Goal: Task Accomplishment & Management: Complete application form

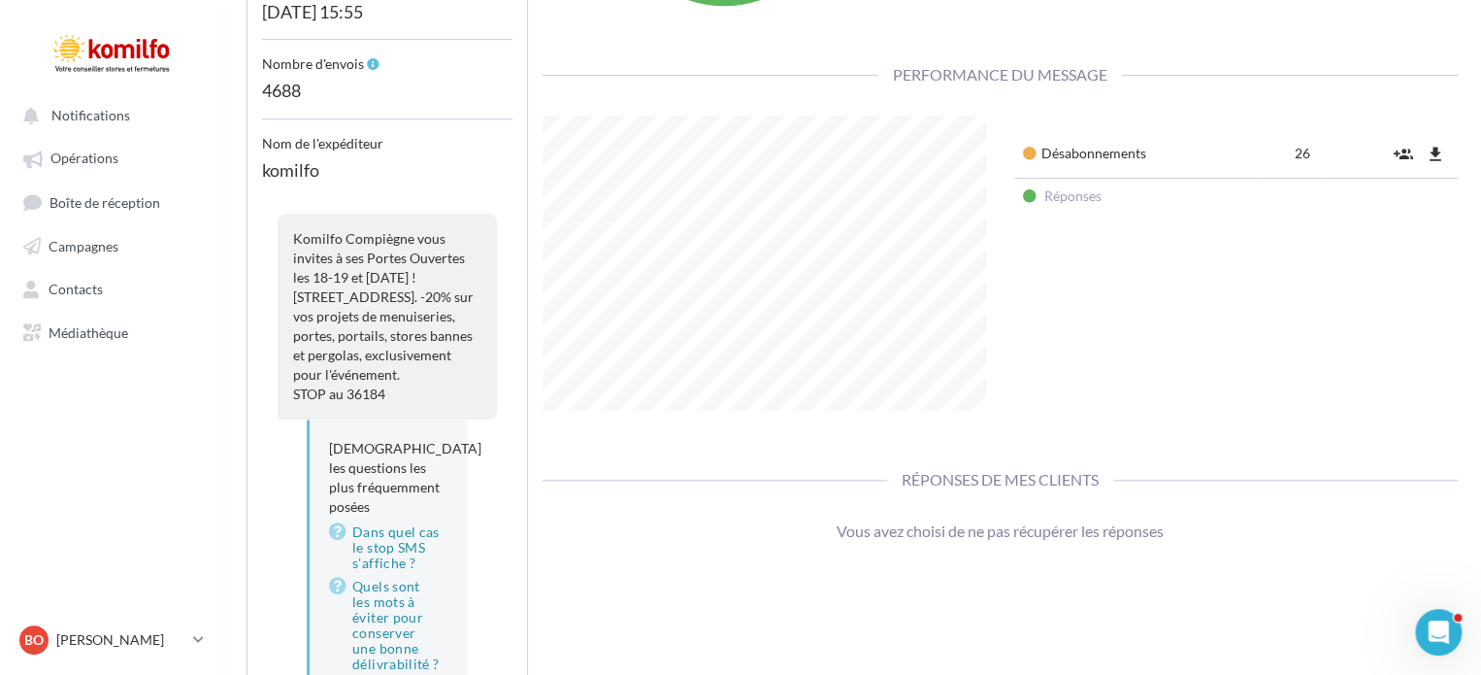
scroll to position [532, 0]
click at [1421, 139] on button "file_download" at bounding box center [1435, 155] width 29 height 32
click at [77, 153] on span "Opérations" at bounding box center [84, 158] width 68 height 17
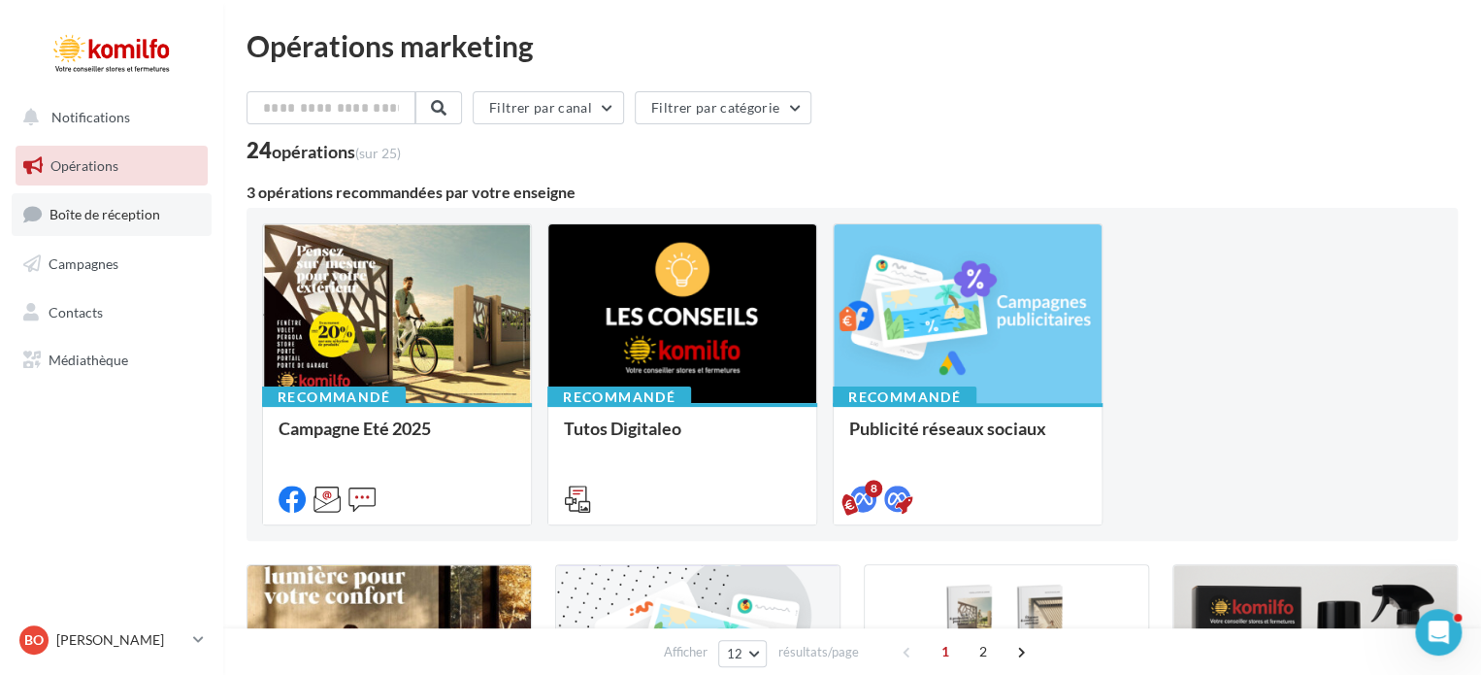
click at [92, 226] on link "Boîte de réception" at bounding box center [112, 214] width 200 height 42
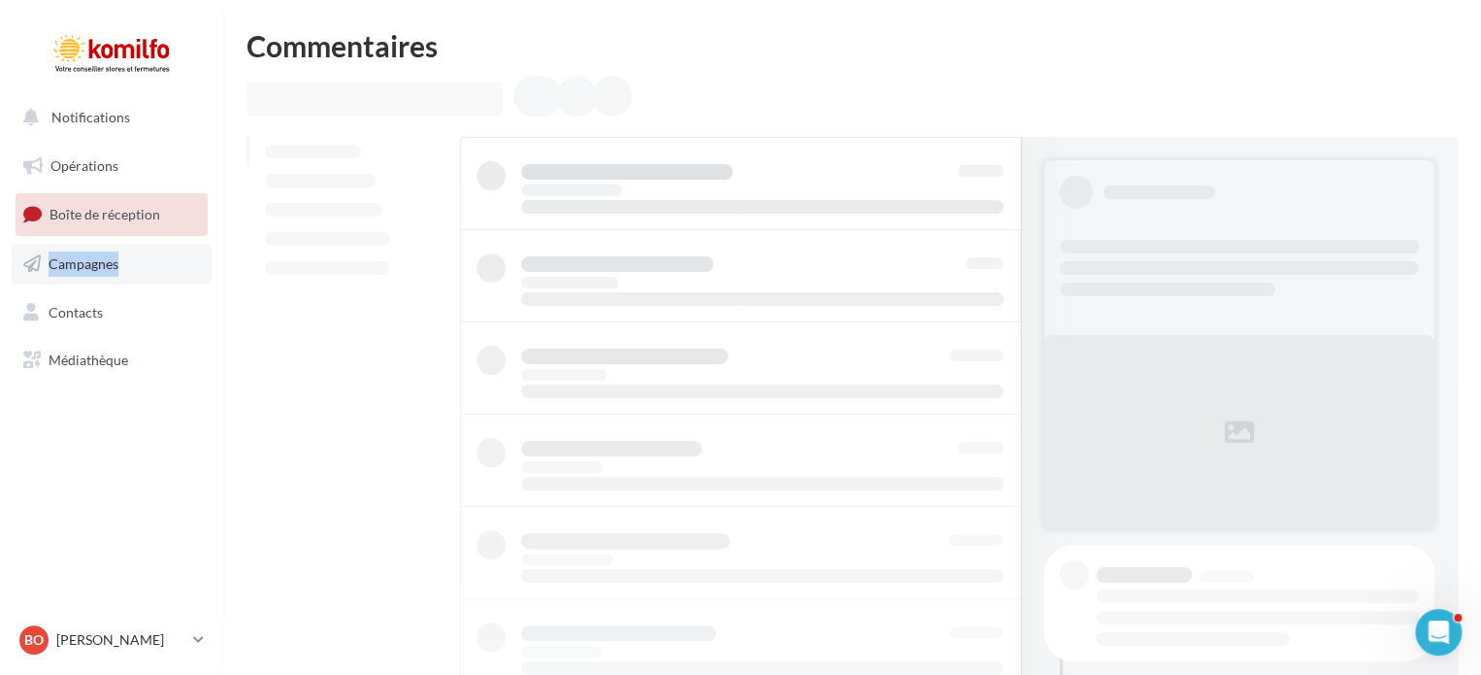
click at [91, 265] on span "Campagnes" at bounding box center [84, 263] width 70 height 17
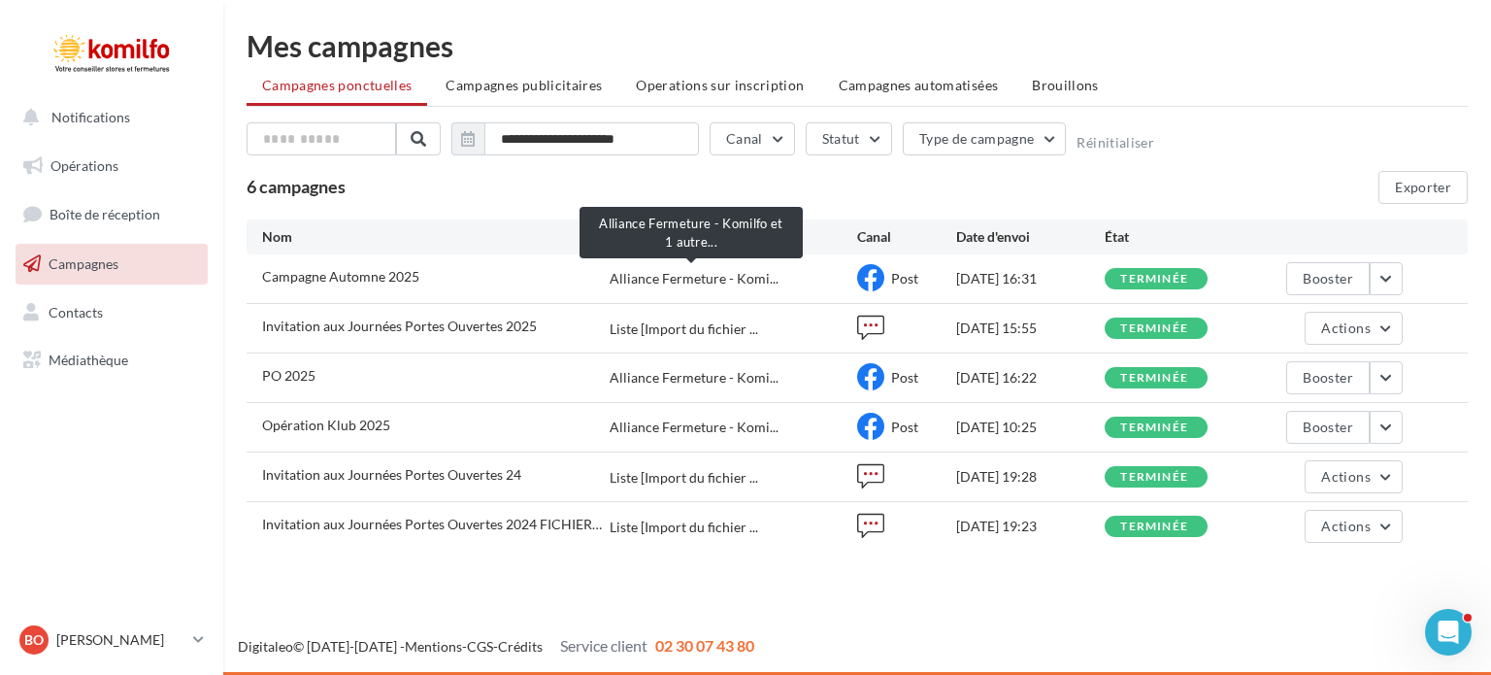
click at [707, 278] on span "Alliance Fermeture - Komi..." at bounding box center [694, 278] width 169 height 19
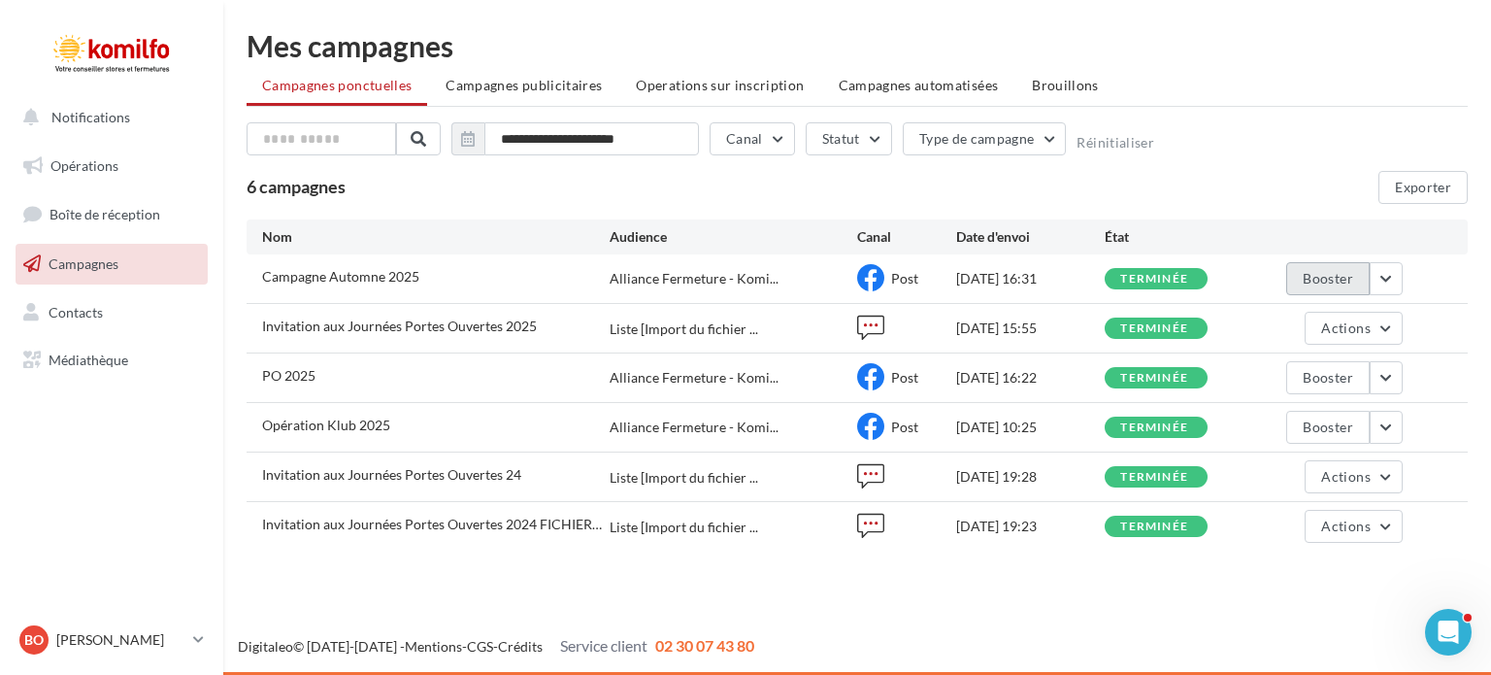
click at [1316, 278] on button "Booster" at bounding box center [1327, 278] width 83 height 33
click at [1384, 277] on button "button" at bounding box center [1386, 278] width 33 height 33
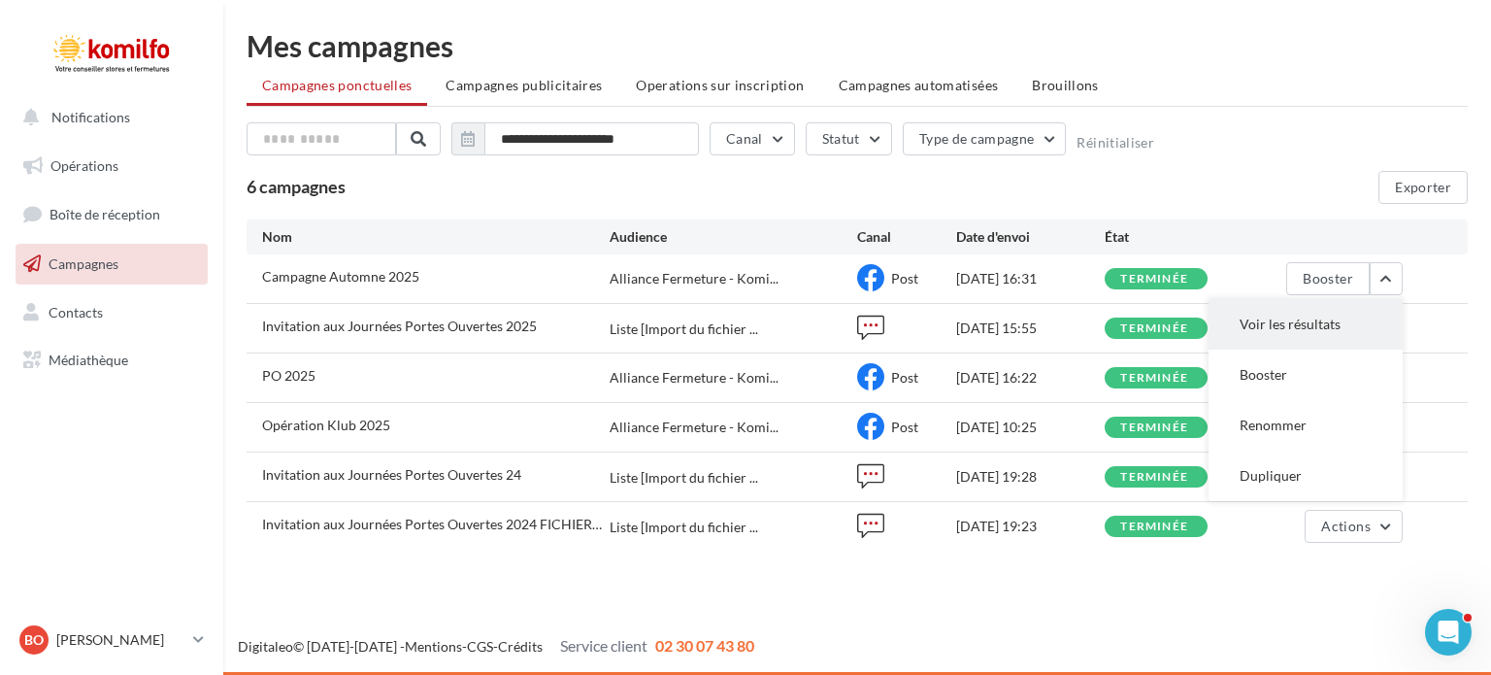
click at [1296, 329] on button "Voir les résultats" at bounding box center [1305, 324] width 194 height 50
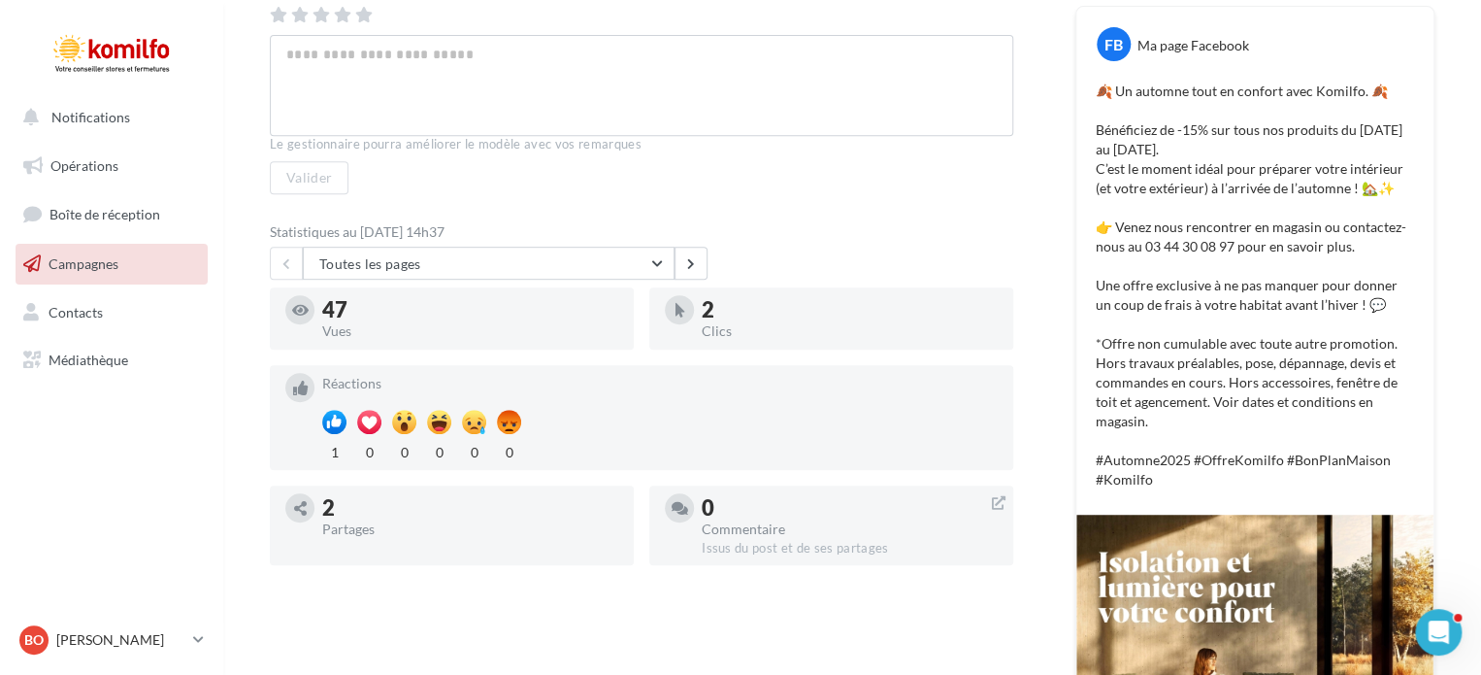
scroll to position [394, 0]
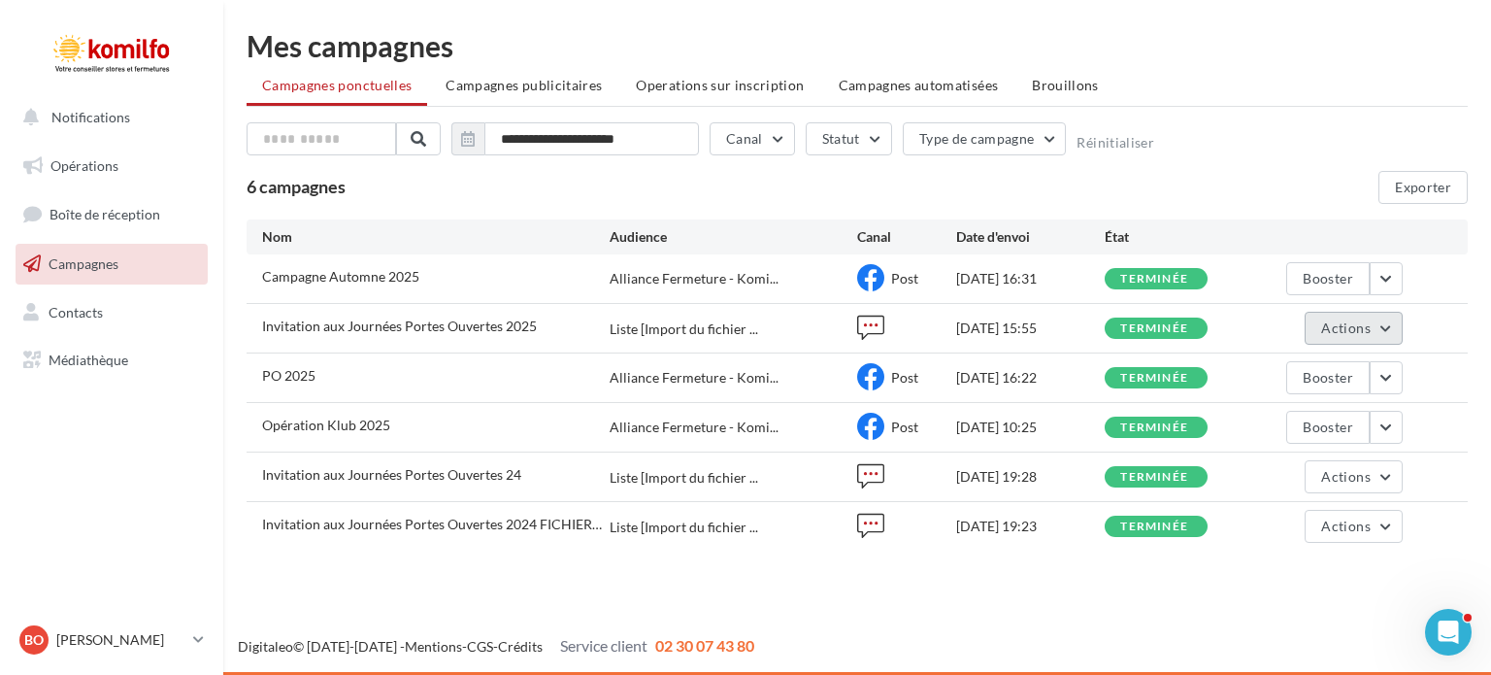
click at [1355, 329] on span "Actions" at bounding box center [1345, 327] width 49 height 17
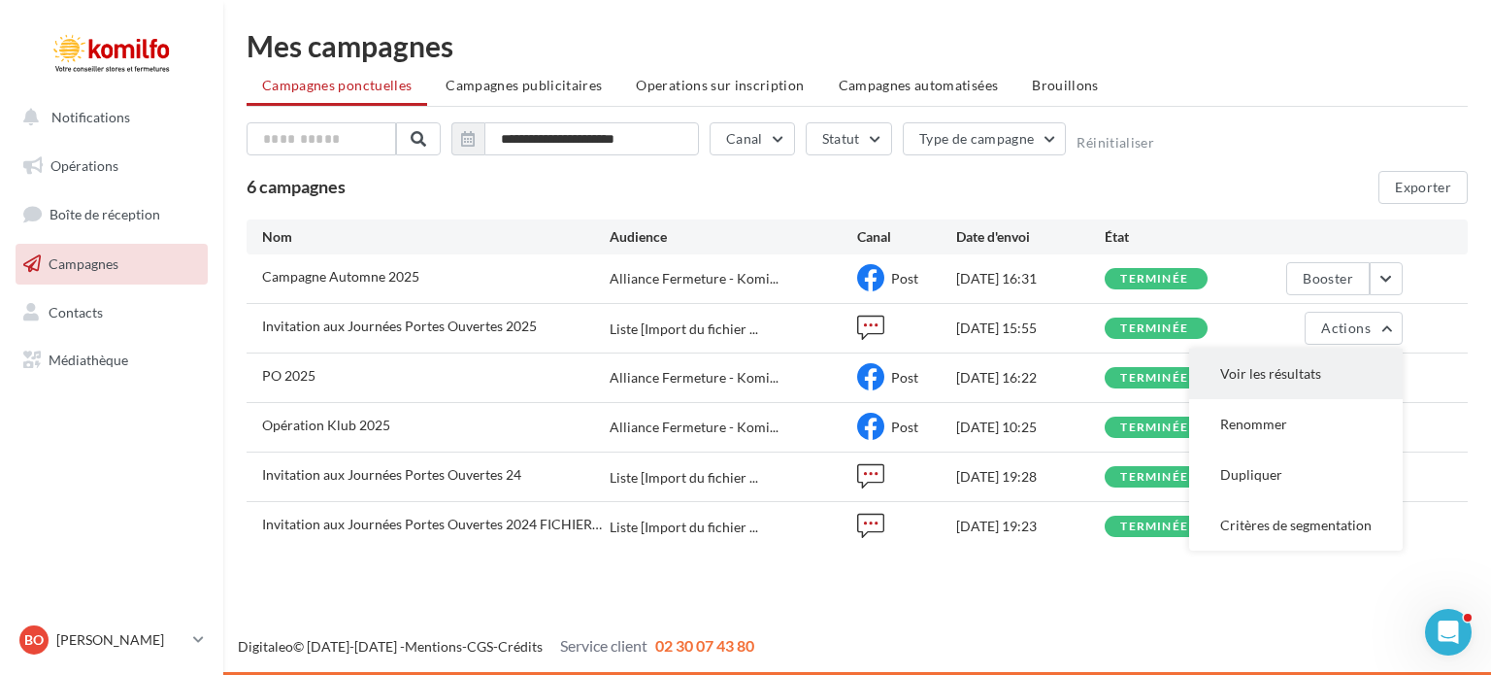
click at [1309, 372] on button "Voir les résultats" at bounding box center [1296, 373] width 214 height 50
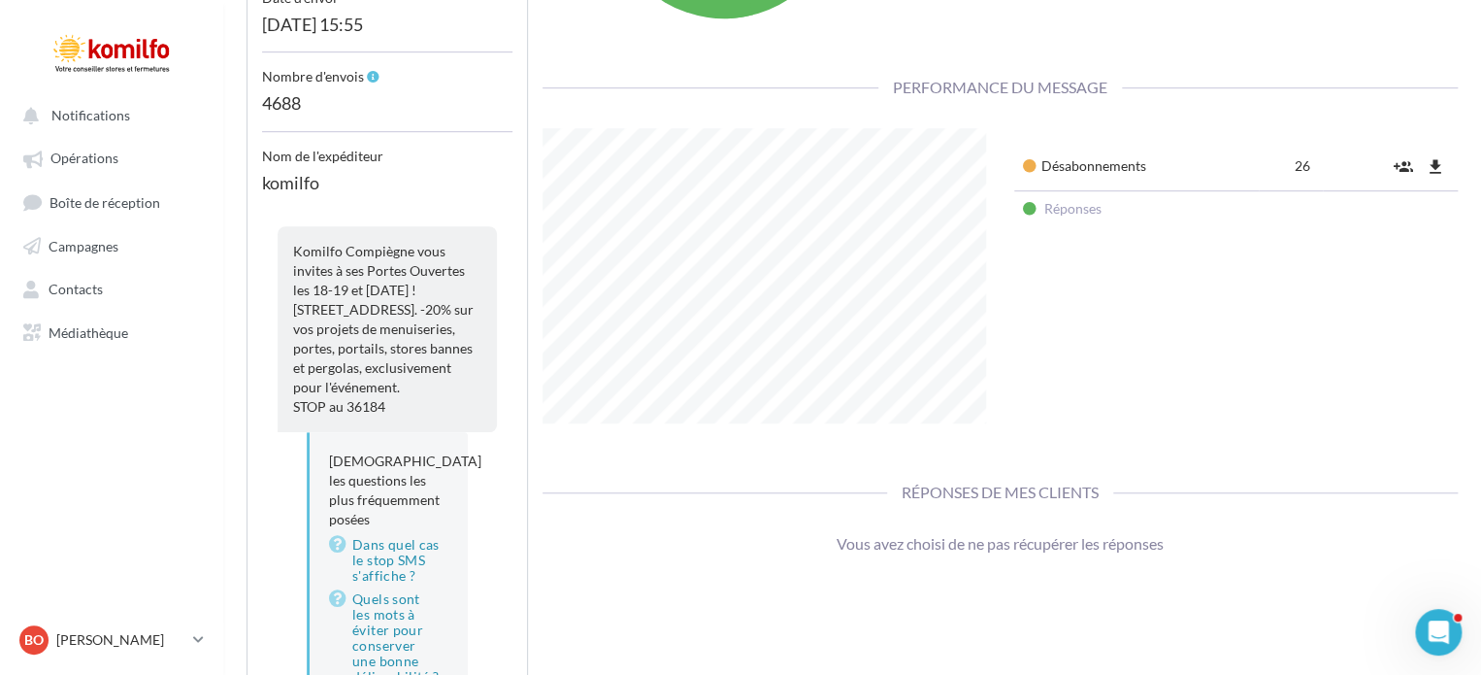
scroll to position [520, 0]
drag, startPoint x: 293, startPoint y: 247, endPoint x: 382, endPoint y: 407, distance: 183.4
click at [382, 407] on div "Komilfo Compiègne vous invites à ses Portes Ouvertes les 18-19 et 20 Septembre …" at bounding box center [387, 329] width 219 height 206
copy span "Komilfo Compiègne vous invites à ses Portes Ouvertes les 18-19 et 20 Septembre …"
click at [58, 156] on span "Opérations" at bounding box center [84, 158] width 68 height 17
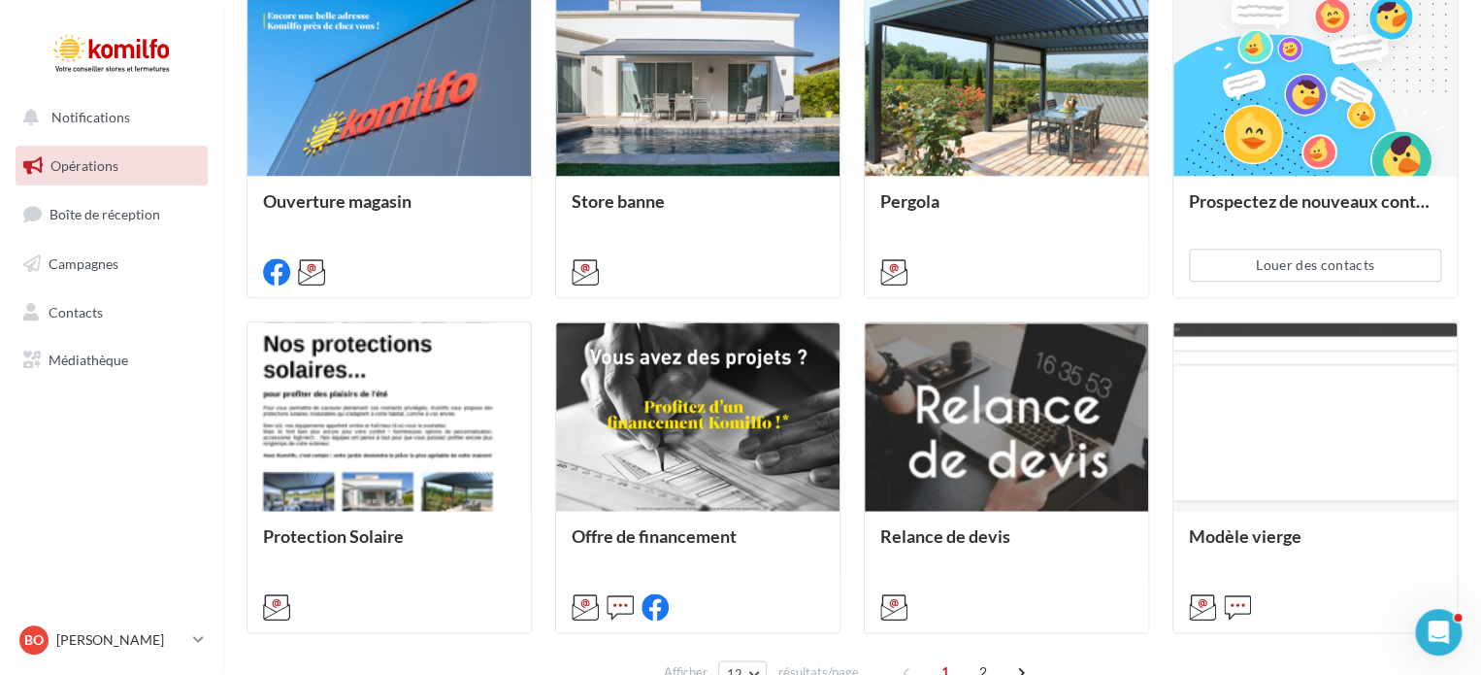
scroll to position [963, 0]
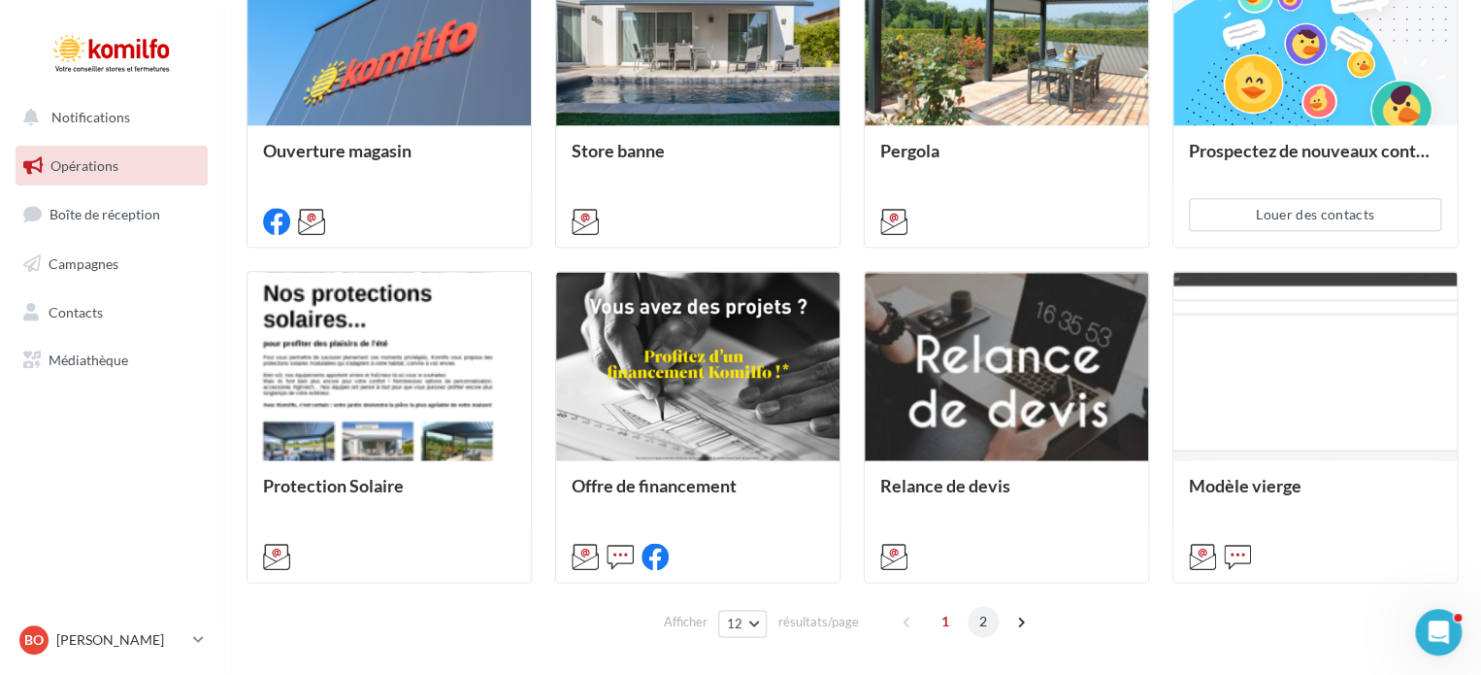
click at [981, 624] on span "2" at bounding box center [983, 621] width 31 height 31
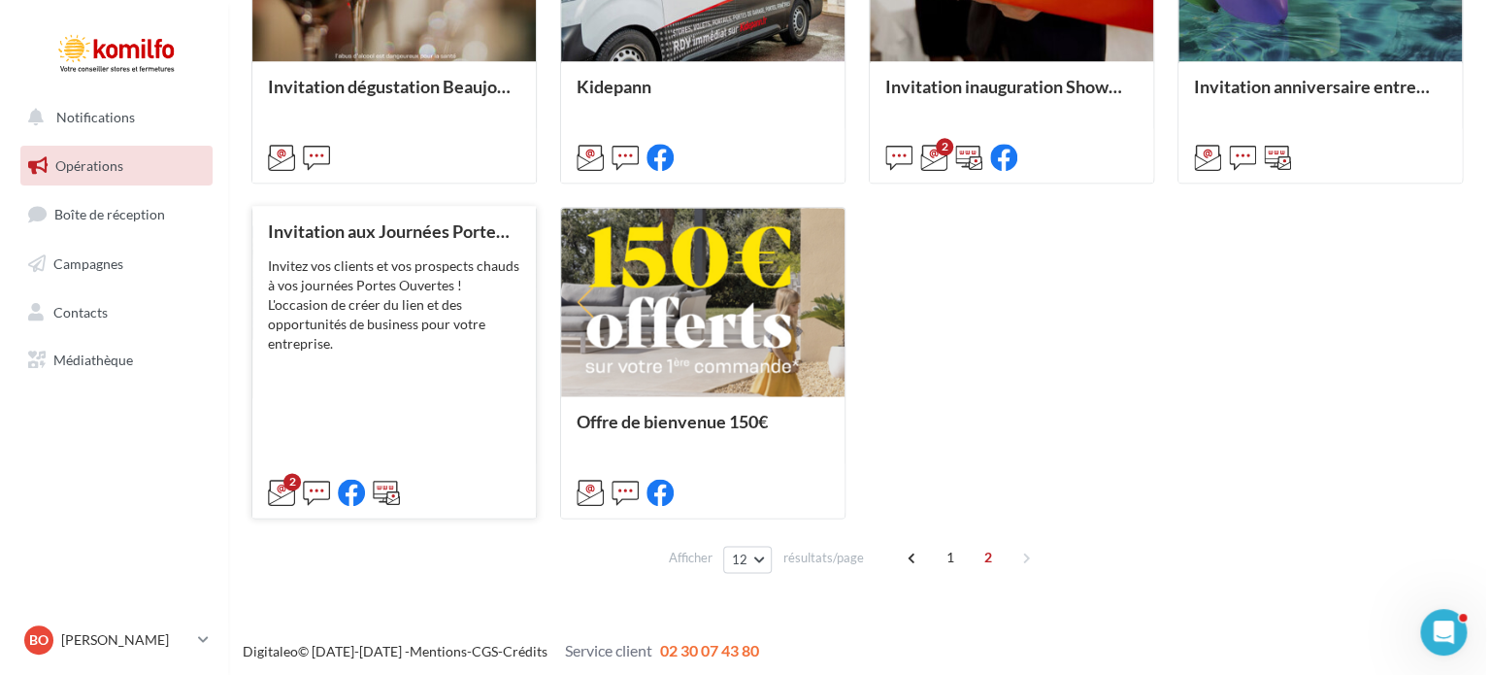
scroll to position [1032, 0]
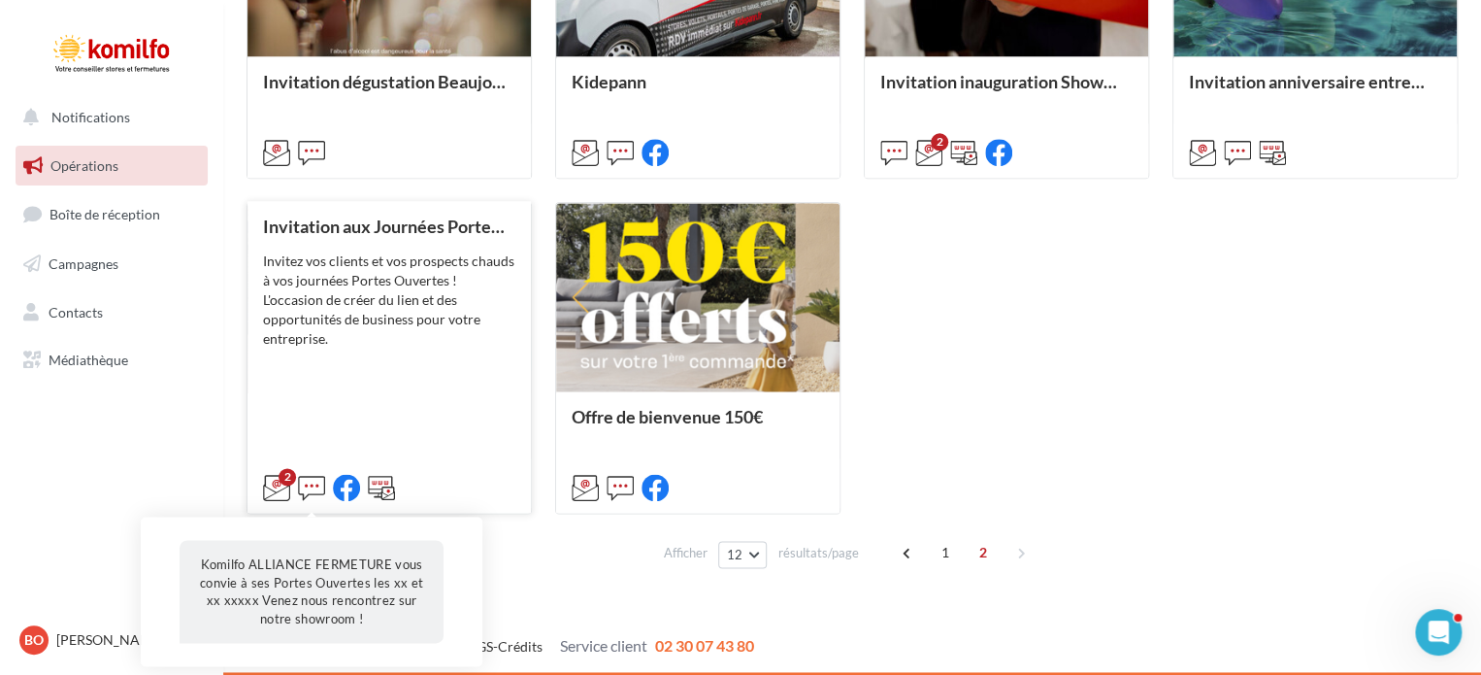
click at [310, 492] on icon at bounding box center [311, 487] width 27 height 27
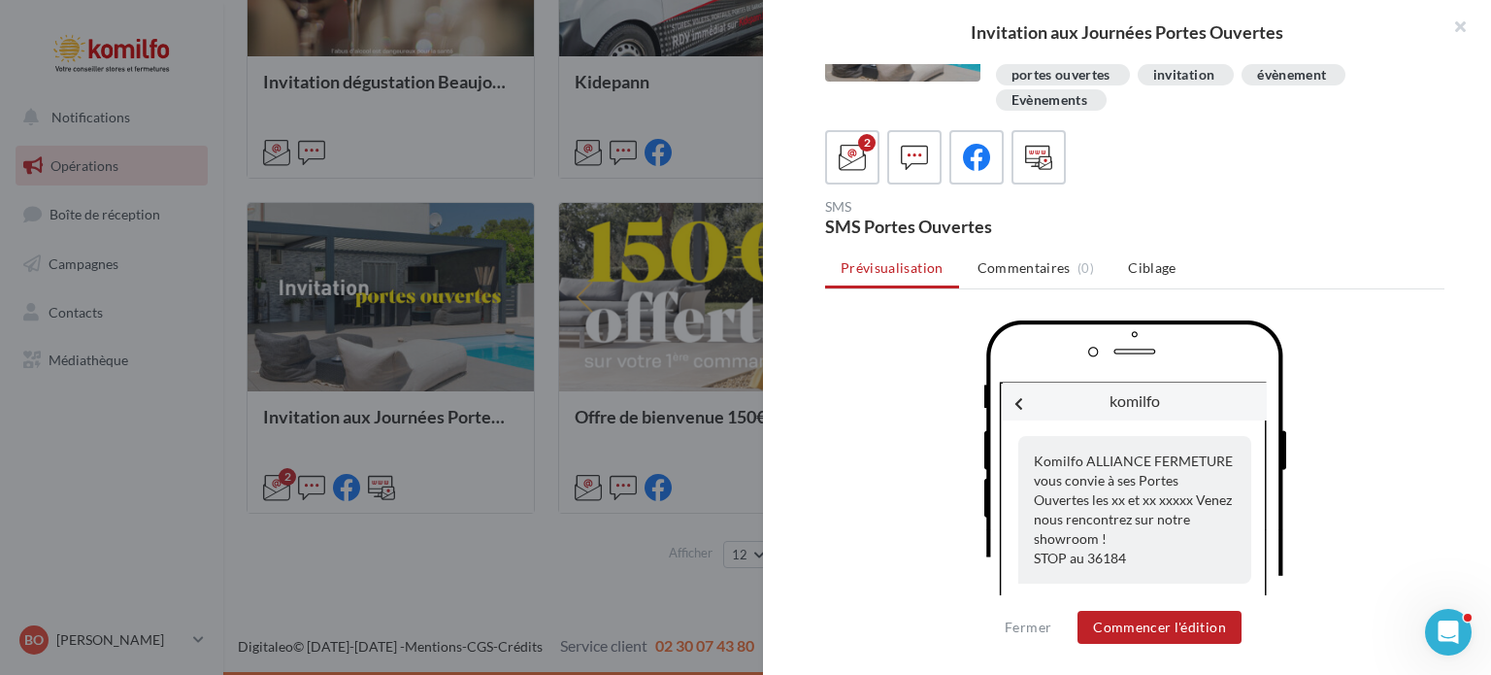
scroll to position [119, 0]
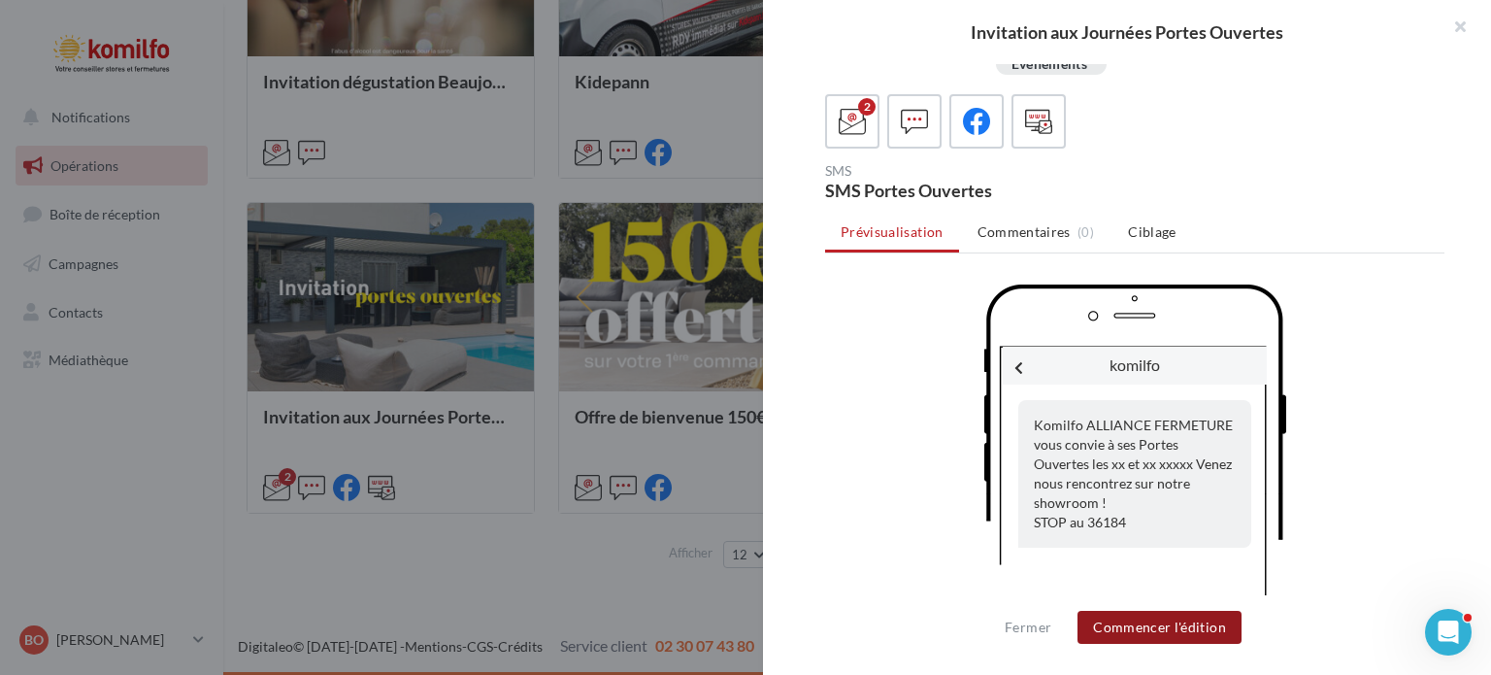
click at [1171, 631] on button "Commencer l'édition" at bounding box center [1159, 627] width 164 height 33
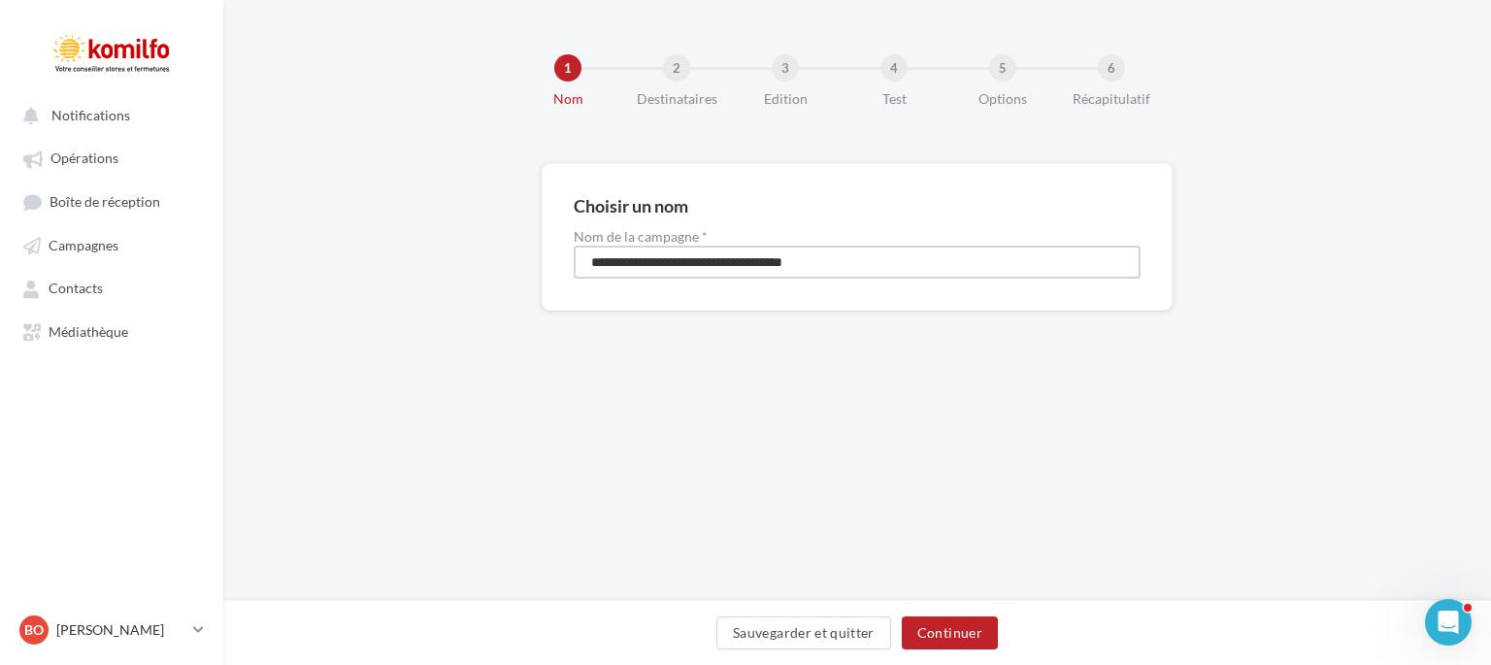
click at [870, 258] on input "**********" at bounding box center [857, 262] width 567 height 33
type input "**********"
click at [928, 644] on button "Continuer" at bounding box center [950, 632] width 96 height 33
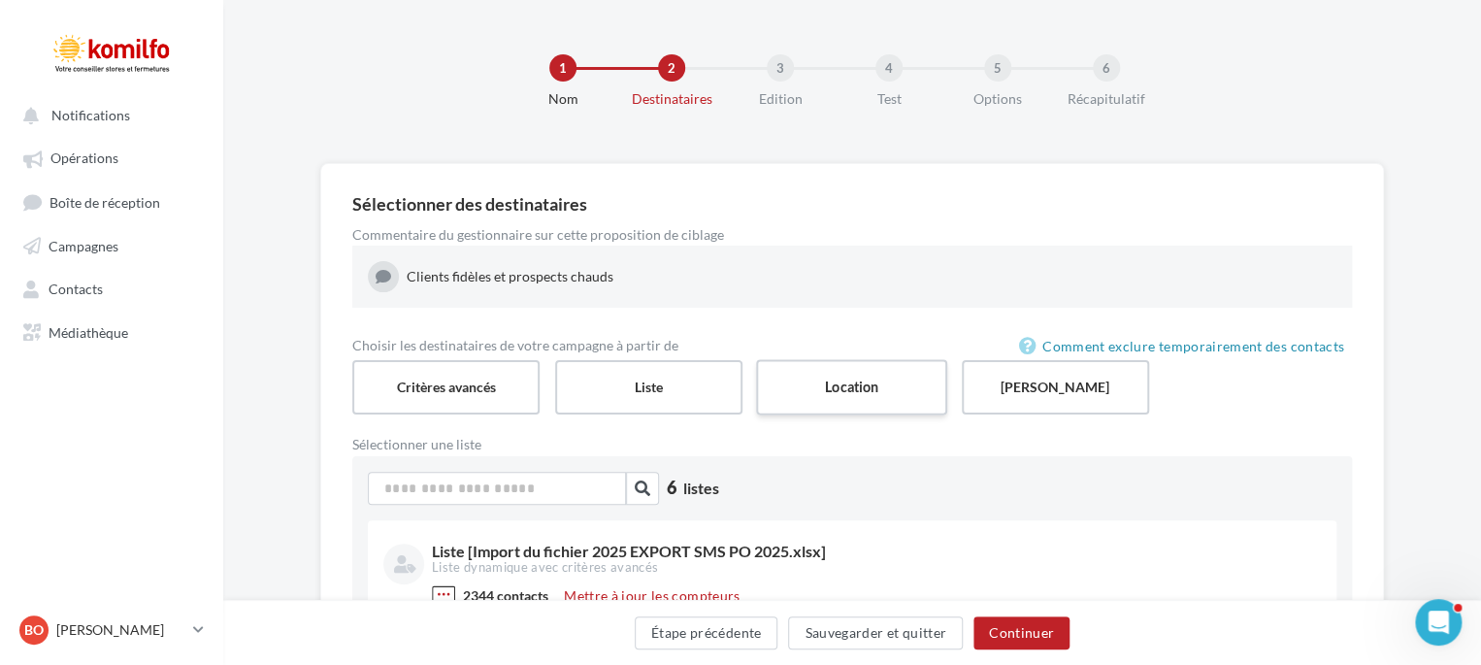
click at [819, 374] on label "Location" at bounding box center [851, 386] width 191 height 55
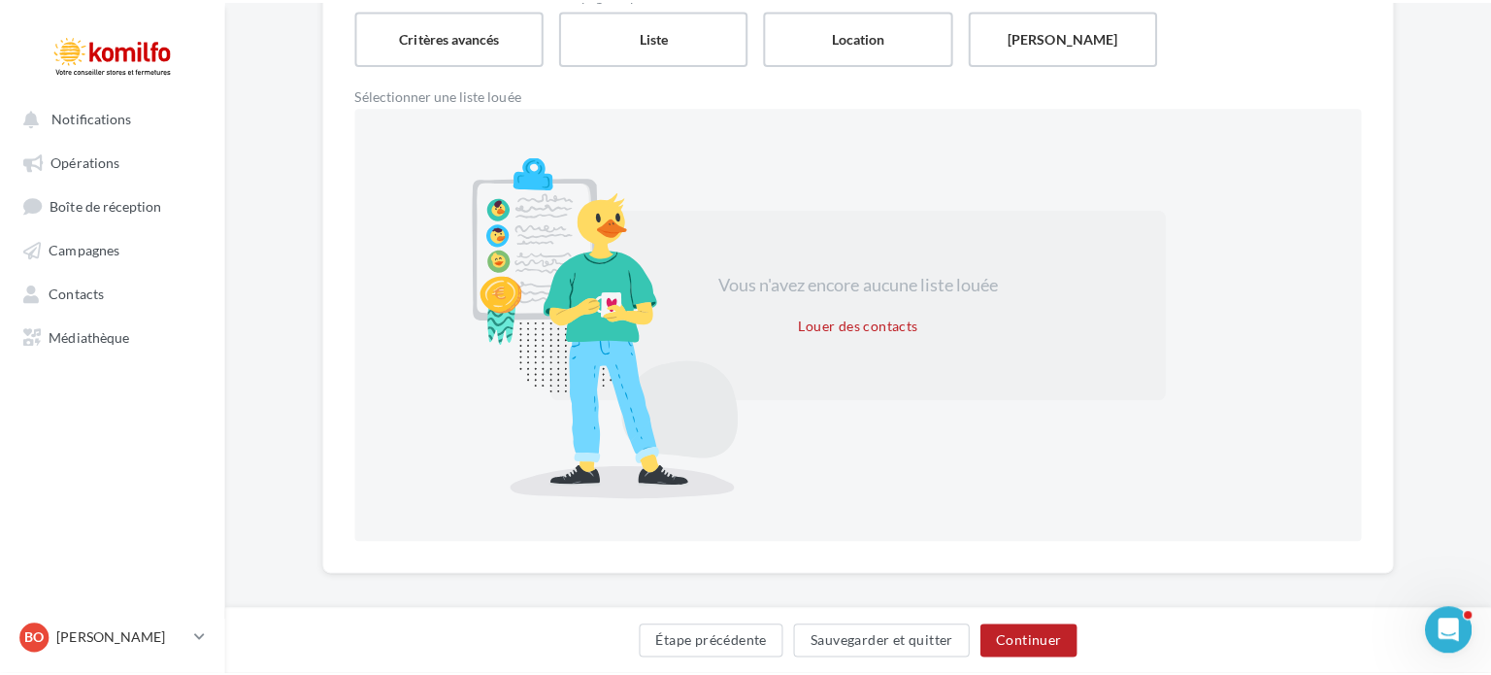
scroll to position [350, 0]
click at [829, 324] on button "Louer des contacts" at bounding box center [852, 321] width 134 height 23
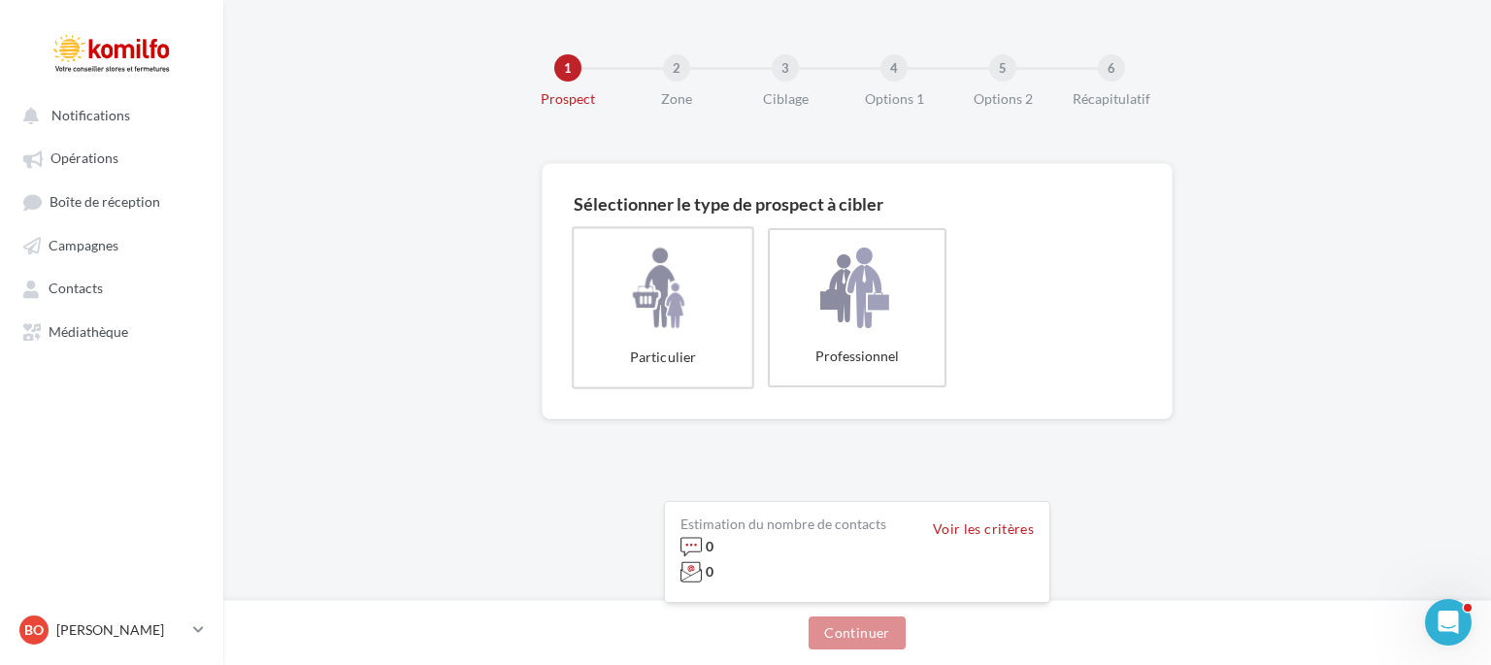
click at [676, 309] on label "Particulier" at bounding box center [663, 307] width 182 height 162
click at [834, 639] on button "Continuer" at bounding box center [857, 632] width 96 height 33
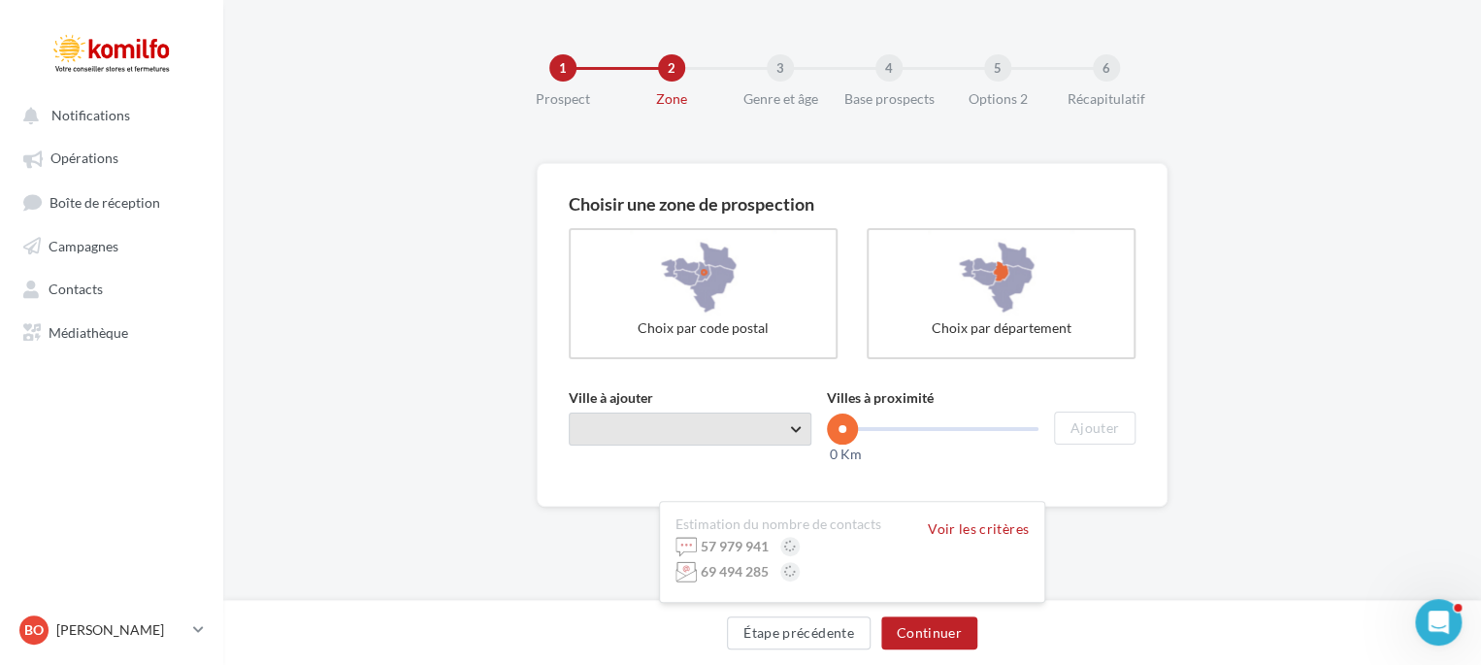
click at [630, 426] on span "Taper le début d'un code postal ou d'une ville ..." at bounding box center [690, 429] width 243 height 33
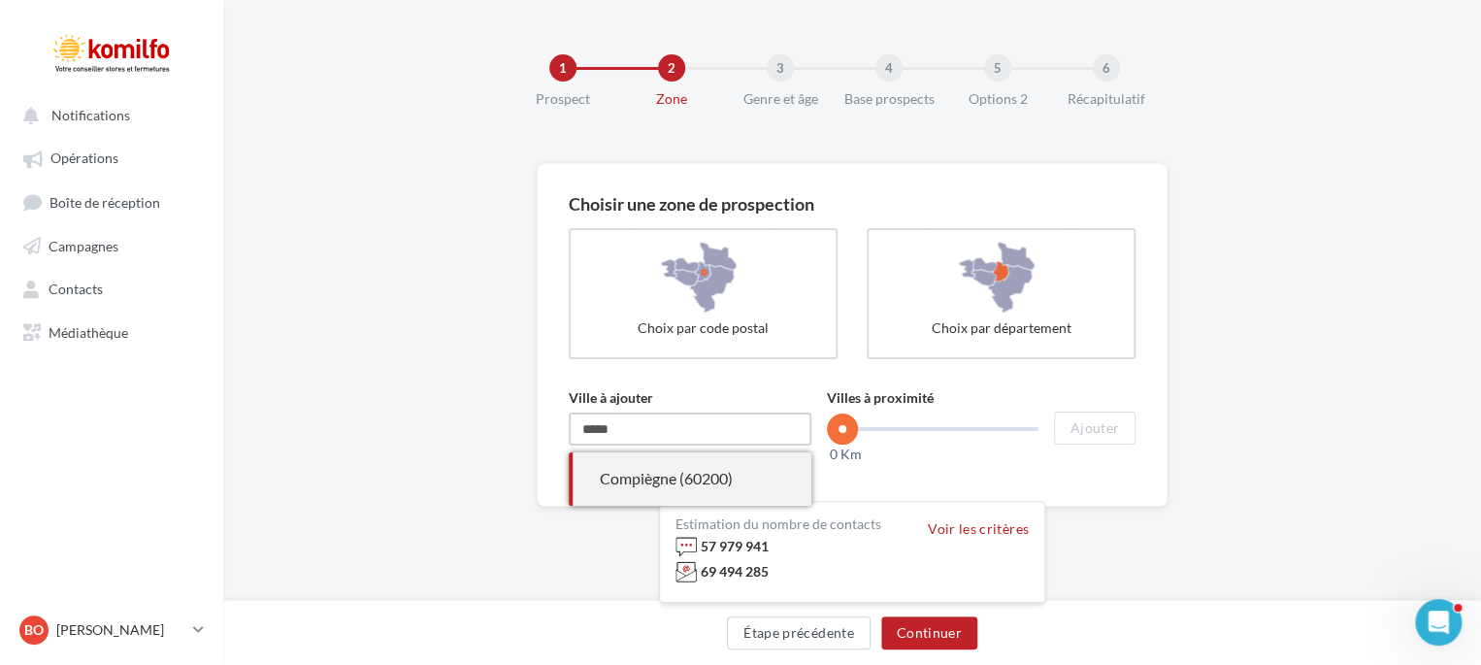
type input "*****"
click at [695, 480] on div "Compiègne (60200)" at bounding box center [690, 479] width 181 height 22
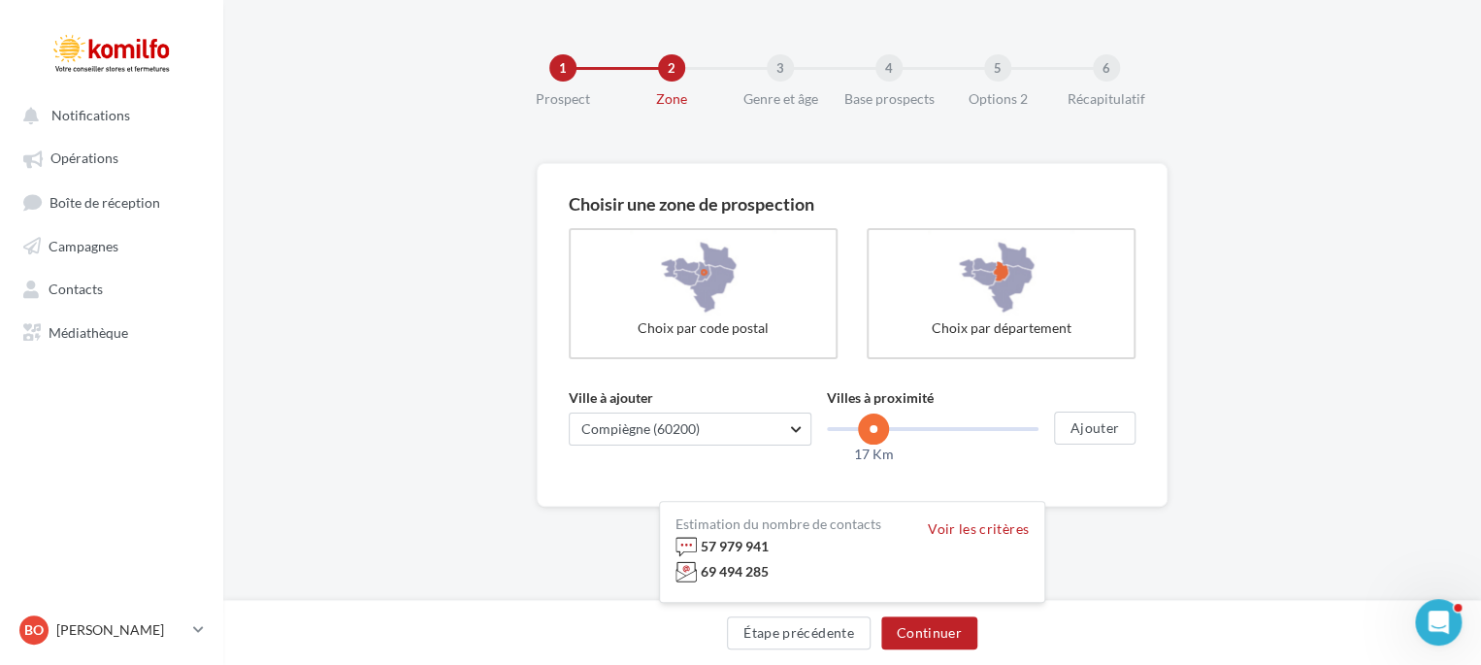
drag, startPoint x: 849, startPoint y: 424, endPoint x: 874, endPoint y: 429, distance: 24.7
click at [874, 429] on span at bounding box center [873, 428] width 31 height 31
drag, startPoint x: 874, startPoint y: 429, endPoint x: 887, endPoint y: 429, distance: 13.6
click at [887, 429] on span at bounding box center [888, 428] width 31 height 31
click at [1014, 463] on span "100 Km" at bounding box center [1013, 454] width 53 height 21
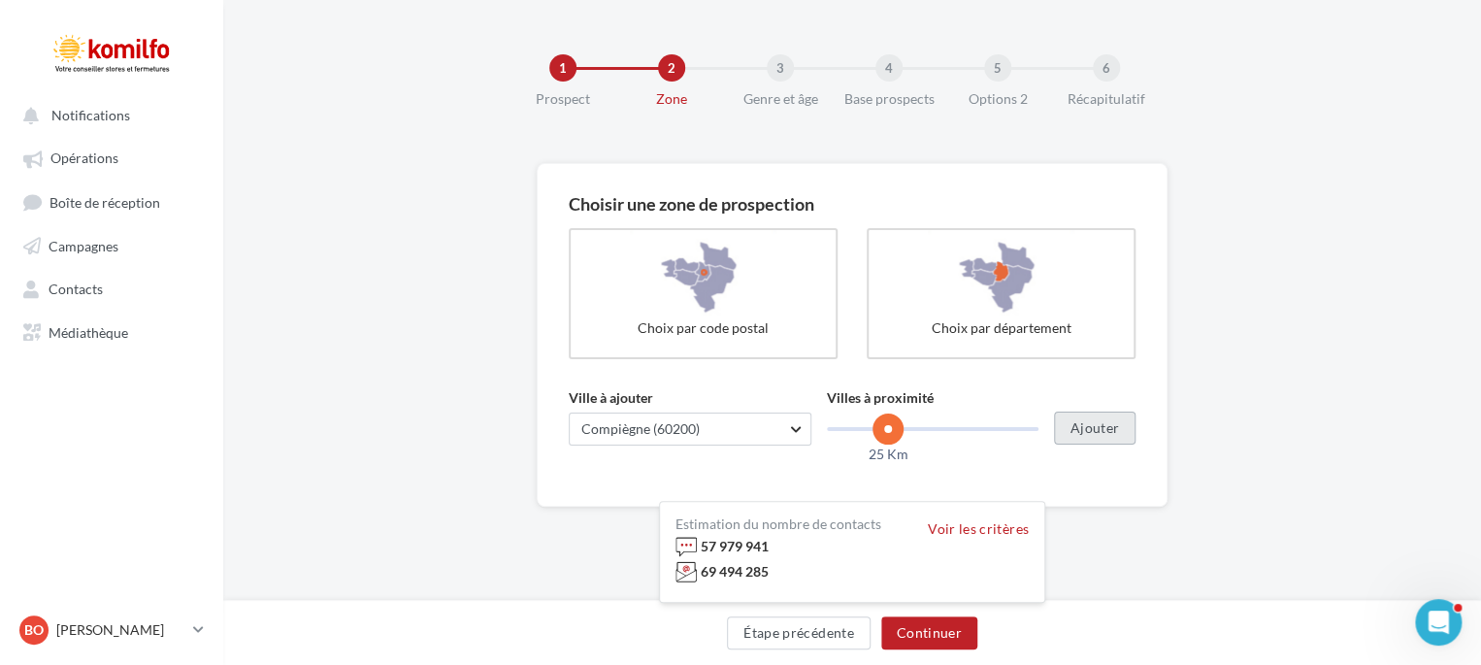
click at [1095, 429] on button "Ajouter" at bounding box center [1095, 428] width 82 height 33
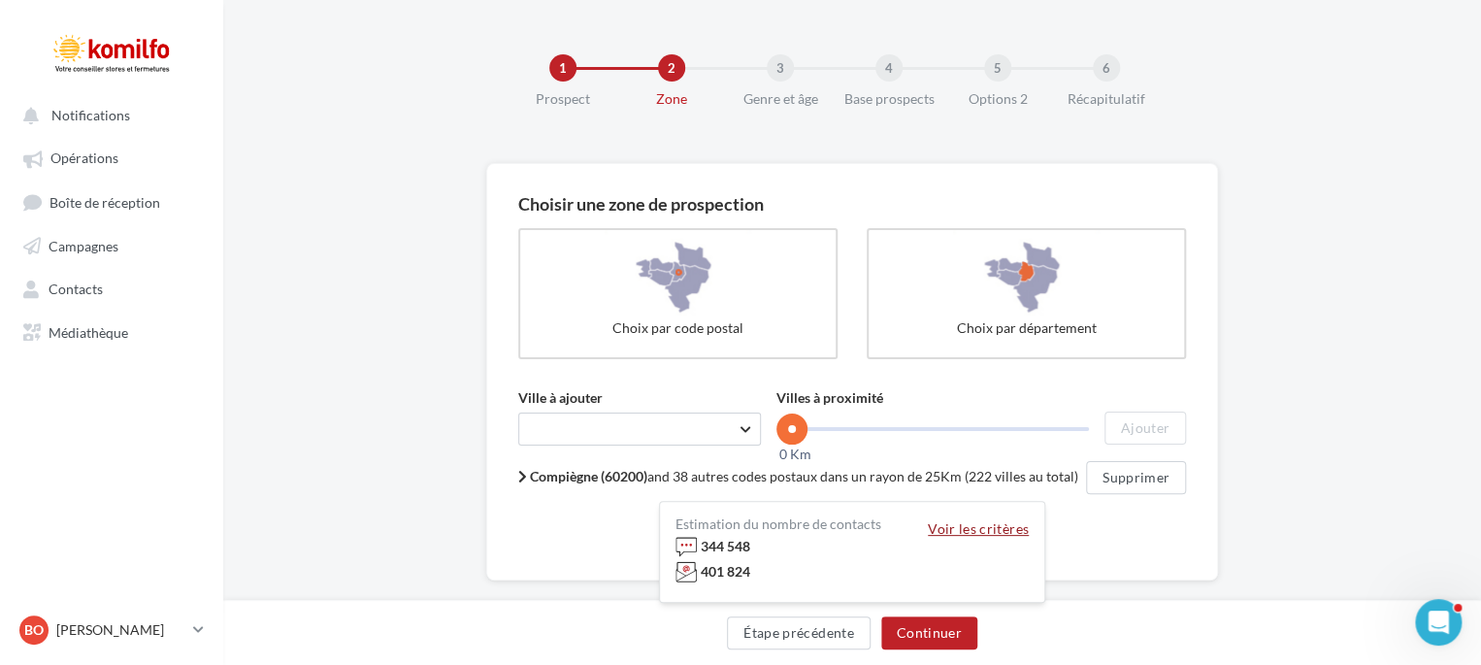
click at [979, 521] on button "Voir les critères" at bounding box center [978, 529] width 101 height 16
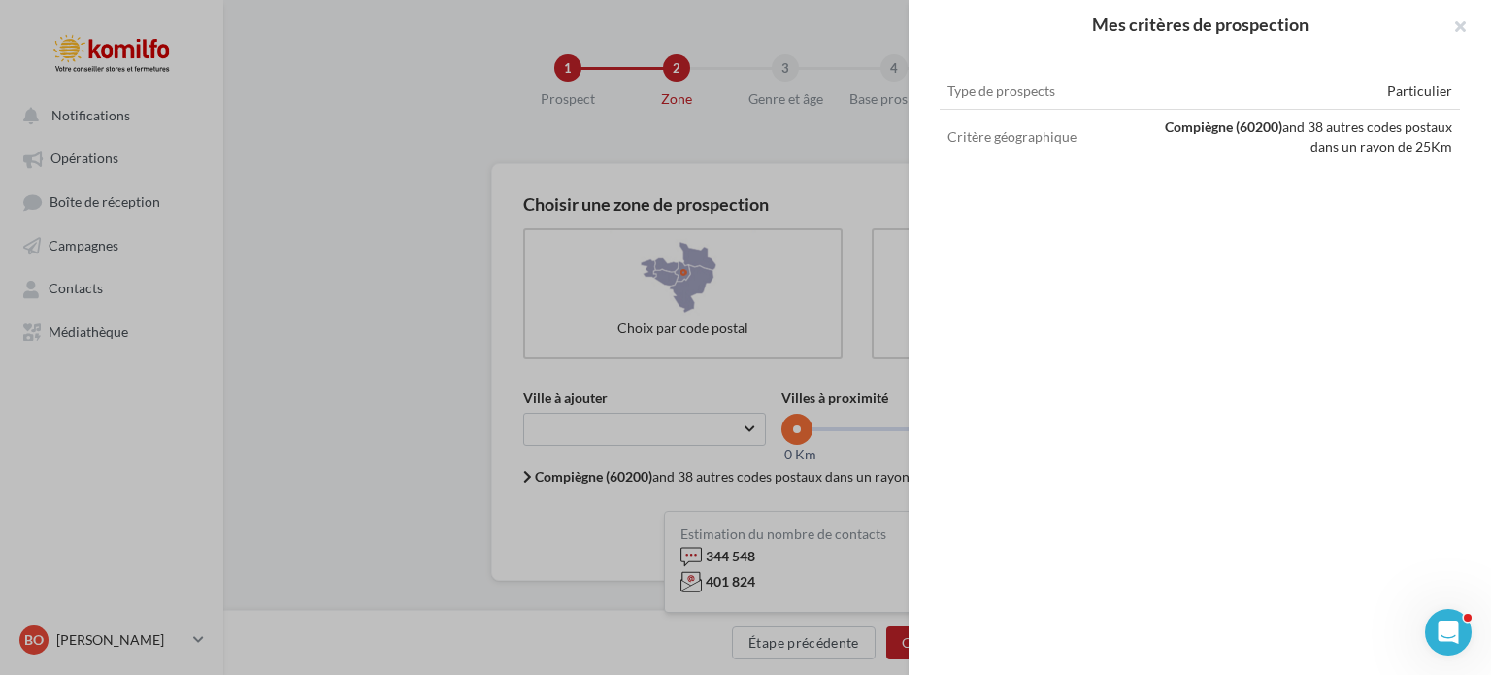
click at [979, 521] on div "Mes critères de prospection Type de prospects Particulier Critère géographique …" at bounding box center [1199, 337] width 582 height 675
click at [752, 387] on div "Mes critères de prospection Type de prospects Particulier Critère géographique …" at bounding box center [745, 337] width 1491 height 675
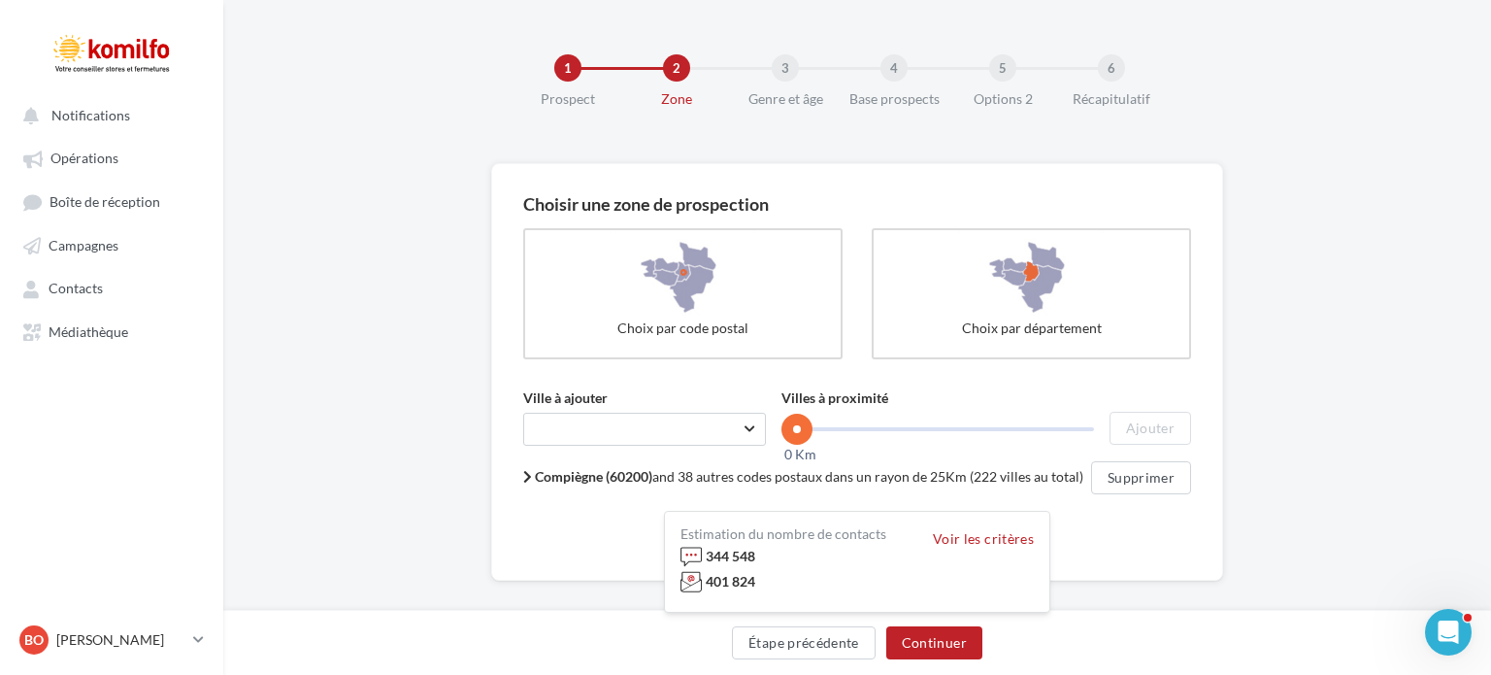
click at [913, 647] on div "Mes critères de prospection Type de prospects Particulier Critère géographique …" at bounding box center [745, 337] width 1491 height 675
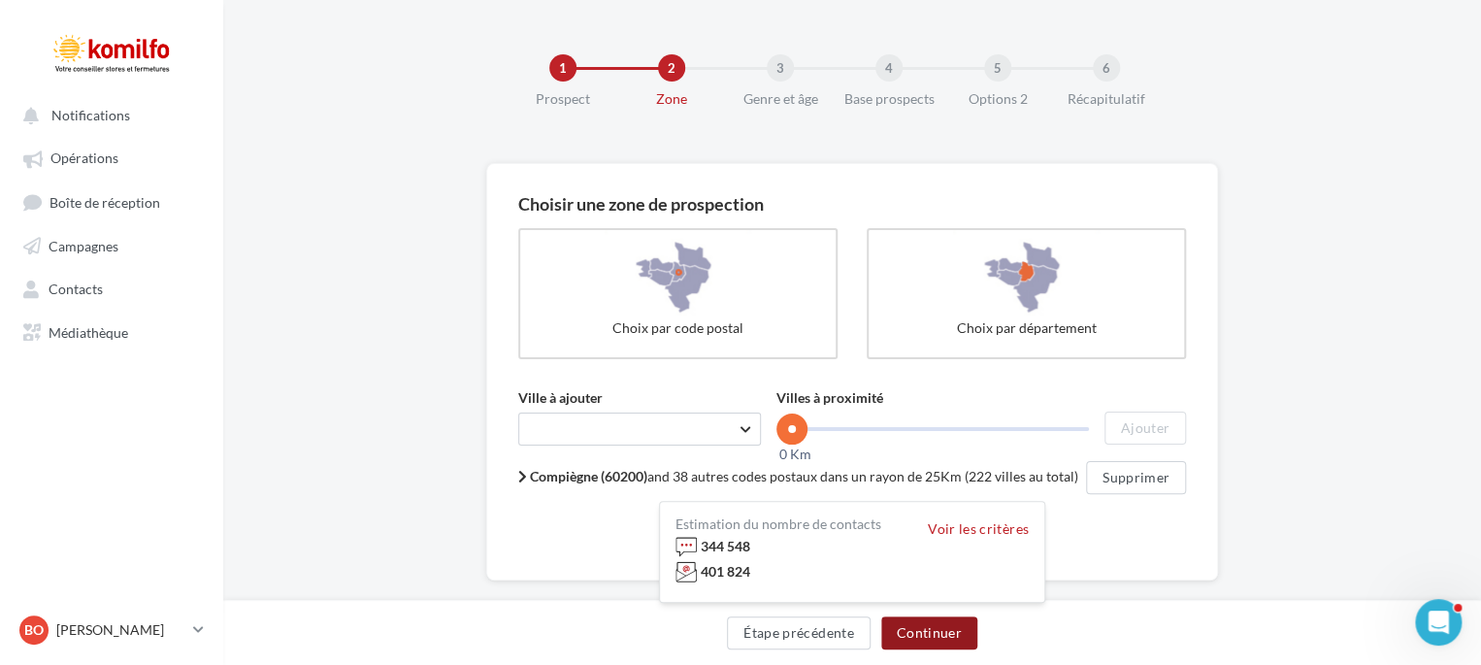
click at [940, 639] on button "Continuer" at bounding box center [929, 632] width 96 height 33
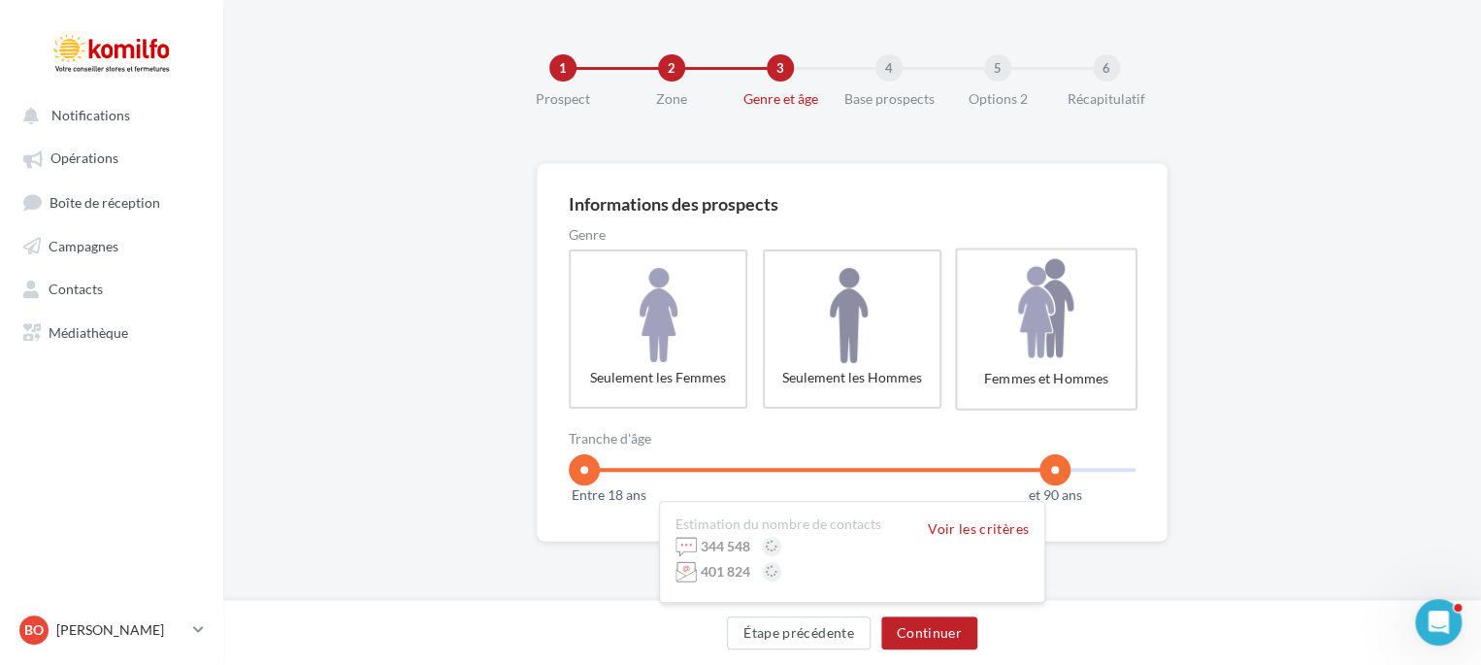
click at [1033, 317] on label "Femmes et Hommes" at bounding box center [1046, 329] width 182 height 162
drag, startPoint x: 584, startPoint y: 476, endPoint x: 650, endPoint y: 450, distance: 70.7
click at [650, 468] on rzslider "18 100 Entre 28 ans et 90 ans" at bounding box center [852, 470] width 567 height 4
drag, startPoint x: 1049, startPoint y: 469, endPoint x: 955, endPoint y: 453, distance: 95.4
click at [955, 454] on span at bounding box center [956, 469] width 31 height 31
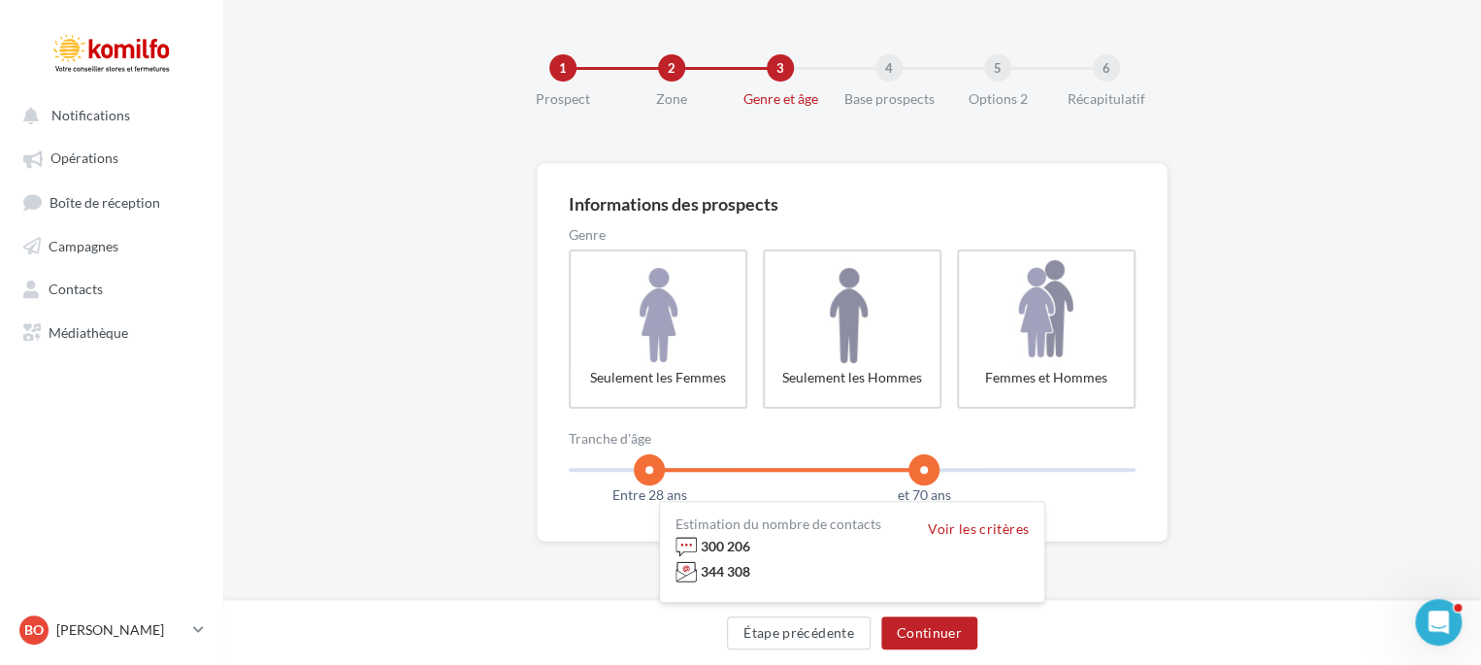
drag, startPoint x: 959, startPoint y: 464, endPoint x: 925, endPoint y: 464, distance: 34.0
click at [925, 464] on span at bounding box center [923, 469] width 31 height 31
drag, startPoint x: 915, startPoint y: 463, endPoint x: 955, endPoint y: 465, distance: 39.8
click at [955, 465] on span at bounding box center [956, 469] width 31 height 31
click at [927, 618] on button "Continuer" at bounding box center [929, 632] width 96 height 33
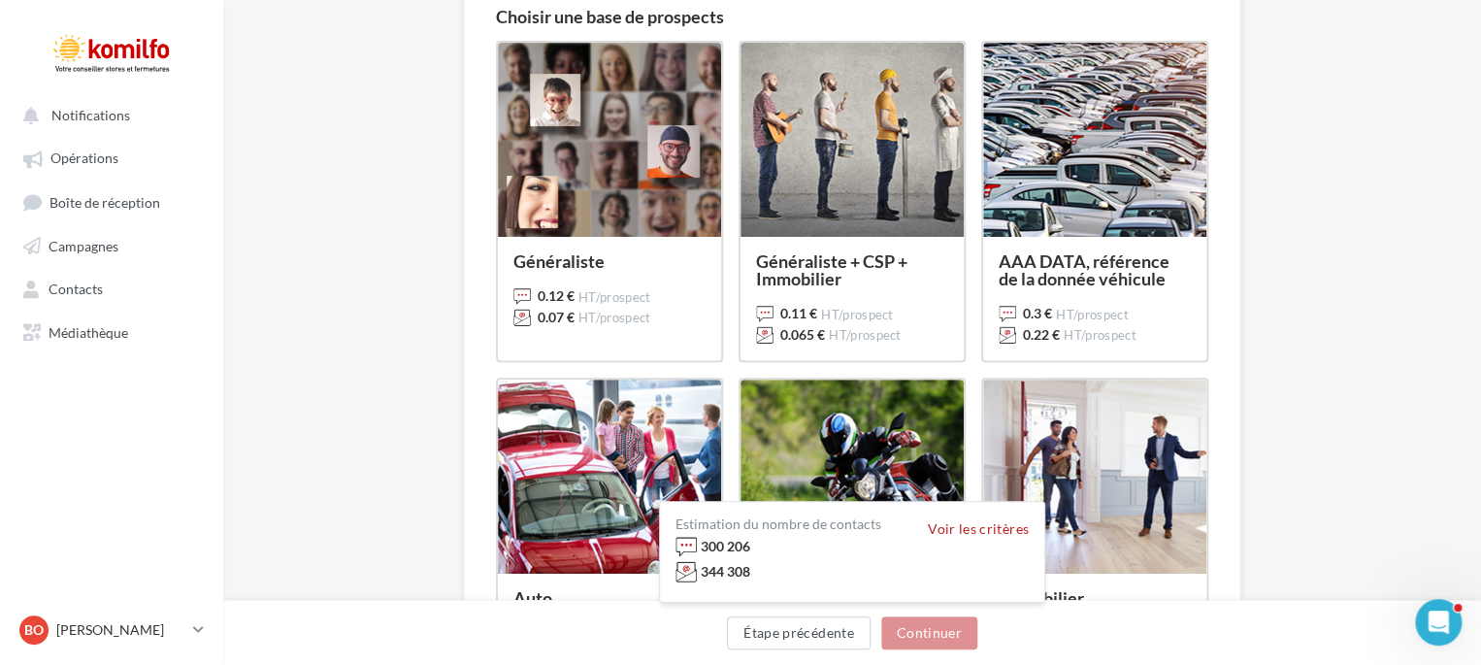
scroll to position [188, 0]
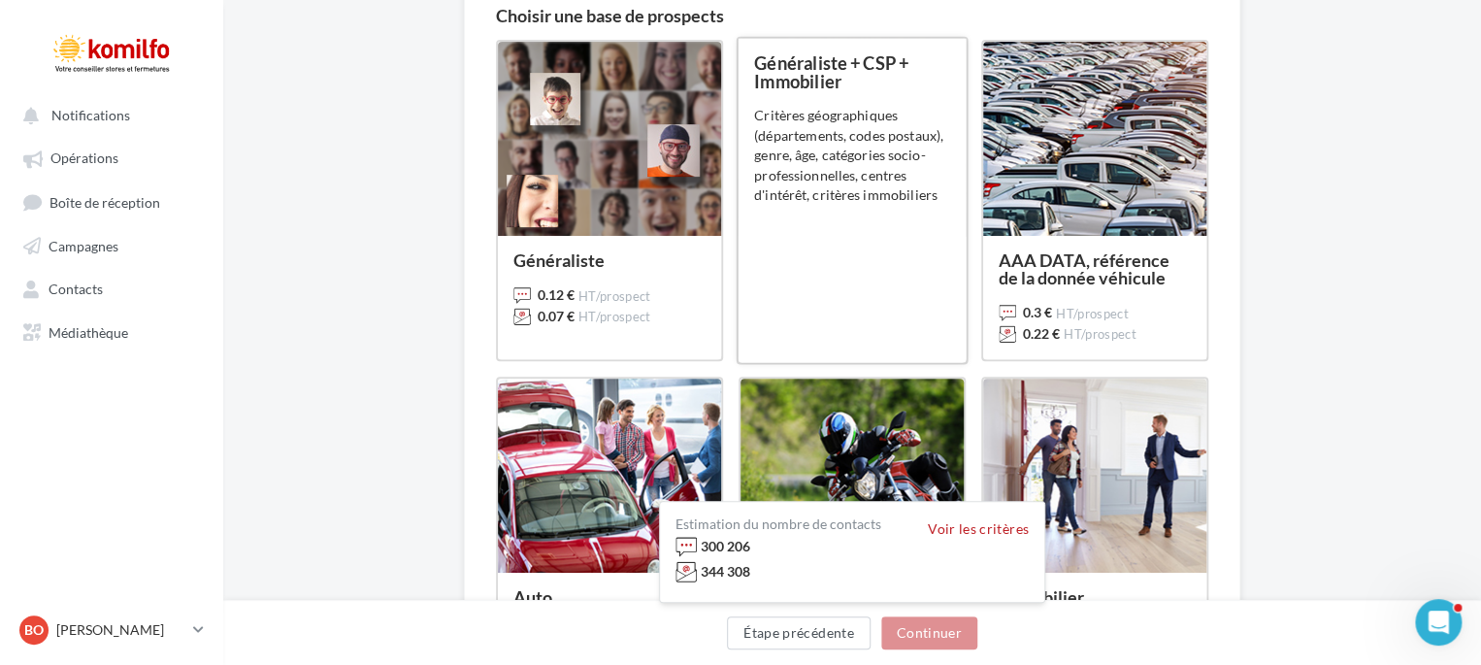
click at [806, 160] on div "Critères géographiques (départements, codes postaux), genre, âge, catégories so…" at bounding box center [852, 155] width 196 height 99
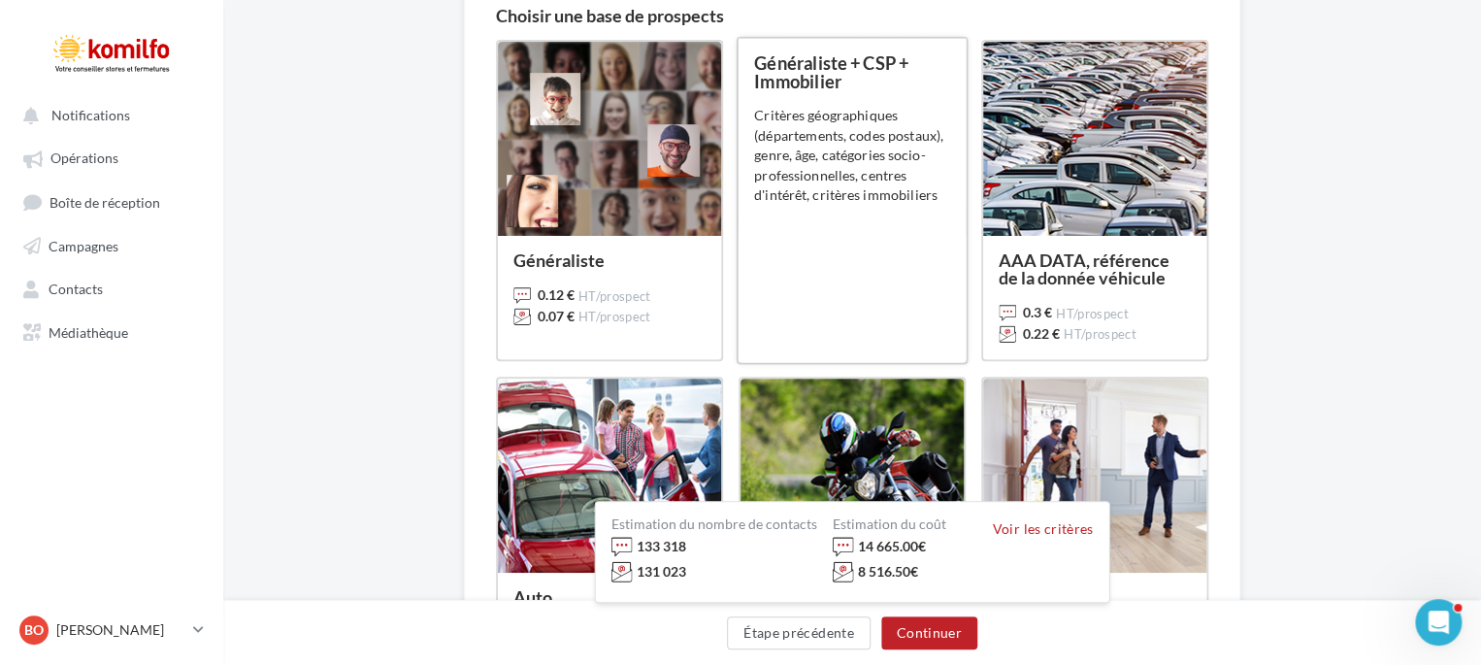
click at [806, 160] on div "Critères géographiques (départements, codes postaux), genre, âge, catégories so…" at bounding box center [852, 155] width 196 height 99
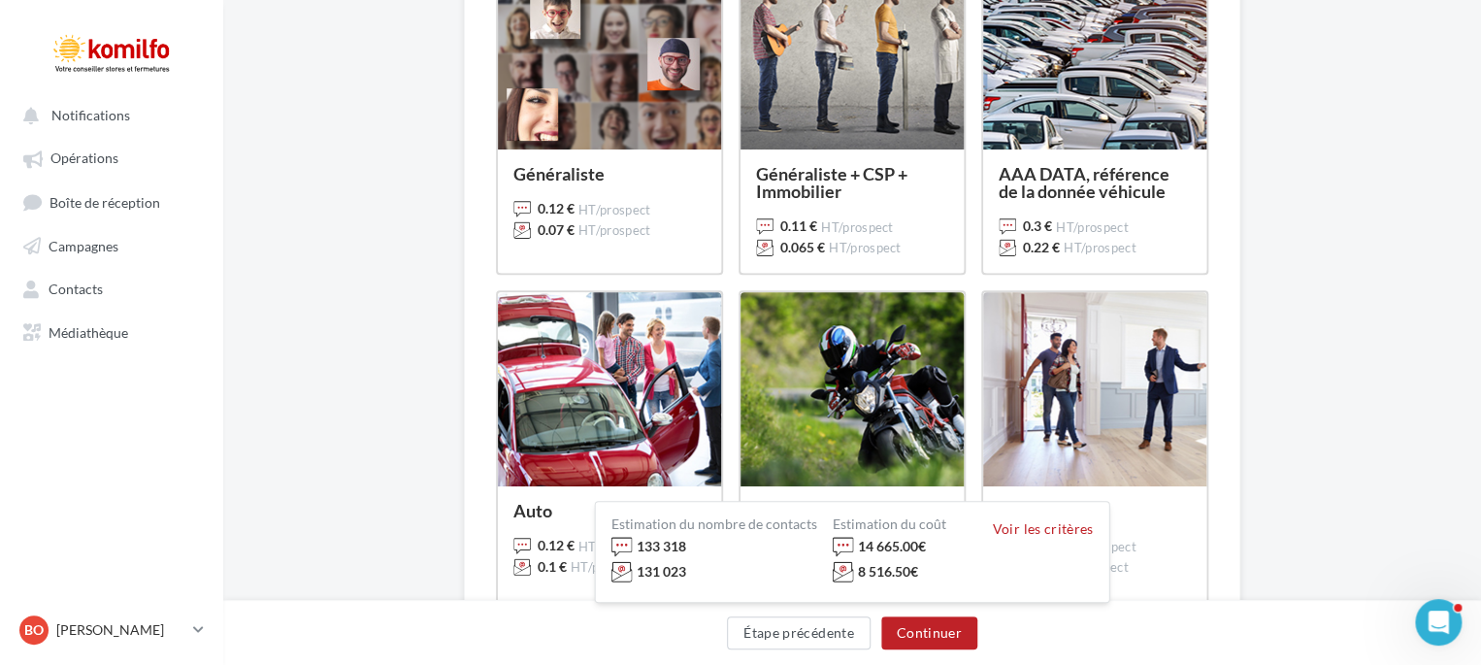
scroll to position [220, 0]
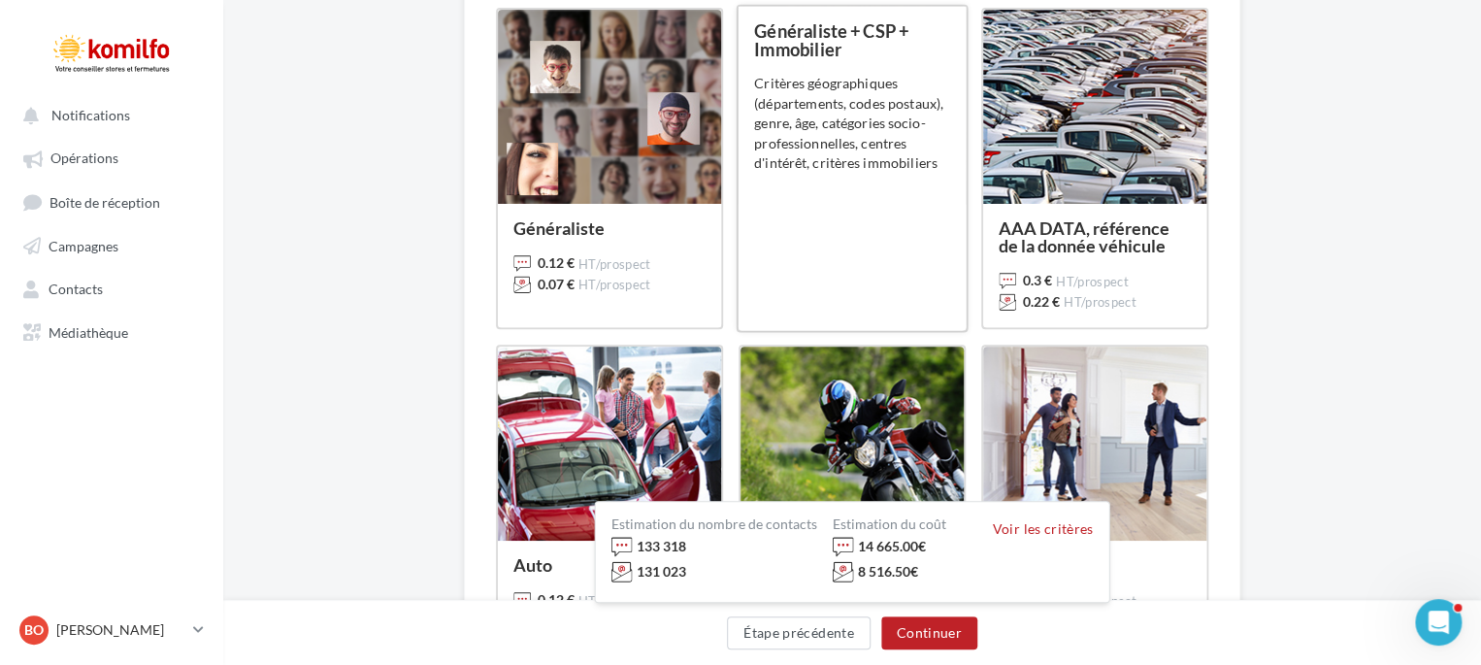
click at [791, 88] on div "Critères géographiques (départements, codes postaux), genre, âge, catégories so…" at bounding box center [852, 123] width 196 height 99
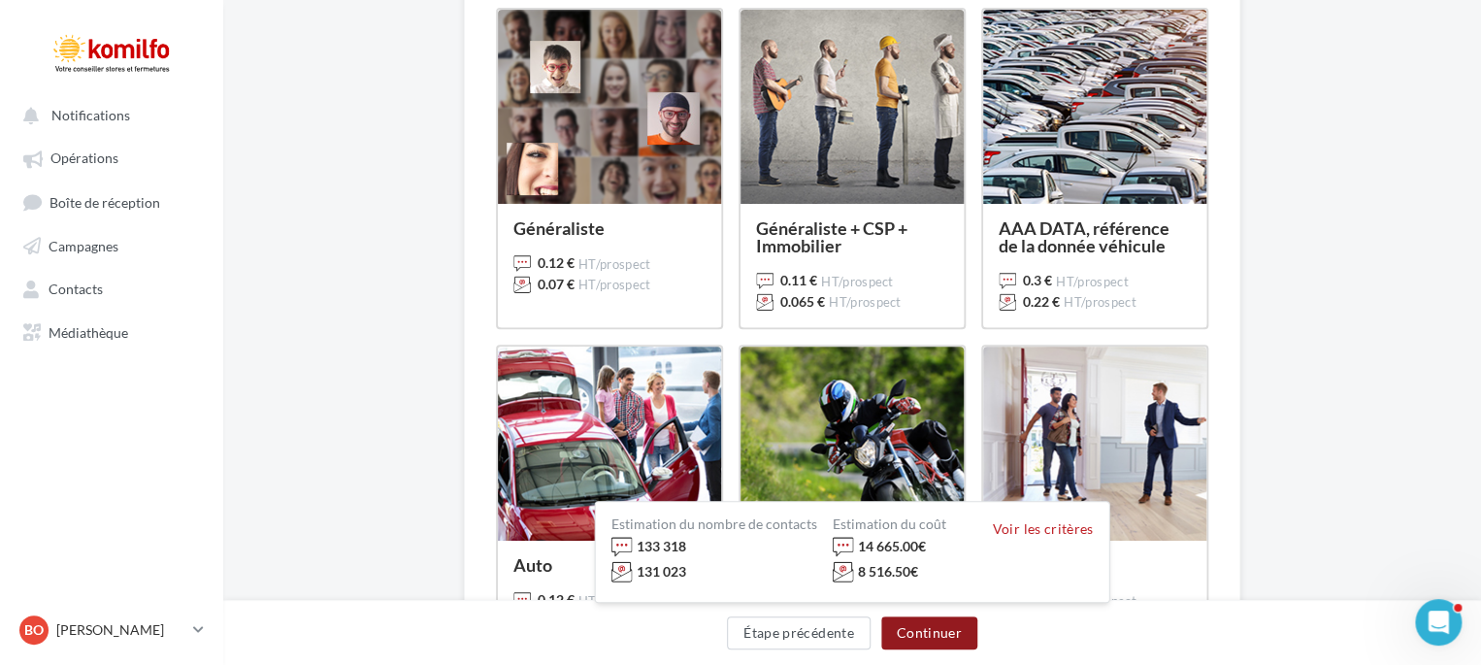
click at [931, 629] on button "Continuer" at bounding box center [929, 632] width 96 height 33
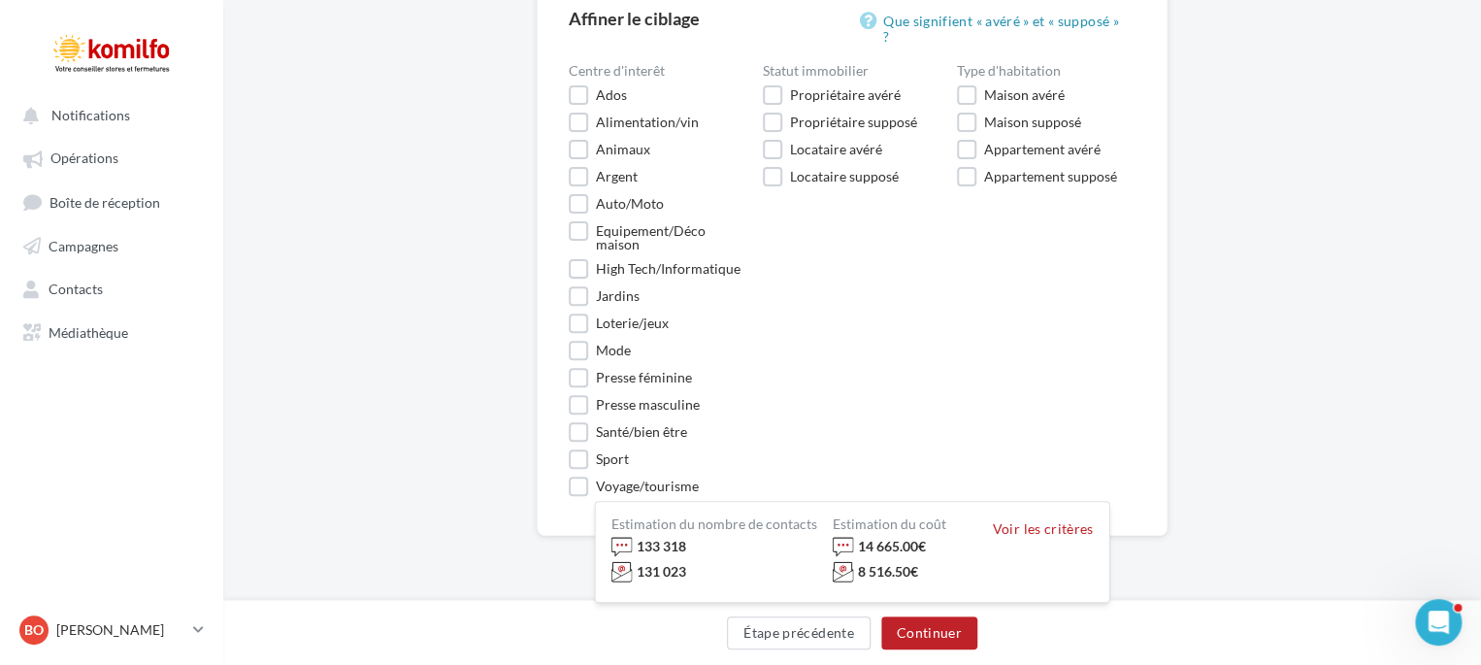
scroll to position [187, 0]
click at [779, 83] on label "Propriétaire avéré" at bounding box center [832, 92] width 138 height 19
click at [964, 83] on label "Maison avéré" at bounding box center [1011, 92] width 108 height 19
click at [961, 138] on label "Appartement avéré" at bounding box center [1029, 147] width 144 height 19
click at [578, 219] on label "Equipement/Déco maison" at bounding box center [658, 234] width 179 height 30
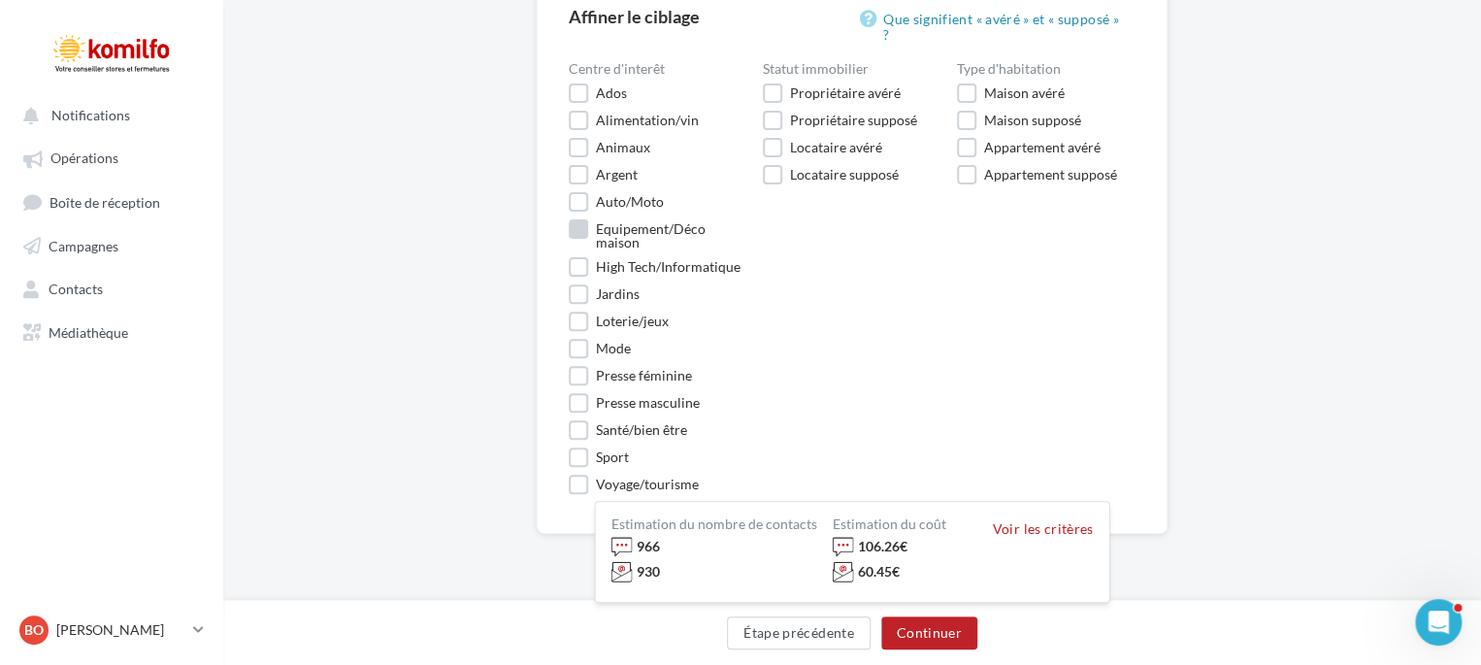
click at [578, 219] on label "Equipement/Déco maison" at bounding box center [658, 234] width 179 height 30
click at [576, 219] on label "Equipement/Déco maison" at bounding box center [658, 234] width 179 height 30
click at [578, 192] on label "Auto/Moto" at bounding box center [616, 201] width 95 height 19
click at [575, 219] on label "Equipement/Déco maison" at bounding box center [658, 234] width 179 height 30
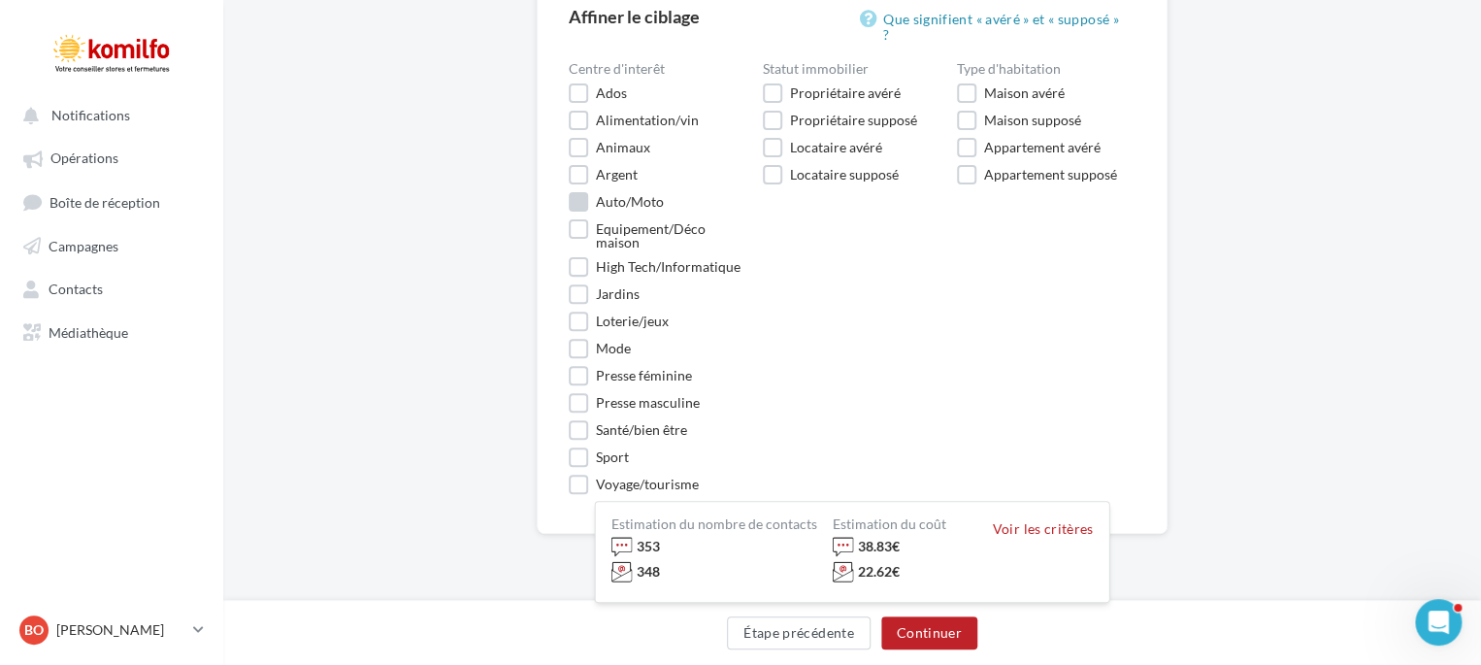
click at [584, 192] on label "Auto/Moto" at bounding box center [616, 201] width 95 height 19
click at [576, 219] on label "Equipement/Déco maison" at bounding box center [658, 234] width 179 height 30
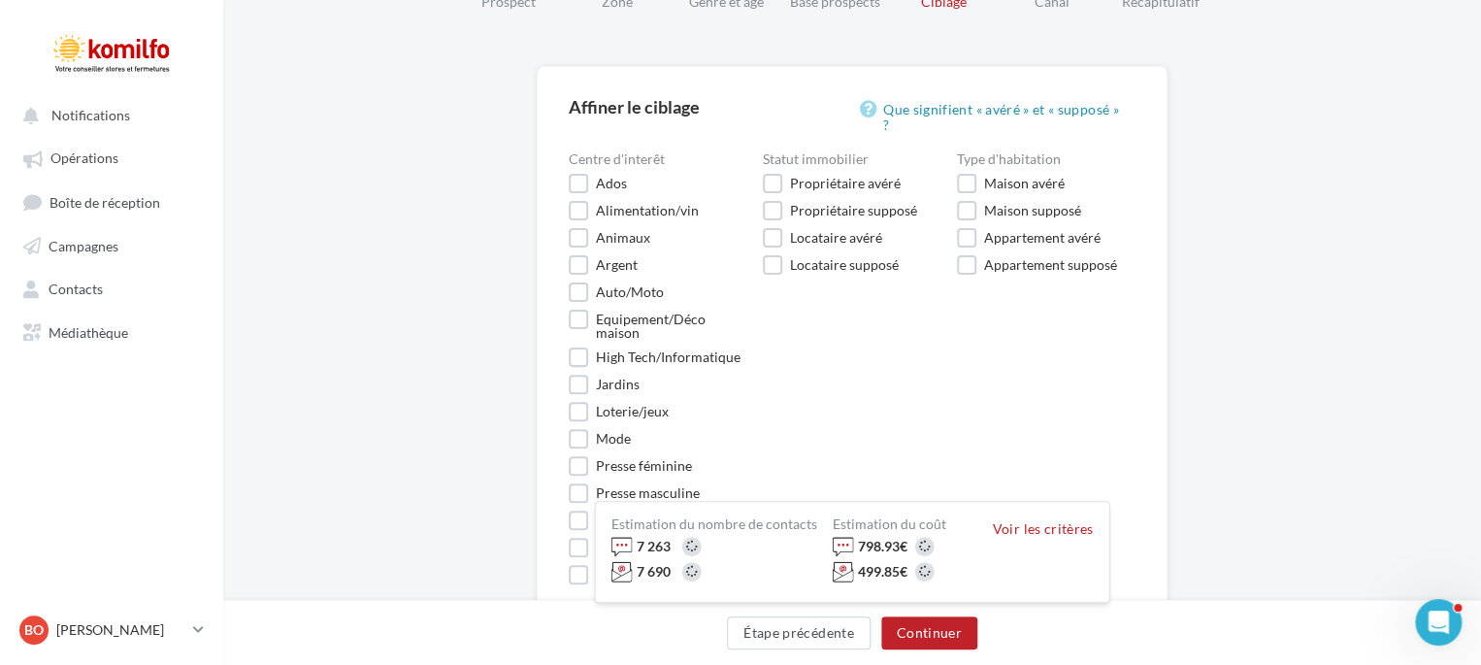
scroll to position [0, 0]
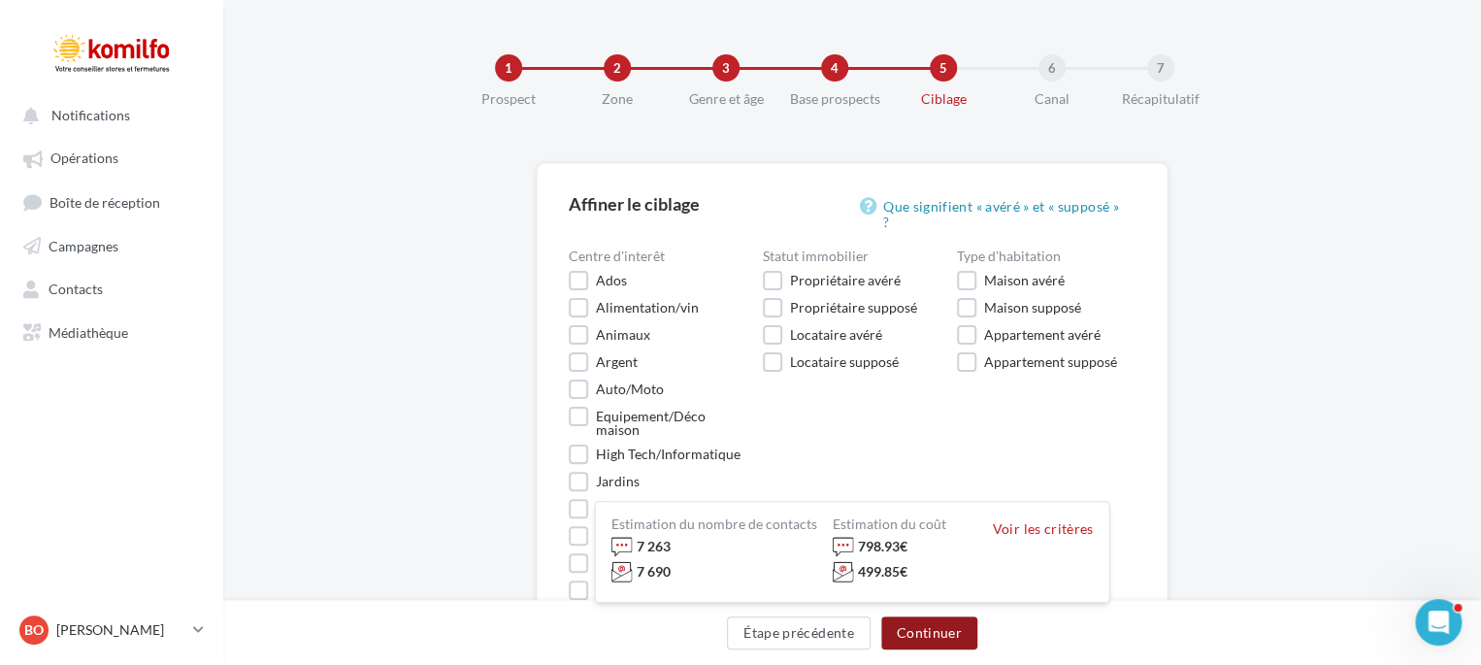
click at [950, 633] on button "Continuer" at bounding box center [929, 632] width 96 height 33
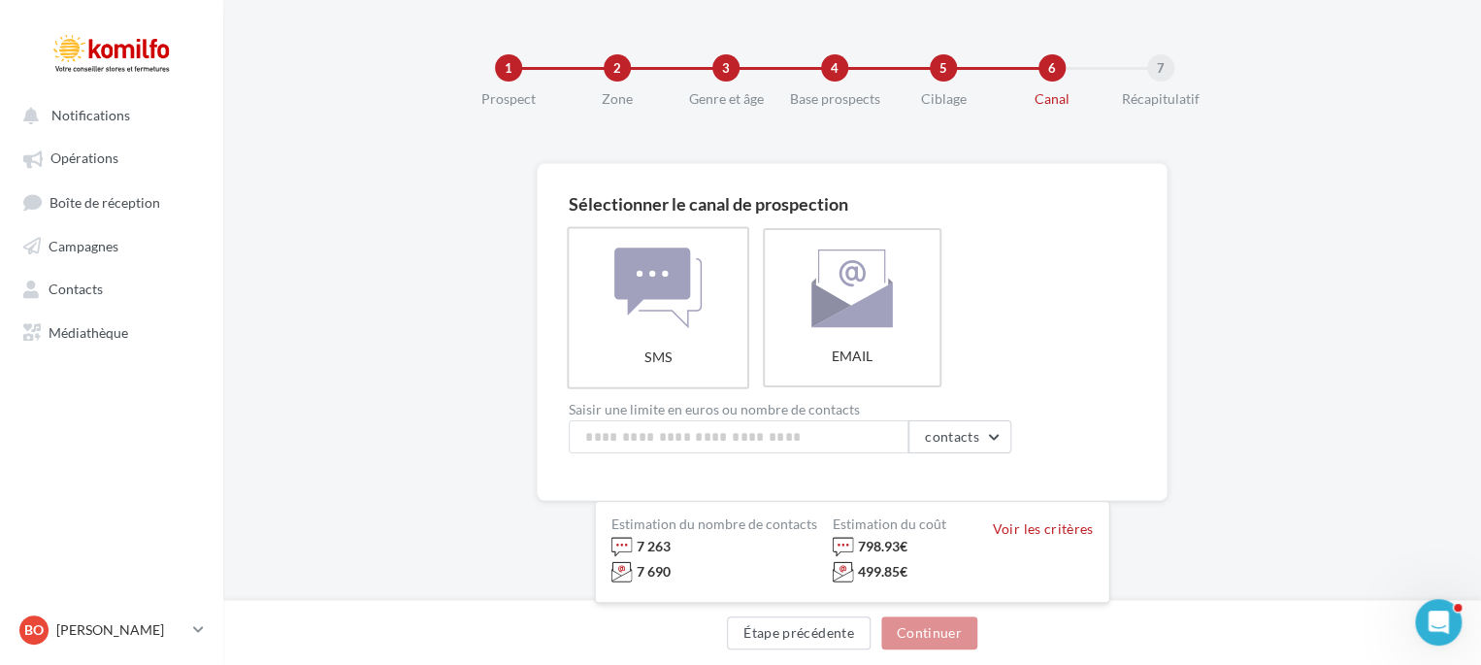
click at [644, 376] on label "SMS" at bounding box center [658, 307] width 182 height 162
click at [653, 440] on input at bounding box center [739, 436] width 340 height 33
type input "***"
click at [957, 438] on span "contacts" at bounding box center [952, 436] width 54 height 17
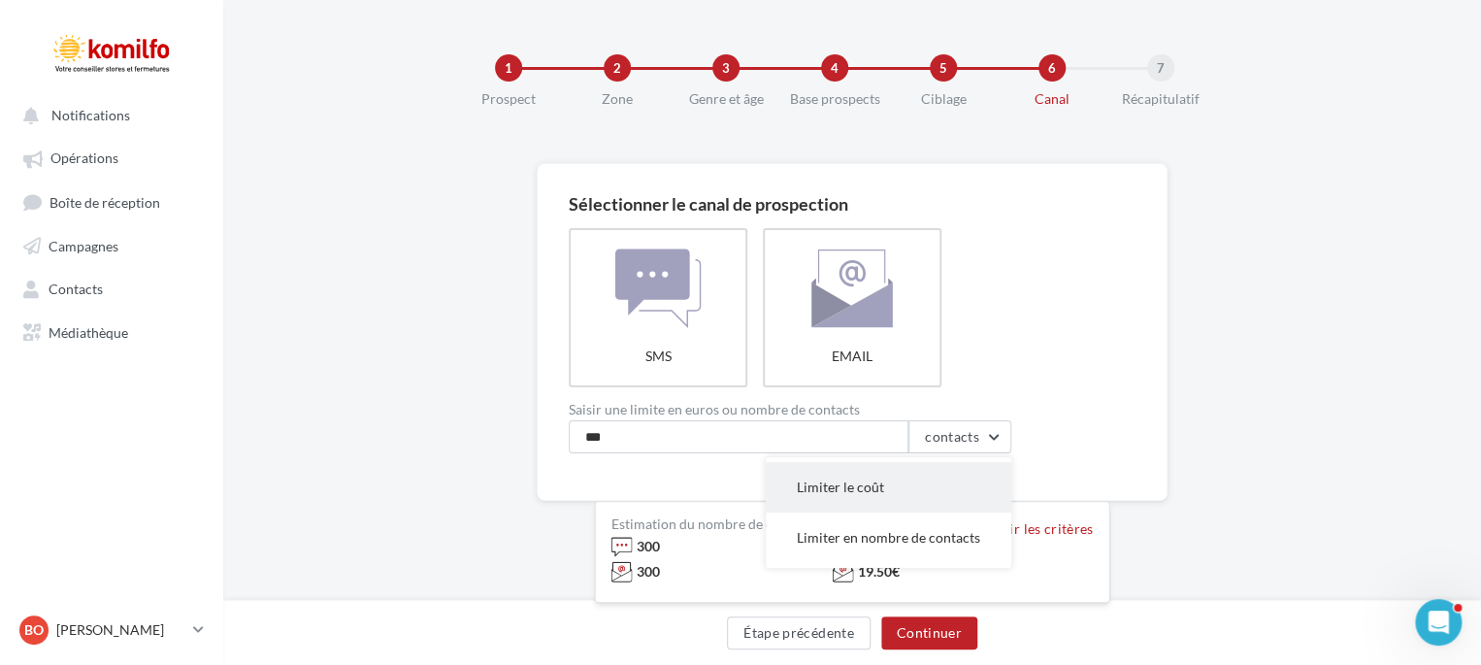
click at [914, 490] on button "Limiter le coût" at bounding box center [889, 487] width 246 height 50
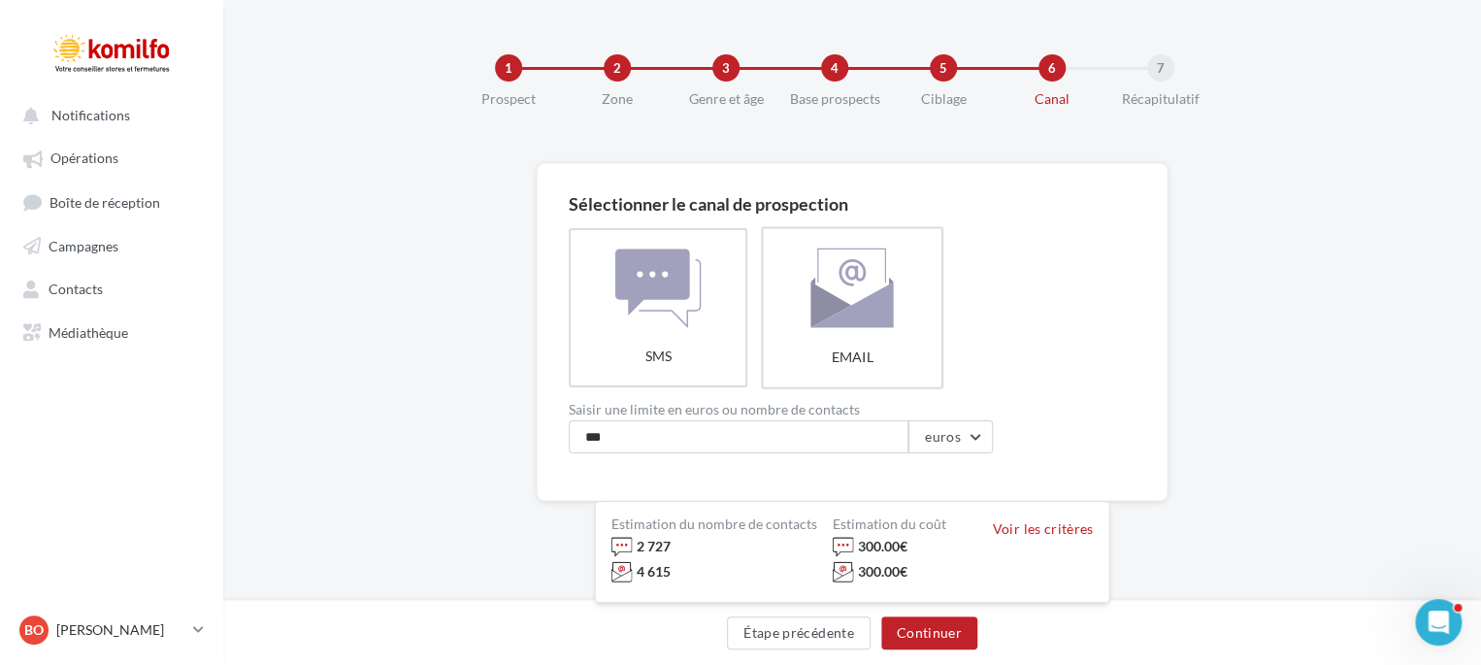
click at [849, 288] on label "EMAIL" at bounding box center [852, 307] width 182 height 162
click at [628, 295] on label "SMS" at bounding box center [658, 307] width 182 height 162
click at [938, 630] on button "Continuer" at bounding box center [929, 632] width 96 height 33
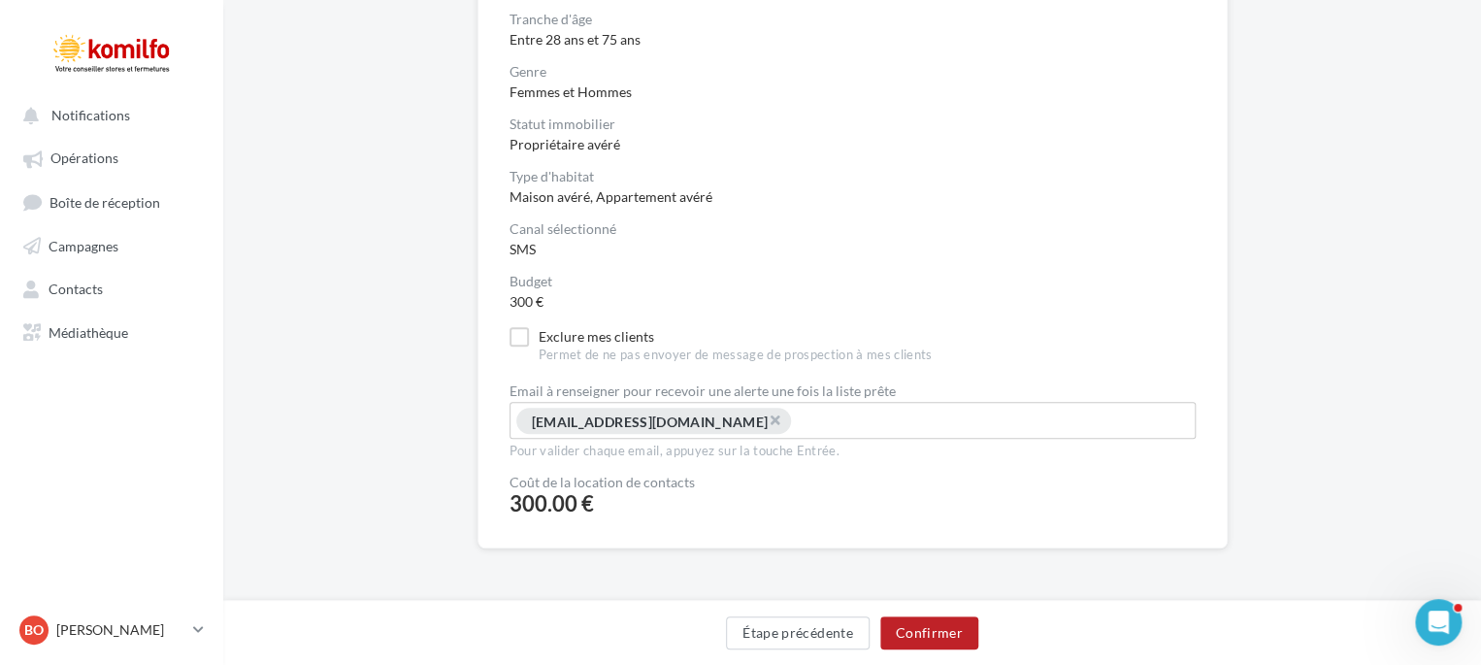
scroll to position [446, 0]
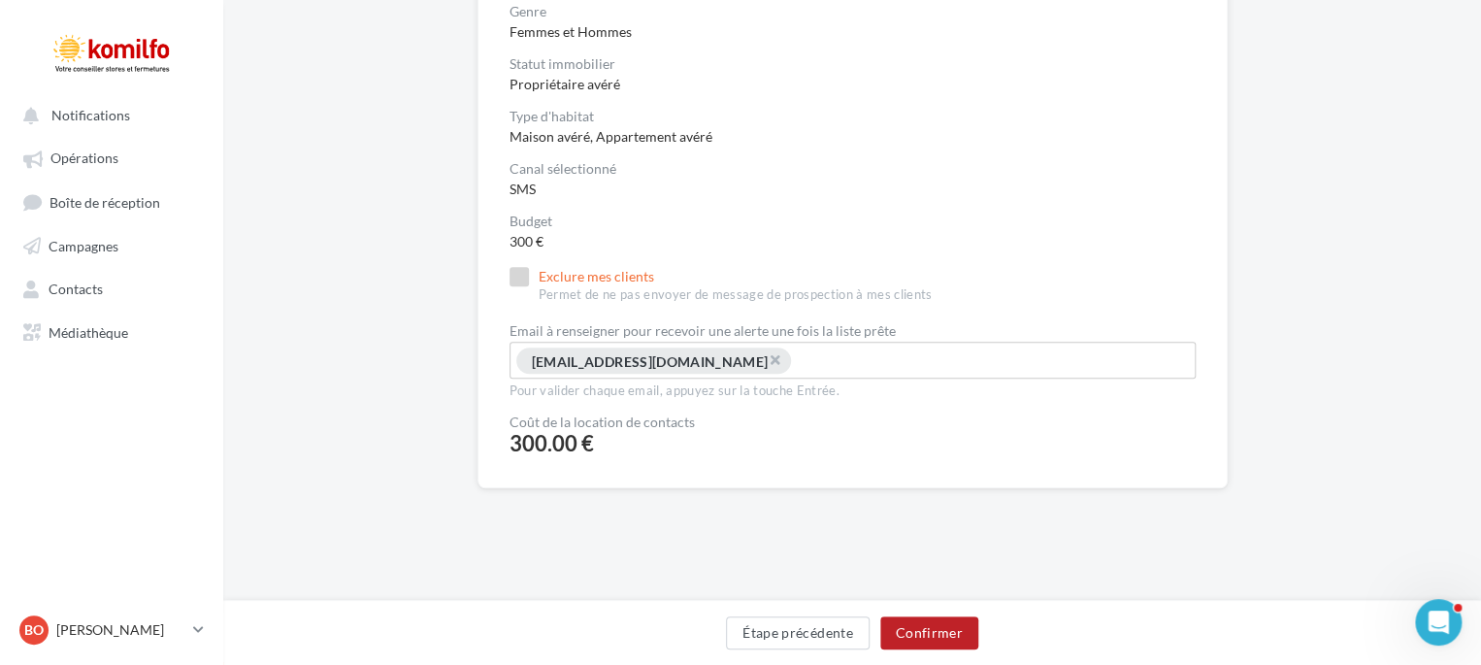
click at [517, 279] on label "Exclure mes clients Permet de ne pas envoyer de message de prospection à mes cl…" at bounding box center [721, 285] width 423 height 37
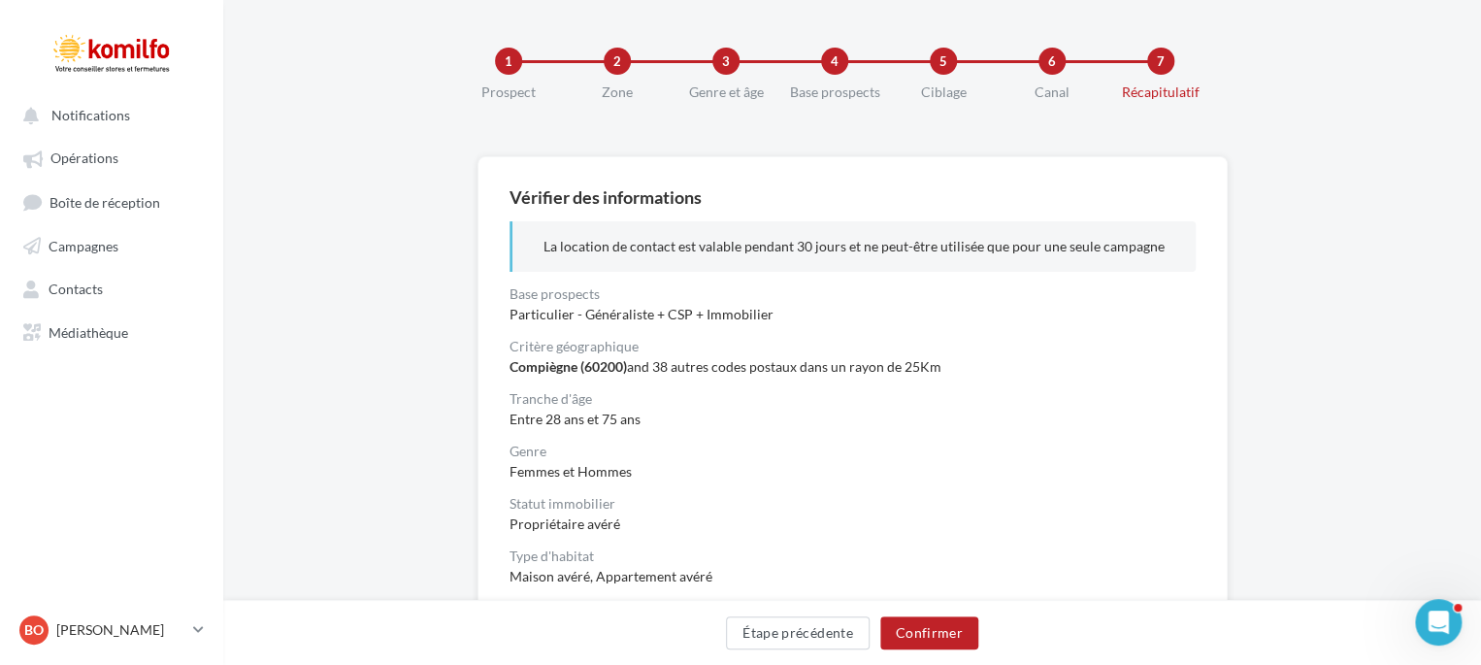
scroll to position [0, 0]
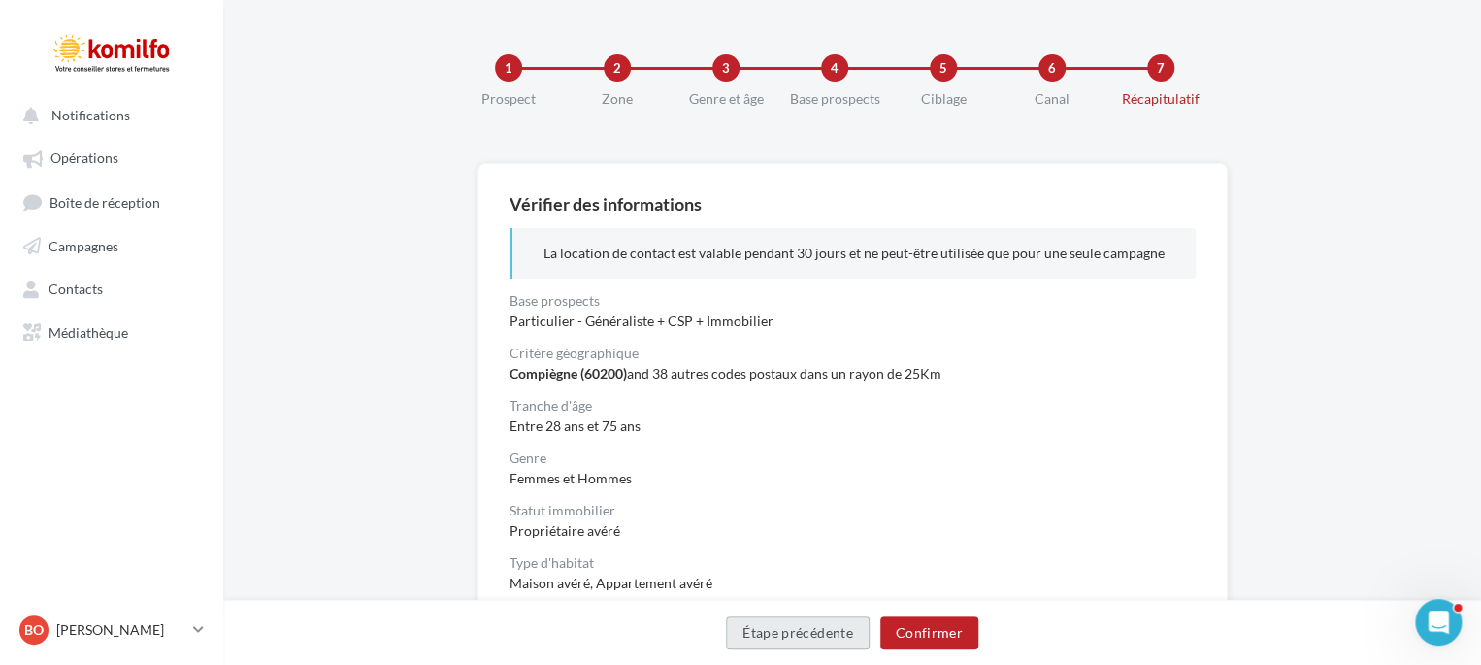
click at [827, 641] on button "Étape précédente" at bounding box center [798, 632] width 144 height 33
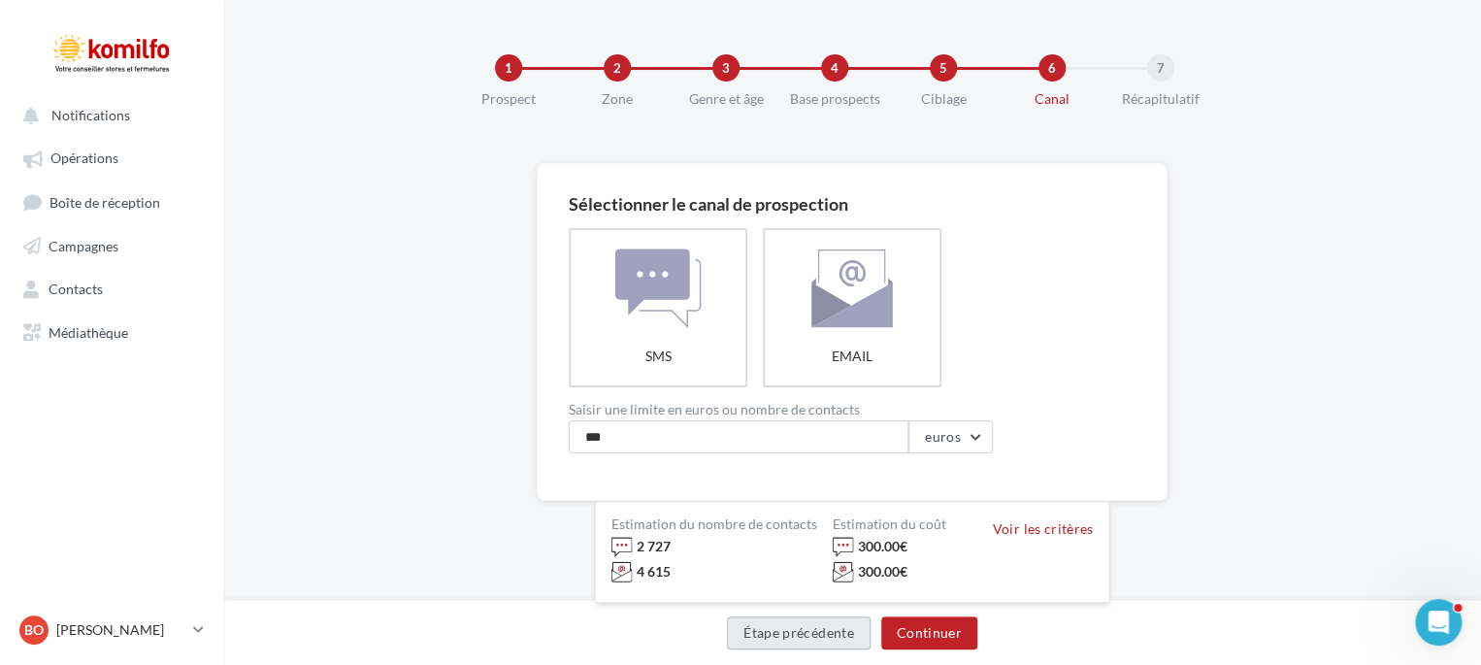
click at [827, 641] on button "Étape précédente" at bounding box center [799, 632] width 144 height 33
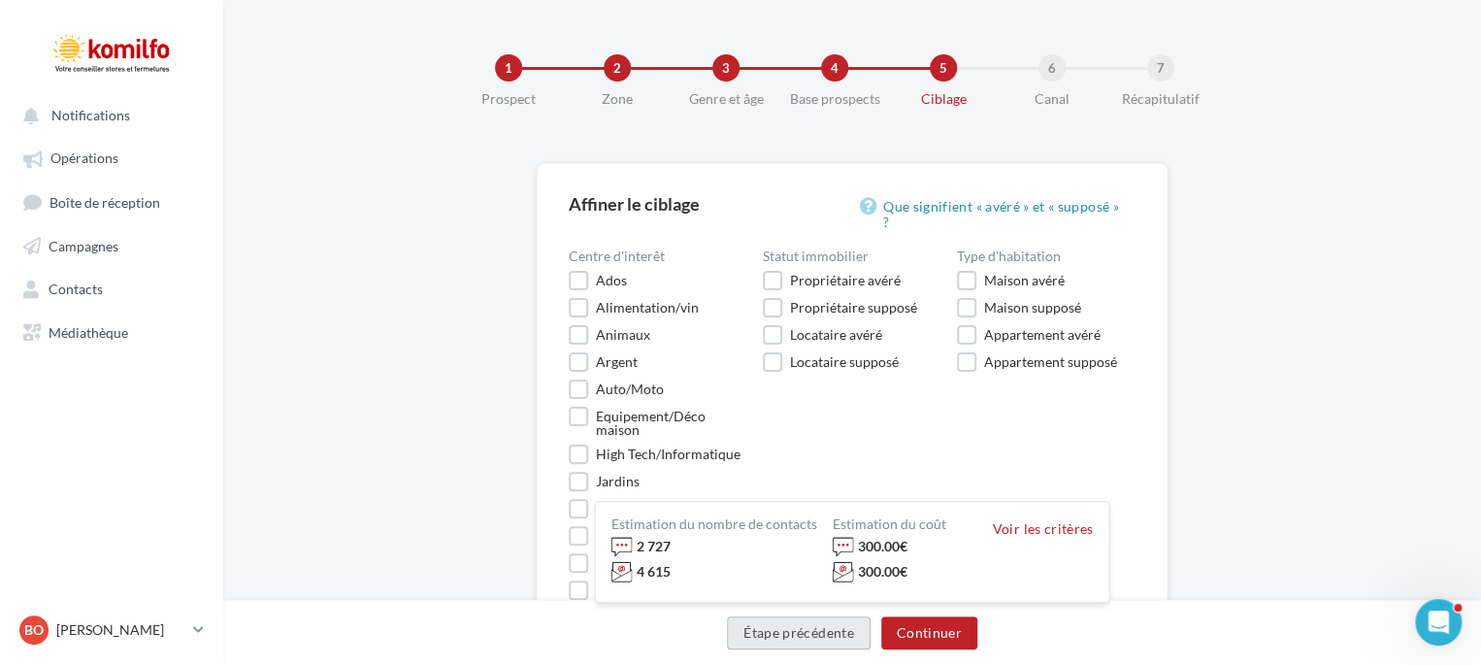
click at [827, 641] on button "Étape précédente" at bounding box center [799, 632] width 144 height 33
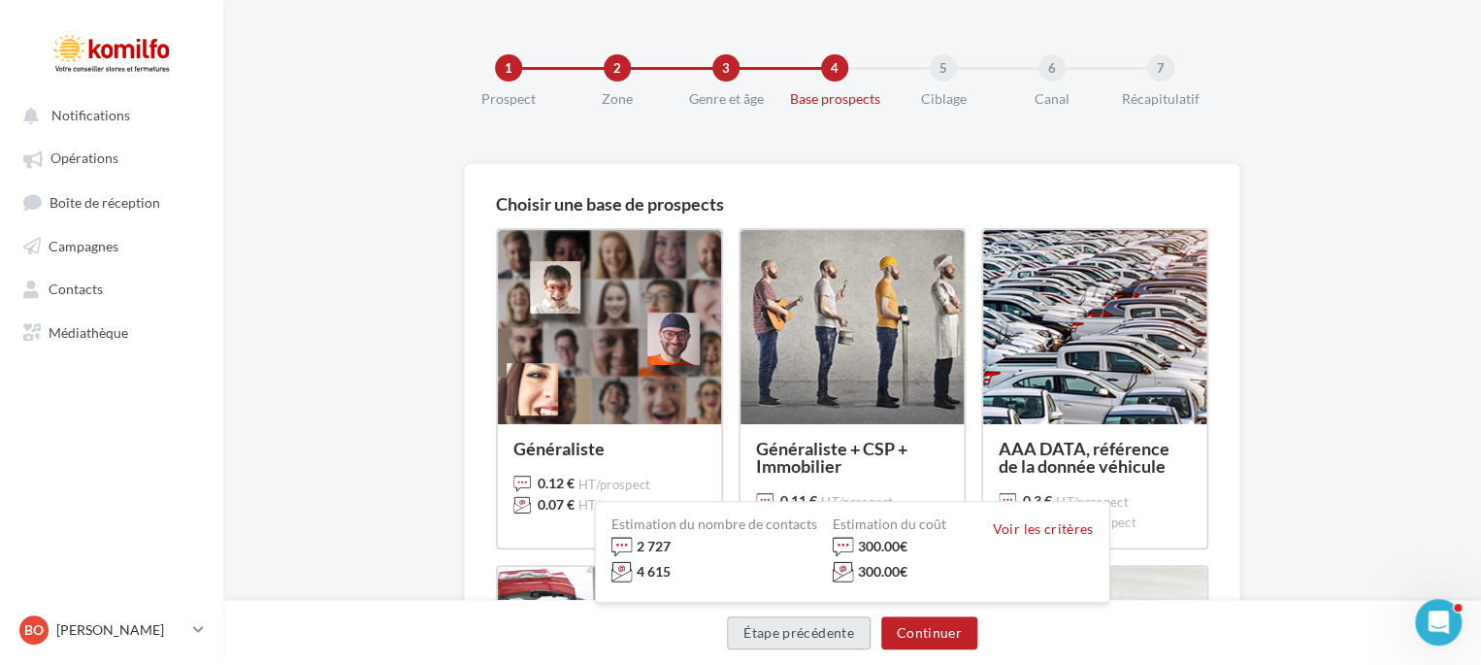
click at [827, 641] on button "Étape précédente" at bounding box center [799, 632] width 144 height 33
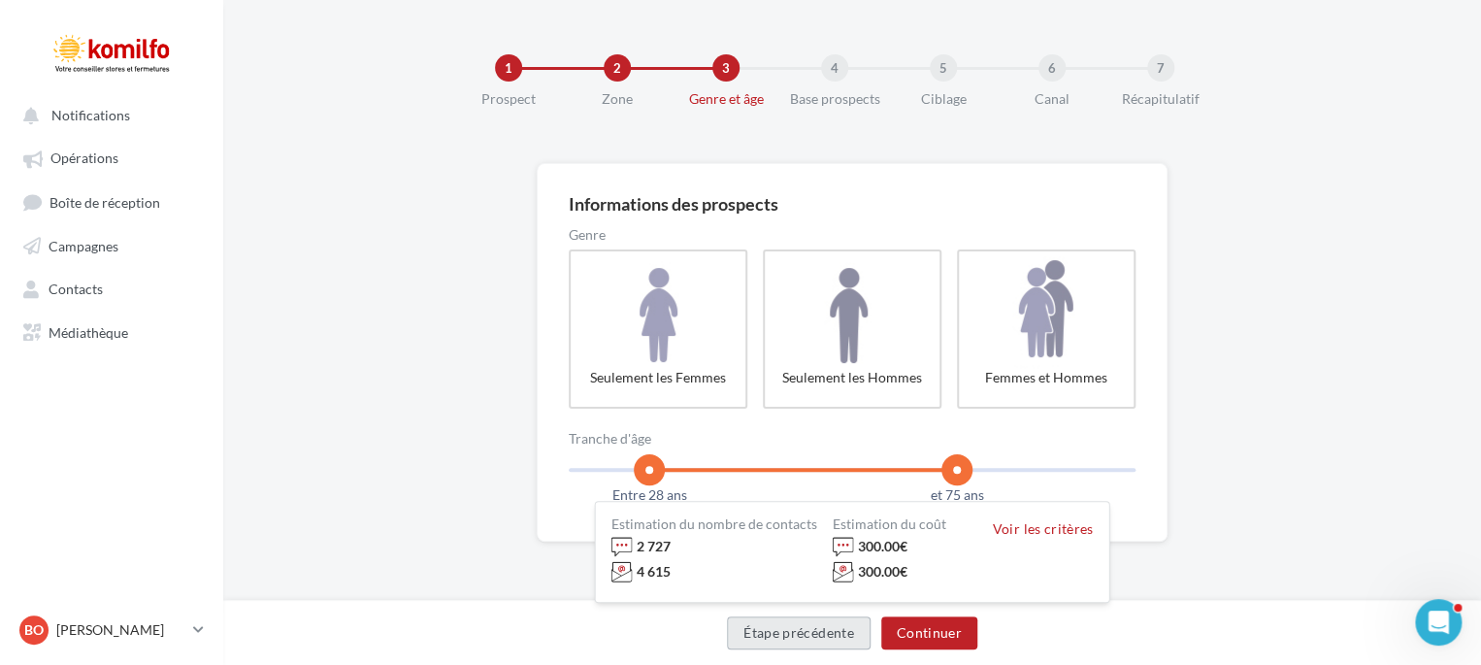
click at [827, 641] on button "Étape précédente" at bounding box center [799, 632] width 144 height 33
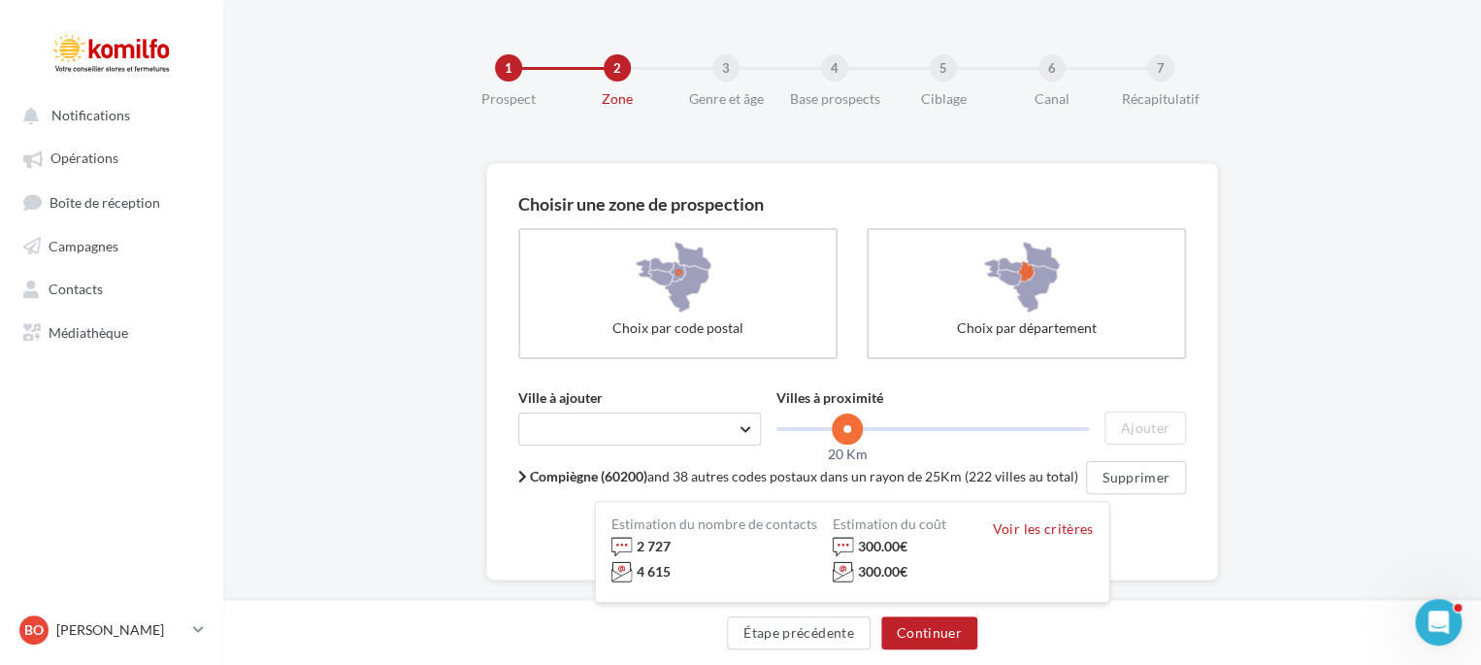
drag, startPoint x: 800, startPoint y: 422, endPoint x: 849, endPoint y: 417, distance: 49.7
click at [849, 417] on span at bounding box center [847, 428] width 31 height 31
click at [1337, 471] on div "Choisir une zone de prospection Choix par code postal Choix par département Vil…" at bounding box center [852, 434] width 1258 height 542
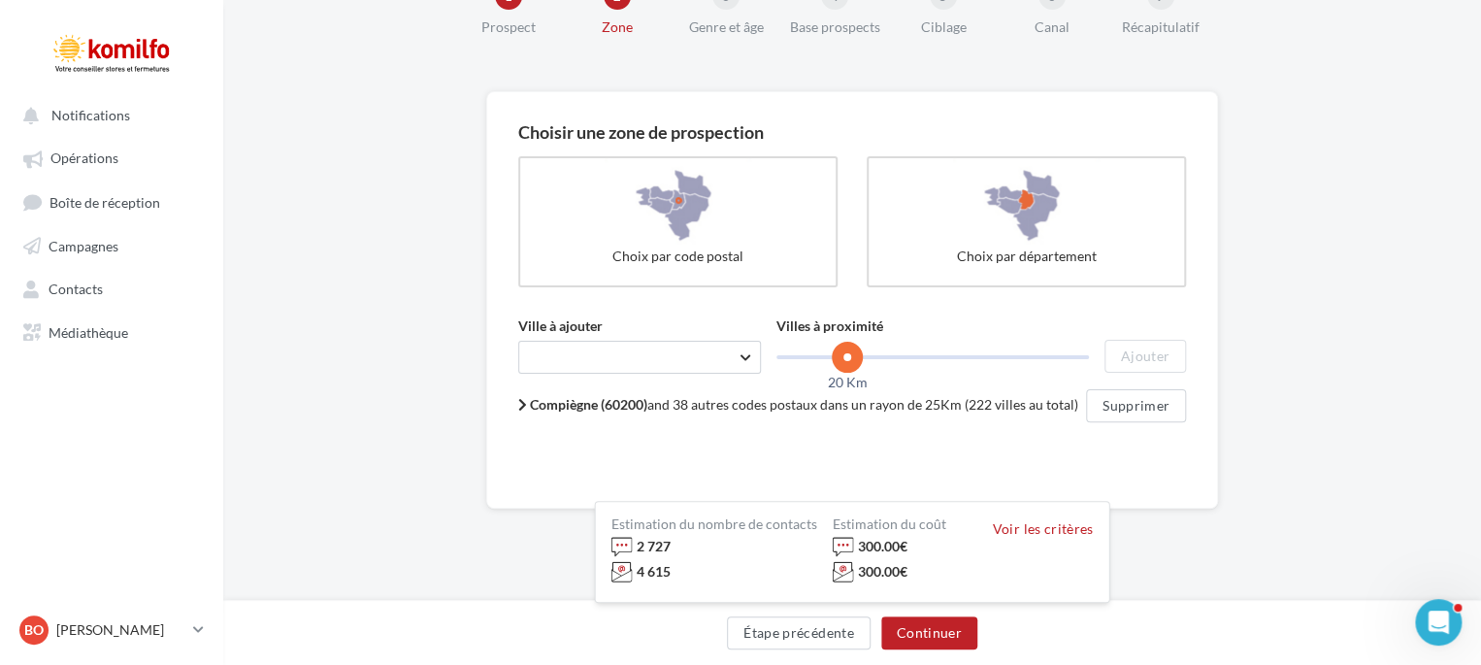
scroll to position [91, 0]
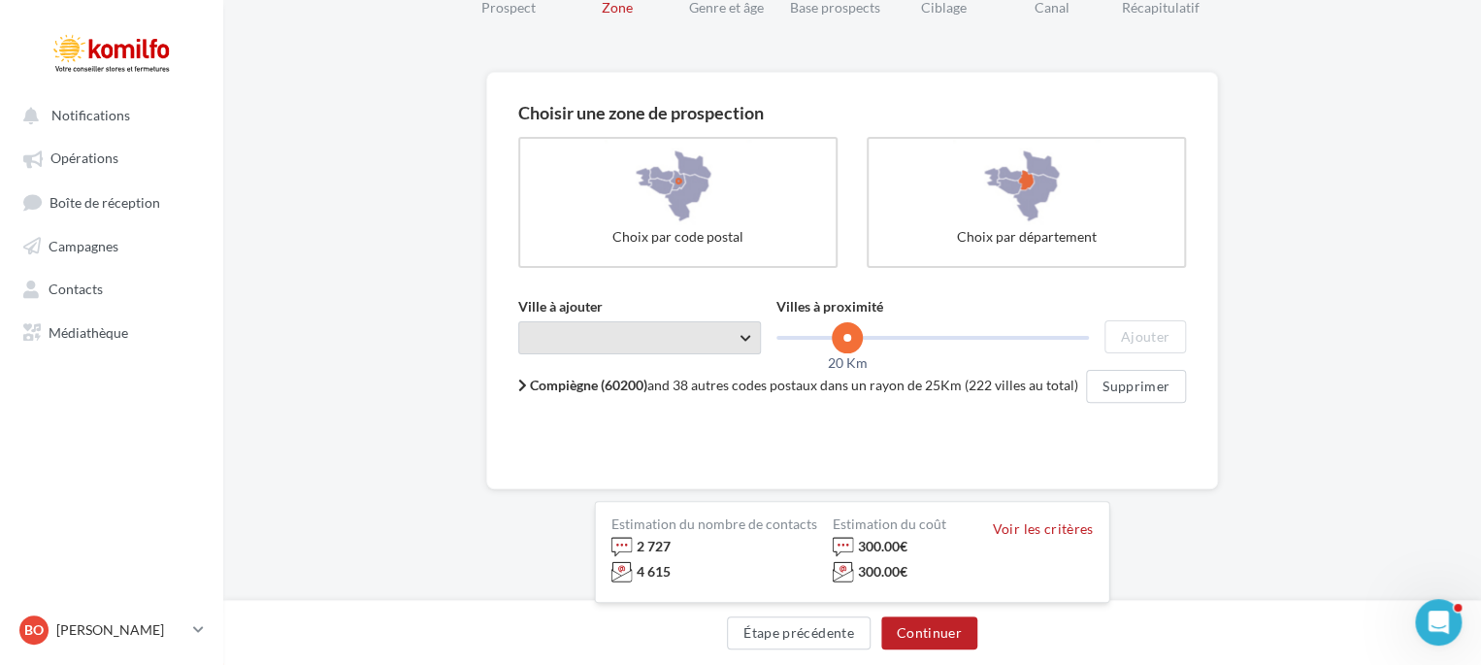
click at [697, 337] on span "Taper le début d'un code postal ou d'une ville ..." at bounding box center [639, 337] width 243 height 33
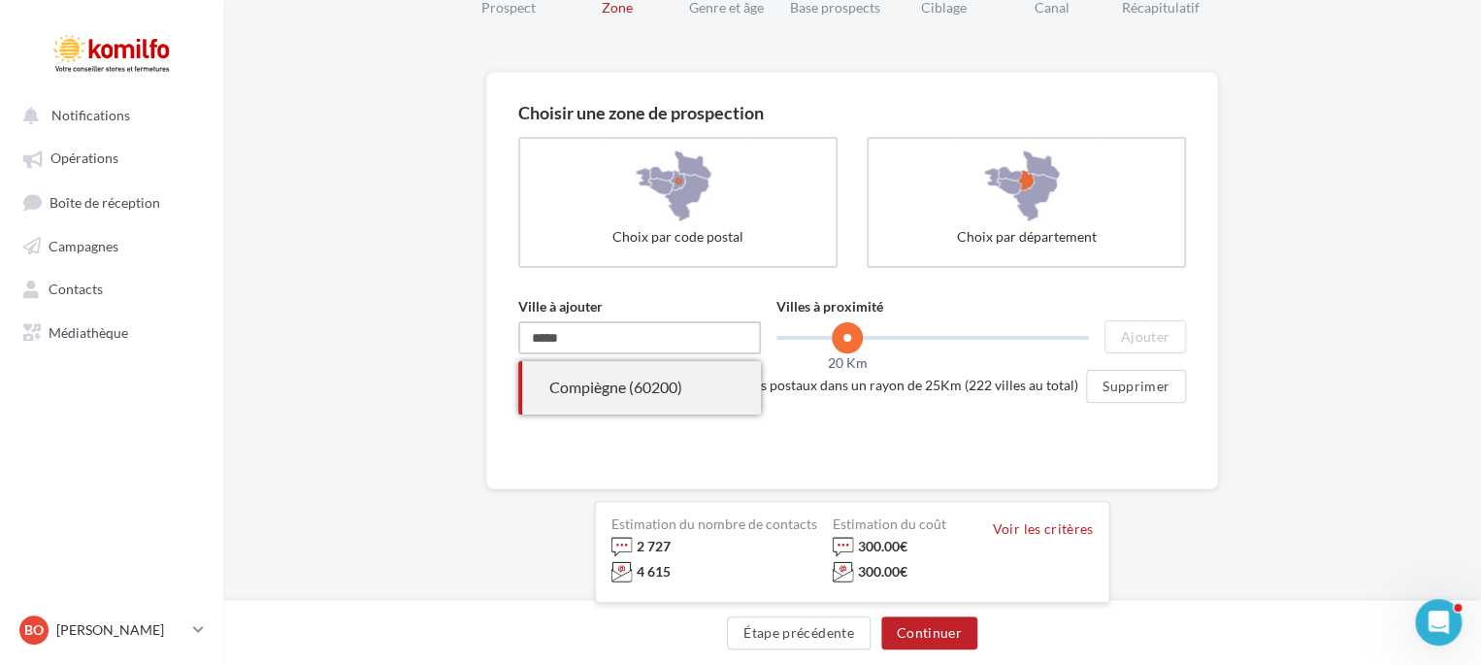
type input "*****"
click at [664, 391] on div "Compiègne (60200)" at bounding box center [639, 388] width 181 height 22
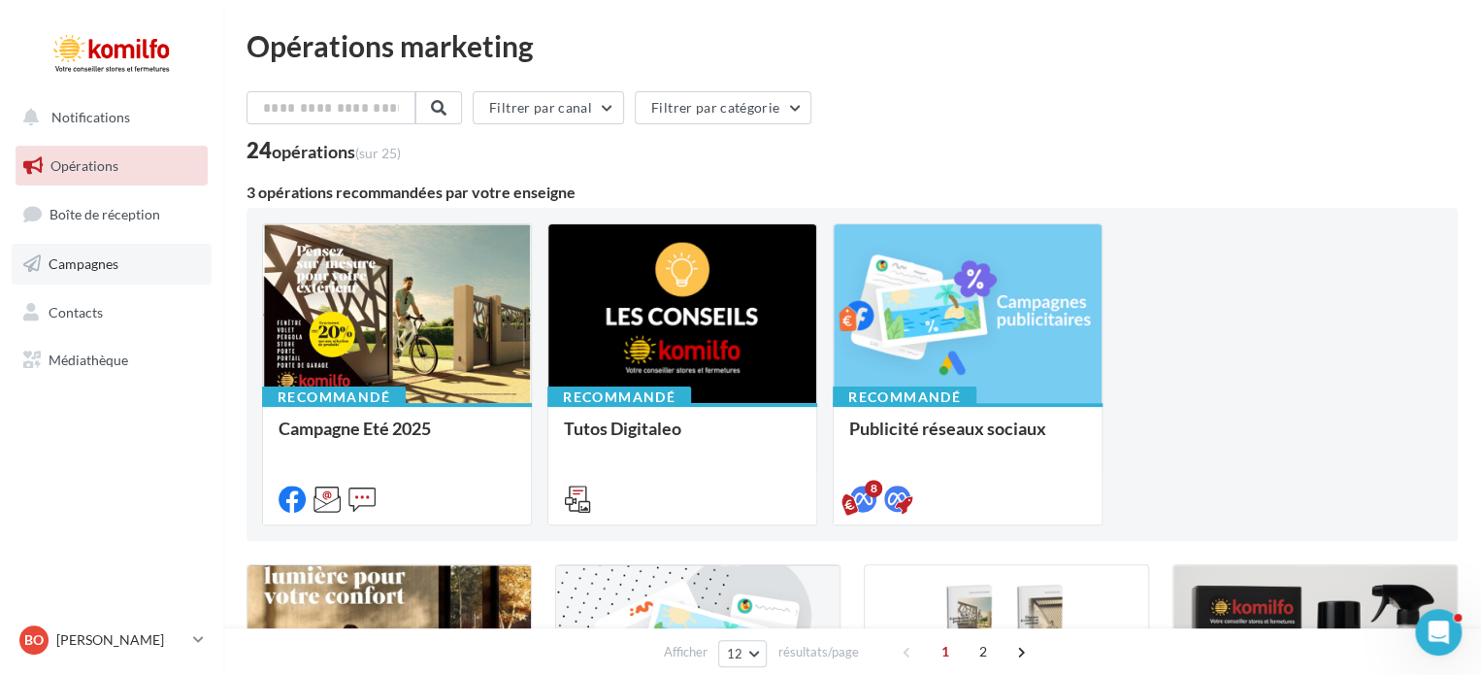
click at [91, 264] on span "Campagnes" at bounding box center [84, 263] width 70 height 17
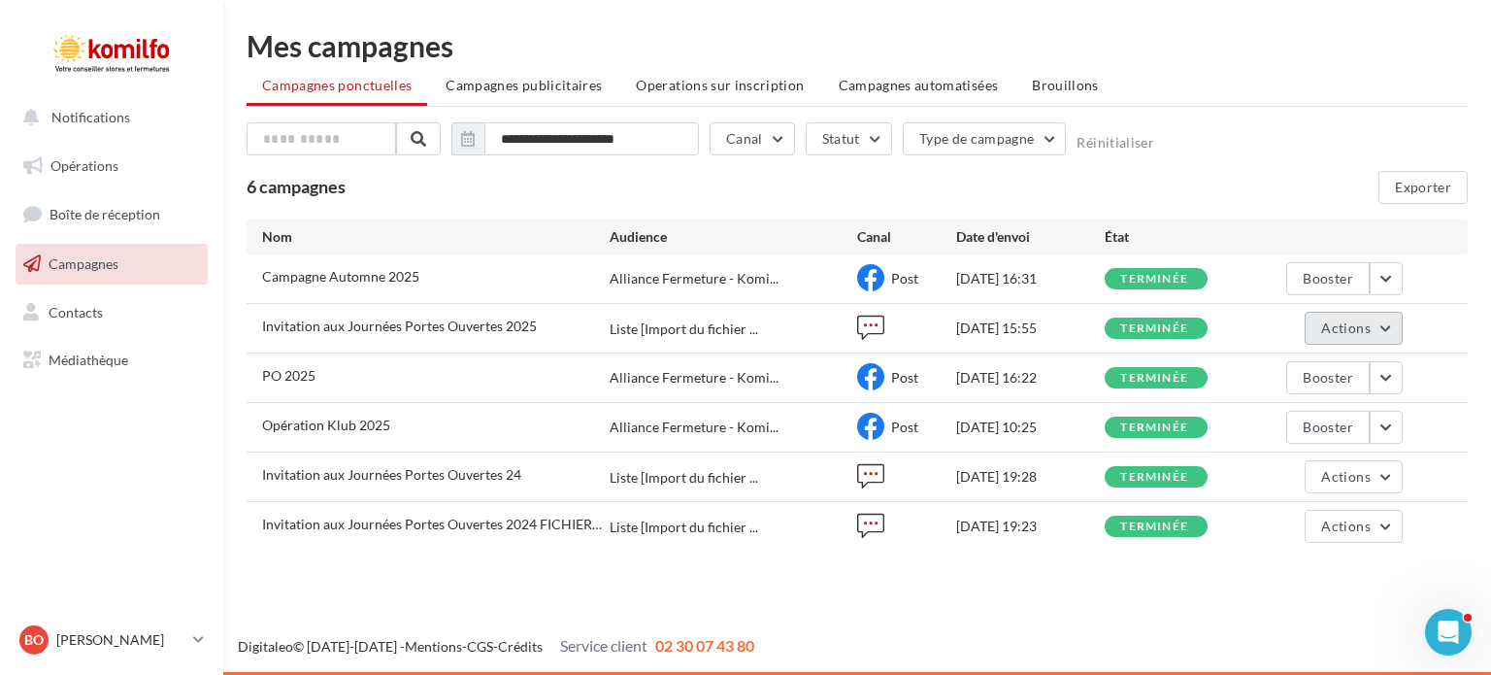
click at [1310, 325] on button "Actions" at bounding box center [1352, 328] width 97 height 33
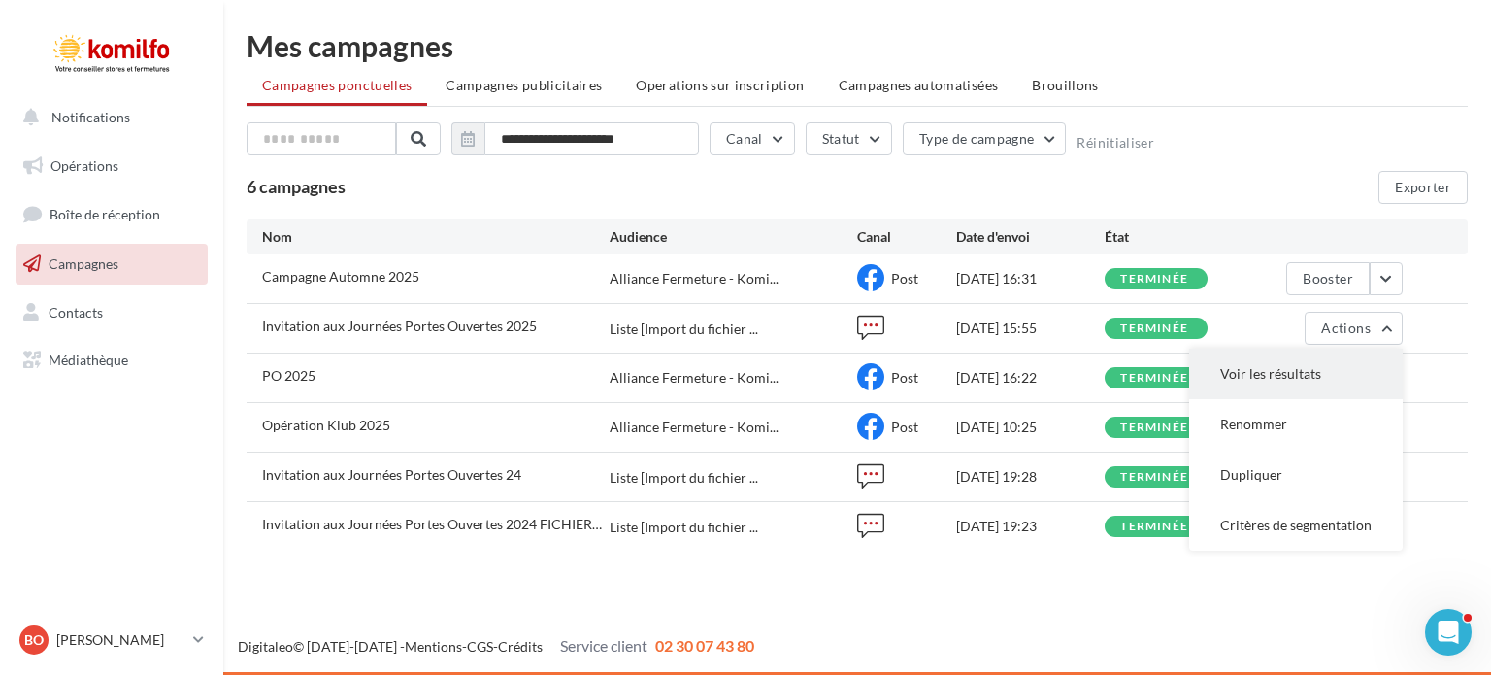
click at [1267, 362] on button "Voir les résultats" at bounding box center [1296, 373] width 214 height 50
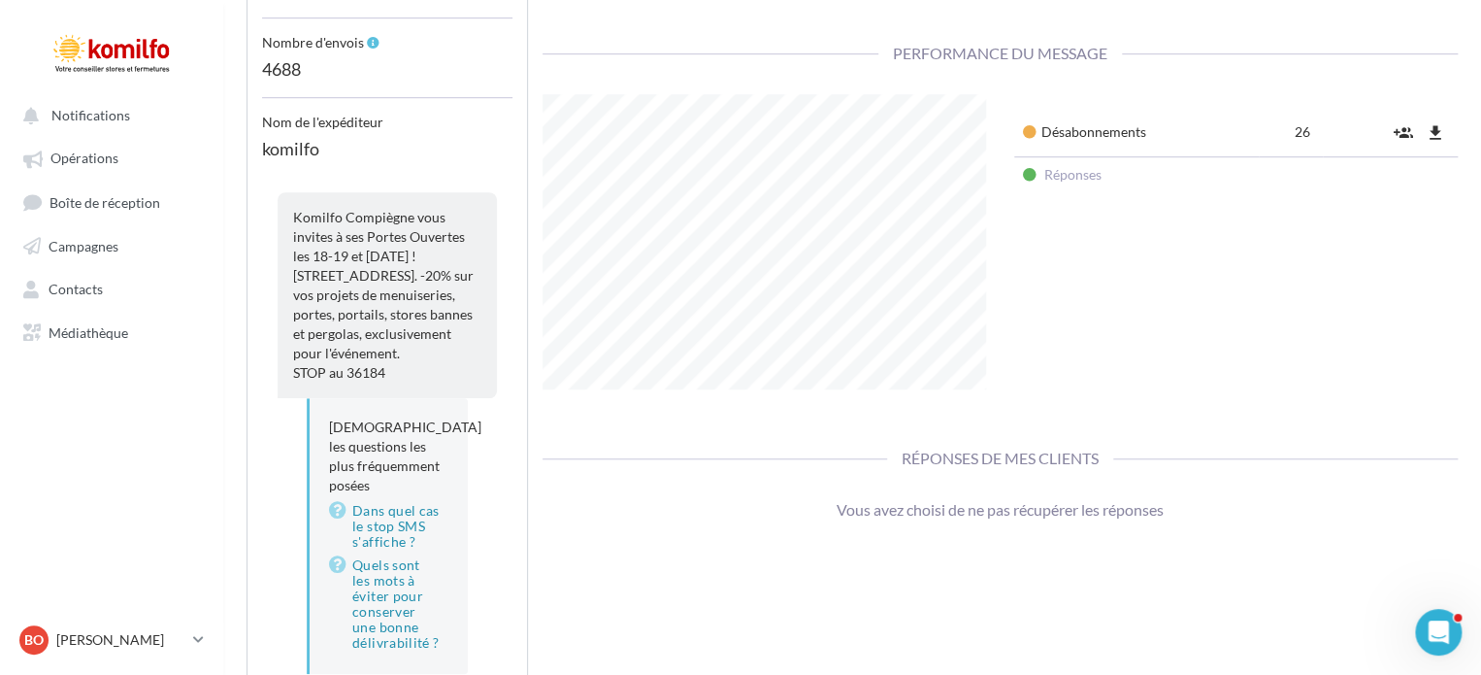
scroll to position [555, 0]
drag, startPoint x: 372, startPoint y: 368, endPoint x: 269, endPoint y: 217, distance: 182.3
click at [269, 217] on div "Komilfo Compiègne vous invites à ses Portes Ouvertes les 18-19 et 20 Septembre …" at bounding box center [387, 286] width 250 height 221
copy span "Komilfo Compiègne vous invites à ses Portes Ouvertes les 18-19 et 20 Septembre …"
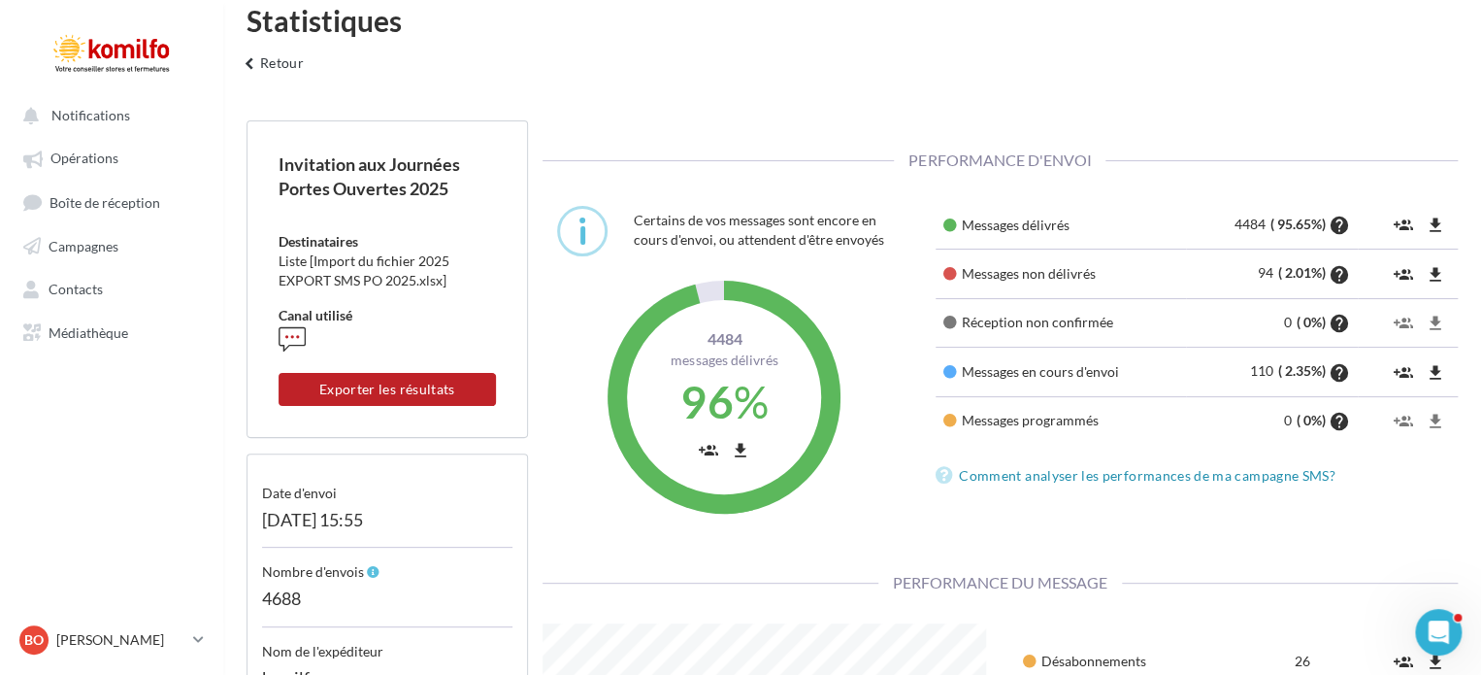
scroll to position [0, 0]
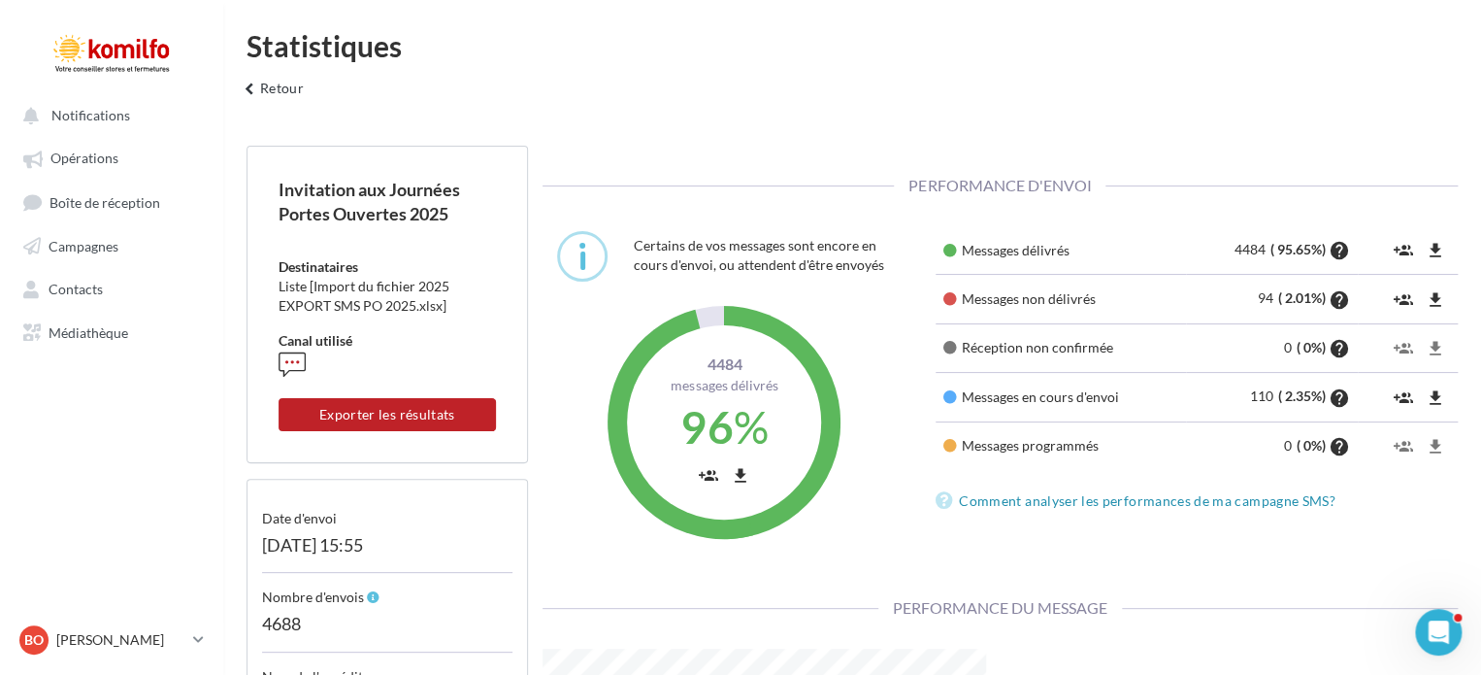
click at [408, 182] on div "Invitation aux Journées Portes Ouvertes 2025" at bounding box center [387, 202] width 217 height 49
click at [53, 160] on span "Opérations" at bounding box center [84, 158] width 68 height 17
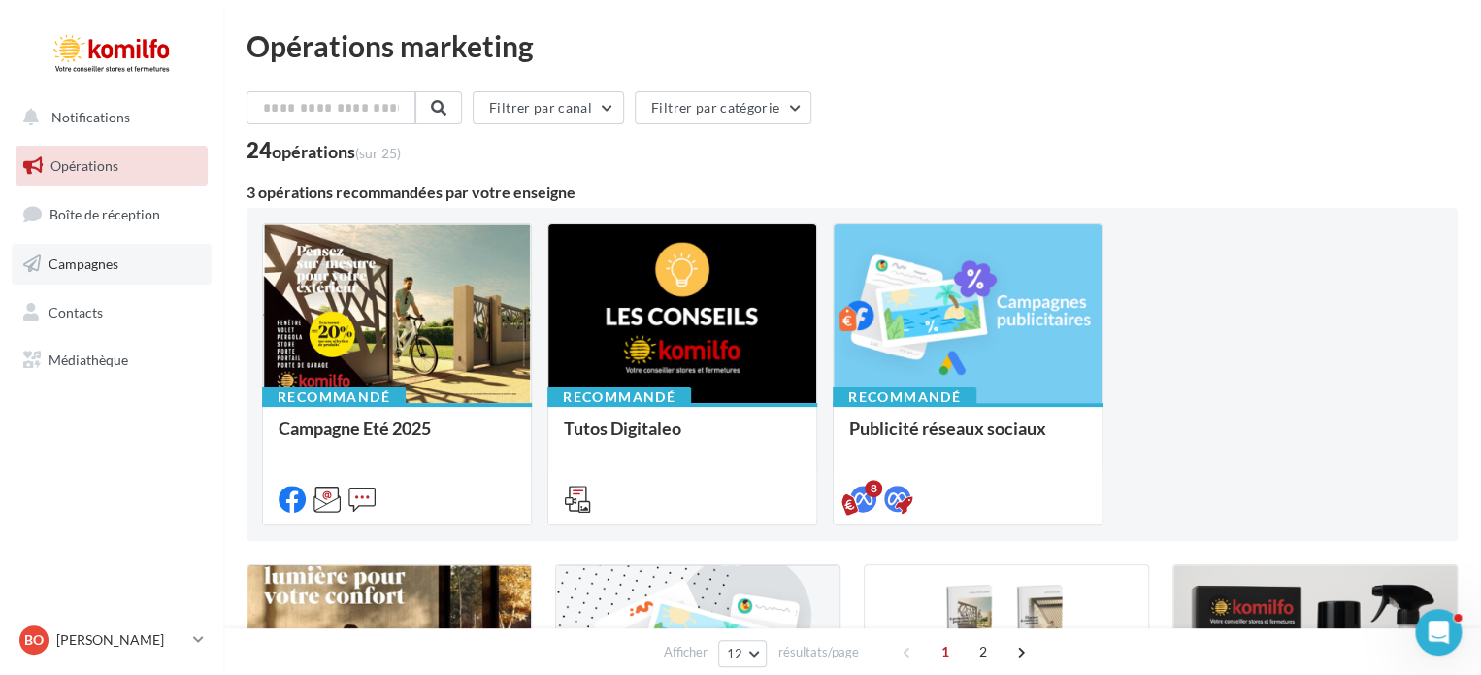
click at [125, 262] on link "Campagnes" at bounding box center [112, 264] width 200 height 41
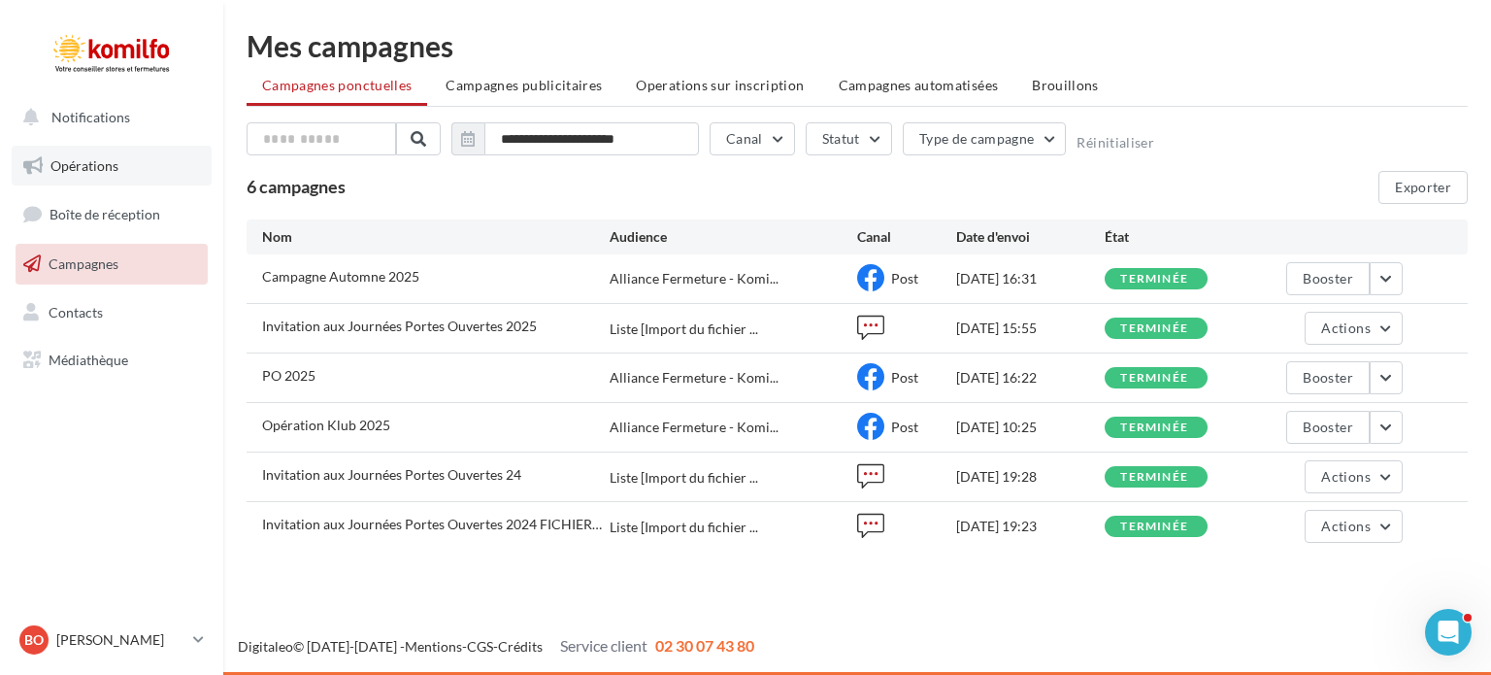
click at [92, 153] on link "Opérations" at bounding box center [112, 166] width 200 height 41
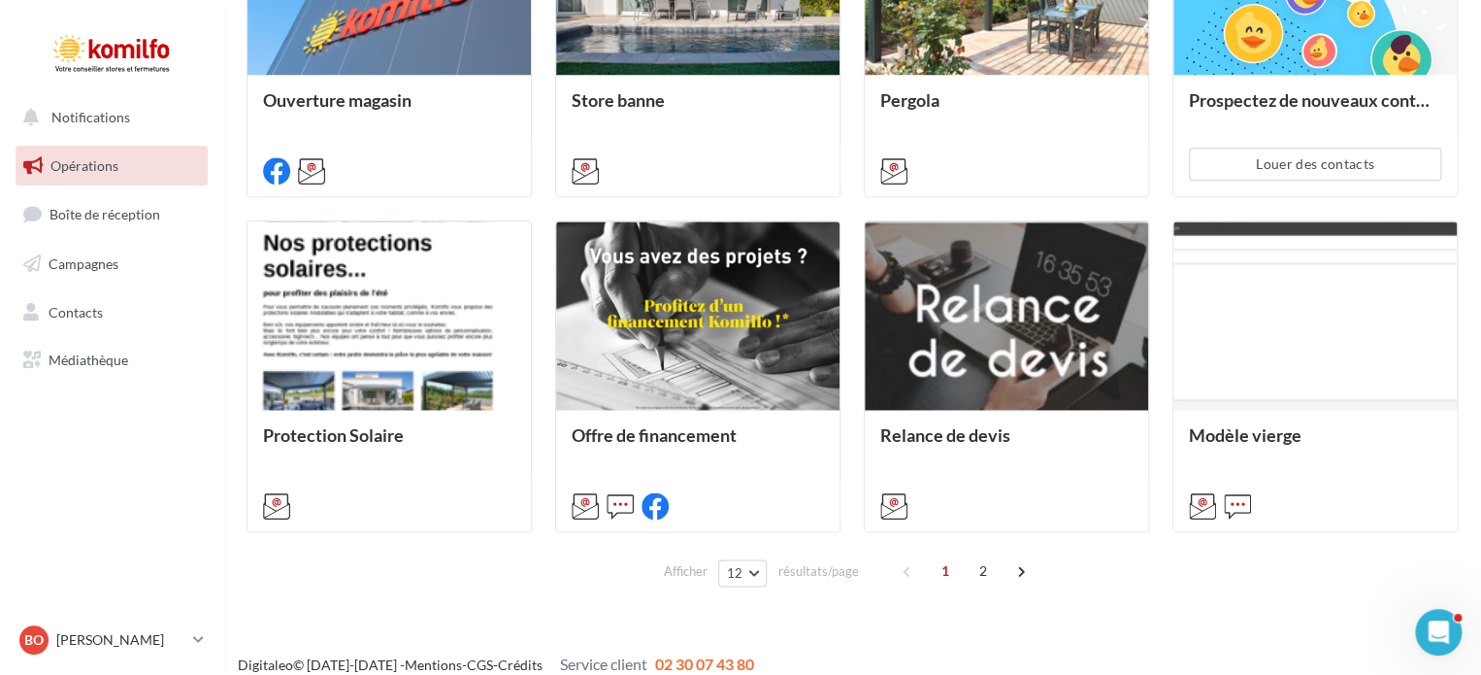
scroll to position [1011, 0]
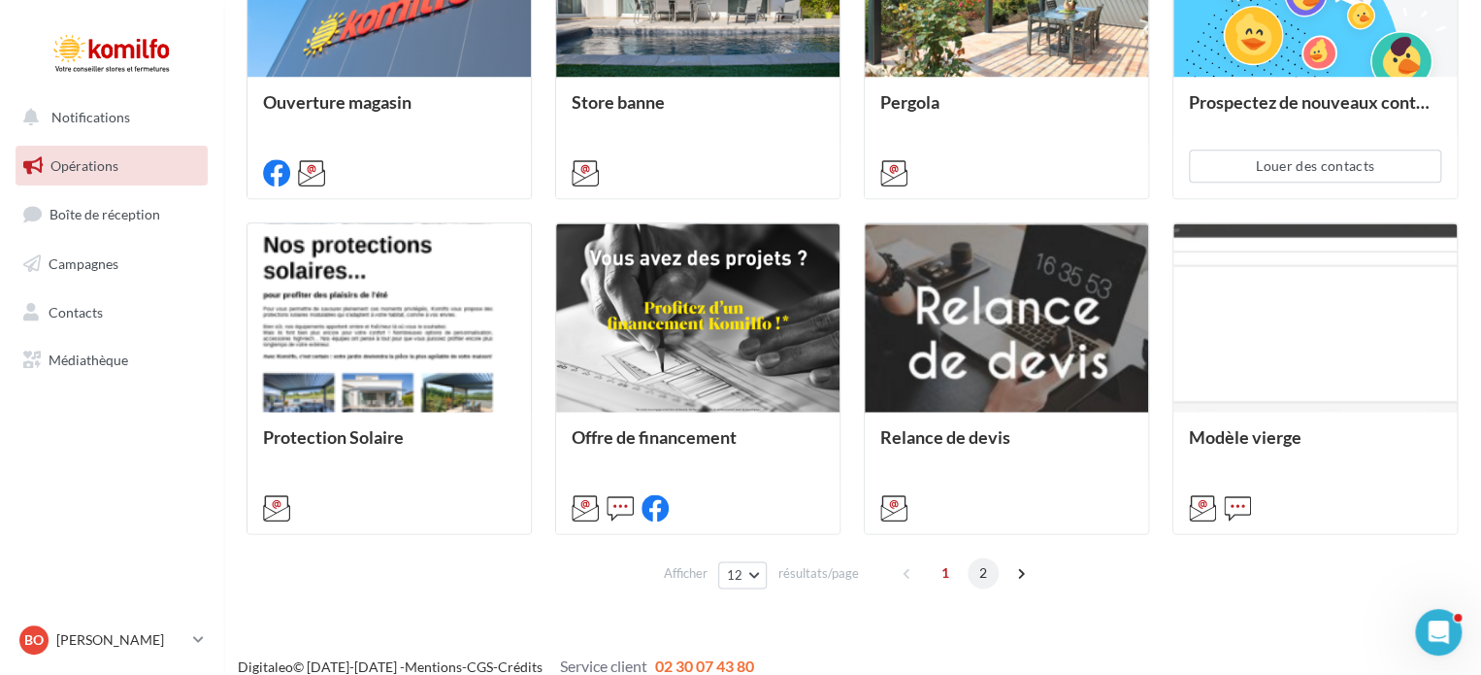
click at [982, 578] on span "2" at bounding box center [983, 572] width 31 height 31
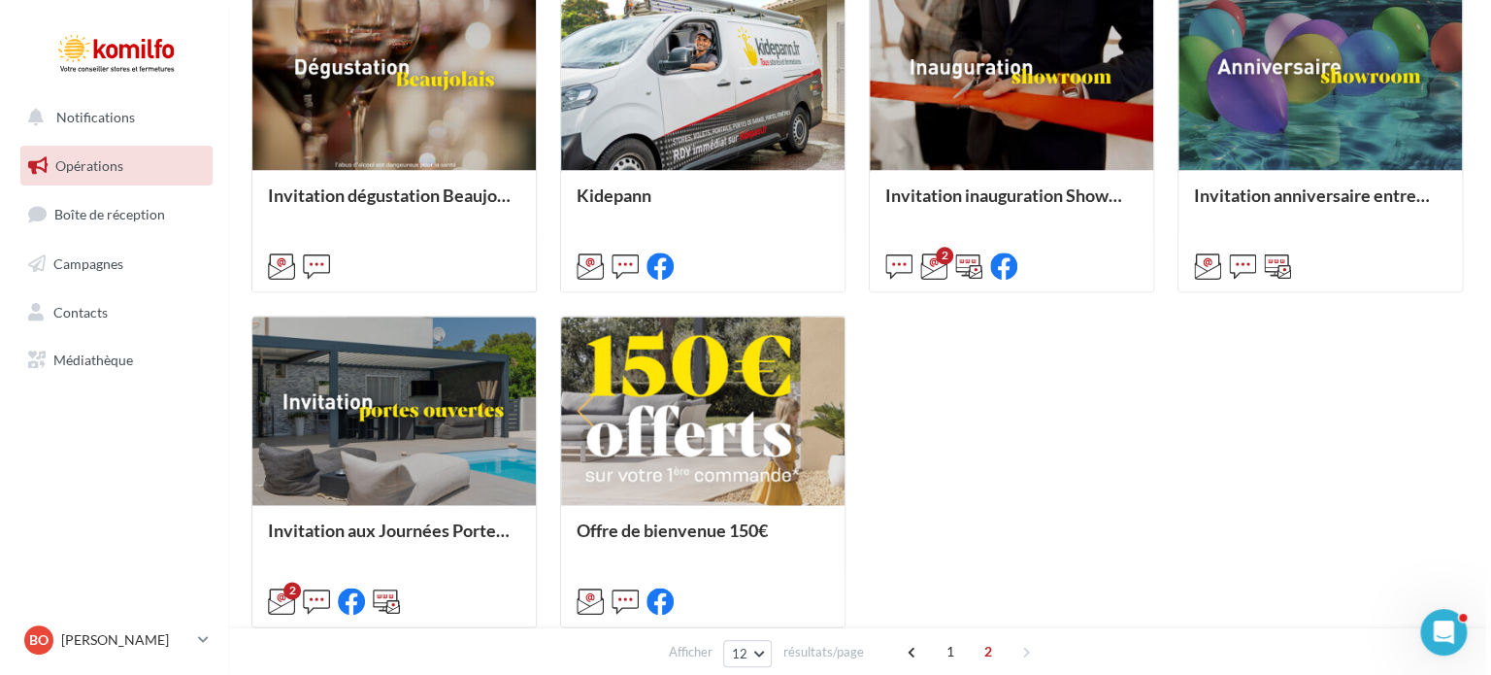
scroll to position [916, 0]
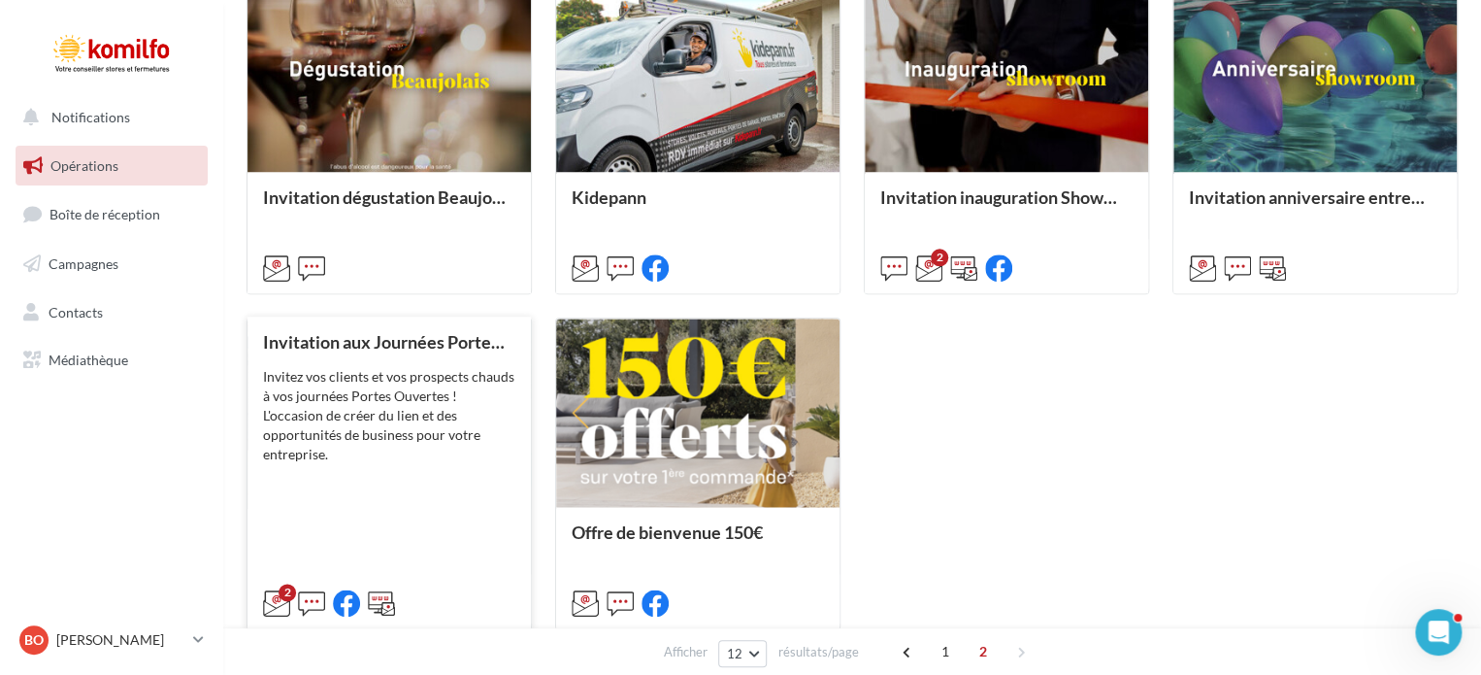
click at [396, 462] on div "Invitez vos clients et vos prospects chauds à vos journées Portes Ouvertes ! L'…" at bounding box center [389, 415] width 252 height 97
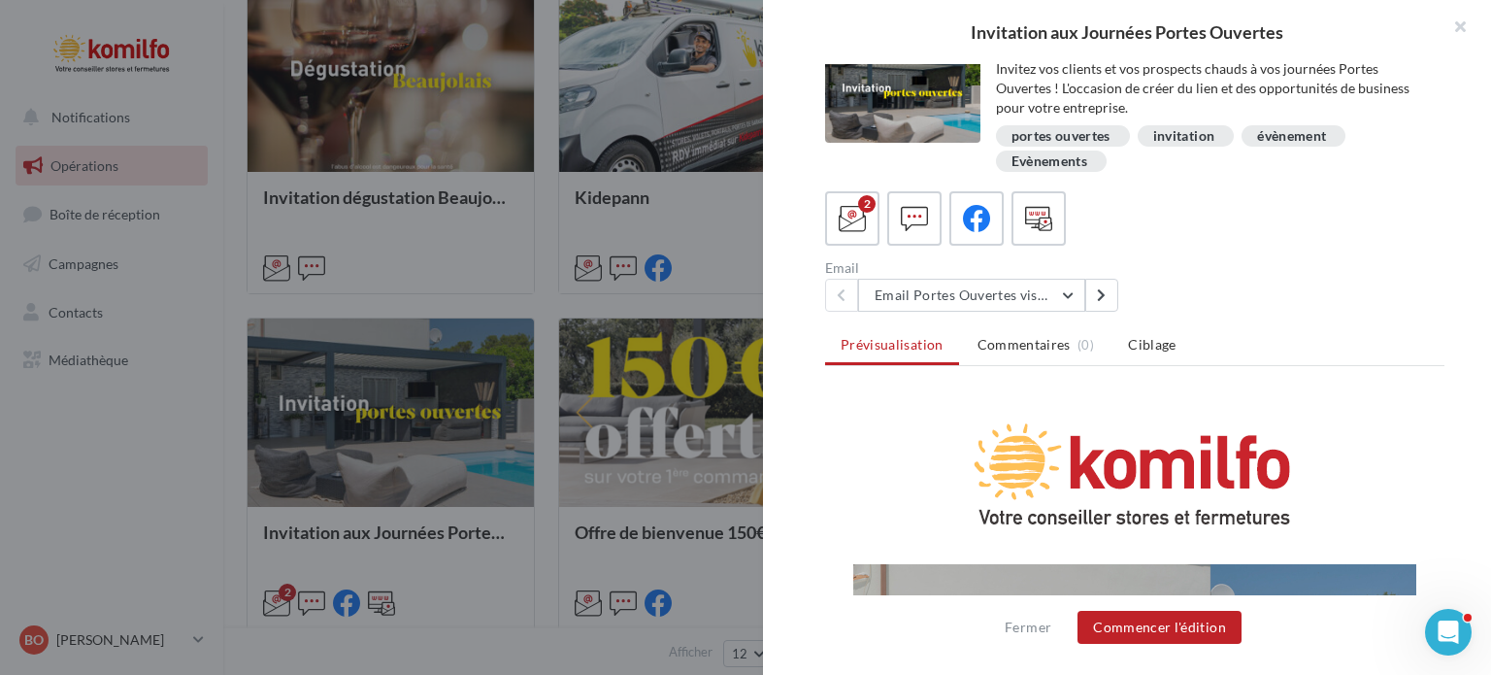
scroll to position [33, 0]
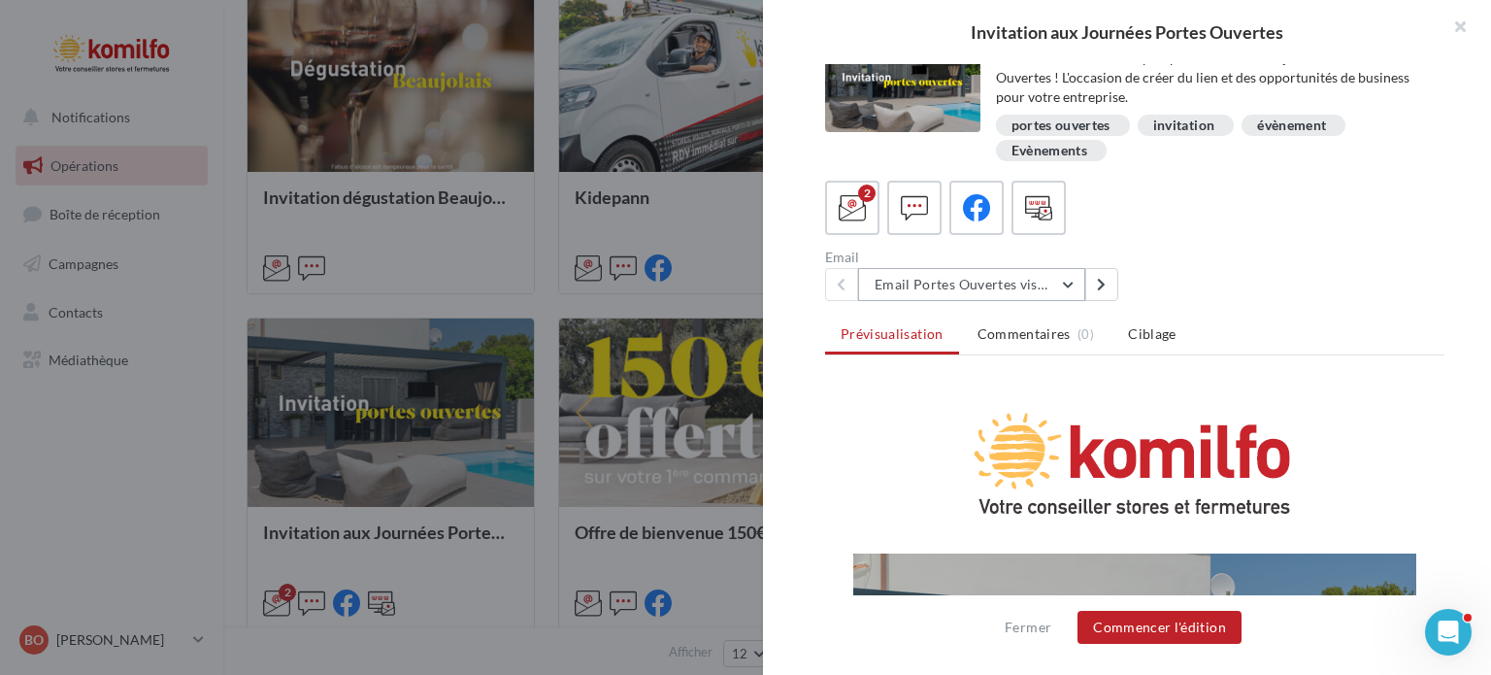
click at [1070, 282] on button "Email Portes Ouvertes visuel pergola" at bounding box center [971, 284] width 227 height 33
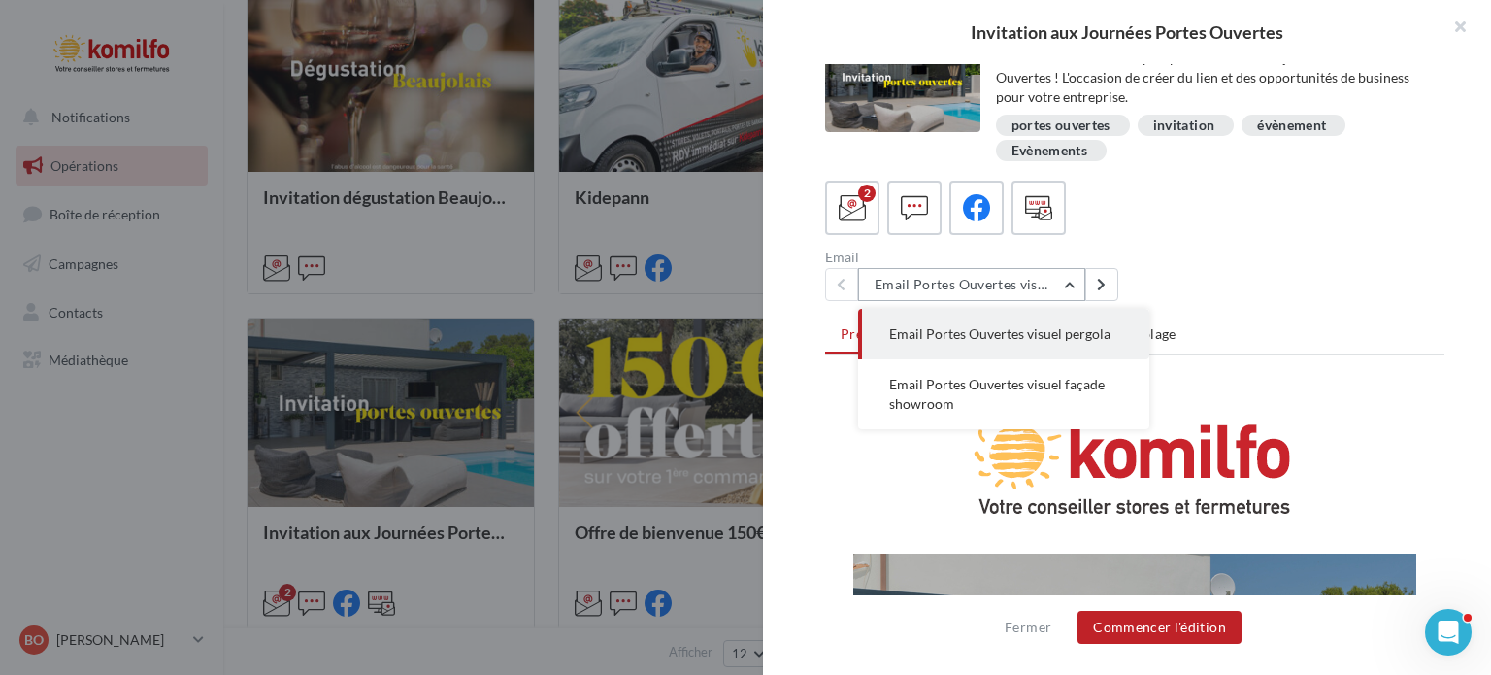
click at [1070, 282] on button "Email Portes Ouvertes visuel pergola" at bounding box center [971, 284] width 227 height 33
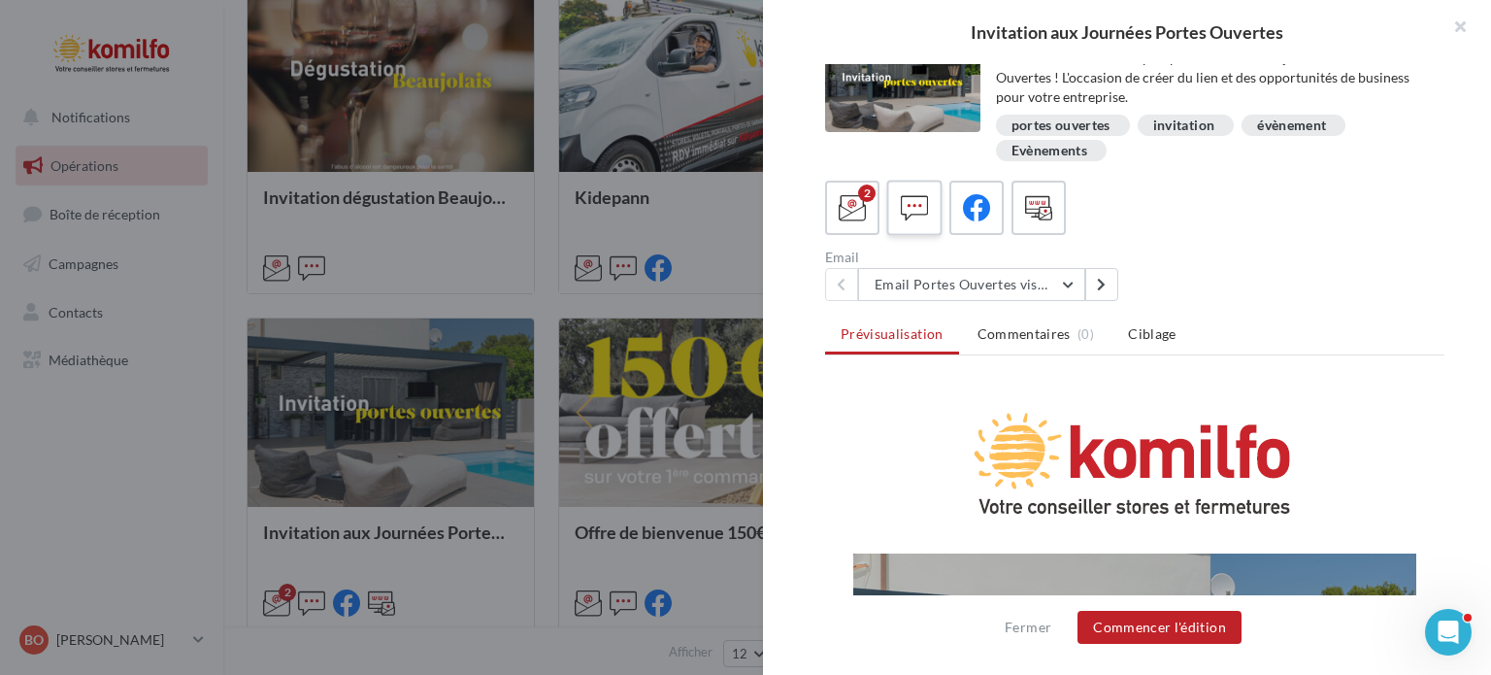
click at [911, 205] on icon at bounding box center [915, 208] width 28 height 28
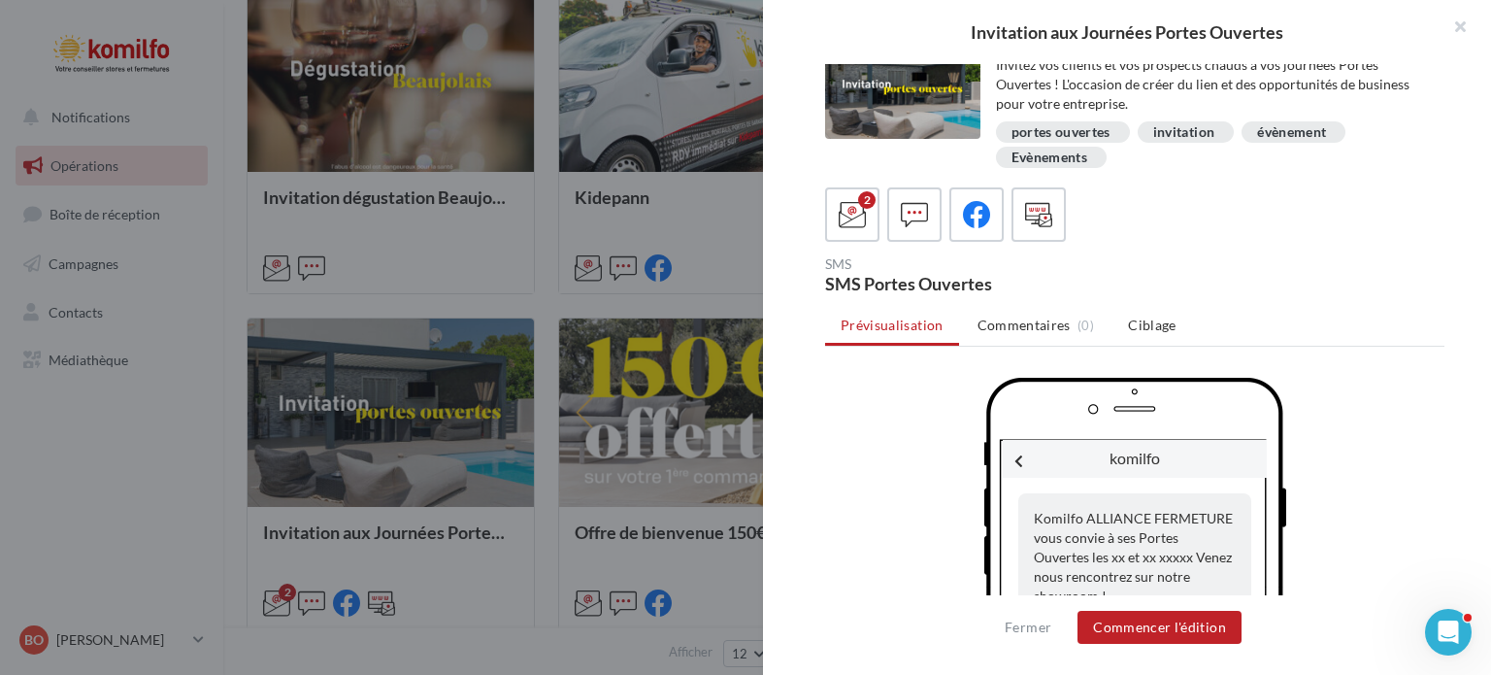
scroll to position [119, 0]
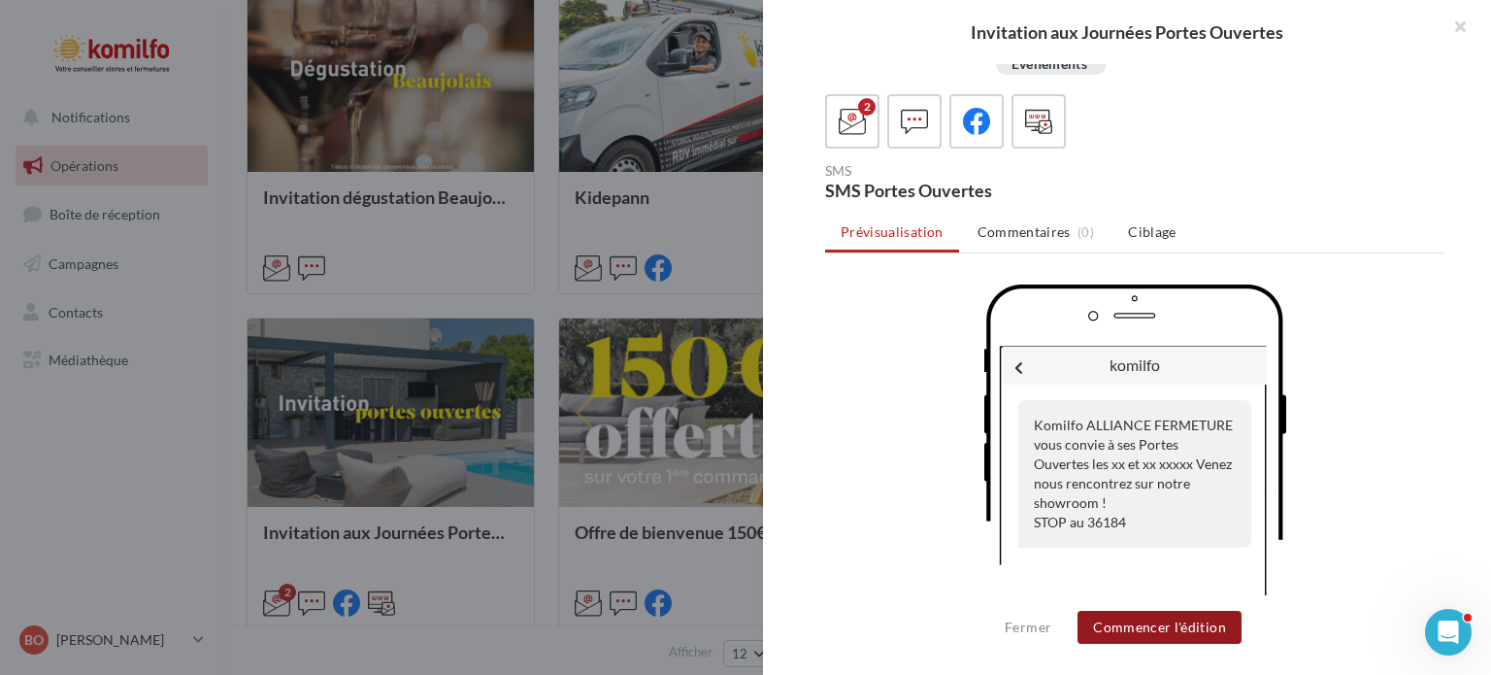
click at [1111, 632] on button "Commencer l'édition" at bounding box center [1159, 627] width 164 height 33
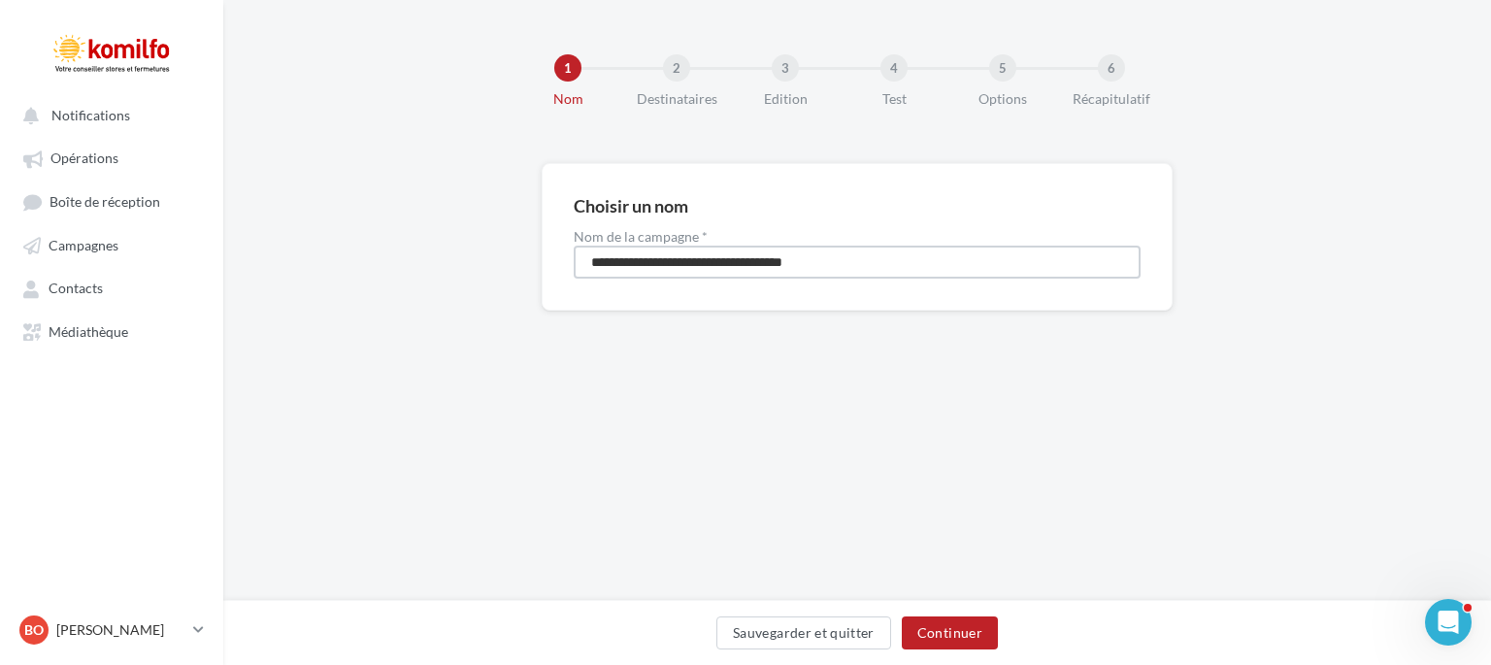
click at [858, 248] on input "**********" at bounding box center [857, 262] width 567 height 33
type input "**********"
click at [965, 636] on button "Continuer" at bounding box center [950, 632] width 96 height 33
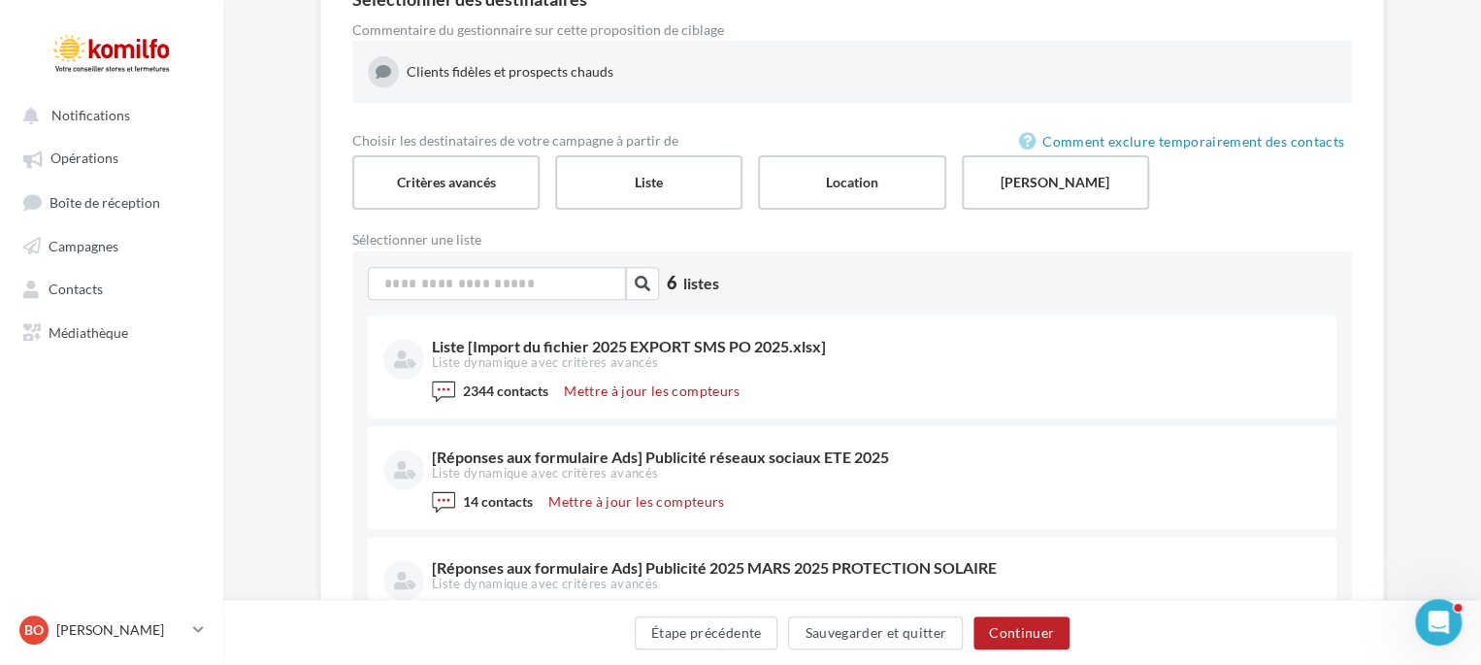
scroll to position [206, 0]
click at [847, 186] on label "Location" at bounding box center [851, 180] width 191 height 55
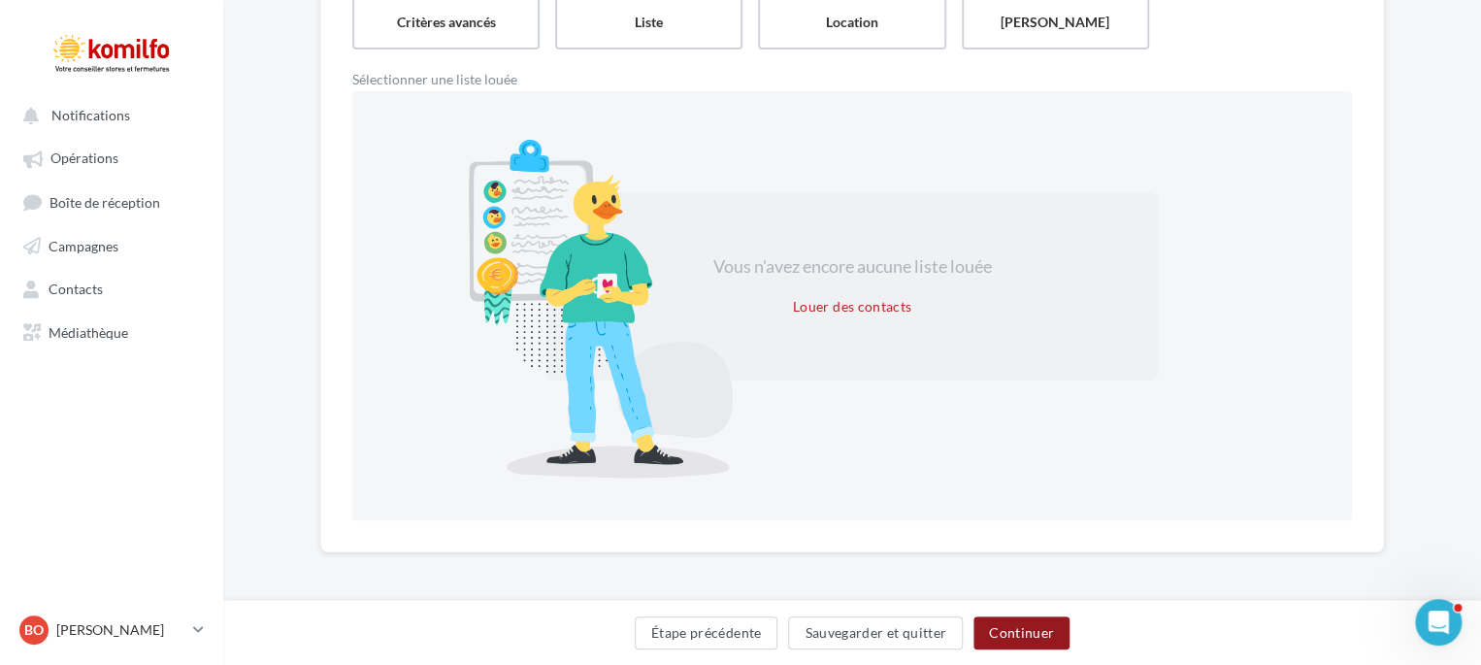
click at [1027, 636] on button "Continuer" at bounding box center [1022, 632] width 96 height 33
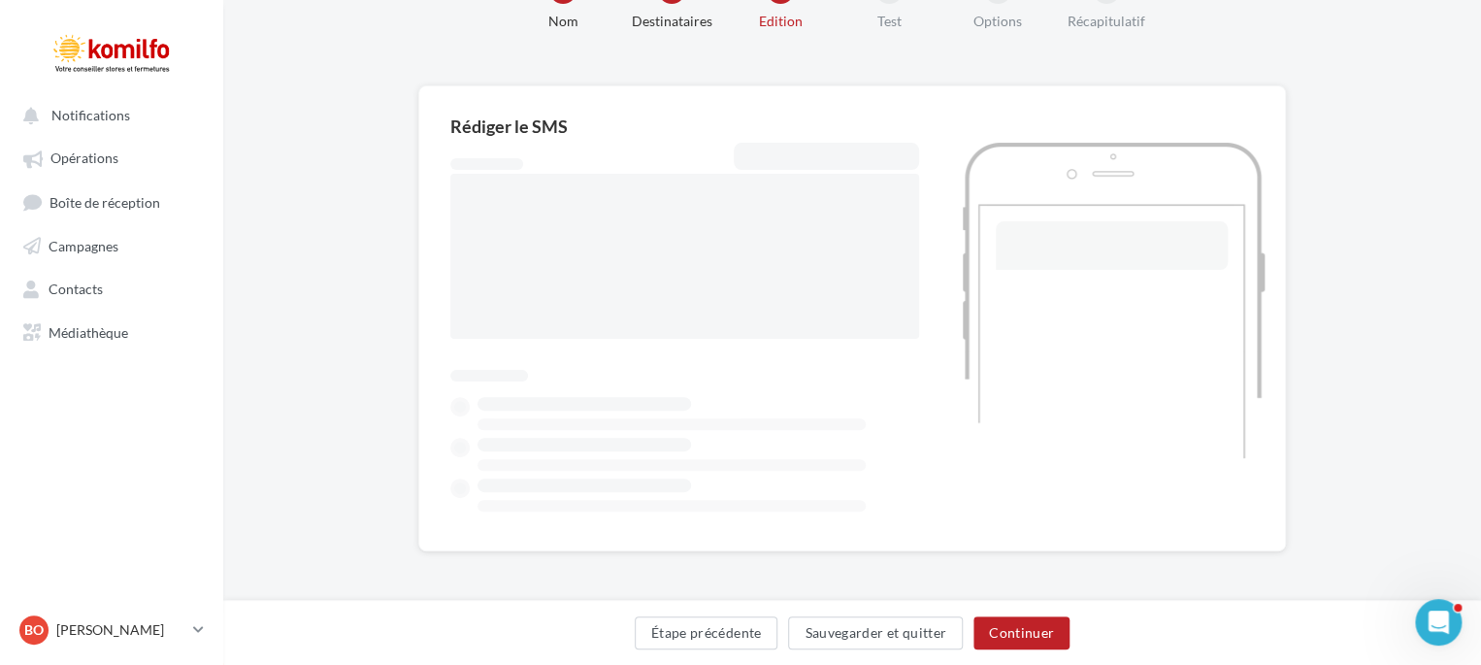
scroll to position [179, 0]
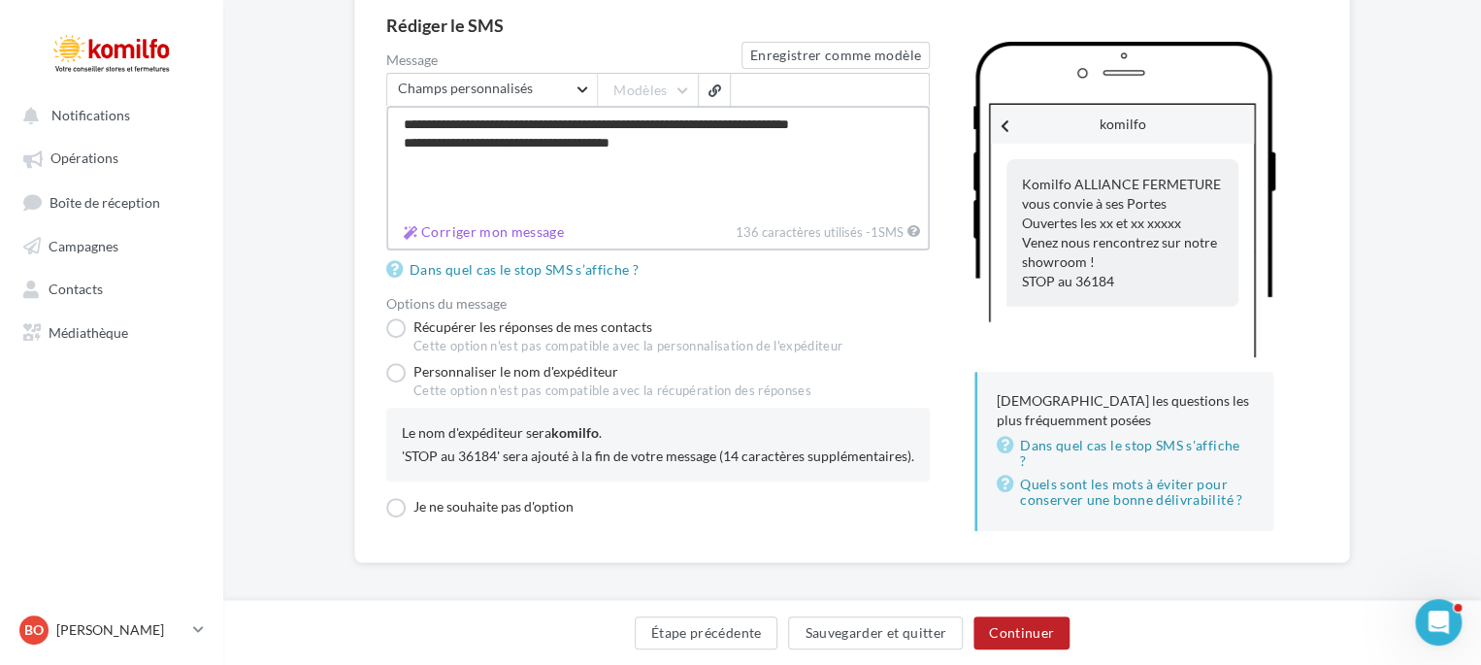
drag, startPoint x: 680, startPoint y: 150, endPoint x: 348, endPoint y: 86, distance: 338.1
click at [348, 86] on div "**********" at bounding box center [852, 304] width 1258 height 641
paste textarea "**********"
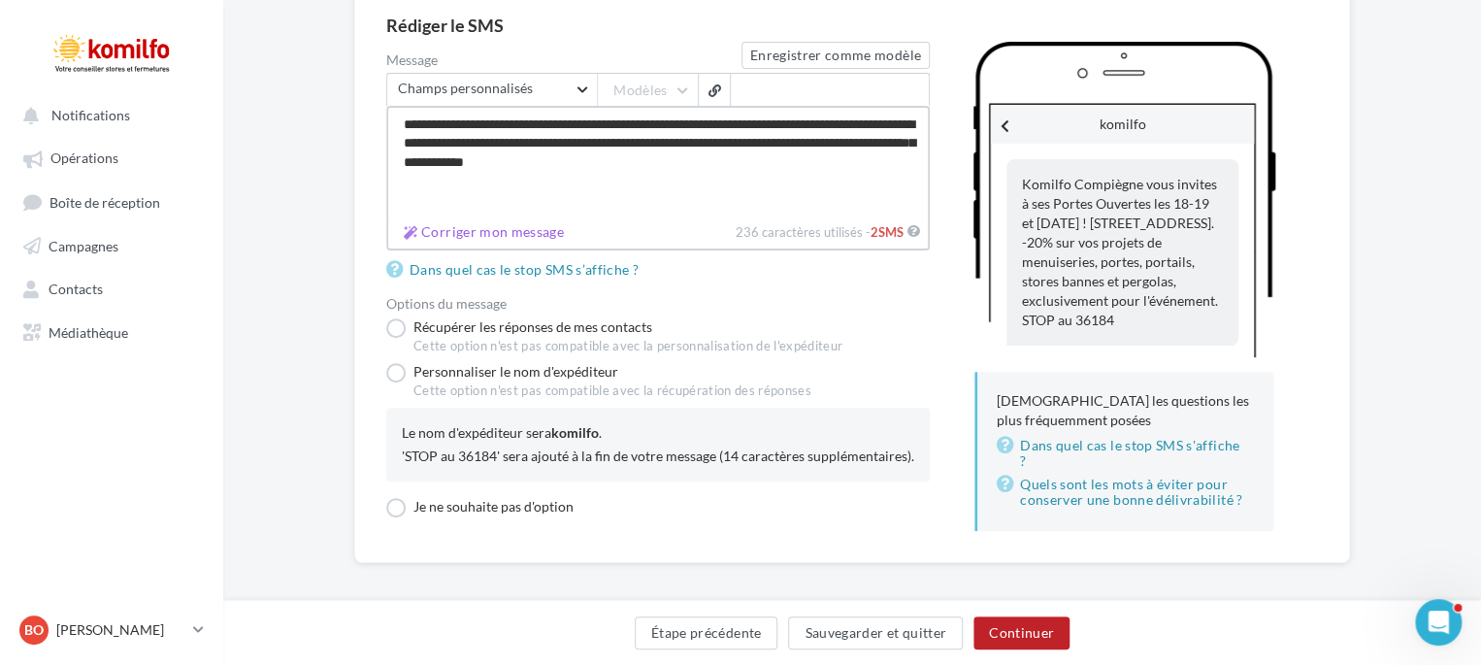
click at [578, 143] on textarea "**********" at bounding box center [658, 161] width 544 height 111
click at [428, 161] on textarea "**********" at bounding box center [658, 161] width 544 height 111
click at [839, 159] on textarea "**********" at bounding box center [658, 161] width 544 height 111
type textarea "**********"
click at [591, 127] on textarea "**********" at bounding box center [658, 161] width 544 height 111
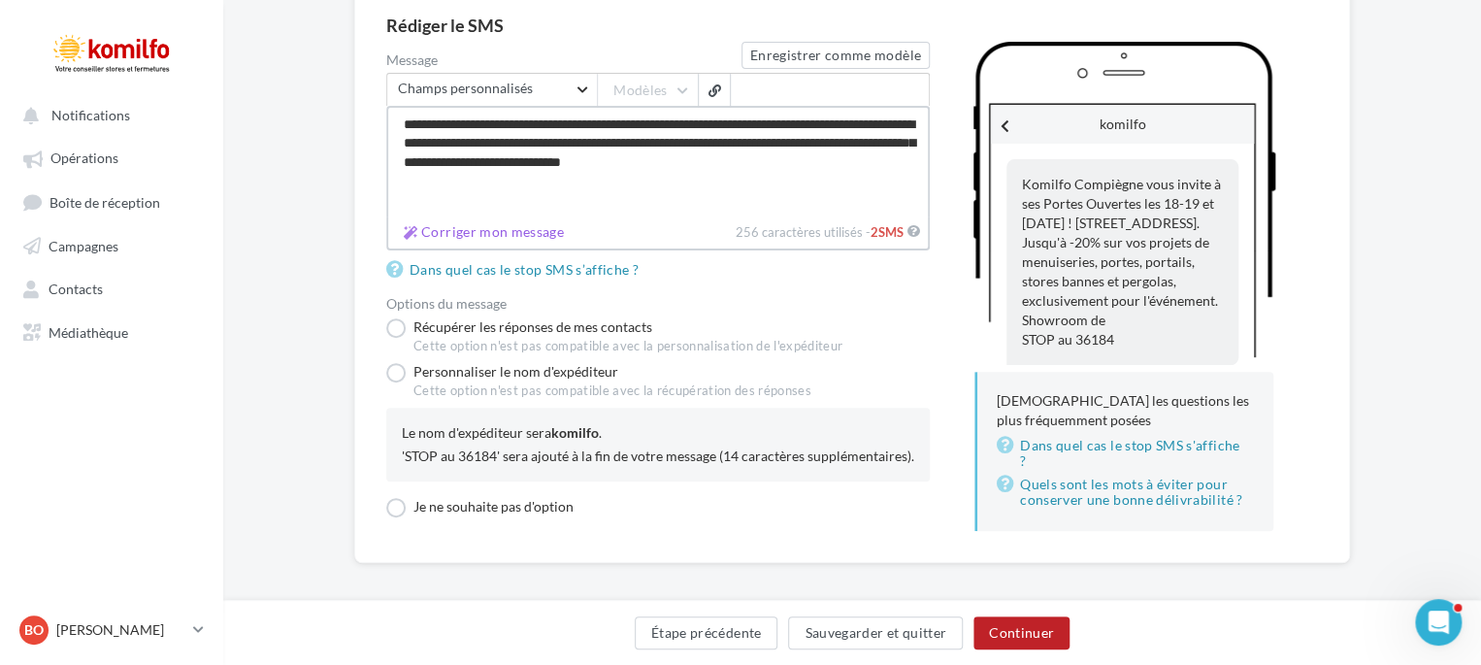
click at [843, 162] on textarea "**********" at bounding box center [658, 161] width 544 height 111
drag, startPoint x: 893, startPoint y: 162, endPoint x: 647, endPoint y: 123, distance: 248.6
click at [647, 123] on textarea "**********" at bounding box center [658, 161] width 544 height 111
click at [759, 163] on textarea "**********" at bounding box center [658, 161] width 544 height 111
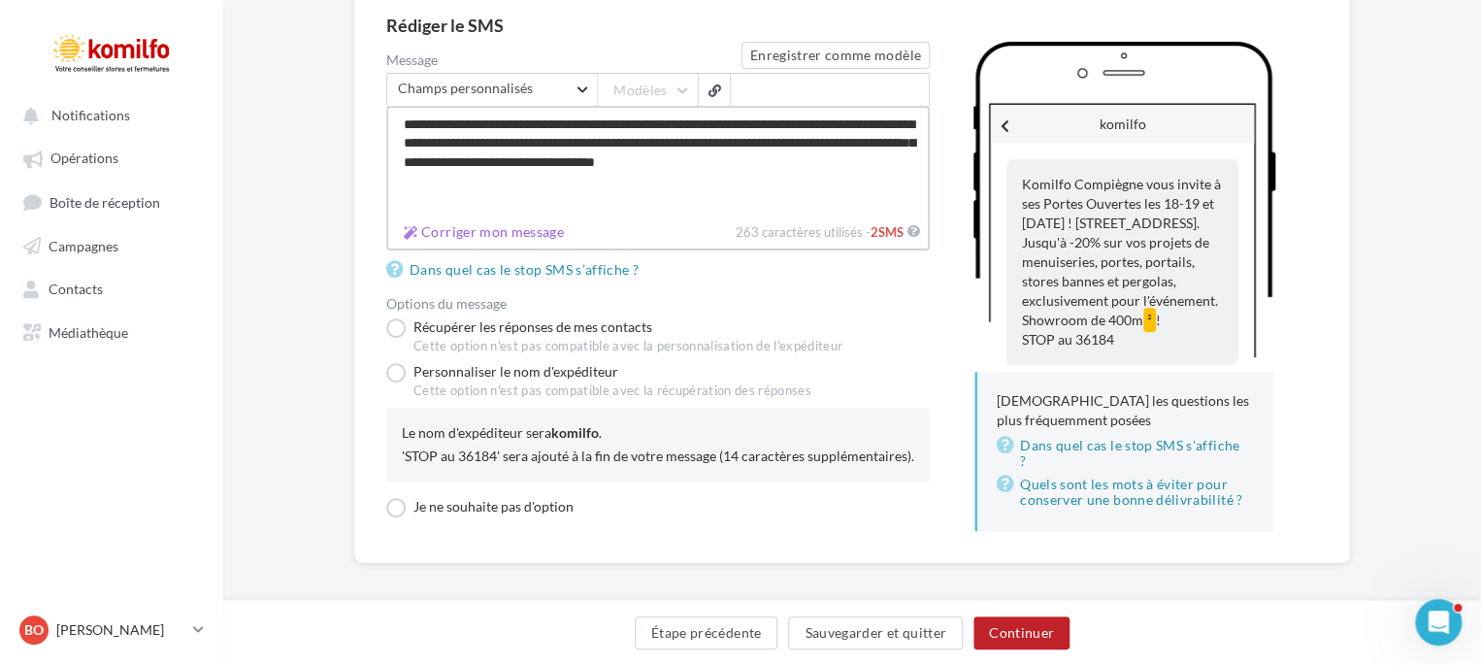
click at [756, 166] on textarea "**********" at bounding box center [658, 161] width 544 height 111
click at [618, 172] on textarea "**********" at bounding box center [658, 161] width 544 height 111
click at [618, 174] on textarea "**********" at bounding box center [658, 161] width 544 height 111
click at [625, 174] on textarea "**********" at bounding box center [658, 161] width 544 height 111
click at [509, 146] on textarea "**********" at bounding box center [658, 161] width 544 height 111
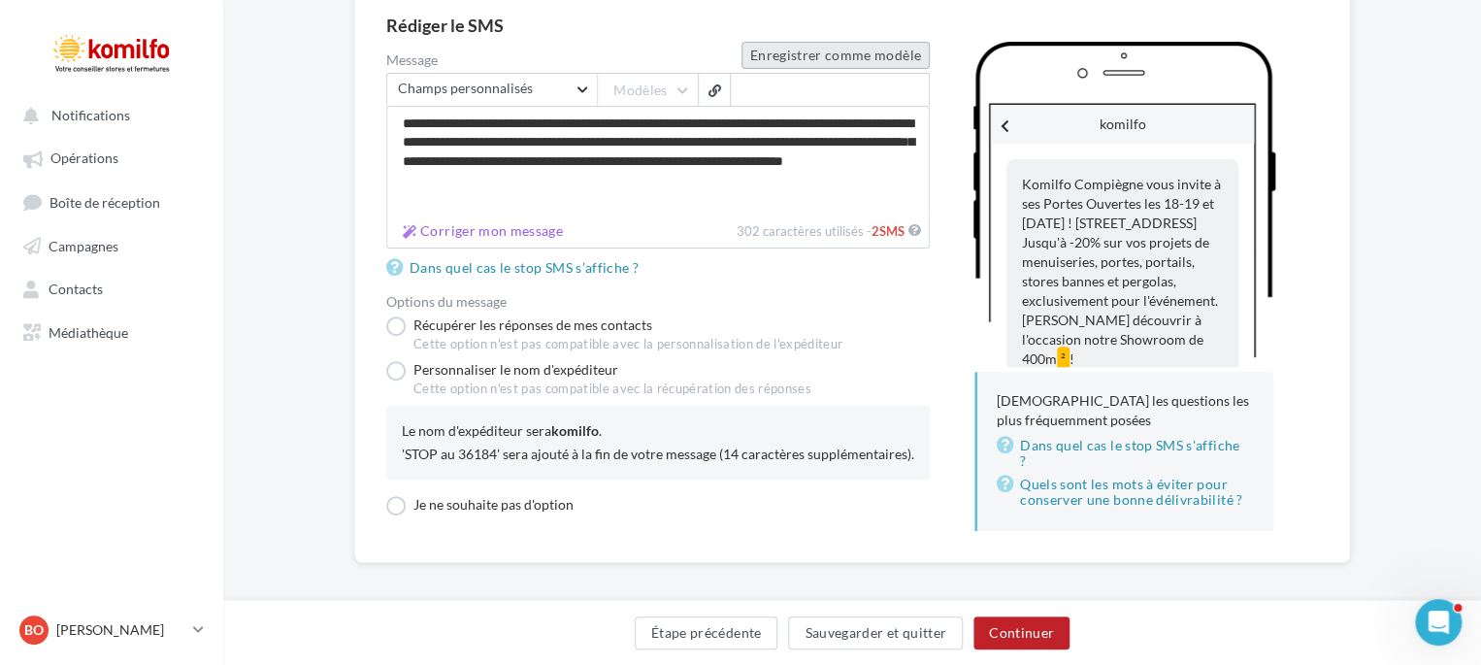
click at [783, 62] on button "Enregistrer comme modèle" at bounding box center [836, 55] width 188 height 27
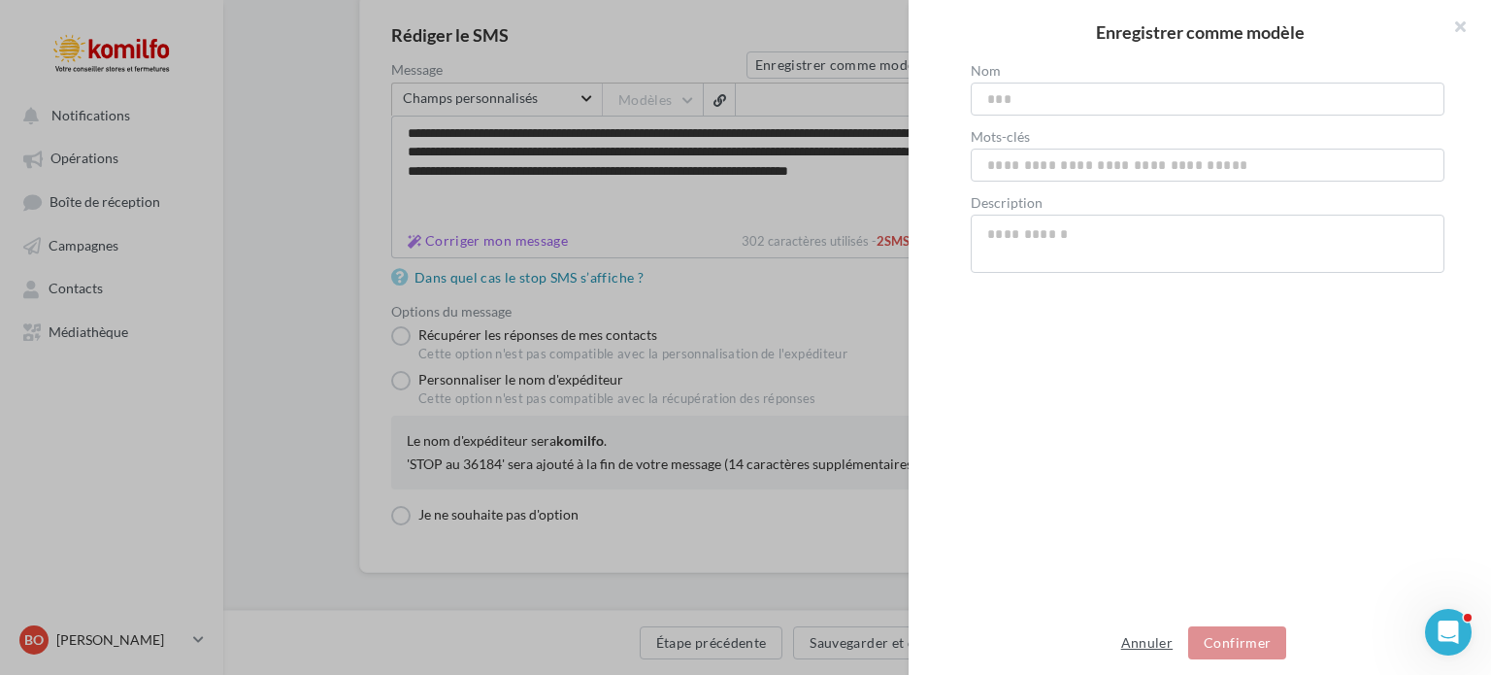
click at [1154, 644] on button "Annuler" at bounding box center [1146, 642] width 67 height 23
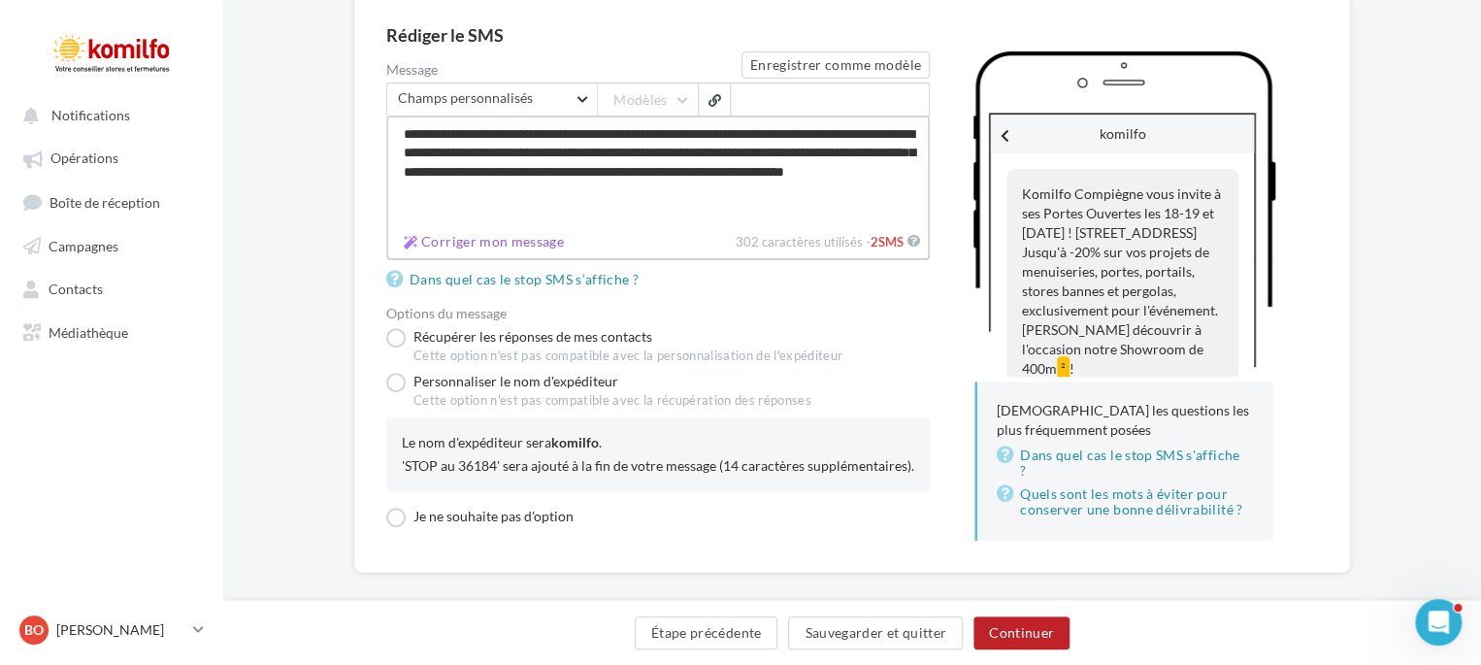
drag, startPoint x: 662, startPoint y: 193, endPoint x: 322, endPoint y: 85, distance: 356.4
click at [1021, 640] on button "Continuer" at bounding box center [1022, 632] width 96 height 33
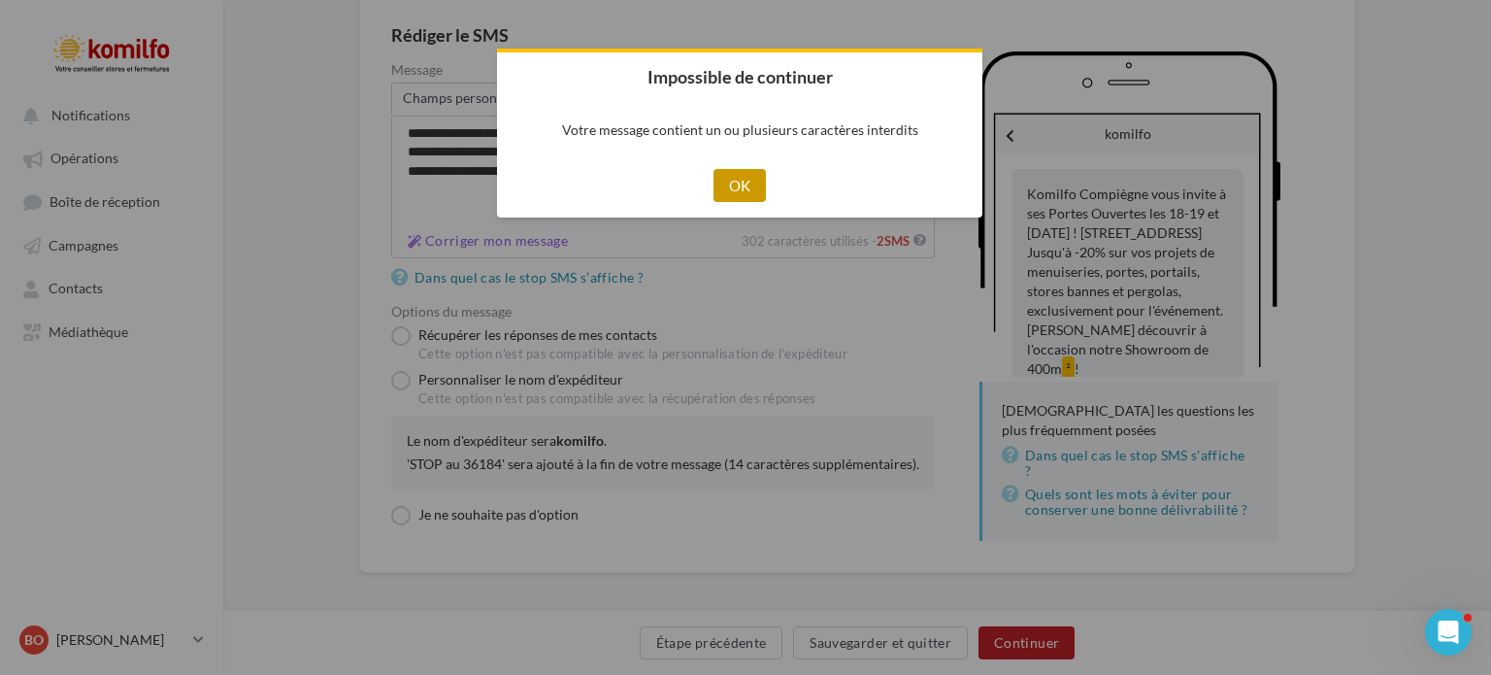
click at [721, 172] on button "OK" at bounding box center [739, 185] width 53 height 33
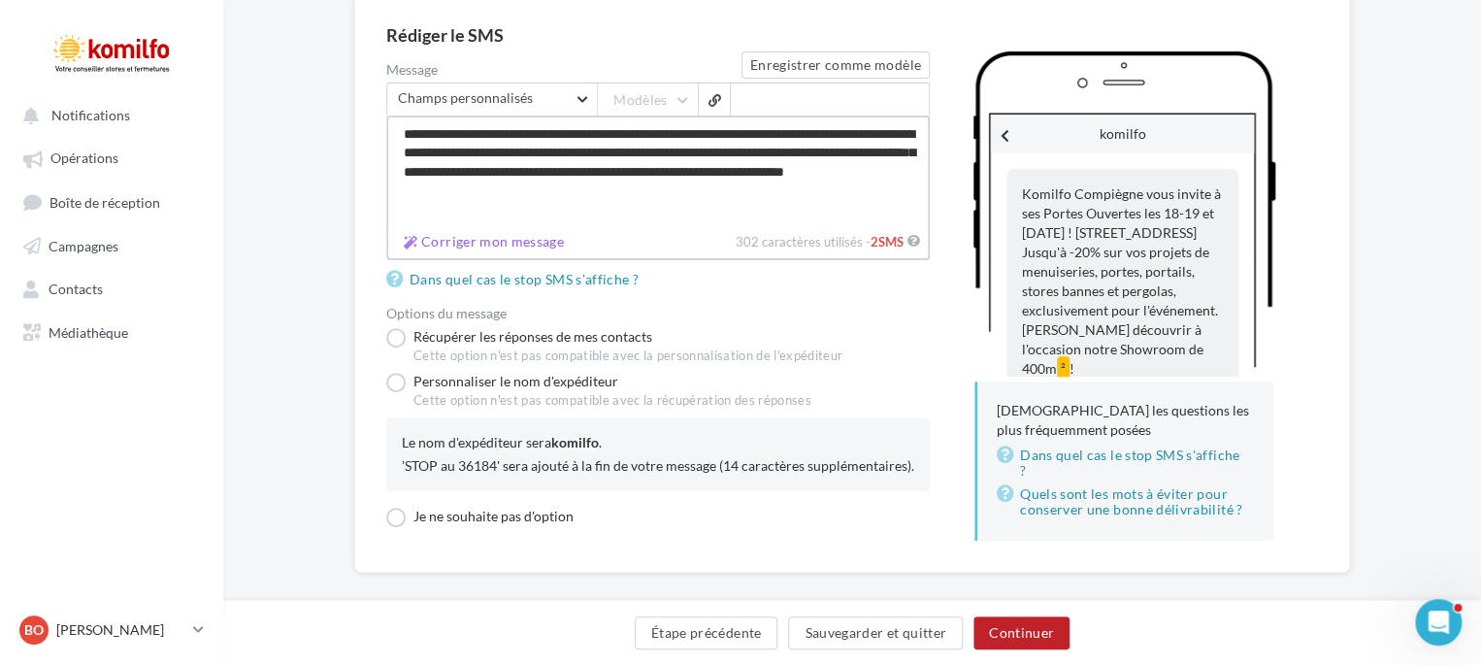
click at [619, 183] on textarea "**********" at bounding box center [658, 171] width 544 height 111
type textarea "**********"
click at [1030, 640] on button "Continuer" at bounding box center [1022, 632] width 96 height 33
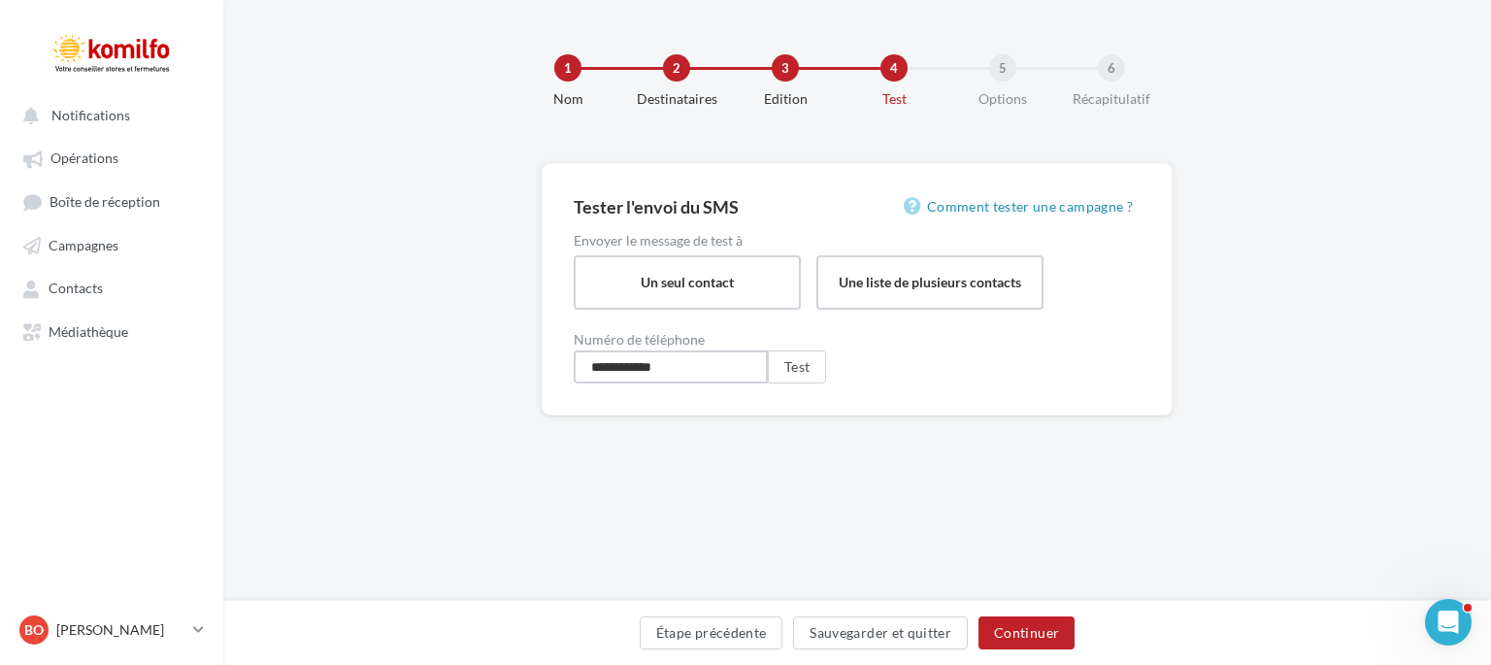
click at [711, 365] on input "**********" at bounding box center [671, 366] width 194 height 33
drag, startPoint x: 699, startPoint y: 371, endPoint x: 622, endPoint y: 368, distance: 76.7
click at [622, 368] on input "**********" at bounding box center [671, 366] width 194 height 33
click at [803, 372] on button "Test" at bounding box center [797, 366] width 58 height 33
drag, startPoint x: 613, startPoint y: 368, endPoint x: 733, endPoint y: 368, distance: 119.4
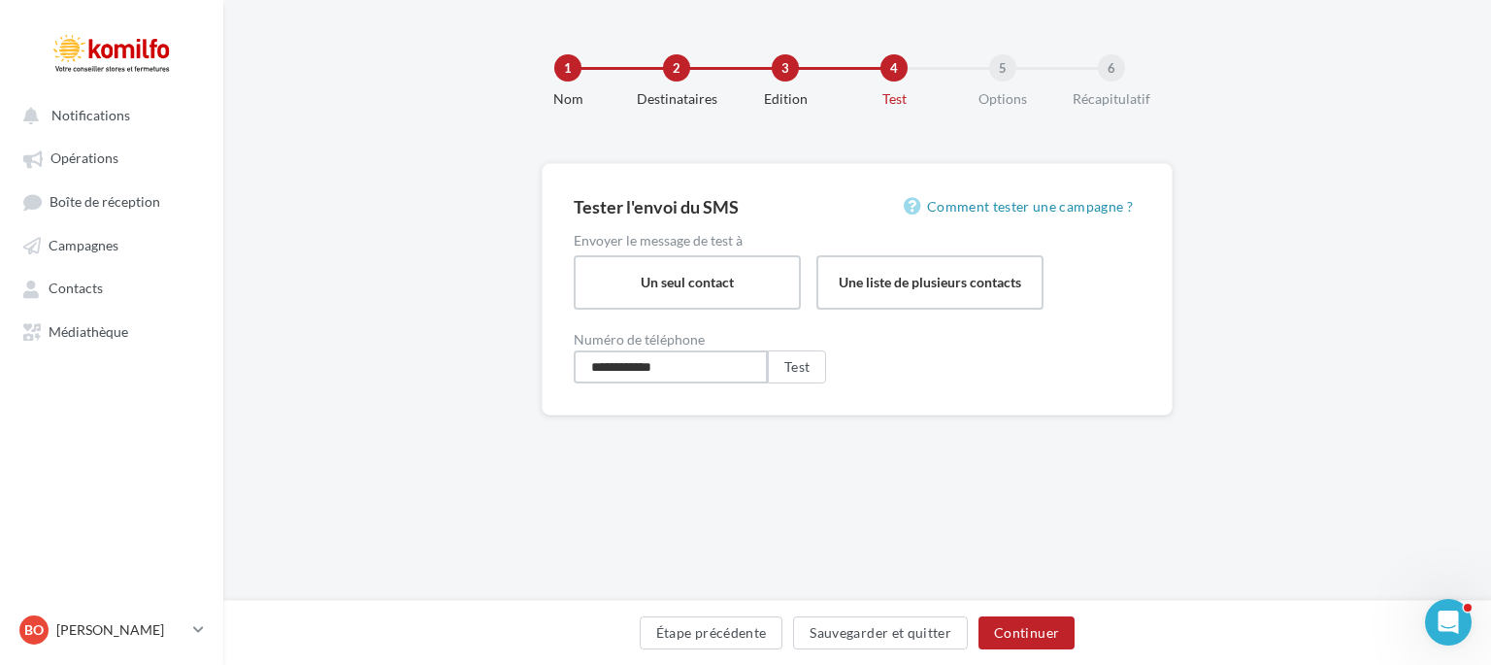
click at [733, 368] on input "**********" at bounding box center [671, 366] width 194 height 33
type input "**********"
click at [801, 362] on button "Test" at bounding box center [797, 366] width 58 height 33
click at [779, 91] on div "Edition" at bounding box center [785, 98] width 124 height 19
click at [992, 642] on button "Continuer" at bounding box center [1026, 632] width 96 height 33
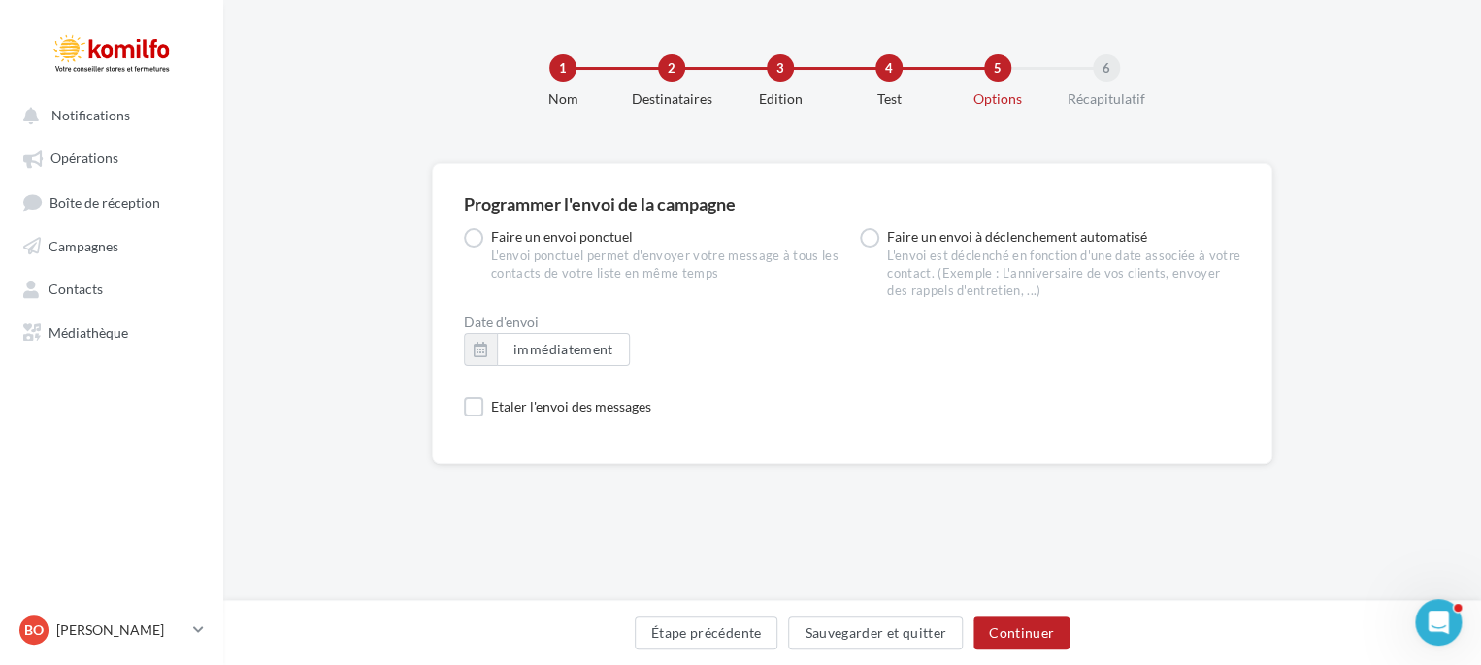
click at [660, 82] on div "2 Destinataires" at bounding box center [720, 81] width 124 height 54
click at [656, 83] on div "1 Nom 2 Destinataires 3 Edition 4 Test 5 Options 6 Récapitulatif" at bounding box center [883, 81] width 668 height 54
click at [656, 83] on div "1 Nom" at bounding box center [611, 81] width 124 height 54
click at [696, 623] on button "Étape précédente" at bounding box center [707, 632] width 144 height 33
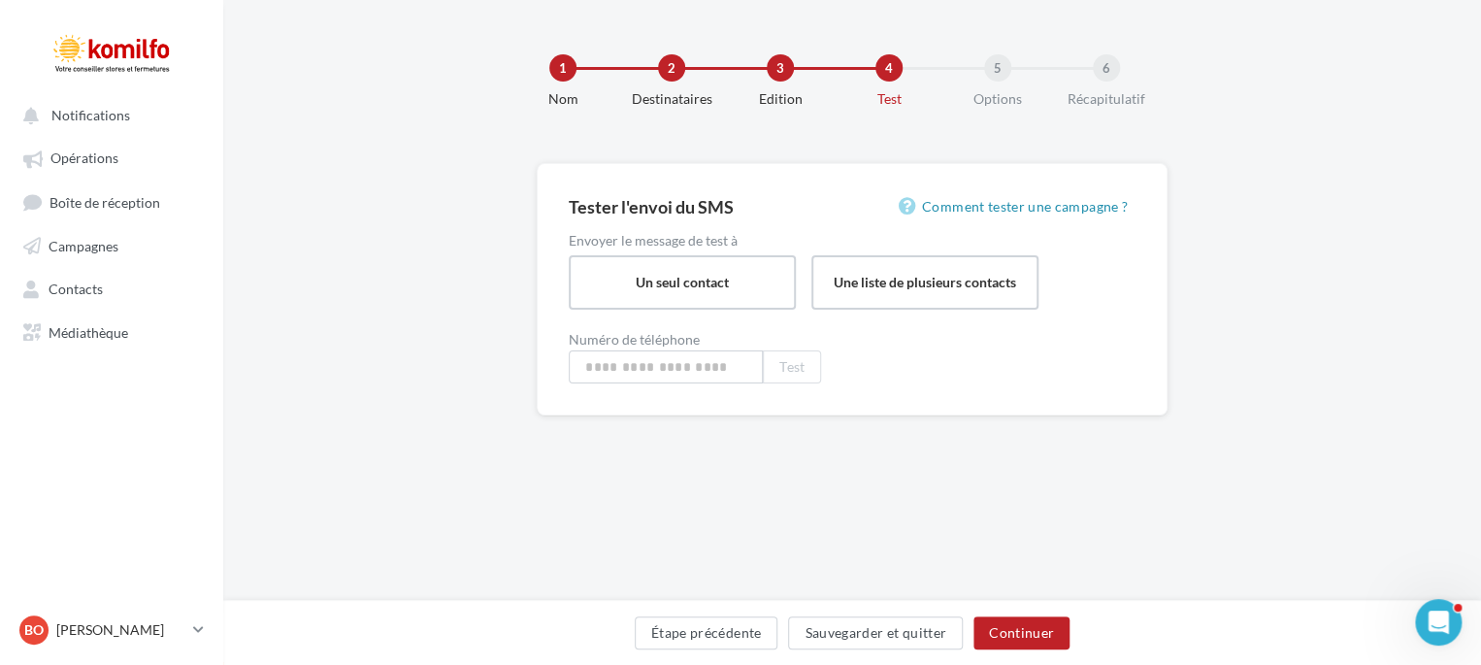
type input "**********"
click at [696, 621] on button "Étape précédente" at bounding box center [712, 632] width 144 height 33
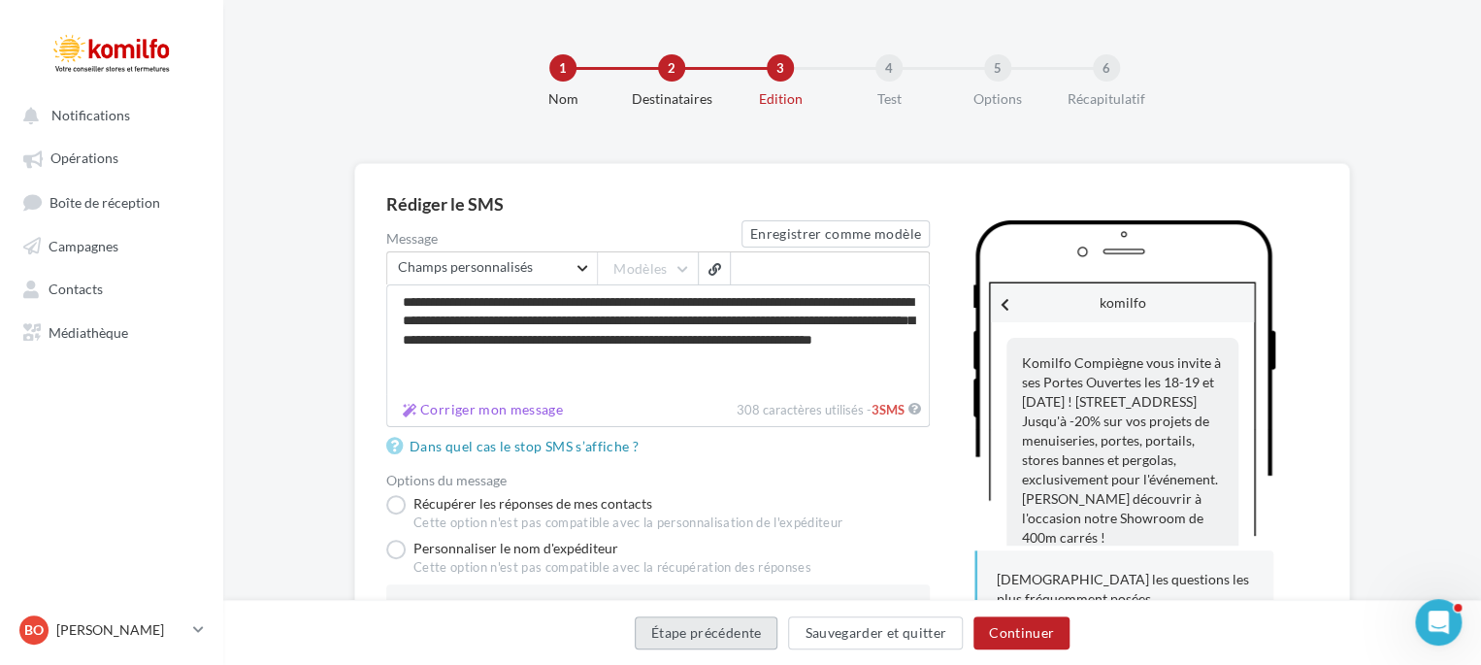
click at [696, 621] on button "Étape précédente" at bounding box center [707, 632] width 144 height 33
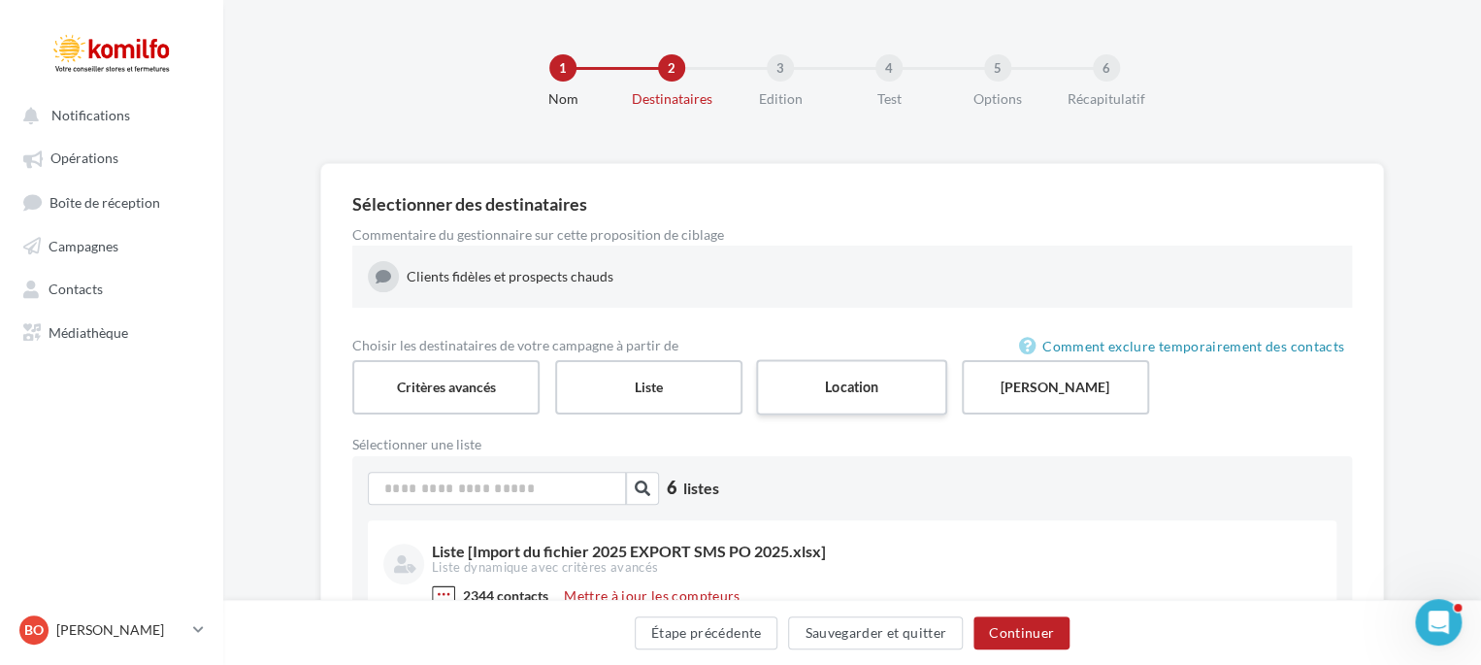
click at [827, 391] on label "Location" at bounding box center [851, 386] width 191 height 55
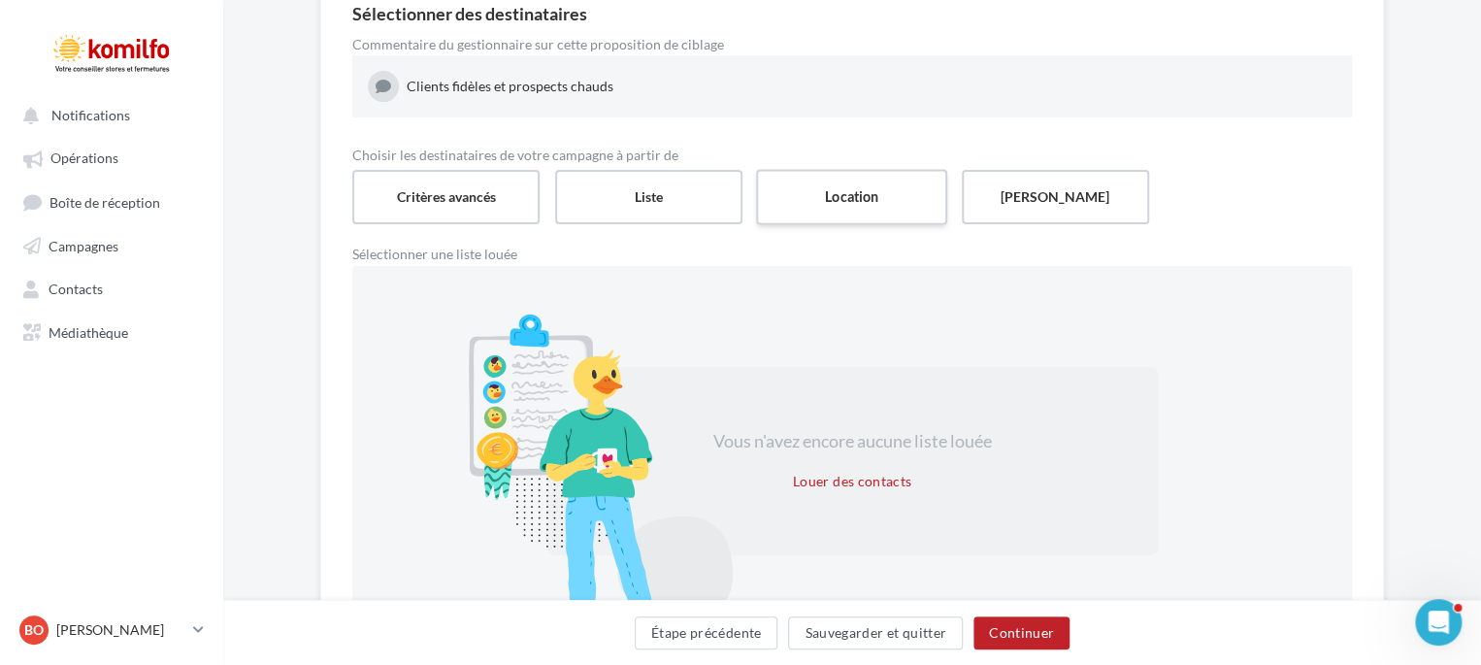
scroll to position [365, 0]
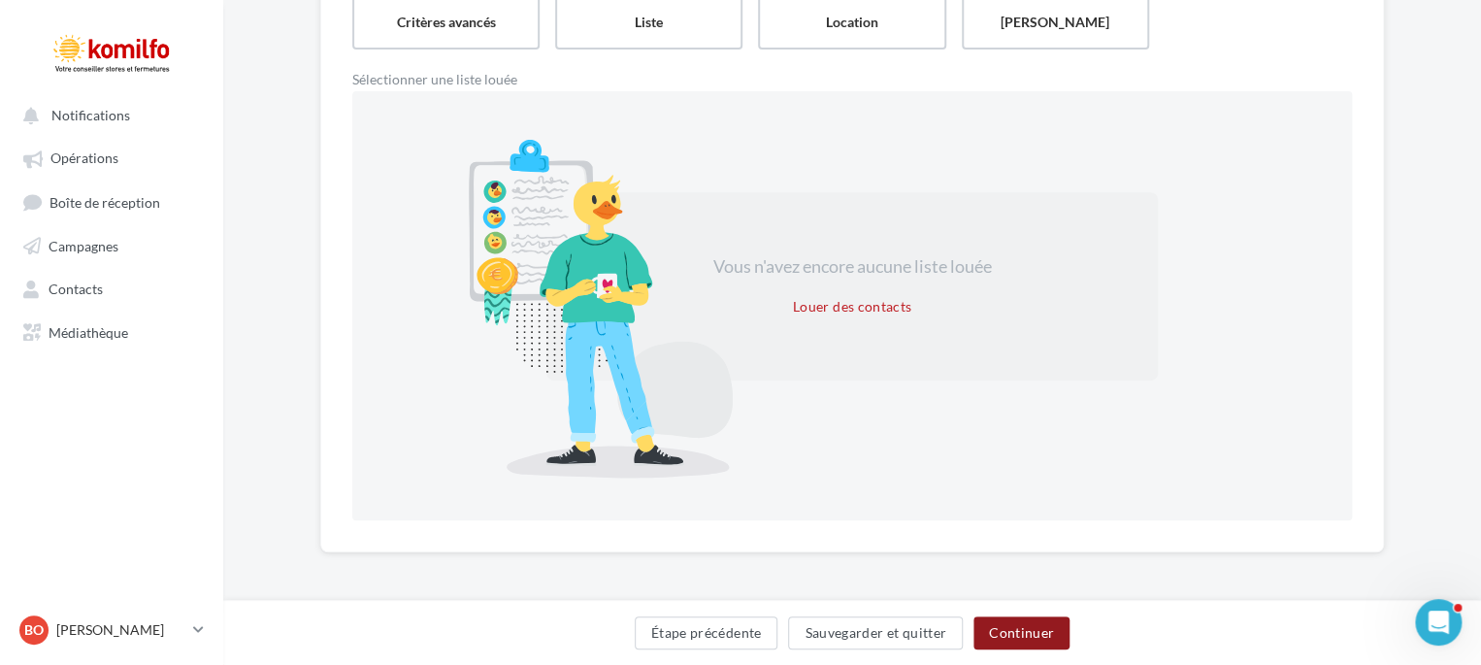
click at [1046, 635] on button "Continuer" at bounding box center [1022, 632] width 96 height 33
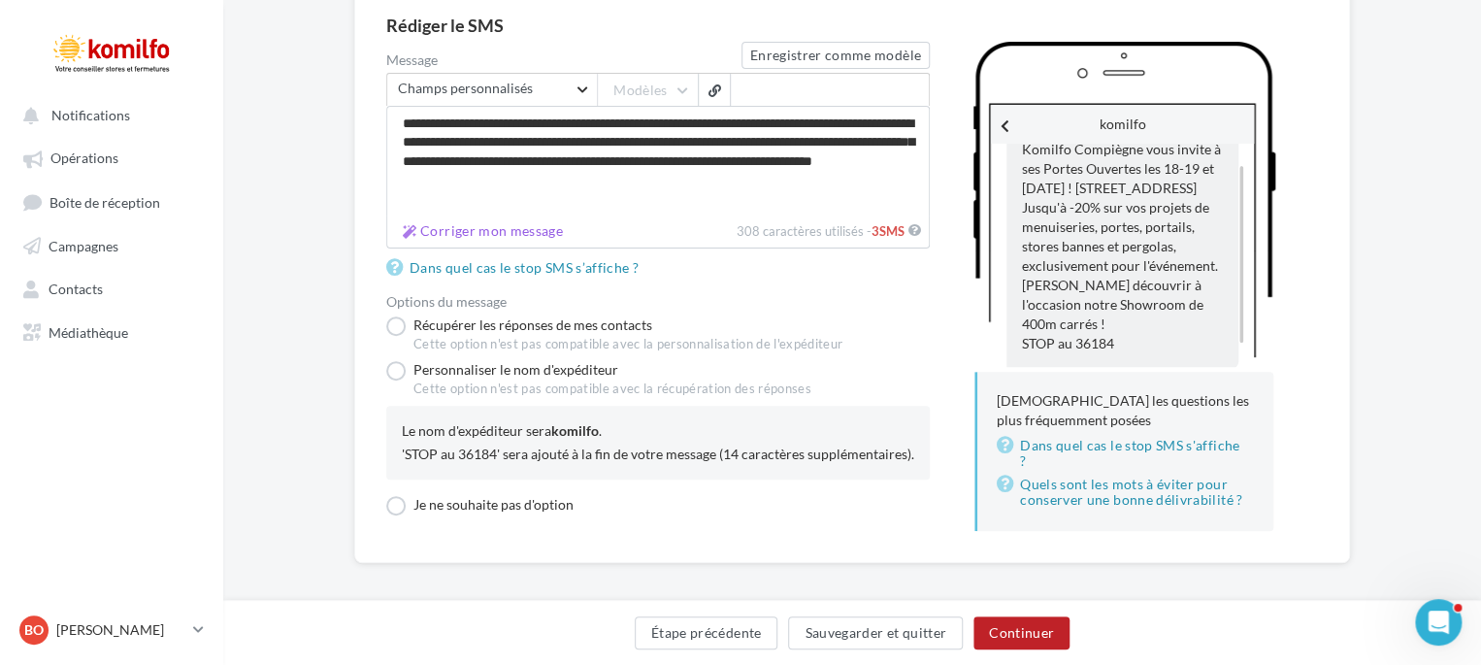
scroll to position [40, 0]
click at [446, 123] on textarea "**********" at bounding box center [658, 161] width 544 height 111
type textarea "**********"
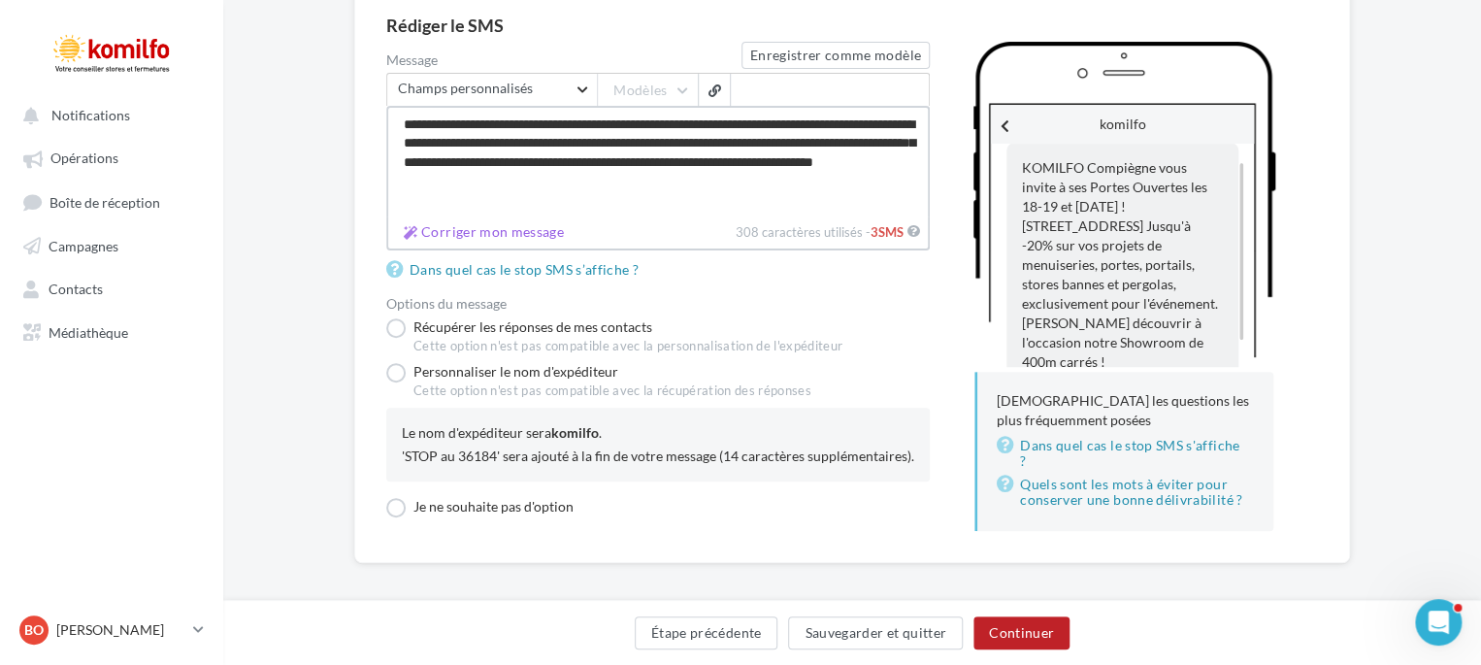
scroll to position [55, 0]
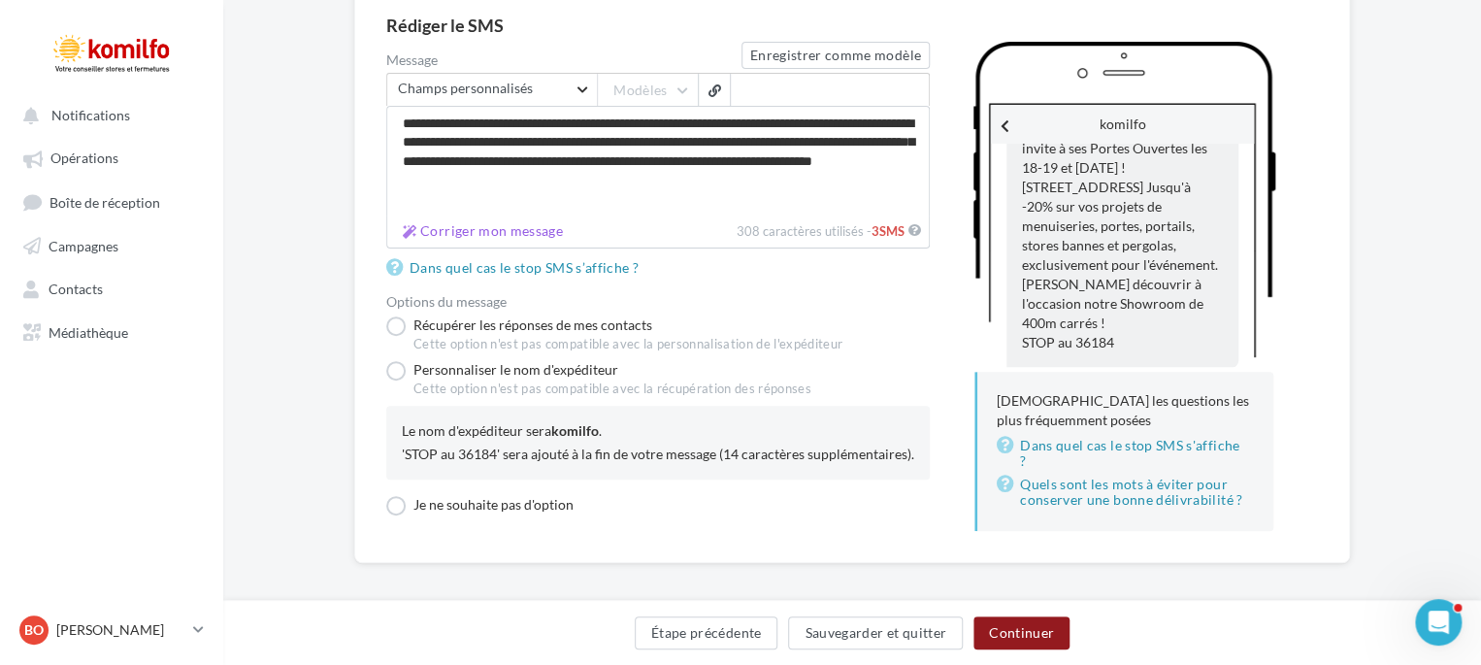
click at [1001, 630] on button "Continuer" at bounding box center [1022, 632] width 96 height 33
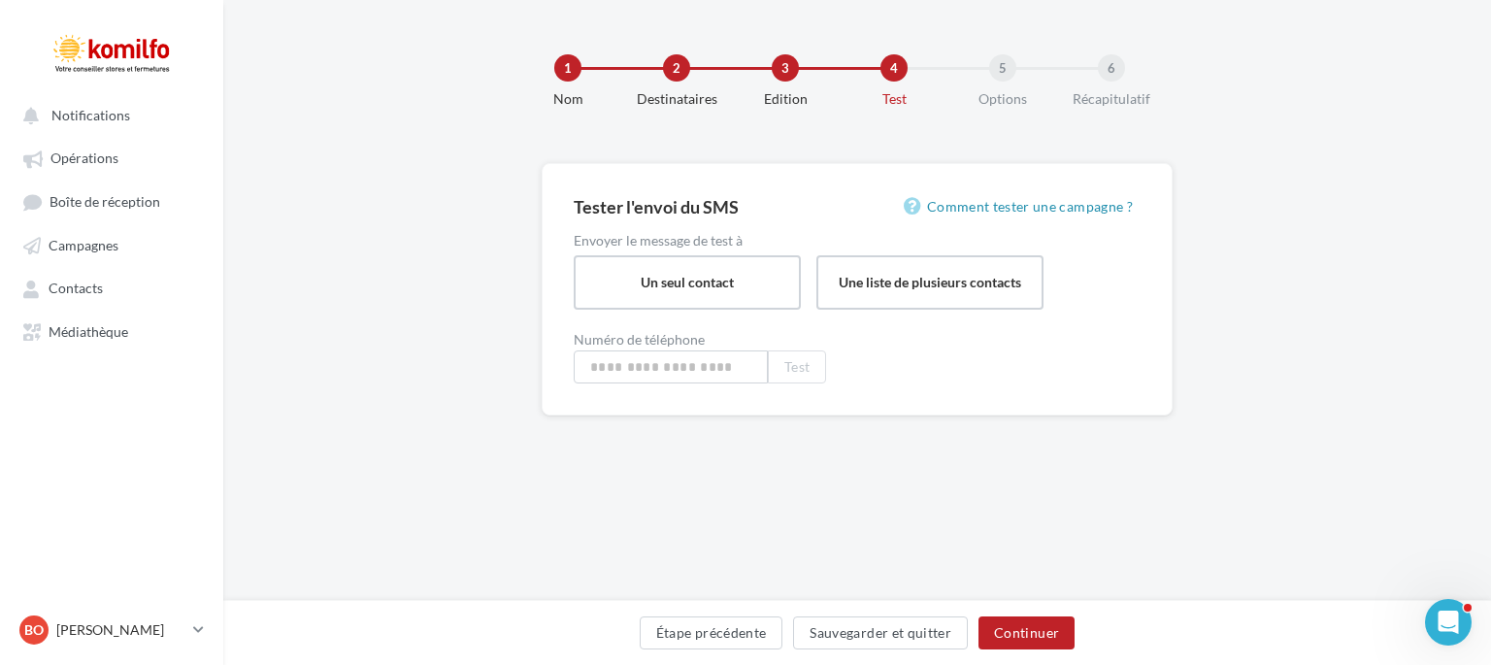
type input "**********"
click at [1049, 628] on button "Continuer" at bounding box center [1026, 632] width 96 height 33
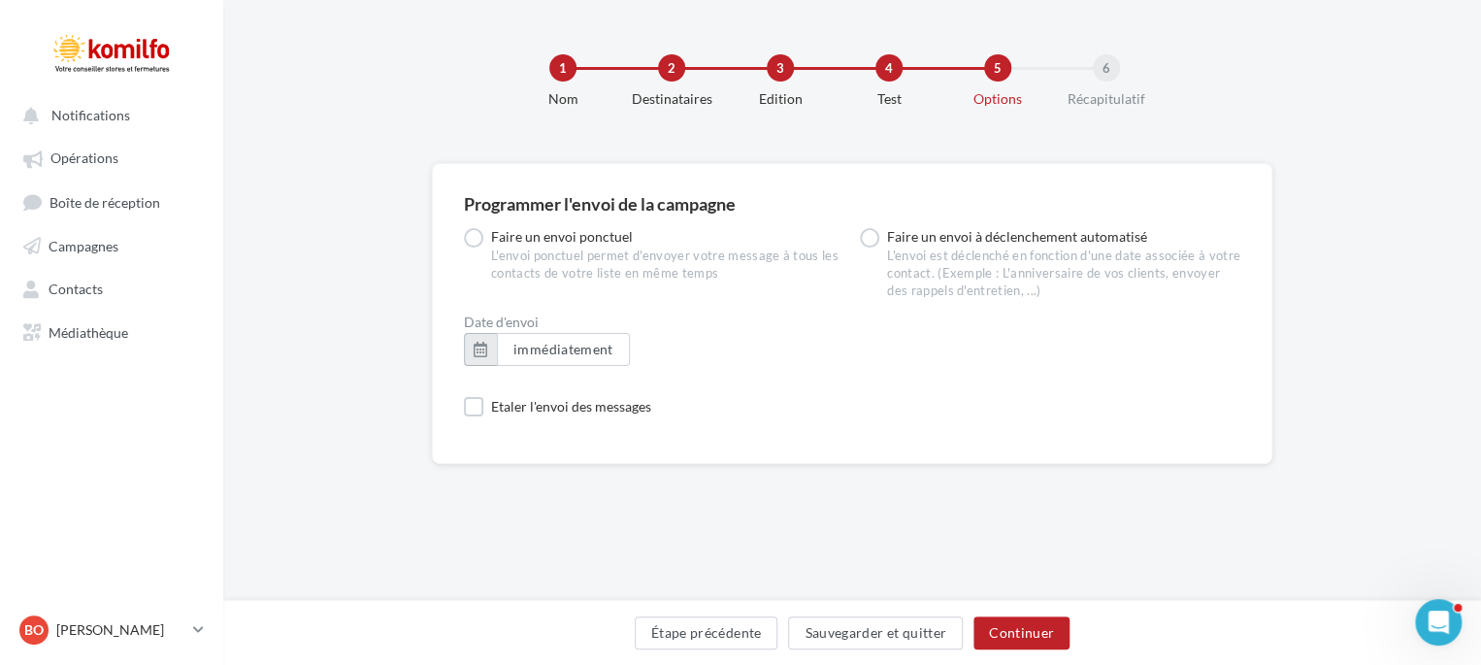
click at [476, 355] on button "button" at bounding box center [480, 349] width 33 height 33
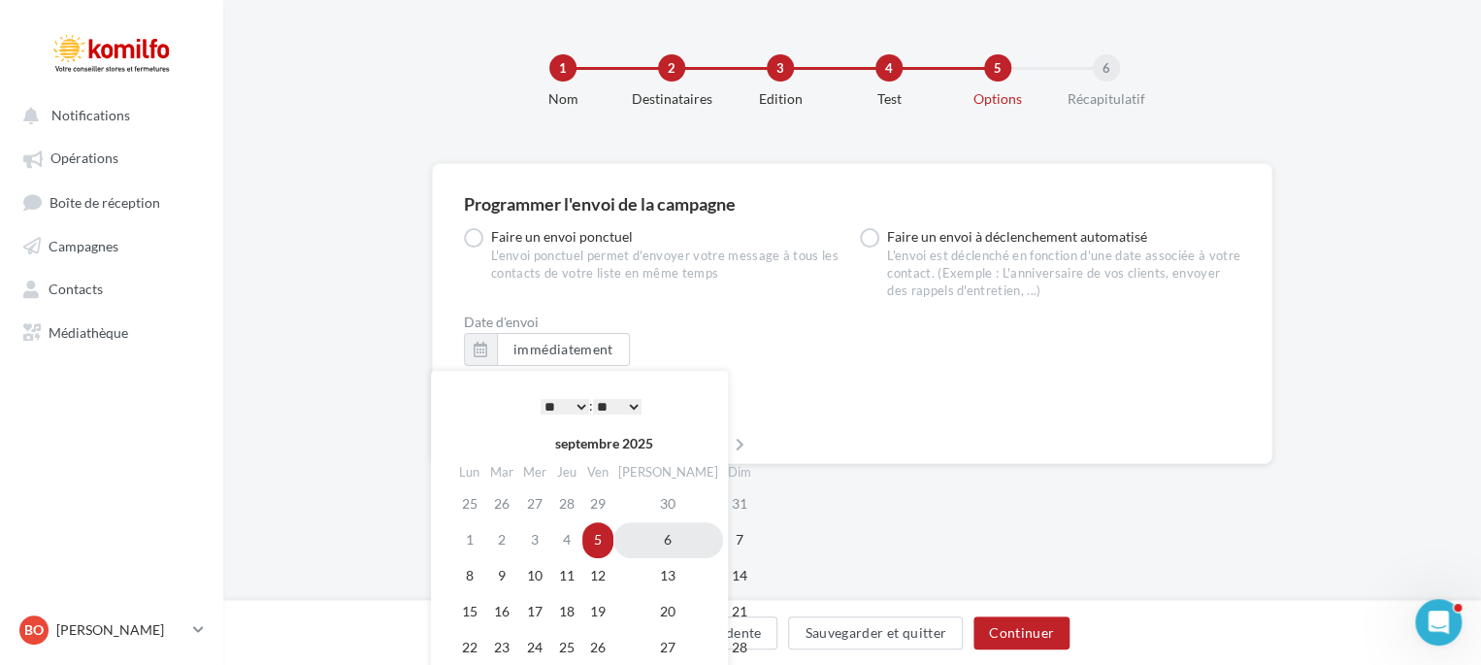
click at [641, 555] on td "6" at bounding box center [668, 540] width 110 height 36
click at [1035, 627] on button "Continuer" at bounding box center [1022, 632] width 96 height 33
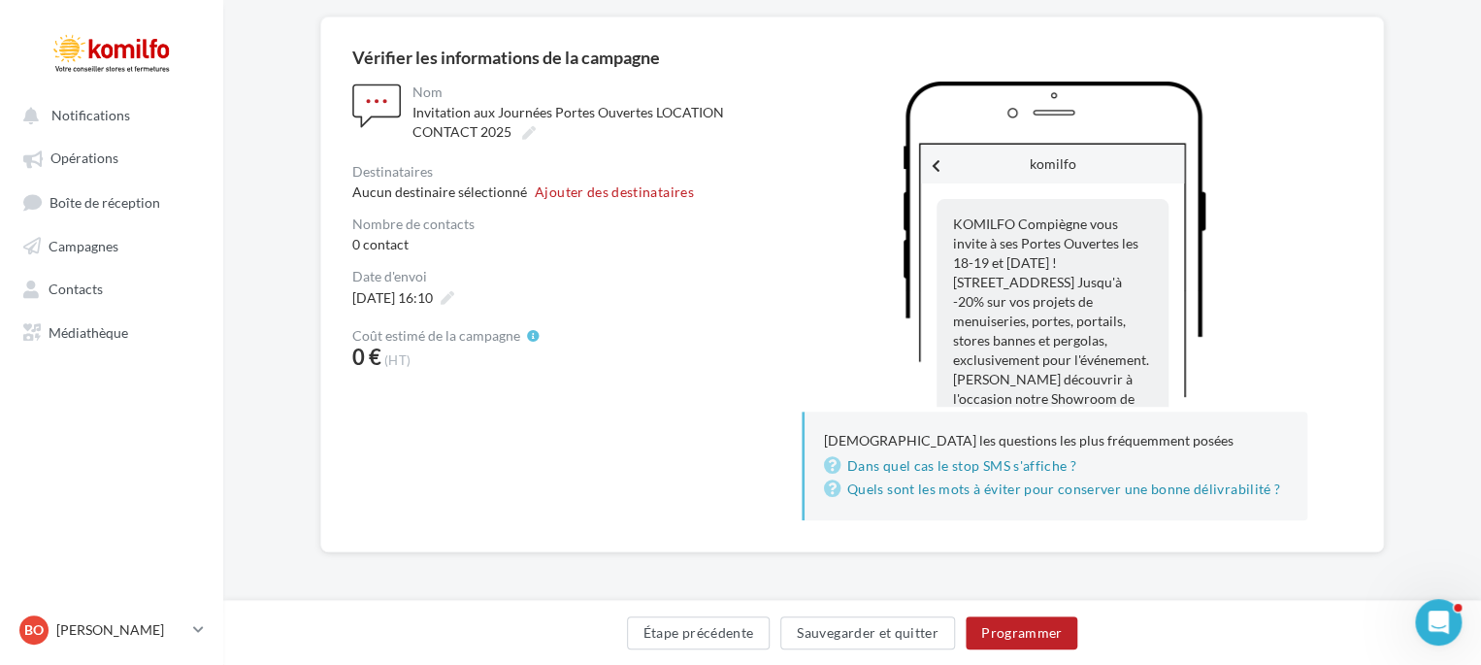
scroll to position [148, 0]
click at [454, 294] on icon at bounding box center [448, 297] width 14 height 14
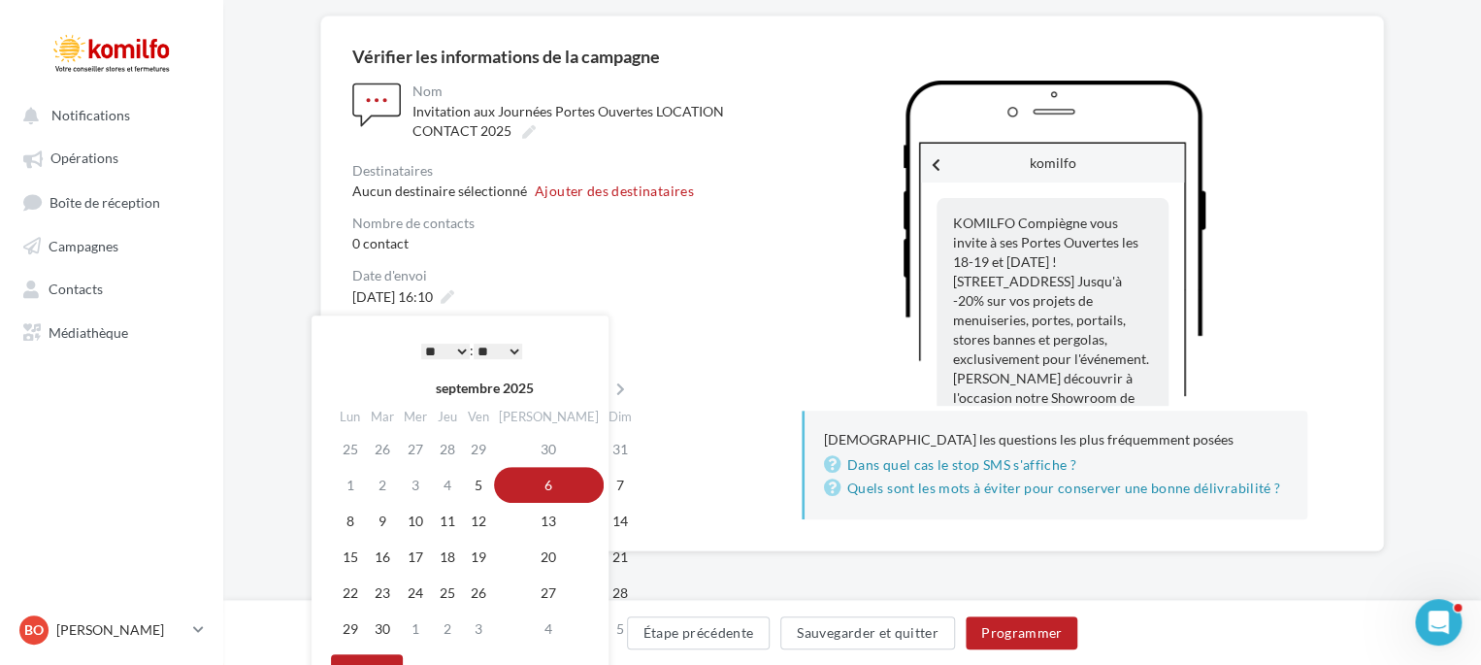
scroll to position [189, 0]
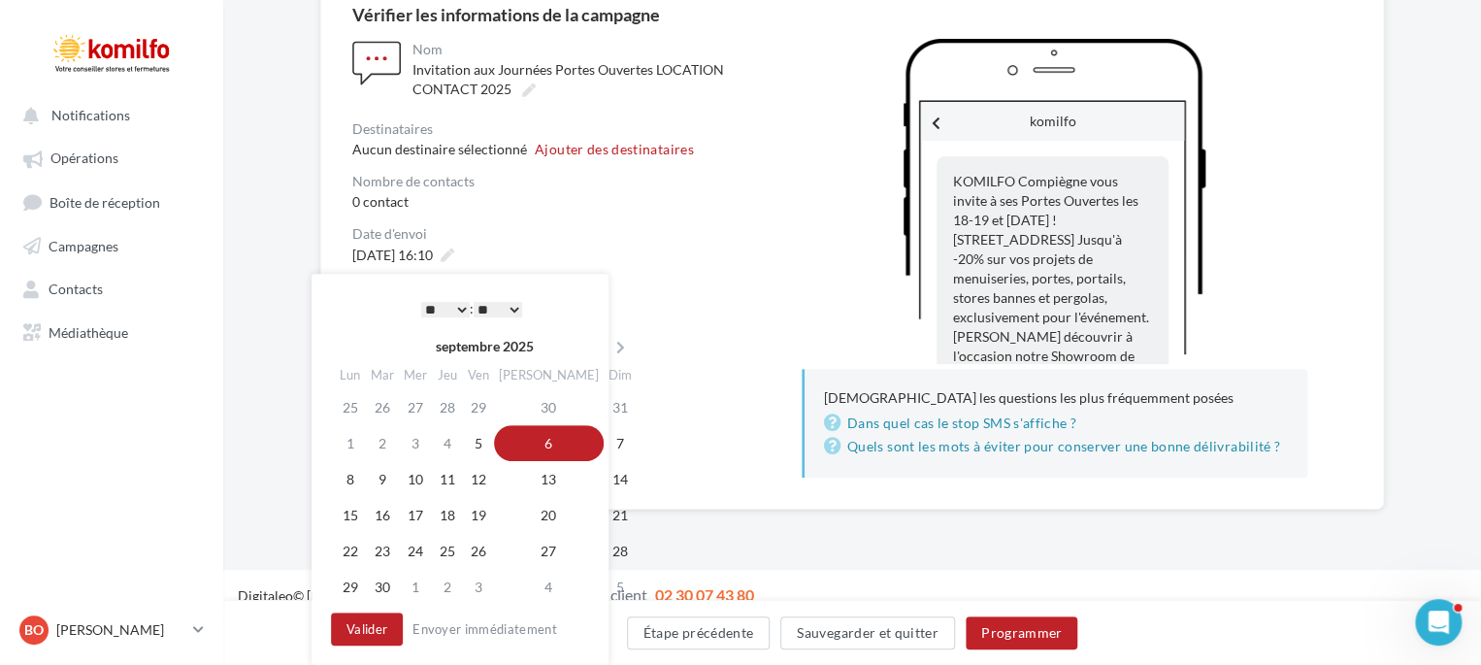
click at [458, 310] on select "* * * * * * * * * * ** ** ** ** ** ** ** ** ** ** ** ** ** **" at bounding box center [445, 310] width 49 height 16
click at [512, 308] on select "** ** ** ** ** **" at bounding box center [498, 310] width 49 height 16
click at [476, 302] on select "** ** ** ** ** **" at bounding box center [498, 310] width 49 height 16
click at [460, 310] on select "* * * * * * * * * * ** ** ** ** ** ** ** ** ** ** ** ** ** **" at bounding box center [445, 310] width 49 height 16
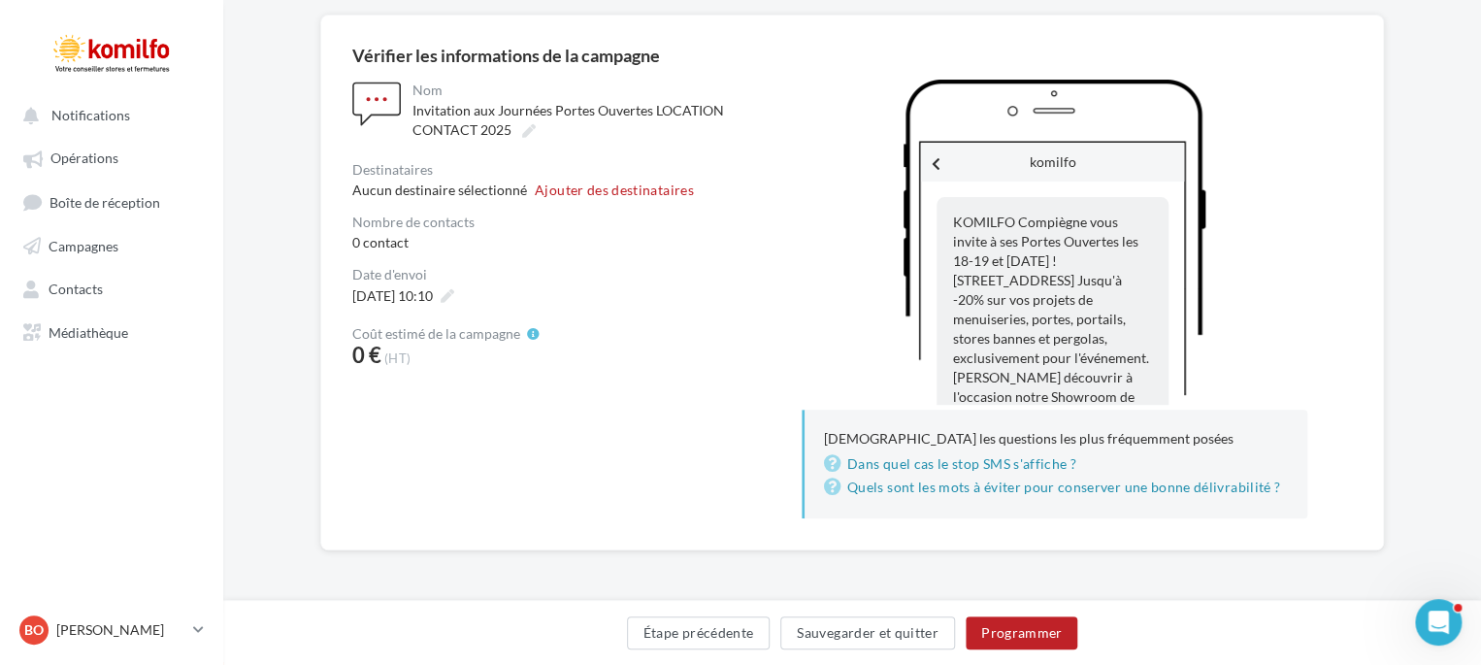
scroll to position [148, 0]
click at [745, 373] on div "**********" at bounding box center [554, 300] width 405 height 439
click at [858, 644] on button "Sauvegarder et quitter" at bounding box center [867, 632] width 175 height 33
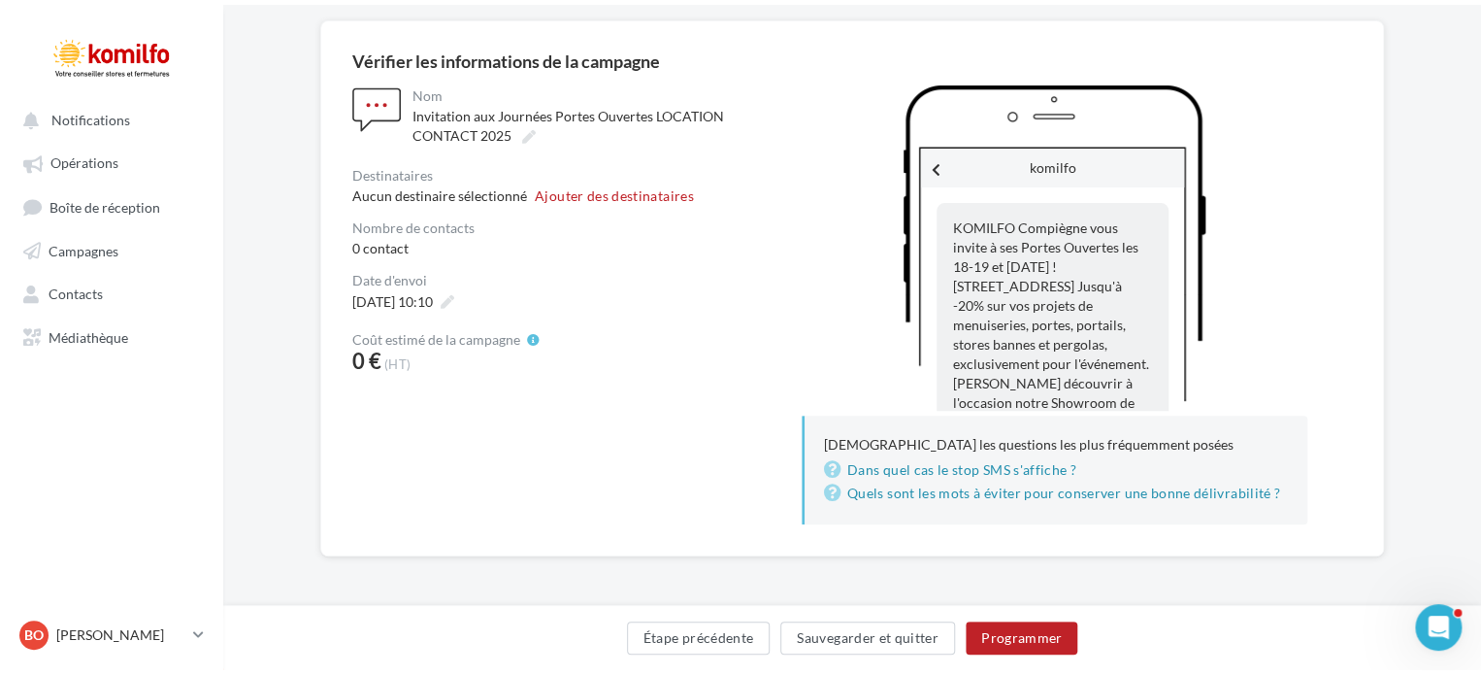
scroll to position [31, 0]
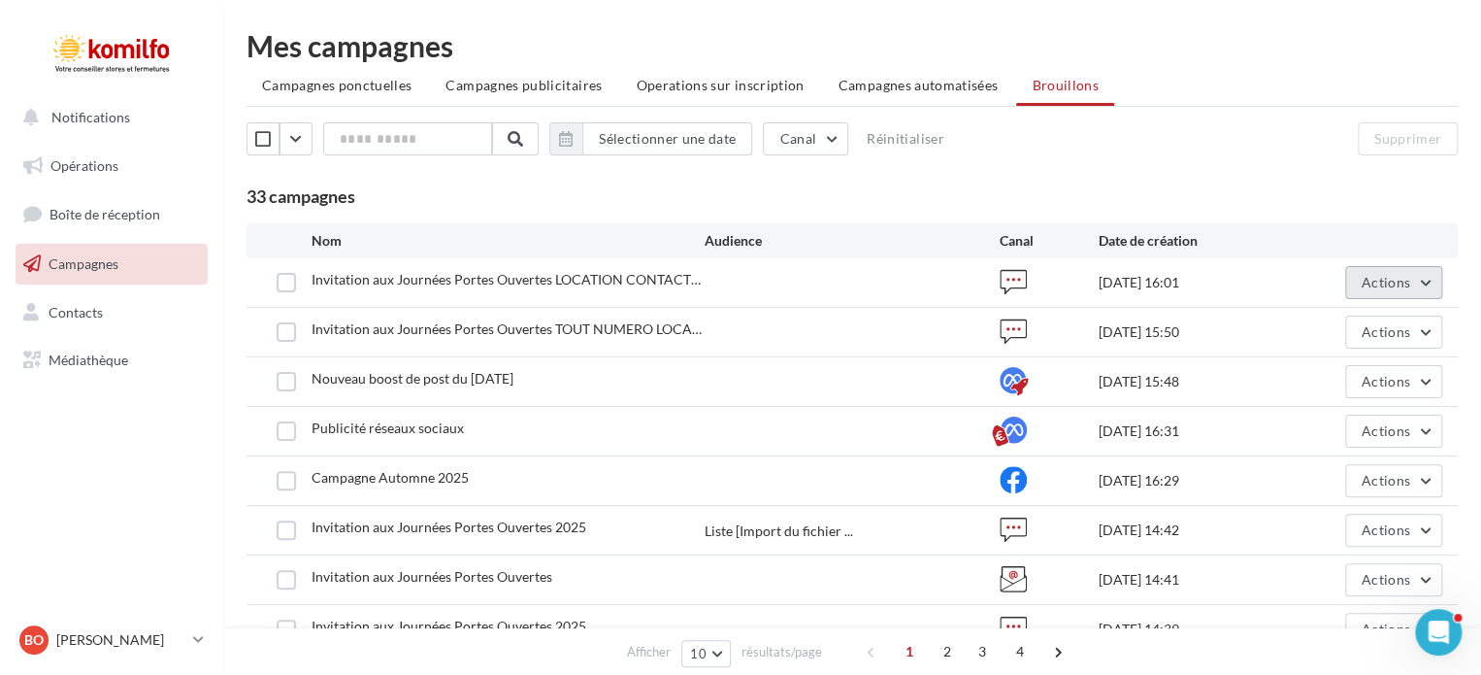
click at [1389, 294] on button "Actions" at bounding box center [1393, 282] width 97 height 33
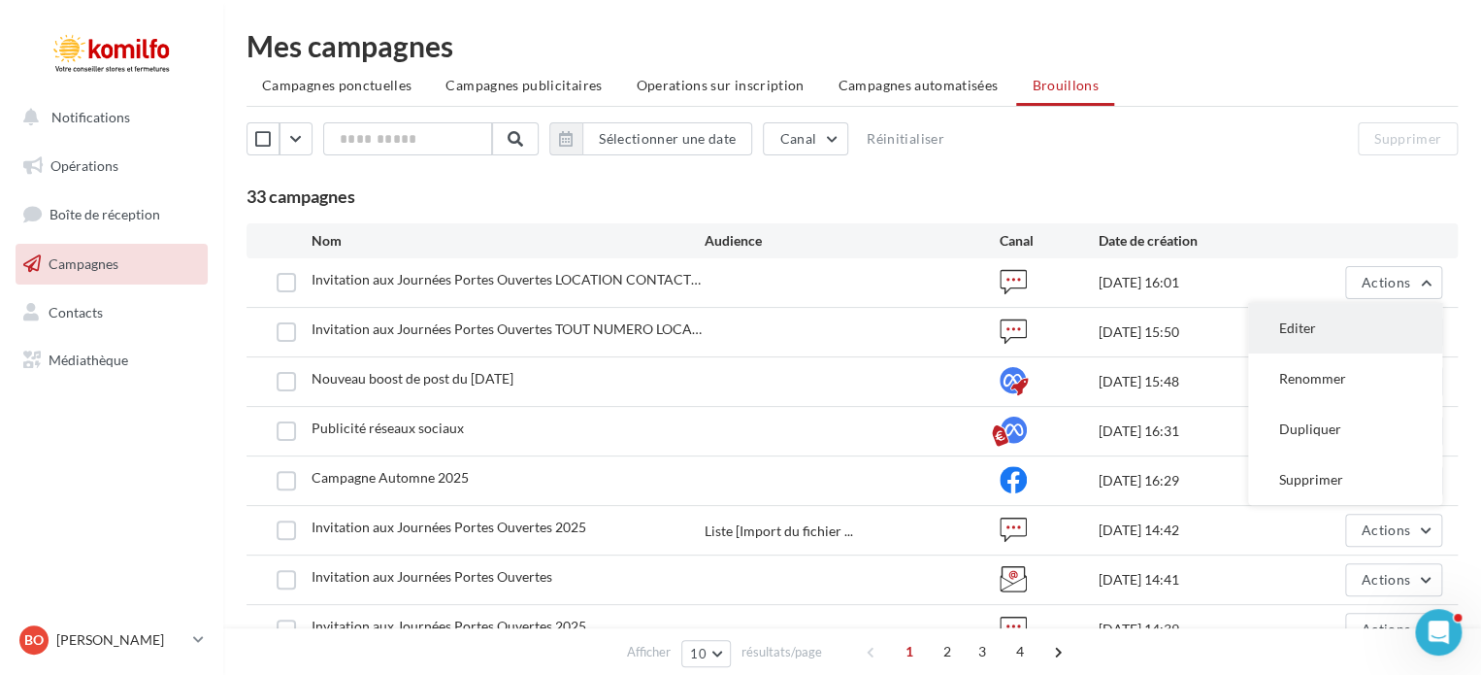
click at [1379, 315] on button "Editer" at bounding box center [1345, 328] width 194 height 50
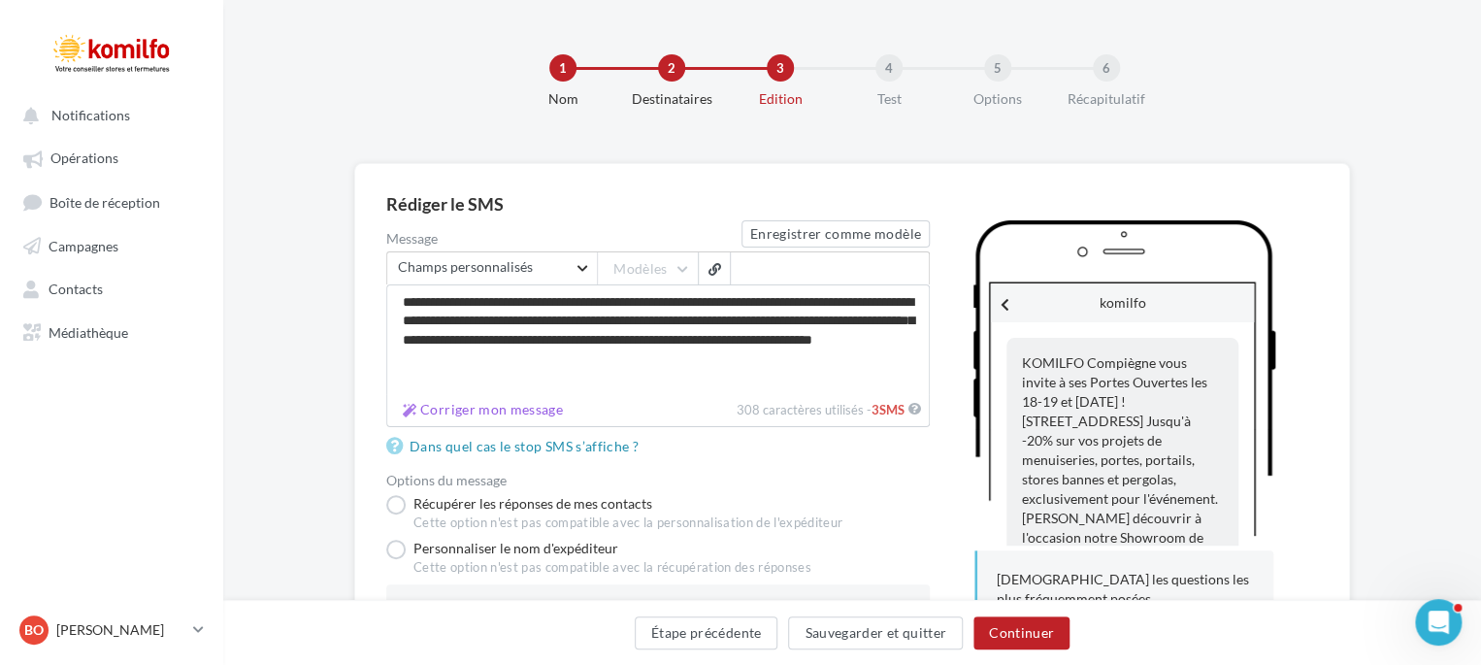
click at [664, 96] on div "Destinataires" at bounding box center [672, 98] width 124 height 19
click at [672, 58] on div "2" at bounding box center [671, 67] width 27 height 27
click at [665, 77] on div "2" at bounding box center [671, 67] width 27 height 27
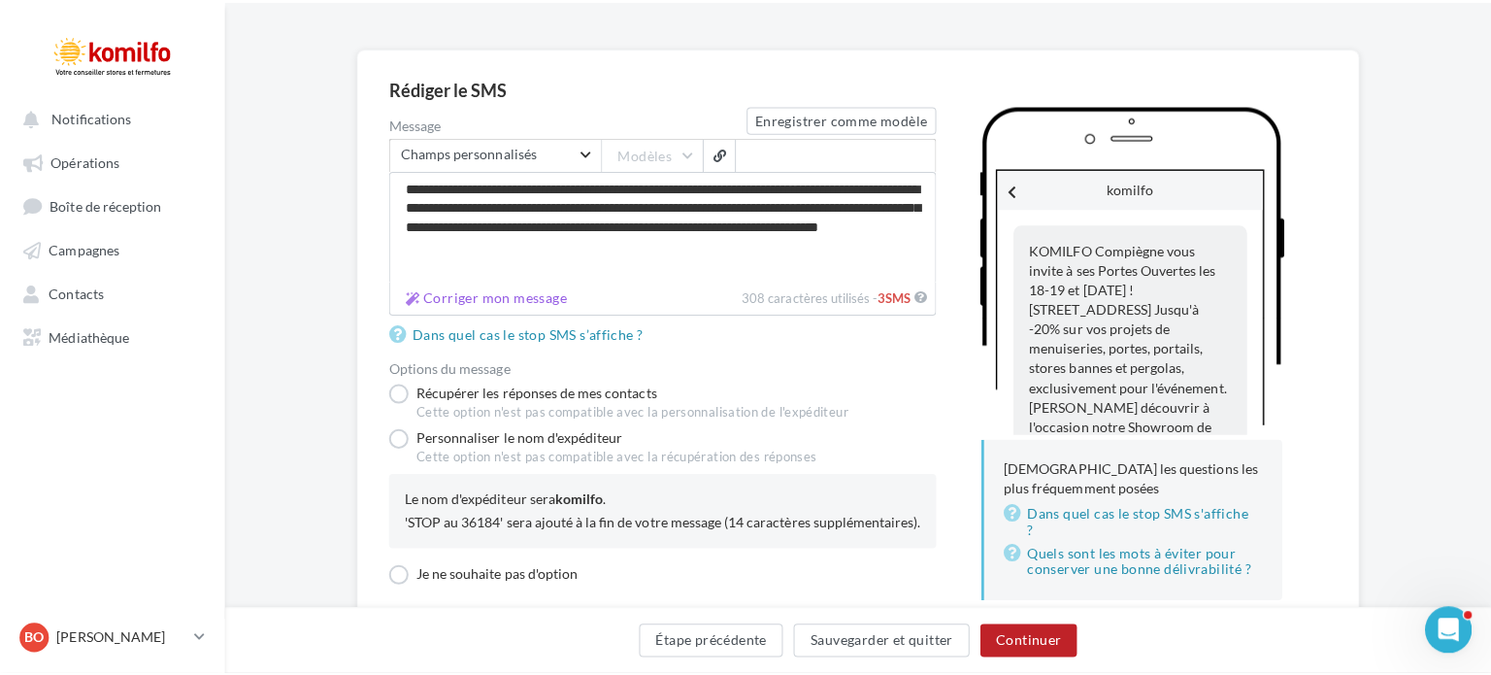
scroll to position [179, 0]
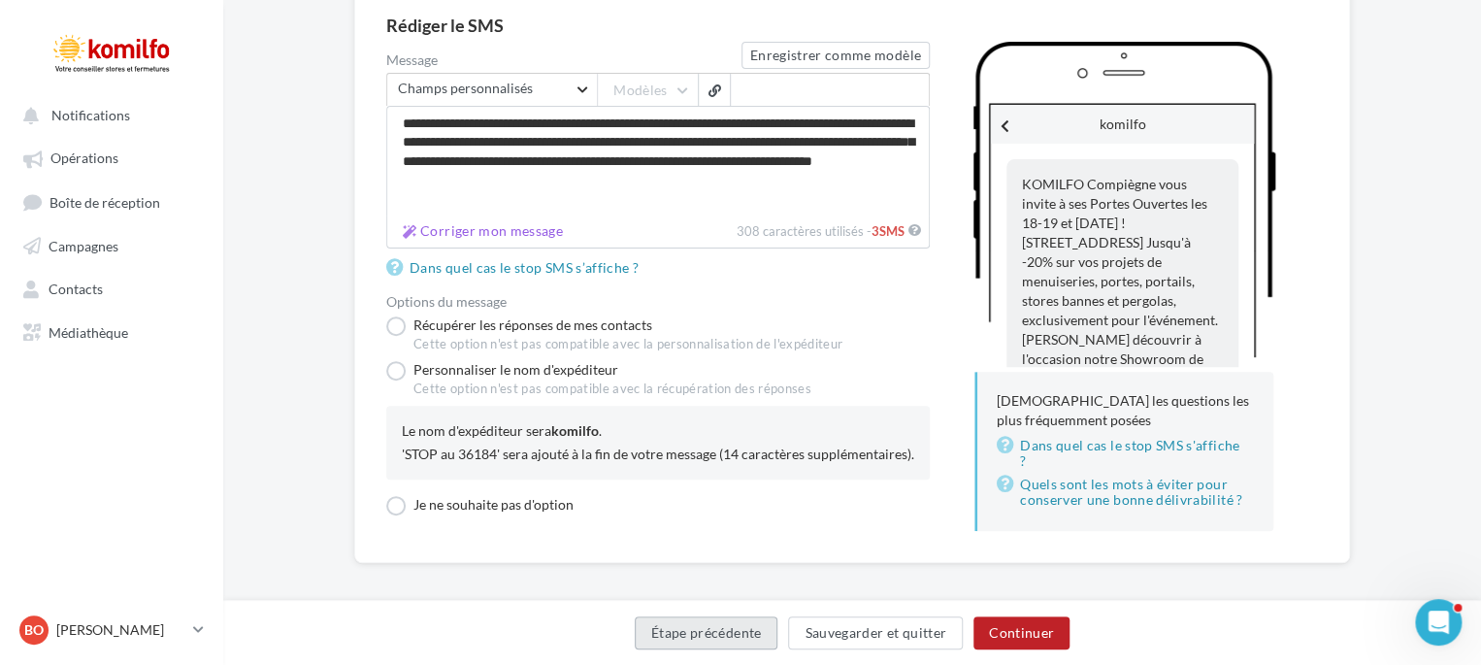
click at [696, 624] on button "Étape précédente" at bounding box center [707, 632] width 144 height 33
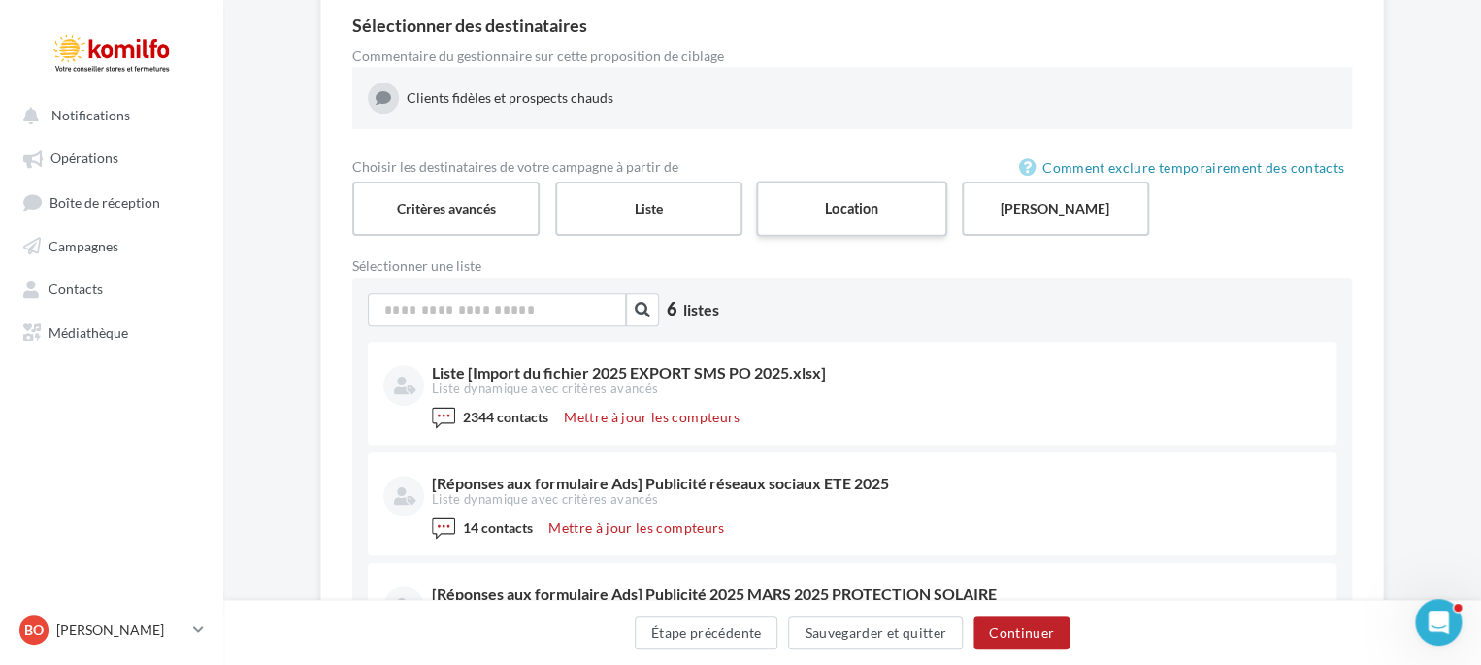
click at [832, 224] on label "Location" at bounding box center [851, 208] width 191 height 55
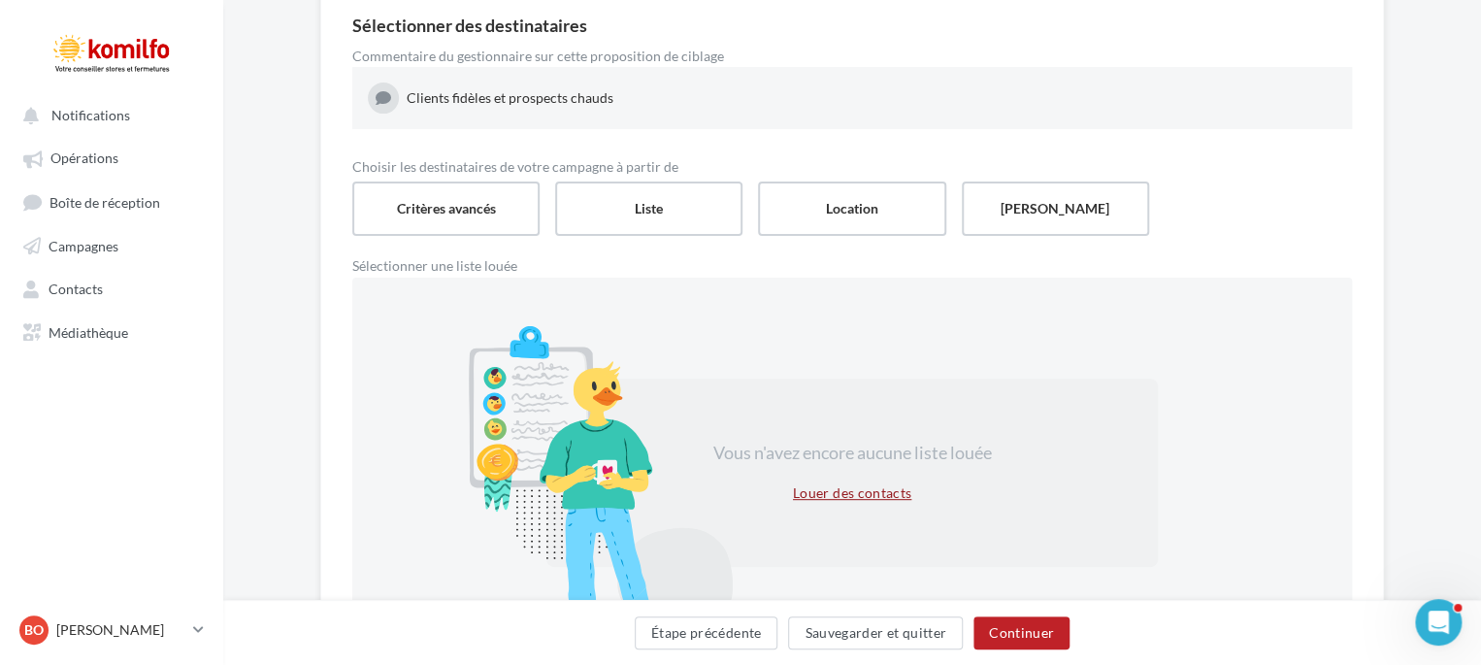
click at [871, 491] on button "Louer des contacts" at bounding box center [852, 492] width 134 height 23
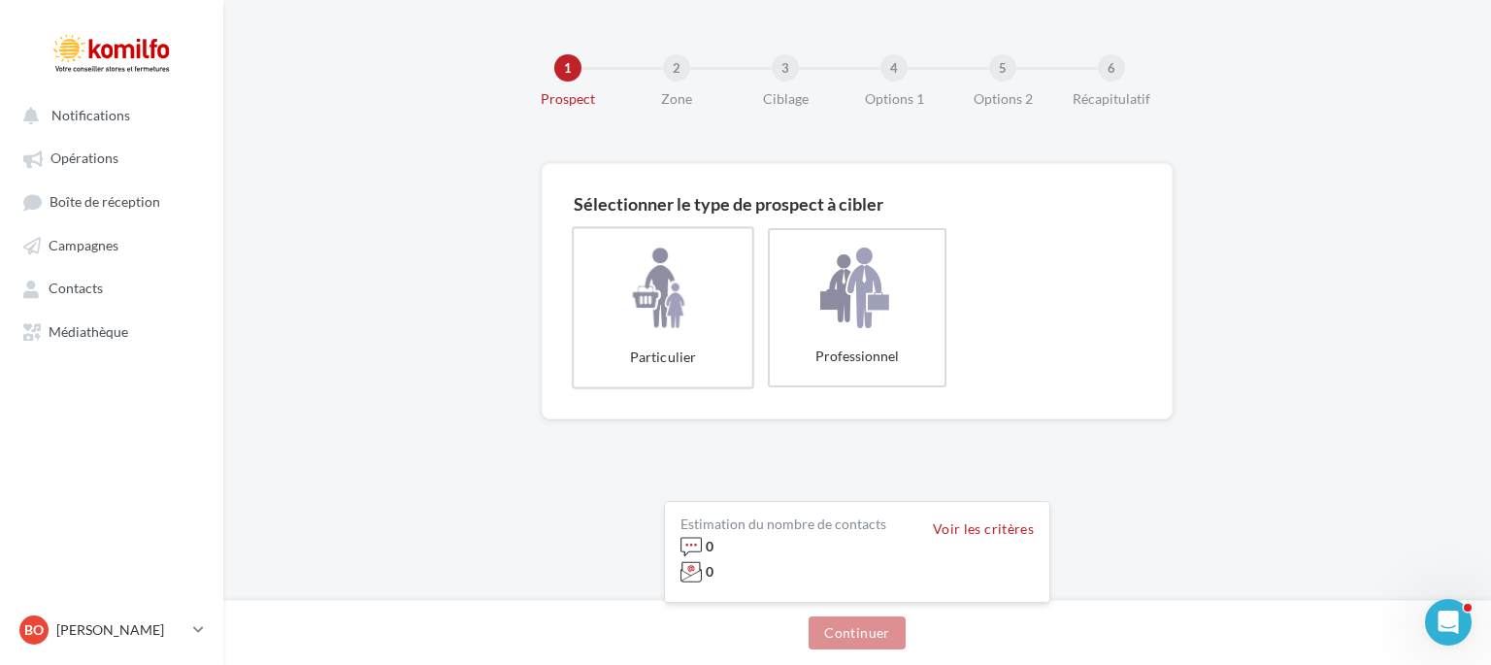
click at [659, 316] on label "Particulier" at bounding box center [663, 307] width 182 height 162
click at [879, 624] on button "Continuer" at bounding box center [857, 632] width 96 height 33
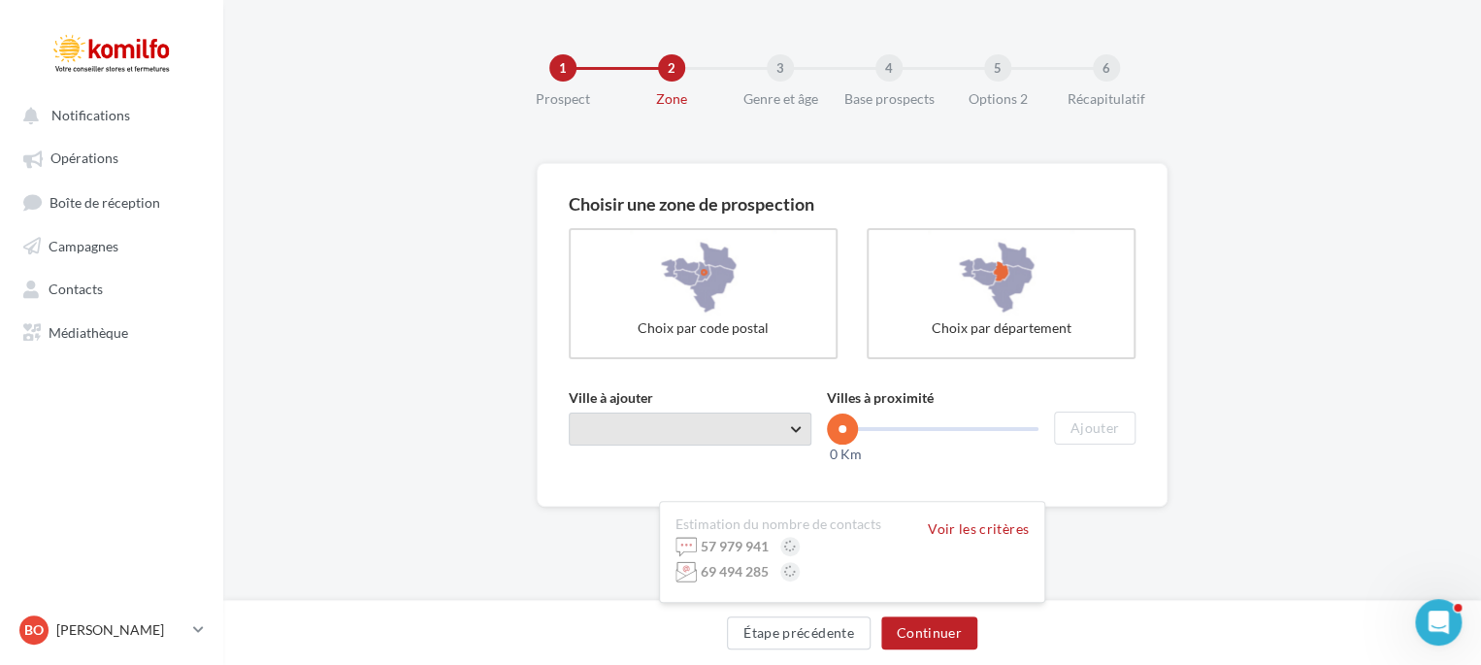
click at [630, 419] on span "Taper le début d'un code postal ou d'une ville ..." at bounding box center [690, 429] width 243 height 33
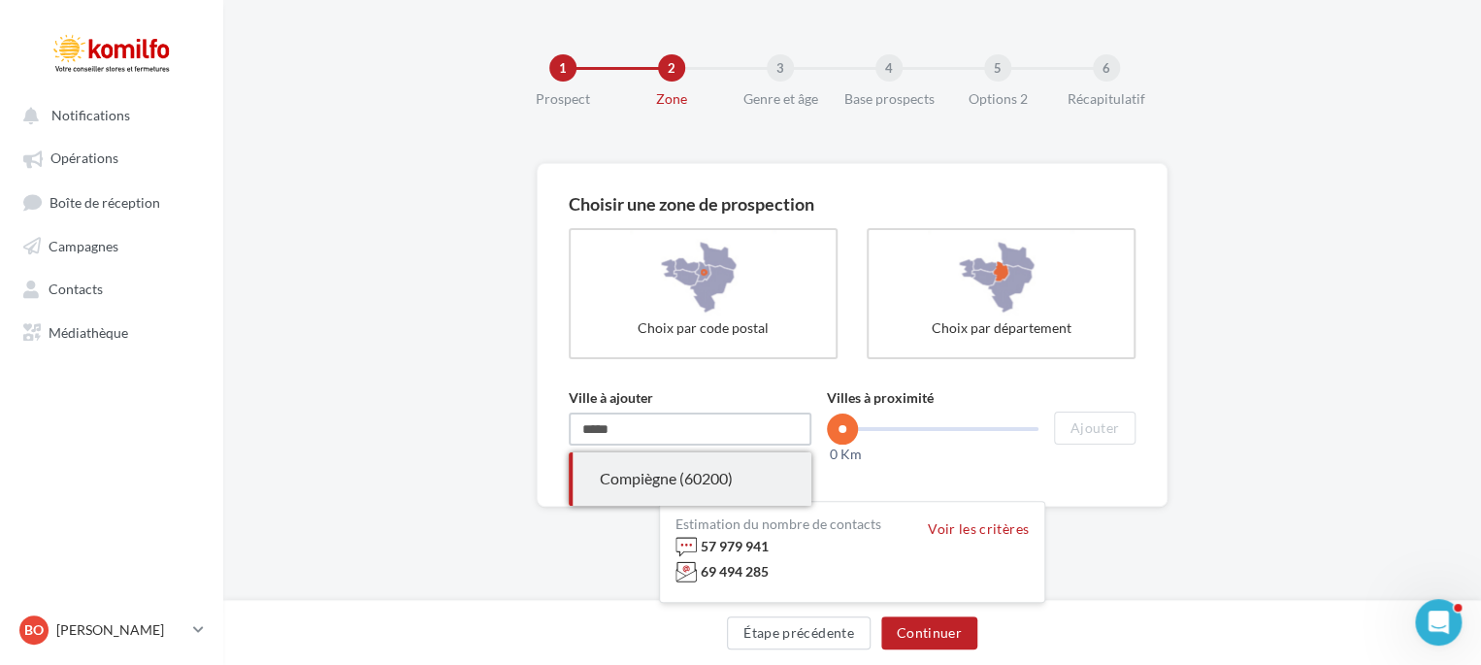
type input "*****"
drag, startPoint x: 844, startPoint y: 433, endPoint x: 878, endPoint y: 422, distance: 35.6
drag, startPoint x: 878, startPoint y: 422, endPoint x: 1010, endPoint y: 477, distance: 142.8
click at [1010, 477] on div "Choisir une zone de prospection Choix par code postal Choix par département Vil…" at bounding box center [852, 335] width 631 height 344
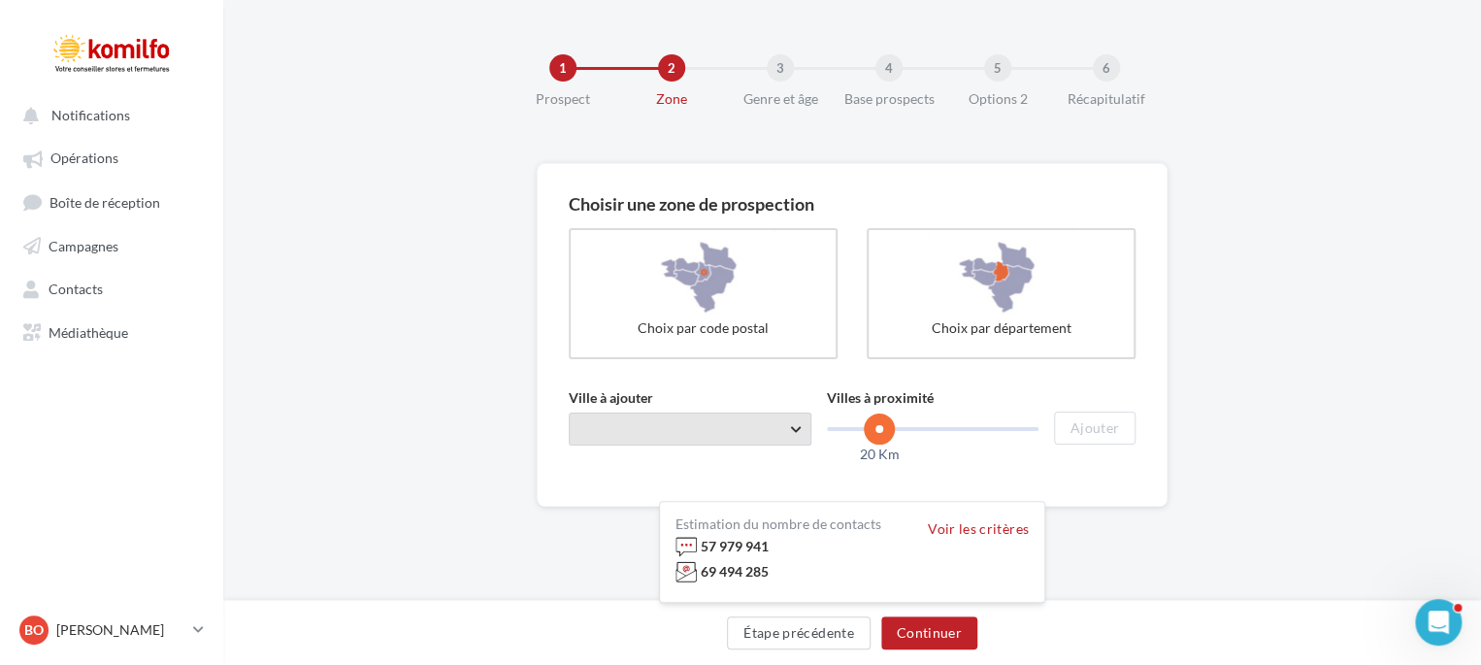
click at [733, 430] on span "Taper le début d'un code postal ou d'une ville ..." at bounding box center [690, 429] width 243 height 33
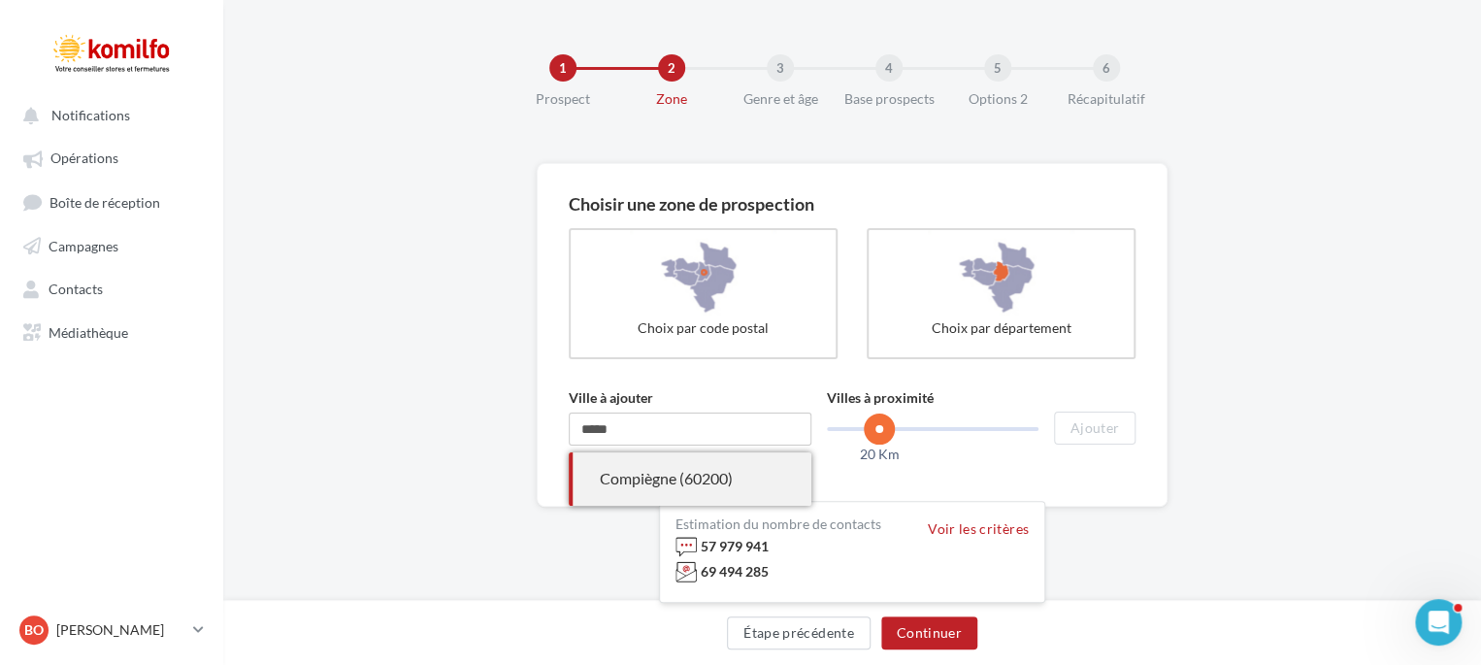
click at [707, 470] on div "Compiègne (60200)" at bounding box center [690, 479] width 181 height 22
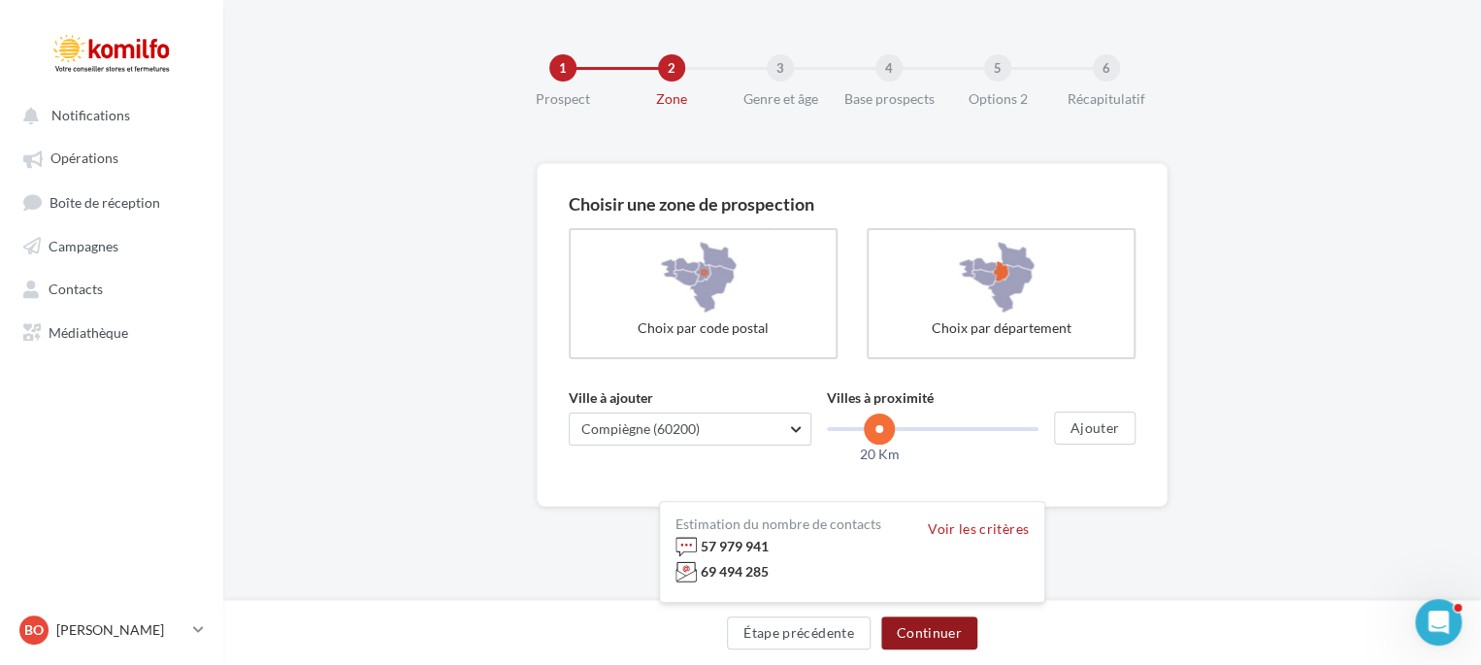
click at [928, 644] on button "Continuer" at bounding box center [929, 632] width 96 height 33
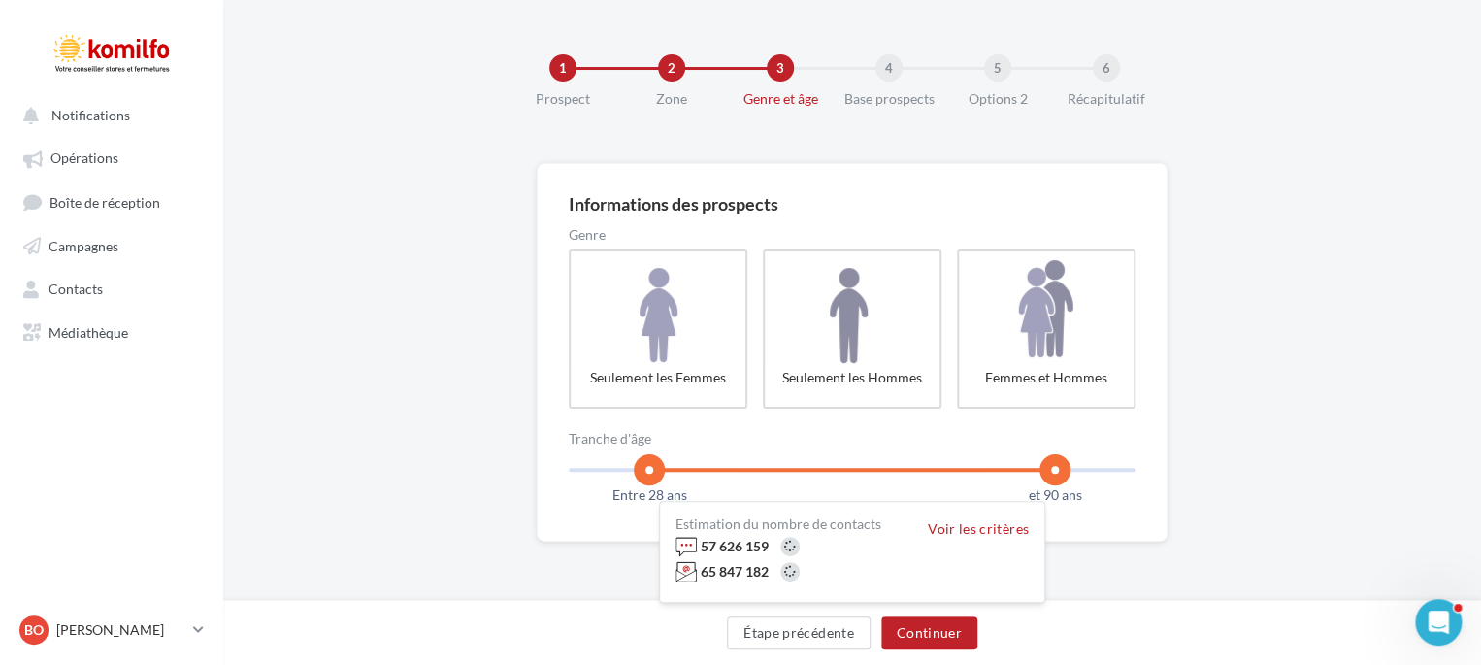
drag, startPoint x: 578, startPoint y: 467, endPoint x: 648, endPoint y: 464, distance: 70.9
click at [648, 464] on span at bounding box center [649, 469] width 31 height 31
drag, startPoint x: 1056, startPoint y: 465, endPoint x: 951, endPoint y: 472, distance: 105.0
click at [960, 462] on span at bounding box center [956, 469] width 31 height 31
click at [955, 464] on span at bounding box center [956, 469] width 31 height 31
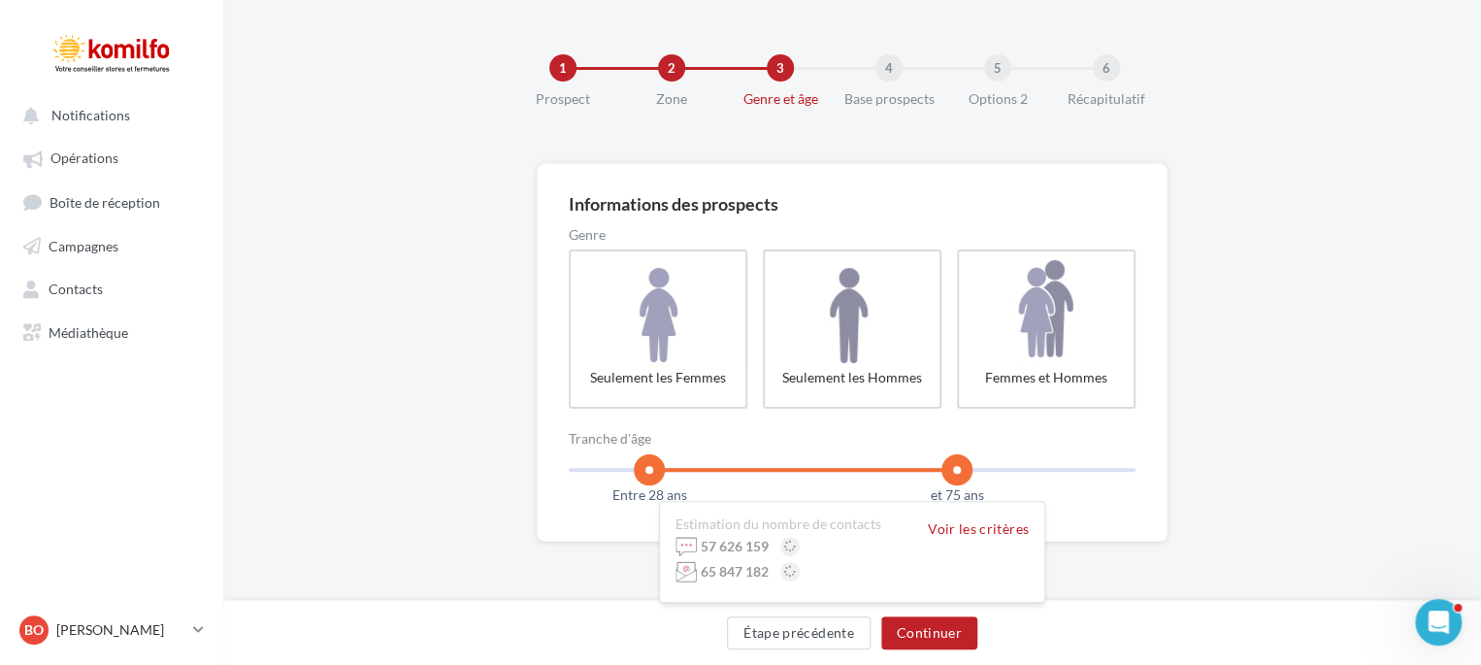
click at [1083, 500] on div "Informations des prospects Genre Seulement les Femmes Seulement les Hommes Femm…" at bounding box center [852, 352] width 631 height 379
click at [925, 640] on button "Continuer" at bounding box center [929, 632] width 96 height 33
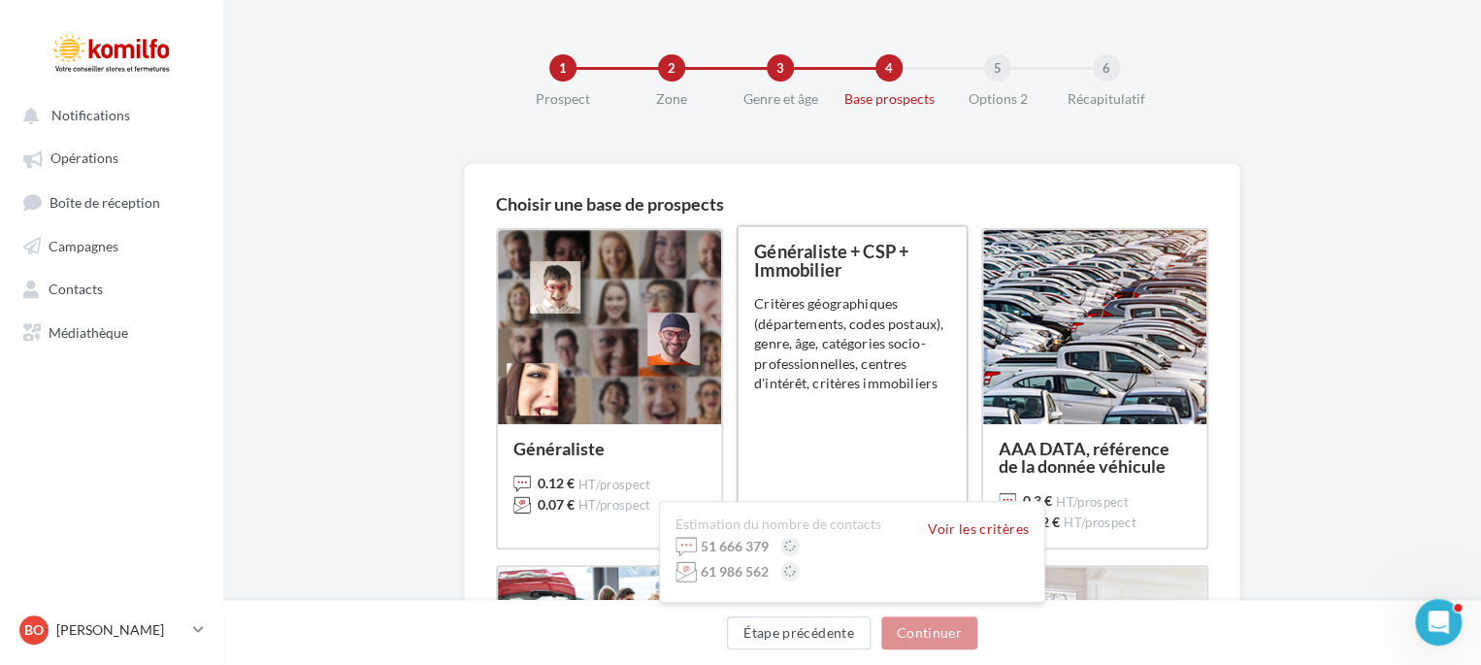
click at [835, 317] on div "Critères géographiques (départements, codes postaux), genre, âge, catégories so…" at bounding box center [852, 343] width 196 height 99
click at [808, 275] on div "Généraliste + CSP + Immobilier" at bounding box center [852, 261] width 196 height 36
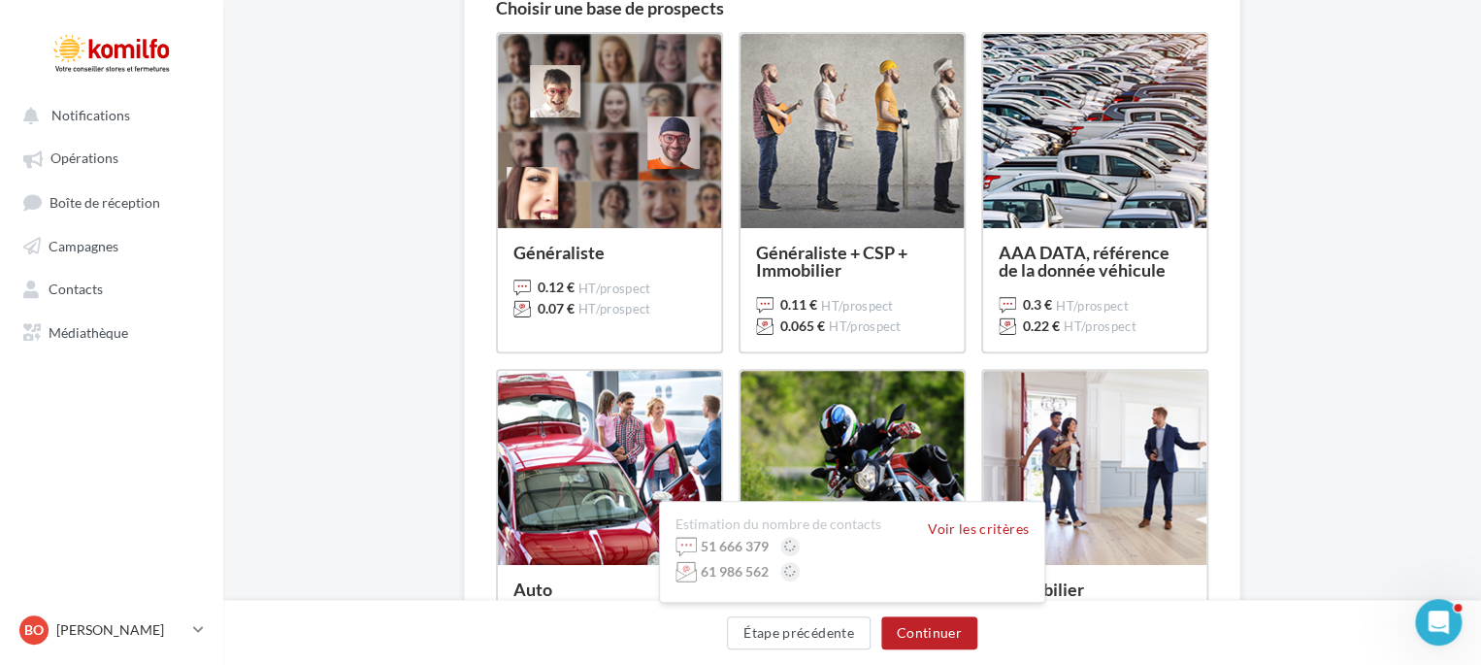
scroll to position [261, 0]
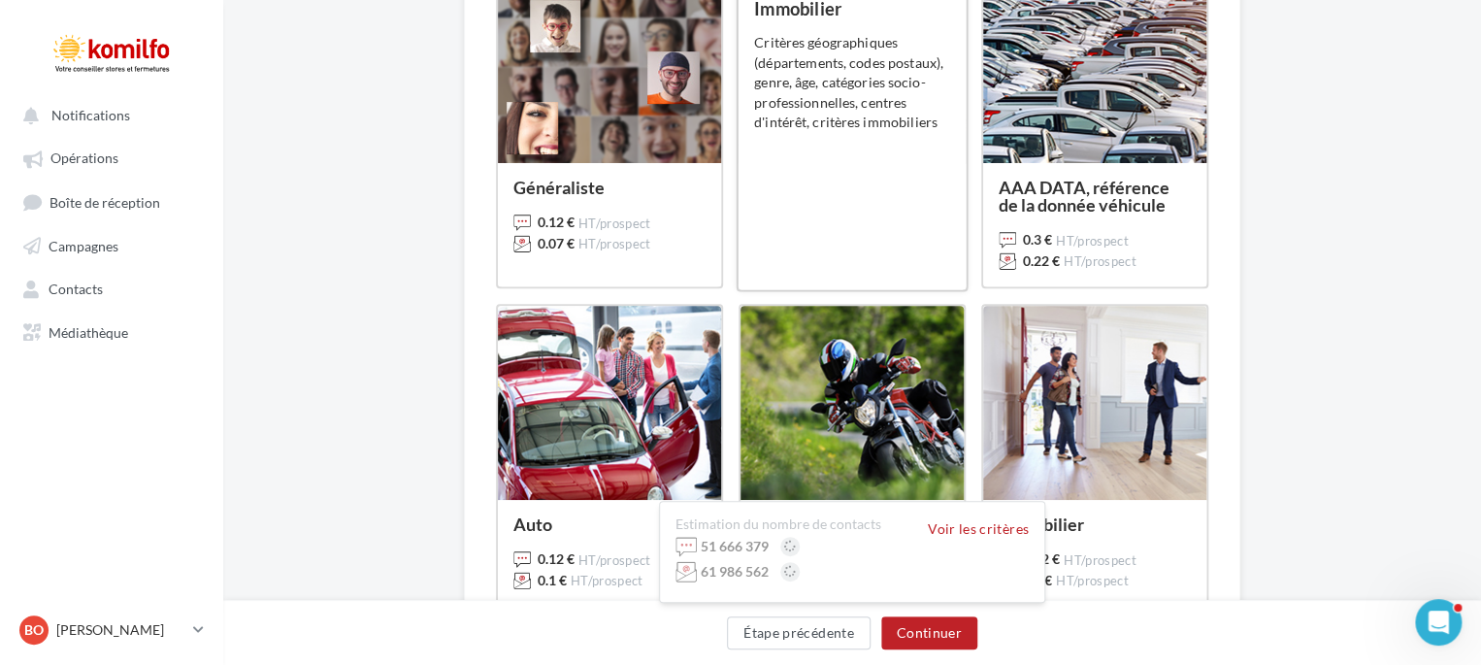
click at [825, 201] on div "Généraliste + CSP + Immobilier 0.11 € HT/prospect 0.065 € HT/prospect Critères …" at bounding box center [852, 128] width 196 height 292
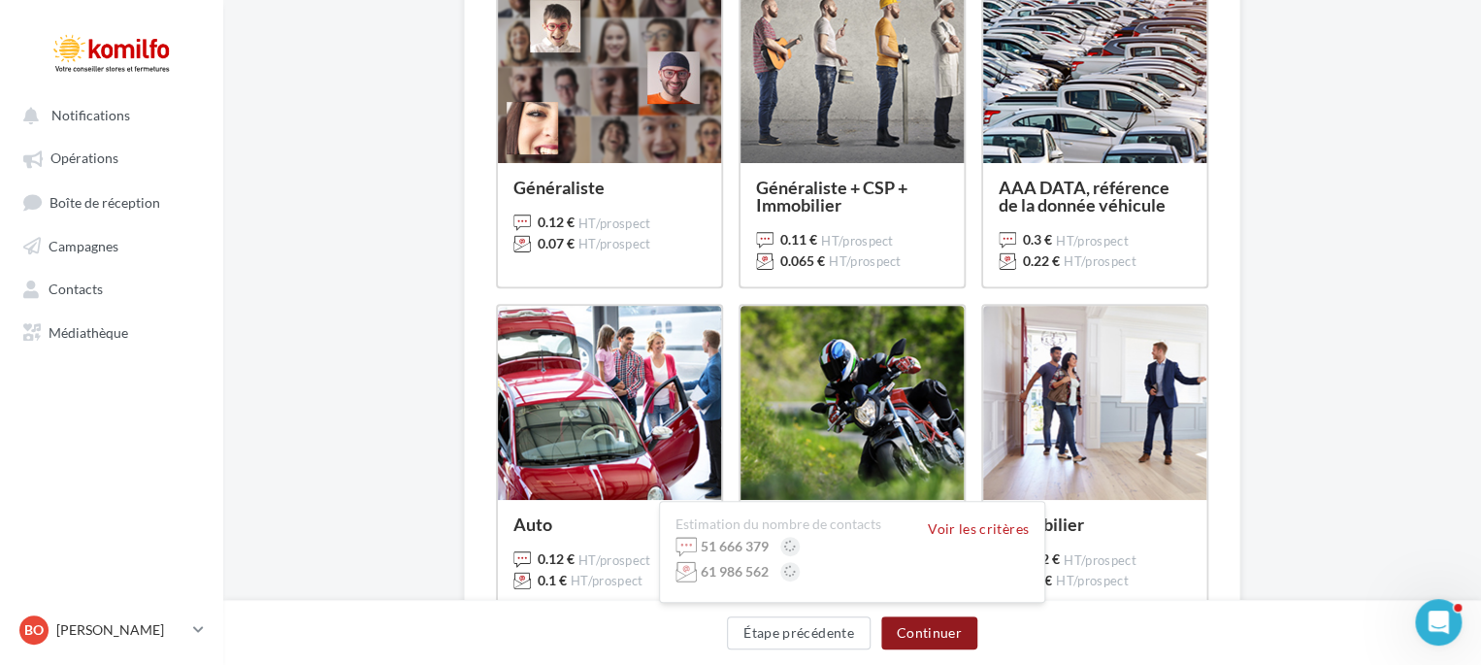
click at [952, 622] on button "Continuer" at bounding box center [929, 632] width 96 height 33
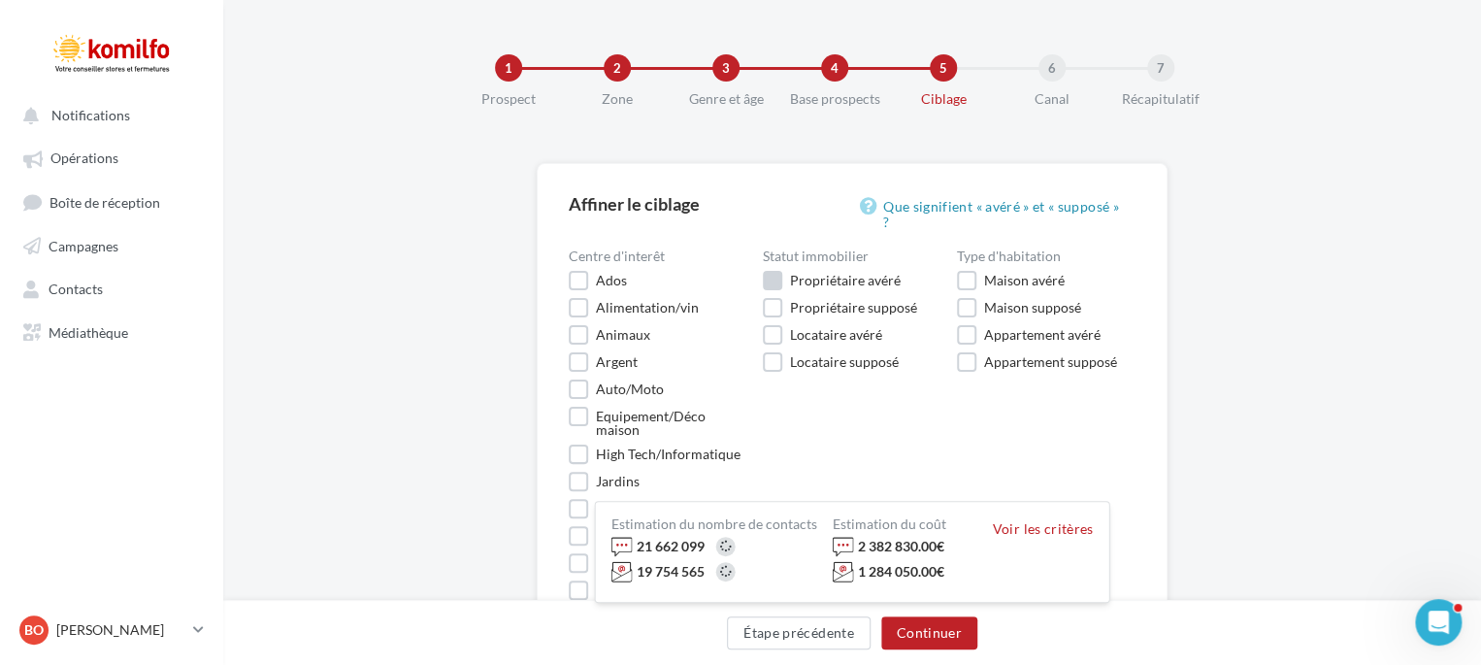
click at [781, 271] on label "Propriétaire avéré" at bounding box center [832, 280] width 138 height 19
click at [967, 271] on label "Maison avéré" at bounding box center [1011, 280] width 108 height 19
click at [968, 325] on label "Appartement avéré" at bounding box center [1029, 334] width 144 height 19
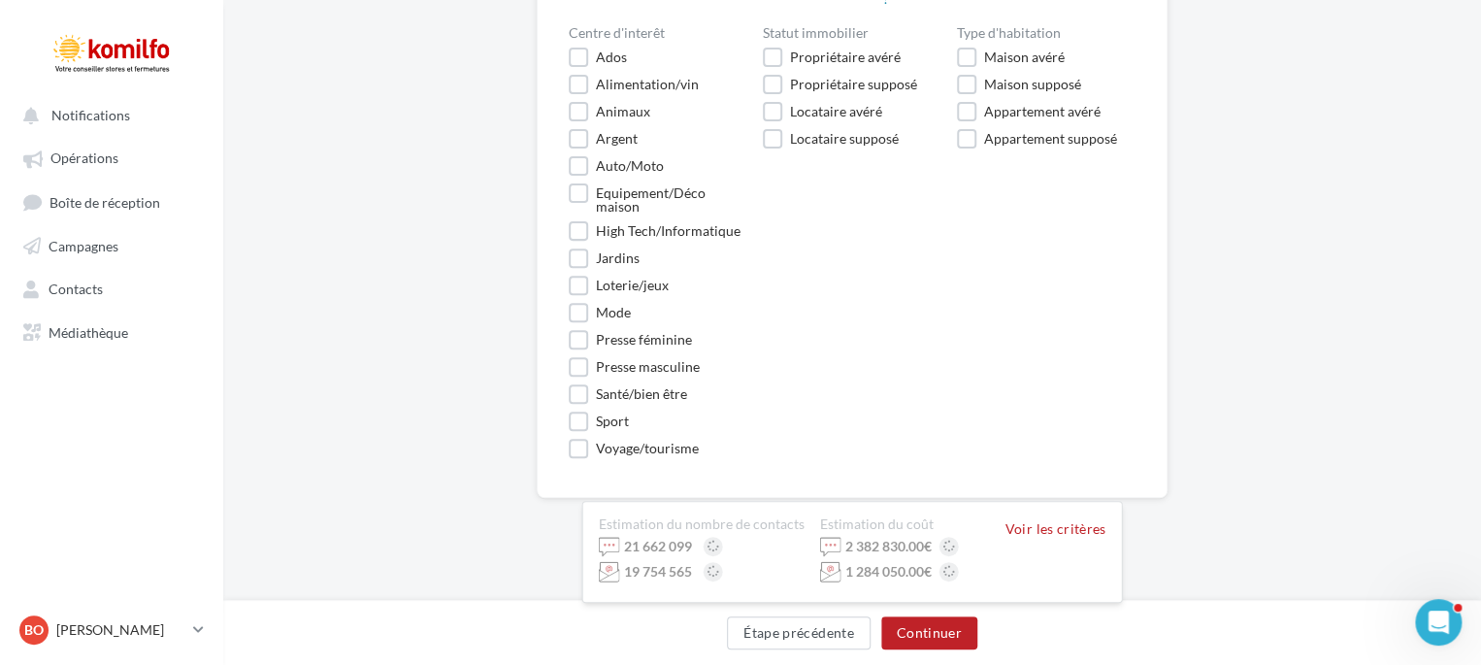
scroll to position [222, 0]
click at [924, 632] on button "Continuer" at bounding box center [929, 632] width 96 height 33
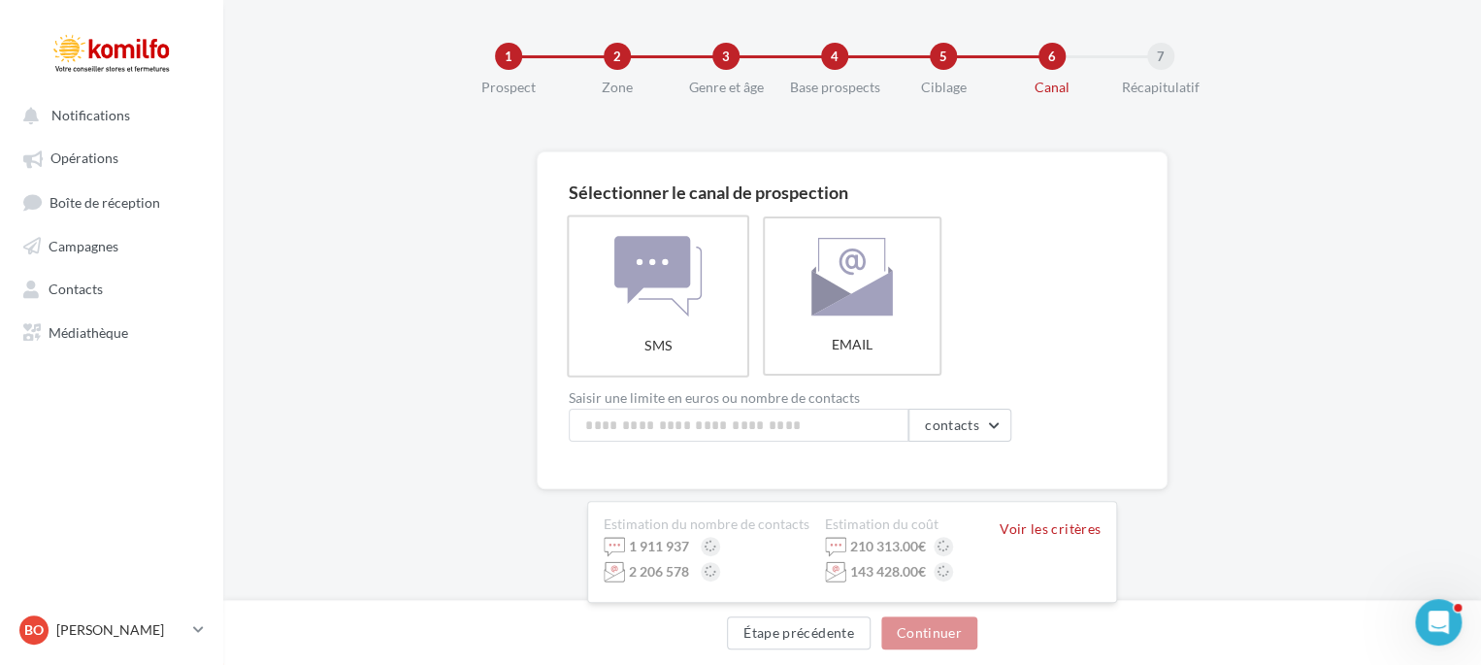
click at [611, 275] on label "SMS" at bounding box center [658, 296] width 182 height 162
click at [695, 329] on label "SMS" at bounding box center [658, 296] width 182 height 162
click at [960, 428] on span "contacts" at bounding box center [952, 424] width 54 height 17
click at [1095, 334] on div "SMS EMAIL" at bounding box center [860, 295] width 582 height 159
click at [767, 643] on button "Étape précédente" at bounding box center [799, 632] width 144 height 33
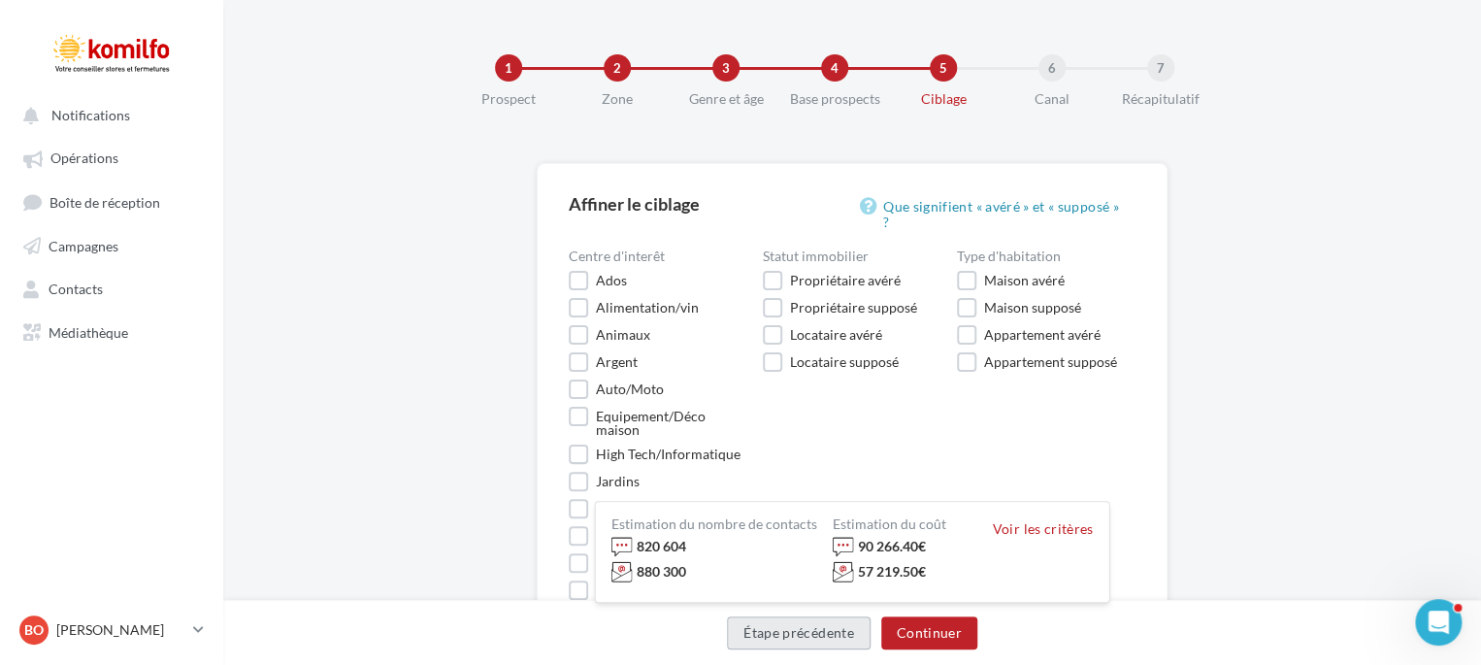
click at [784, 631] on button "Étape précédente" at bounding box center [799, 632] width 144 height 33
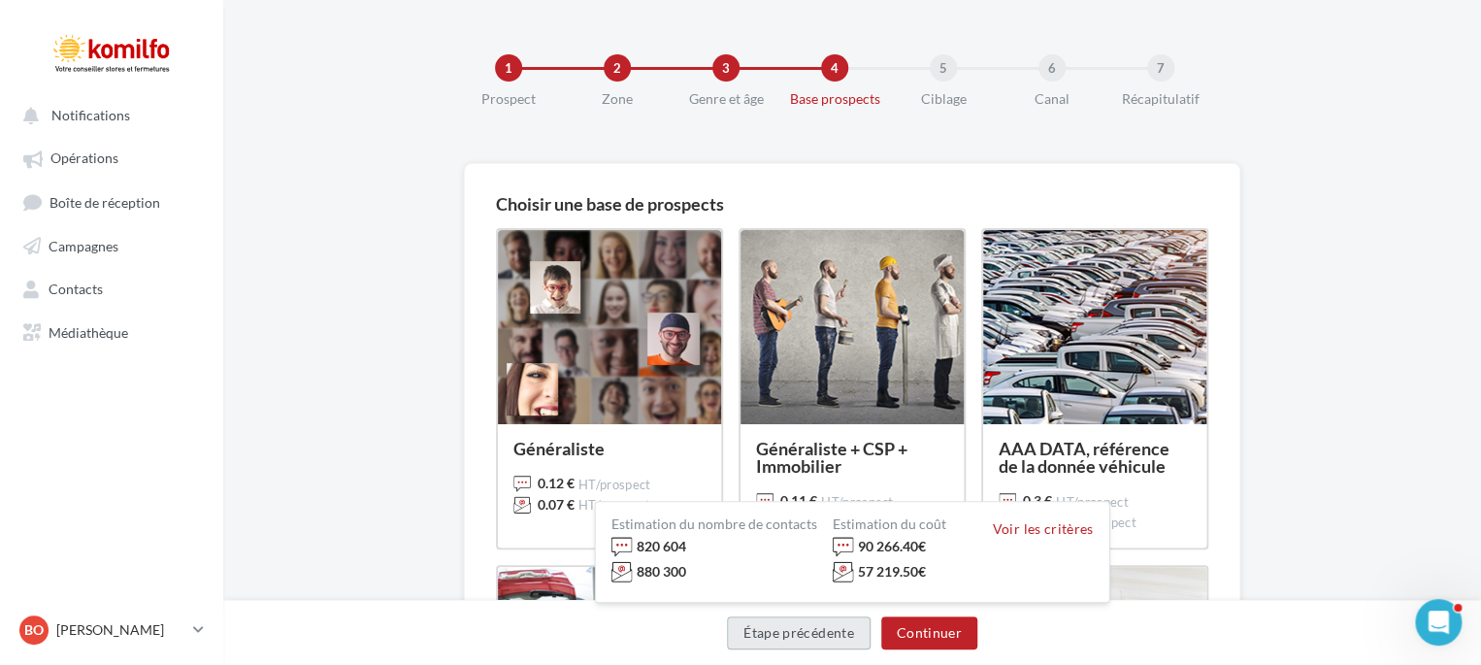
click at [784, 631] on button "Étape précédente" at bounding box center [799, 632] width 144 height 33
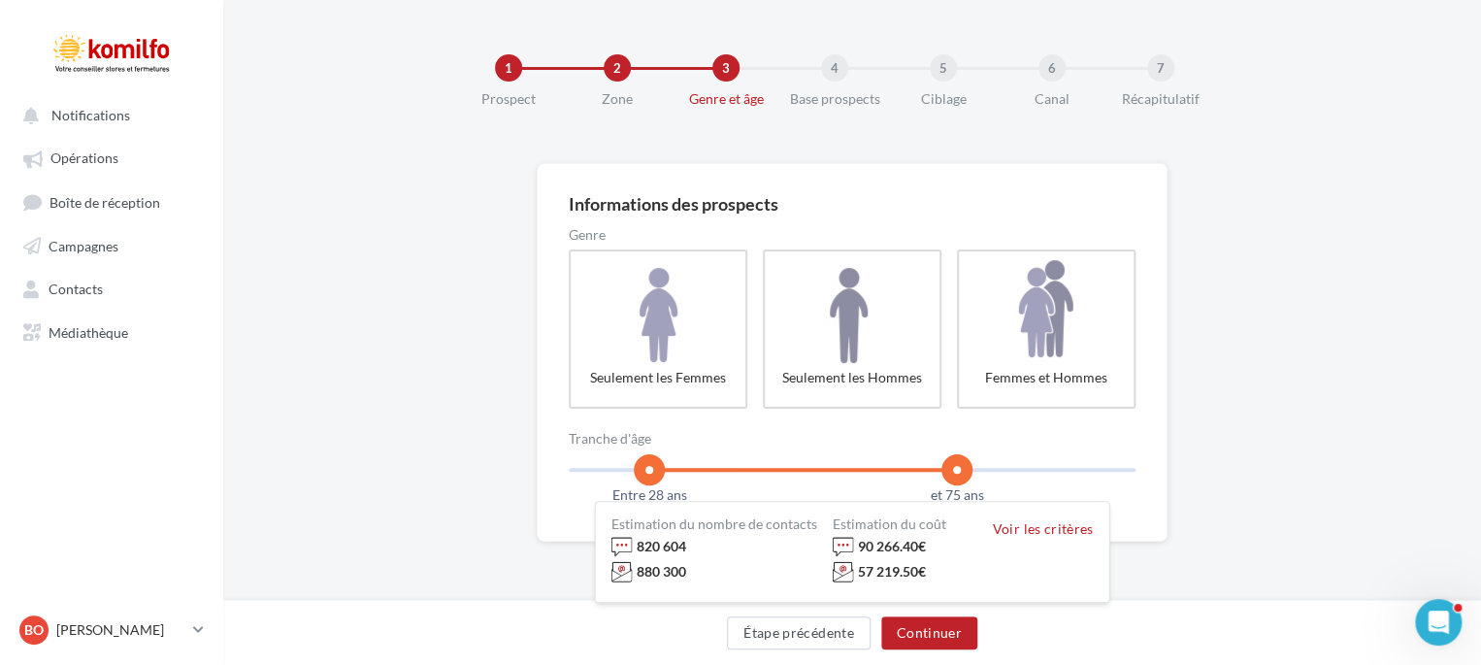
click at [371, 371] on div "Informations des prospects Genre Seulement les Femmes Seulement les Hommes Femm…" at bounding box center [852, 414] width 1258 height 503
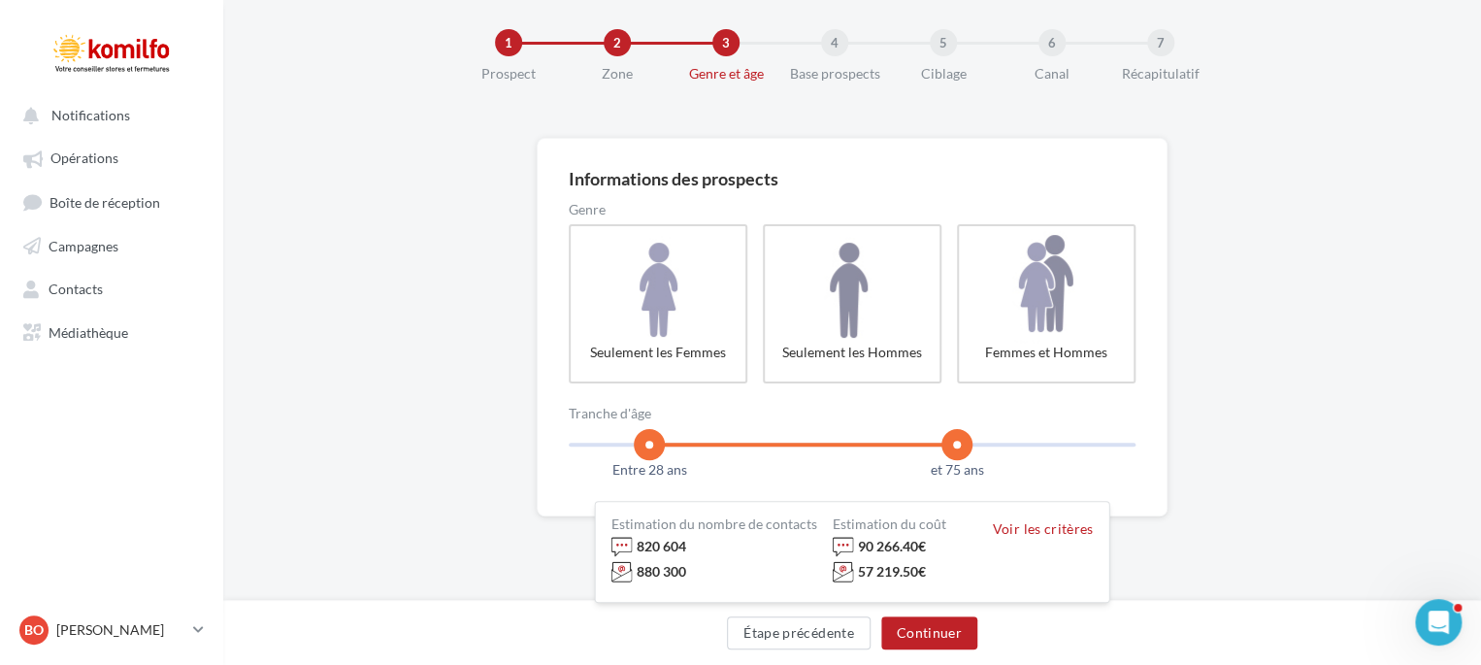
scroll to position [52, 0]
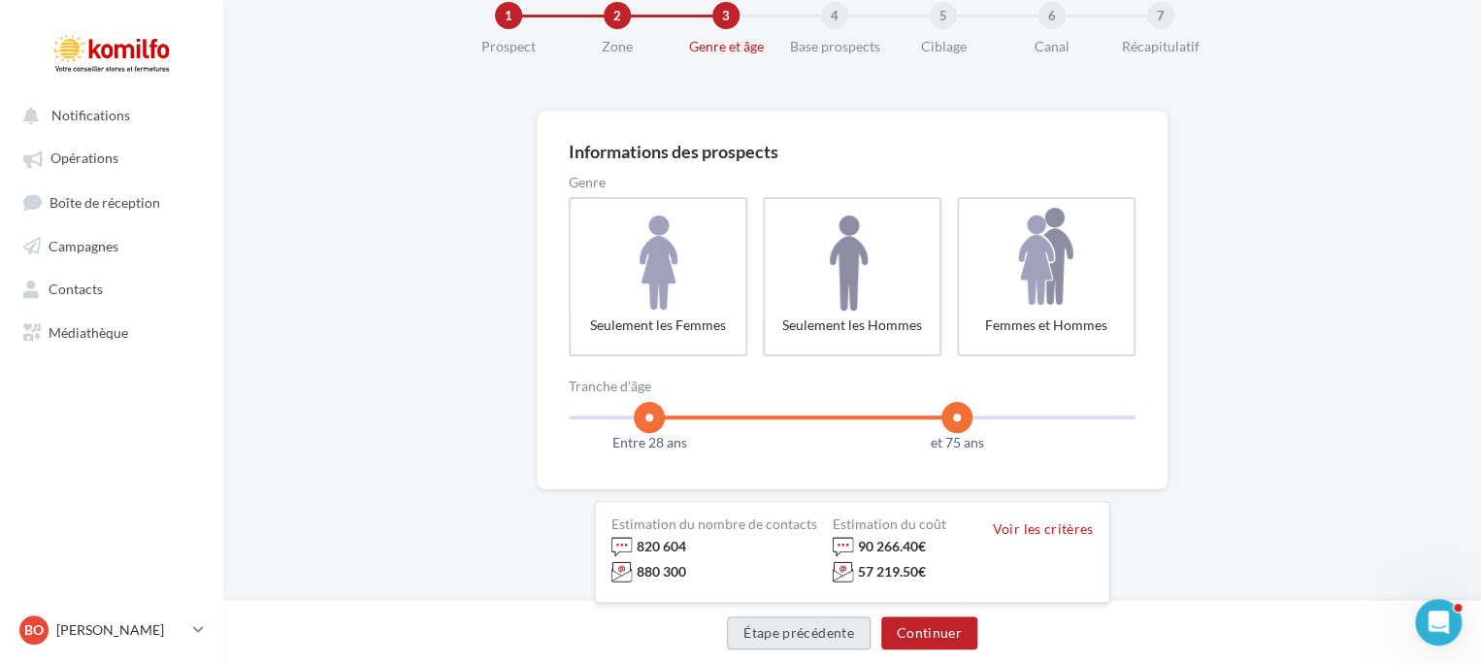
click at [787, 645] on button "Étape précédente" at bounding box center [799, 632] width 144 height 33
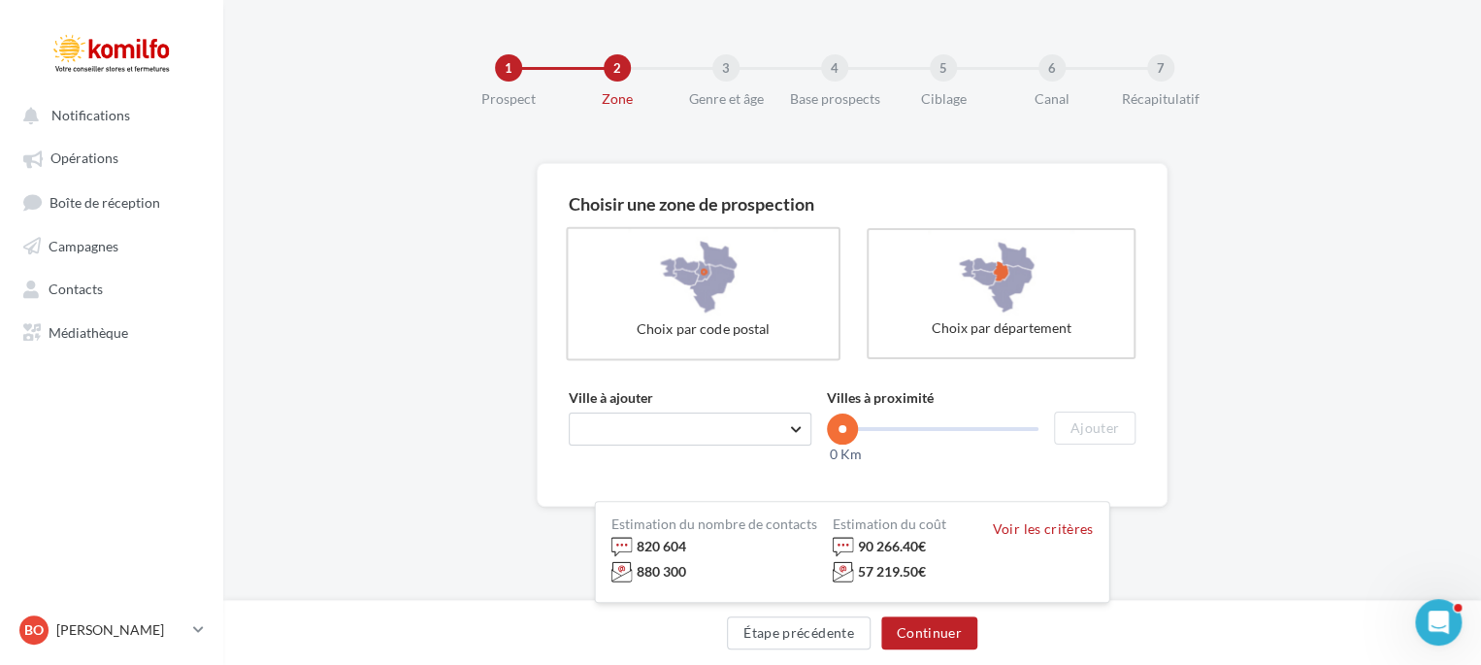
click at [648, 286] on label "Choix par code postal" at bounding box center [703, 294] width 275 height 134
click at [639, 434] on span "Taper le début d'un code postal ou d'une ville ..." at bounding box center [690, 429] width 243 height 33
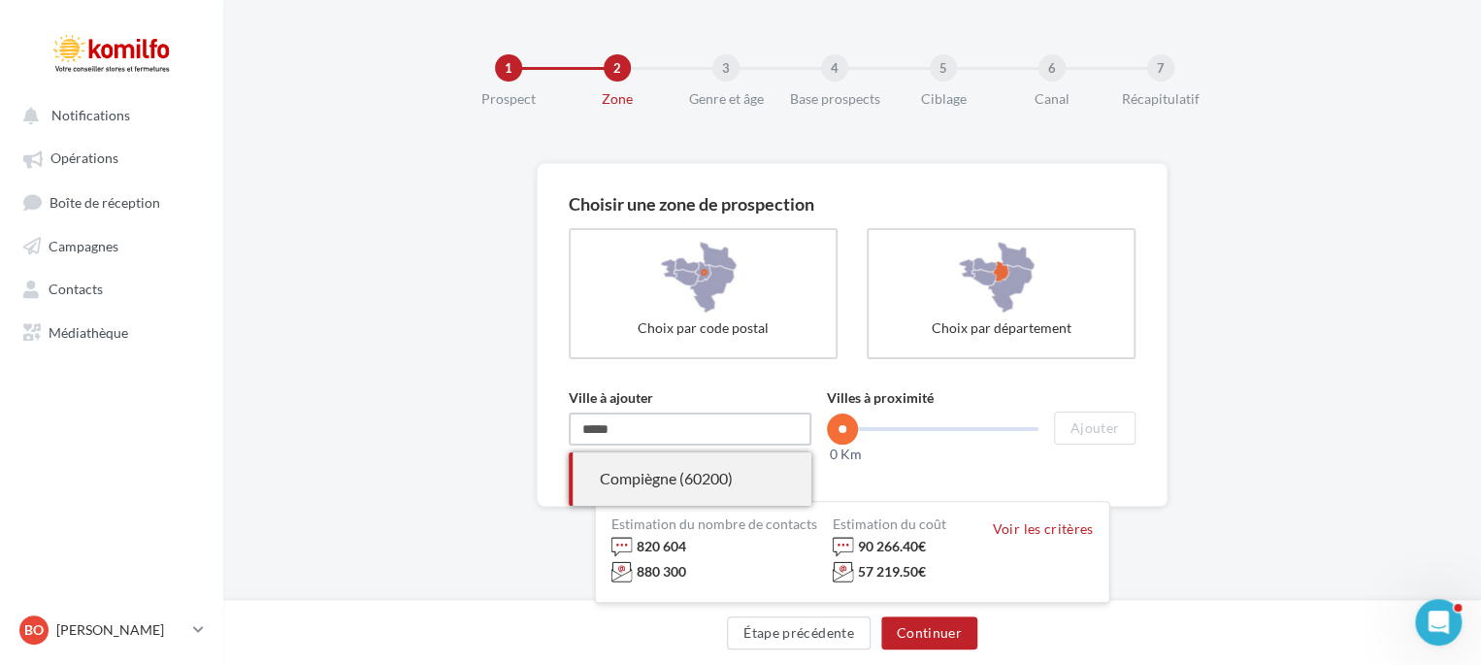
type input "*****"
click at [640, 478] on div "Compiègne (60200)" at bounding box center [690, 479] width 181 height 22
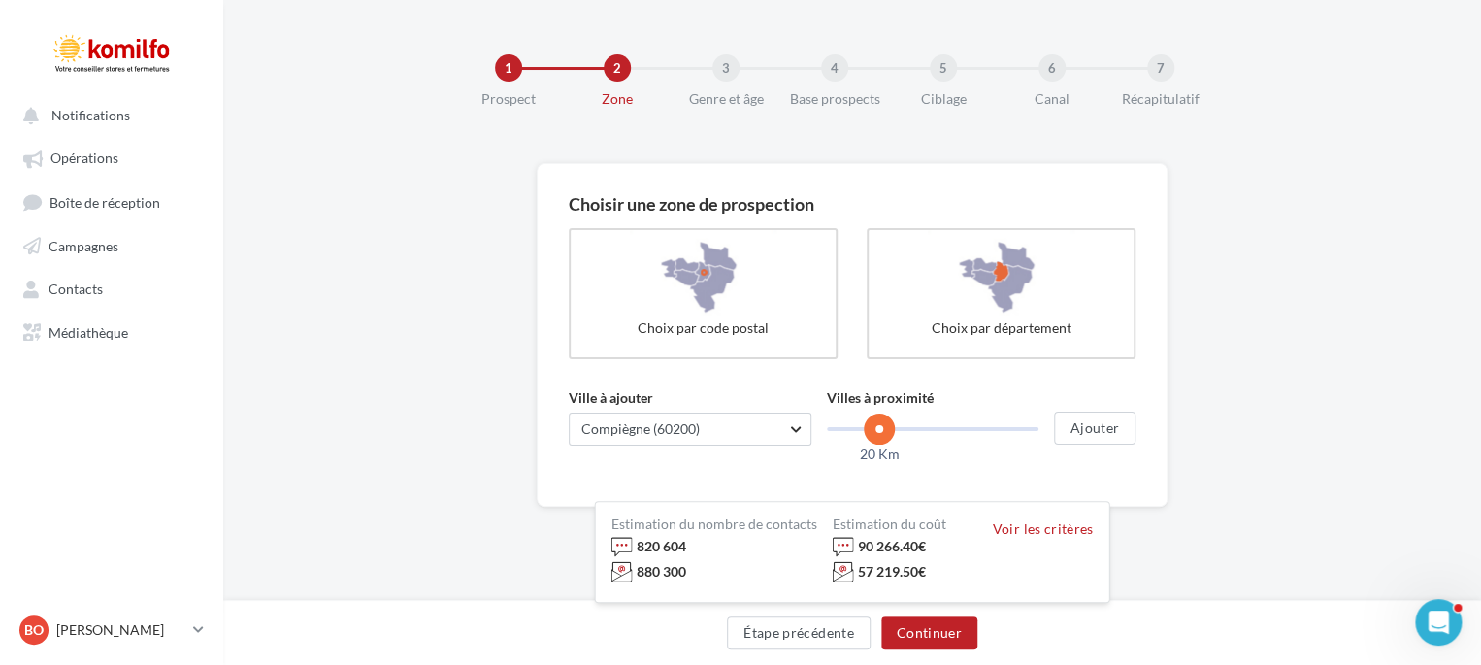
drag, startPoint x: 848, startPoint y: 429, endPoint x: 878, endPoint y: 426, distance: 30.2
click at [878, 426] on span at bounding box center [879, 428] width 31 height 31
click at [1115, 424] on button "Ajouter" at bounding box center [1095, 428] width 82 height 33
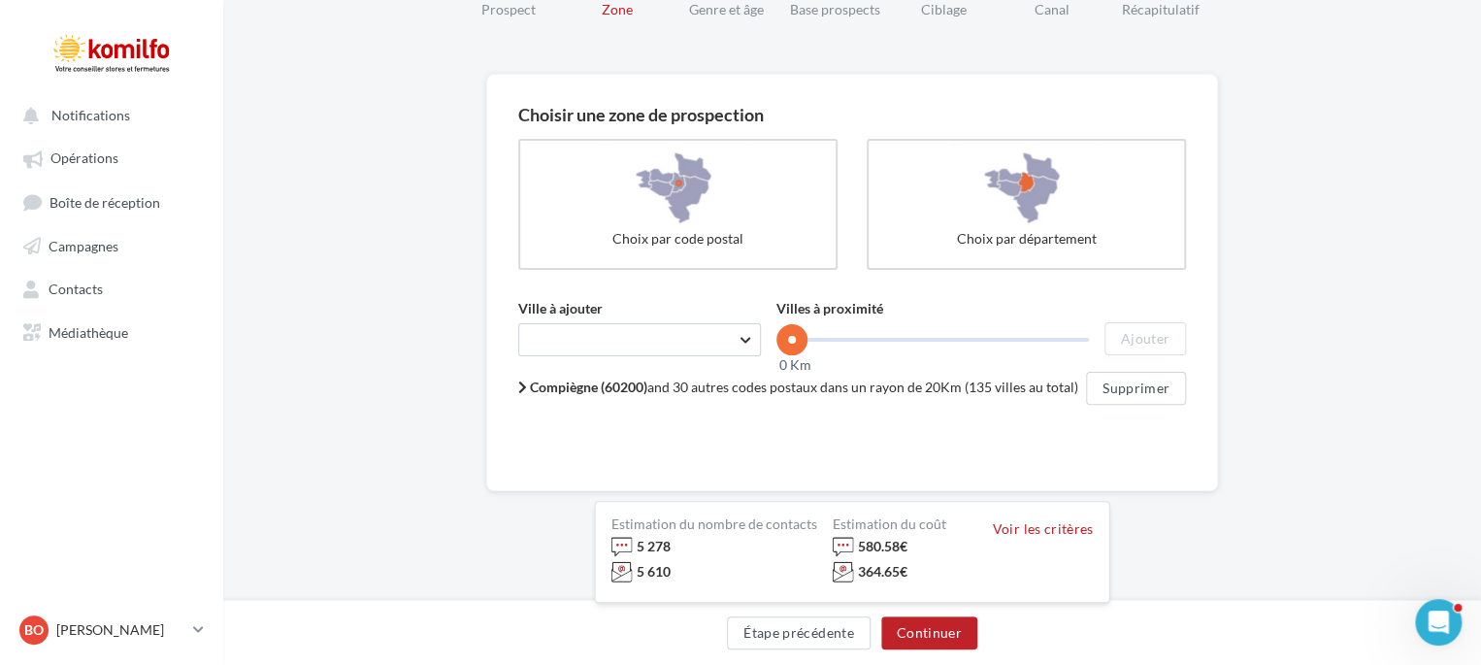
scroll to position [91, 0]
click at [935, 633] on button "Continuer" at bounding box center [929, 632] width 96 height 33
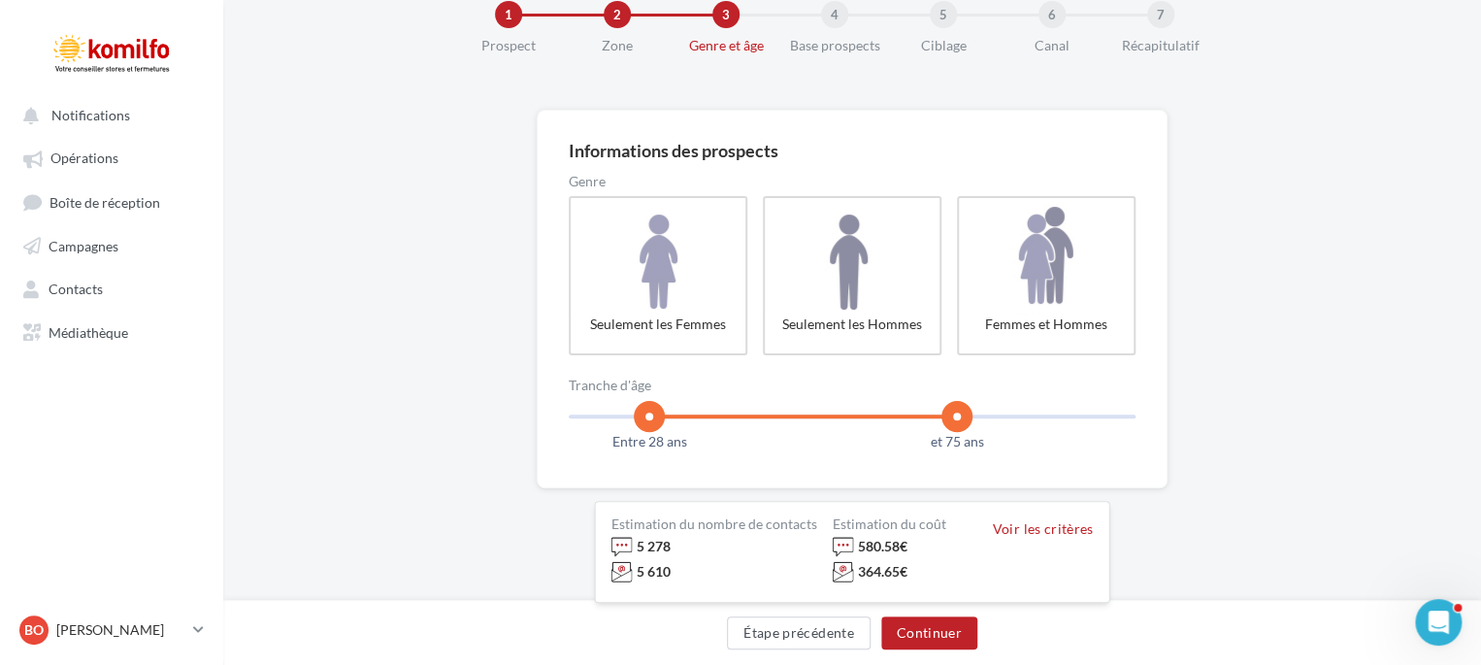
scroll to position [52, 0]
drag, startPoint x: 956, startPoint y: 418, endPoint x: 937, endPoint y: 417, distance: 19.4
click at [937, 417] on span at bounding box center [937, 417] width 31 height 31
click at [932, 628] on button "Continuer" at bounding box center [929, 632] width 96 height 33
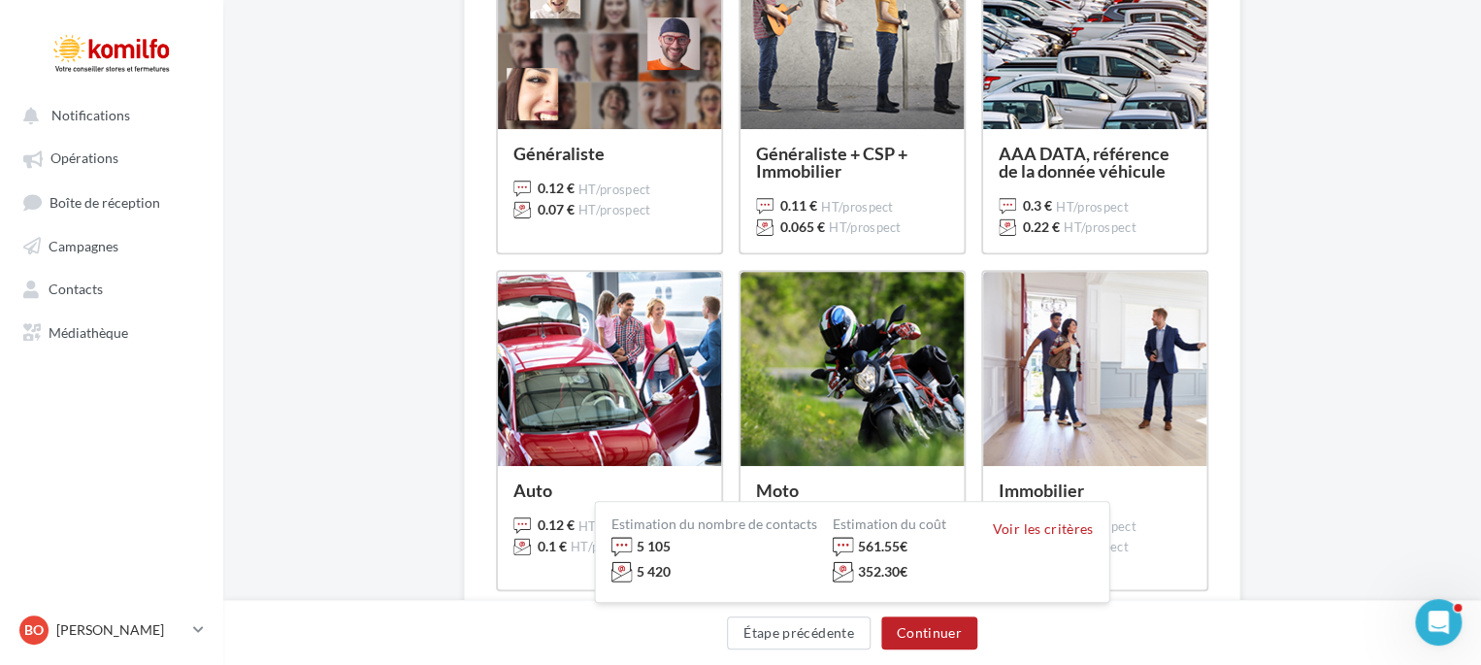
scroll to position [296, 0]
click at [905, 637] on button "Continuer" at bounding box center [929, 632] width 96 height 33
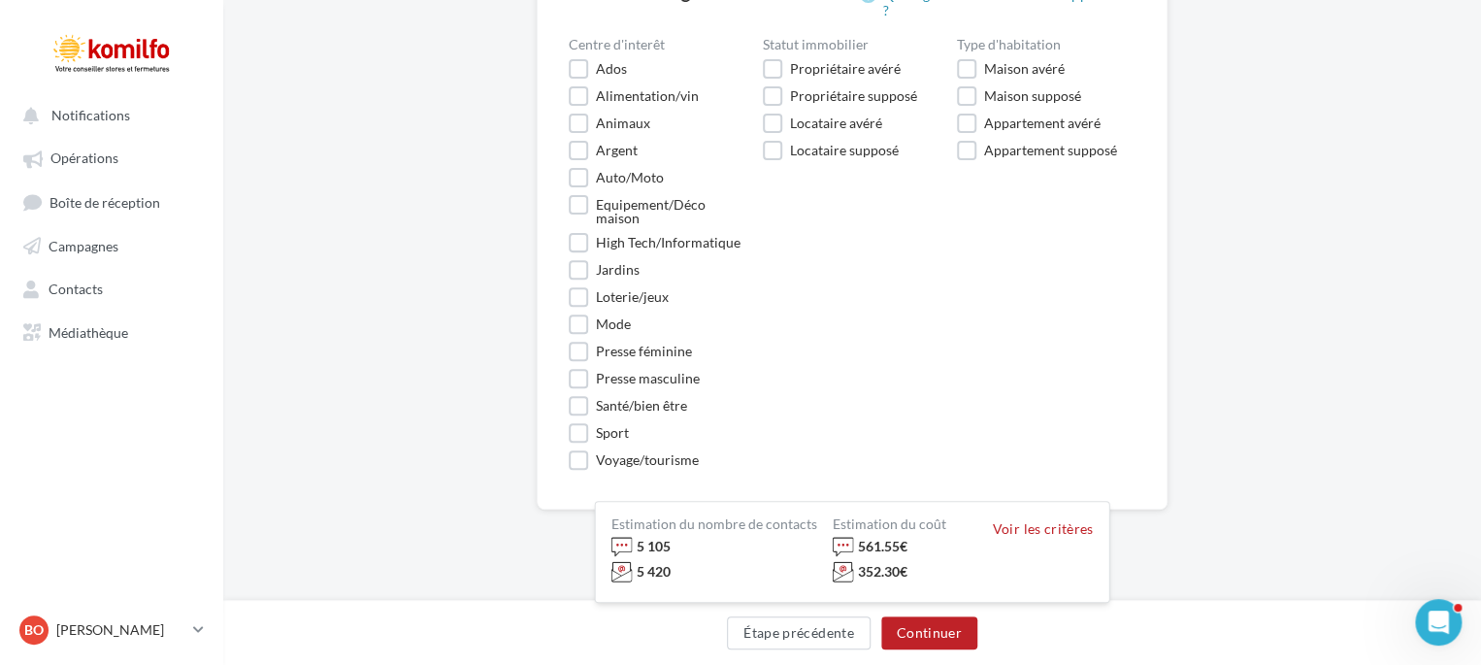
scroll to position [211, 0]
click at [928, 632] on button "Continuer" at bounding box center [929, 632] width 96 height 33
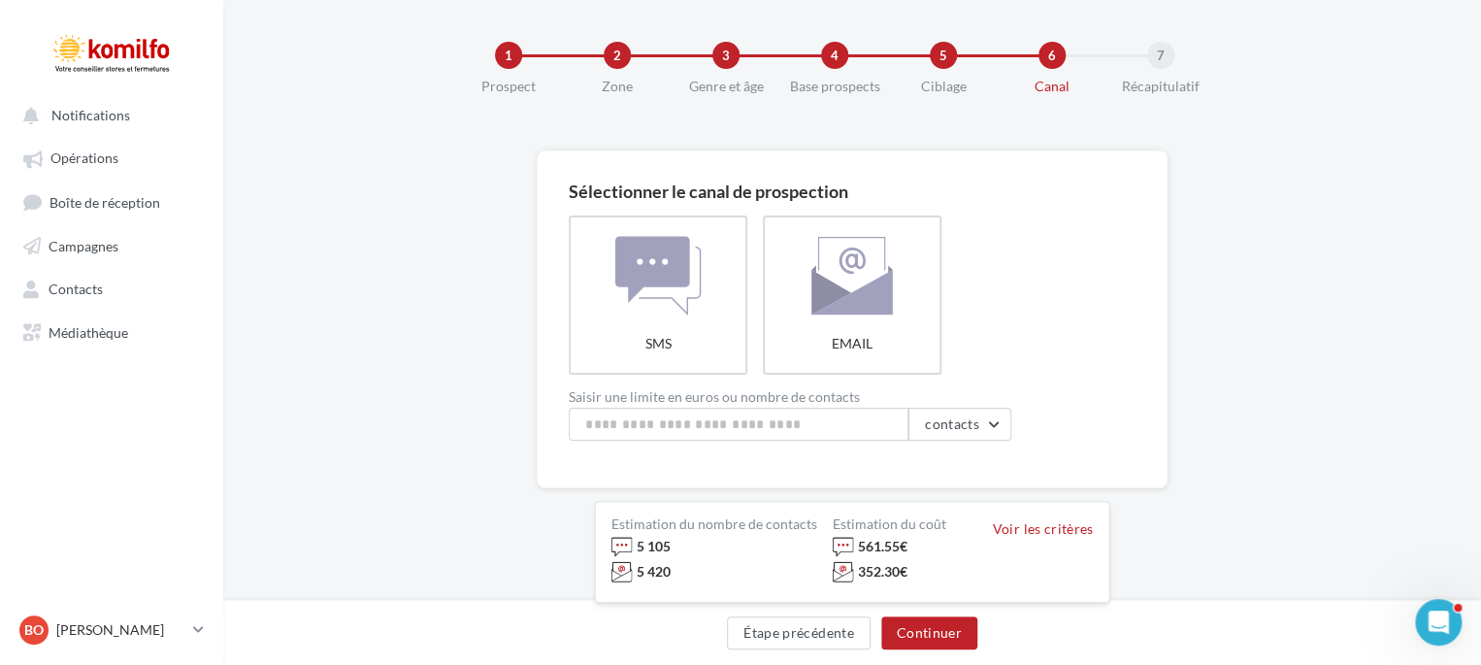
scroll to position [12, 0]
click at [928, 632] on button "Continuer" at bounding box center [929, 632] width 96 height 33
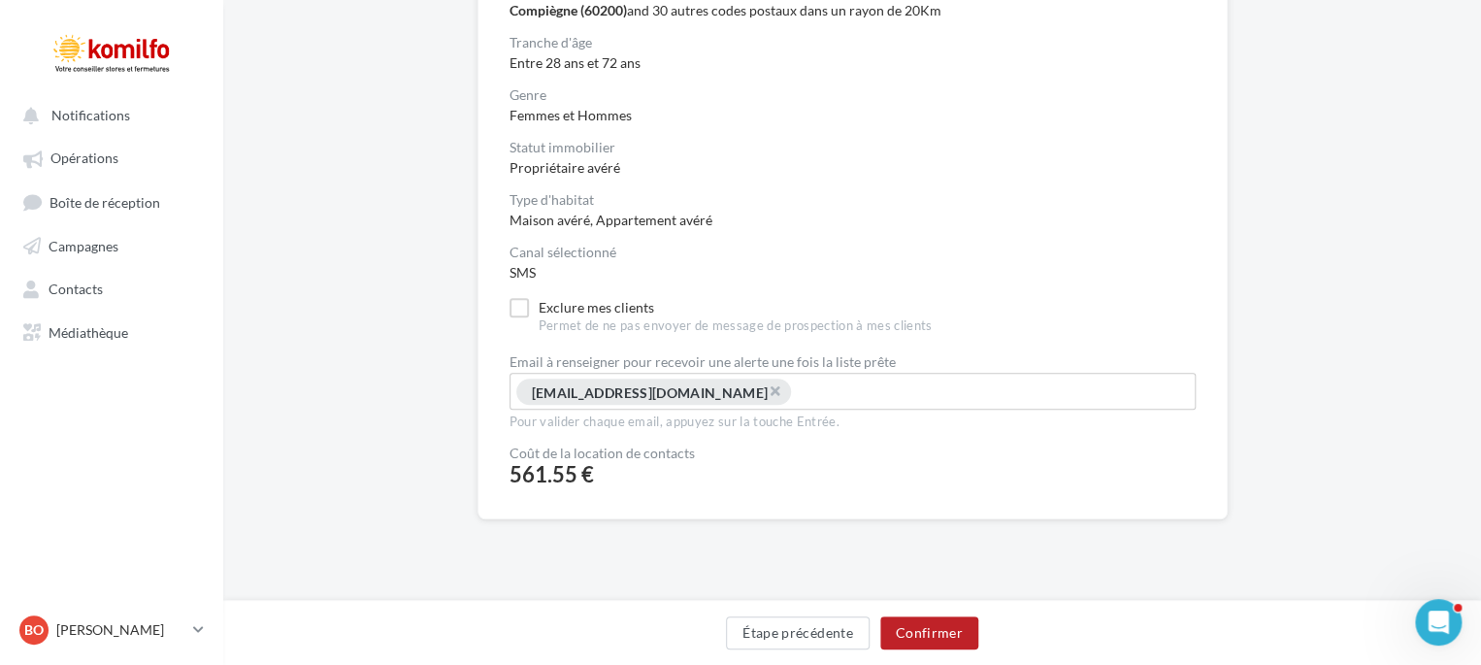
scroll to position [393, 0]
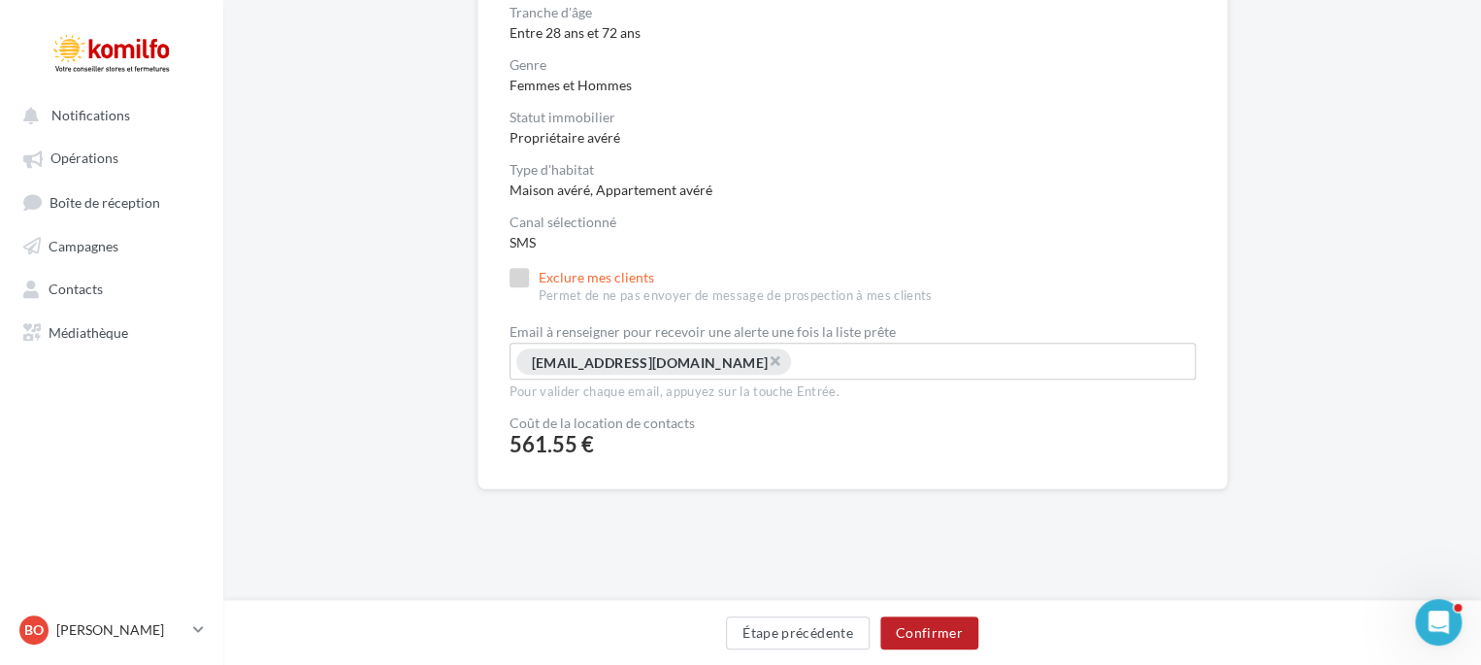
click at [522, 275] on label "Exclure mes clients Permet de ne pas envoyer de message de prospection à mes cl…" at bounding box center [721, 286] width 423 height 37
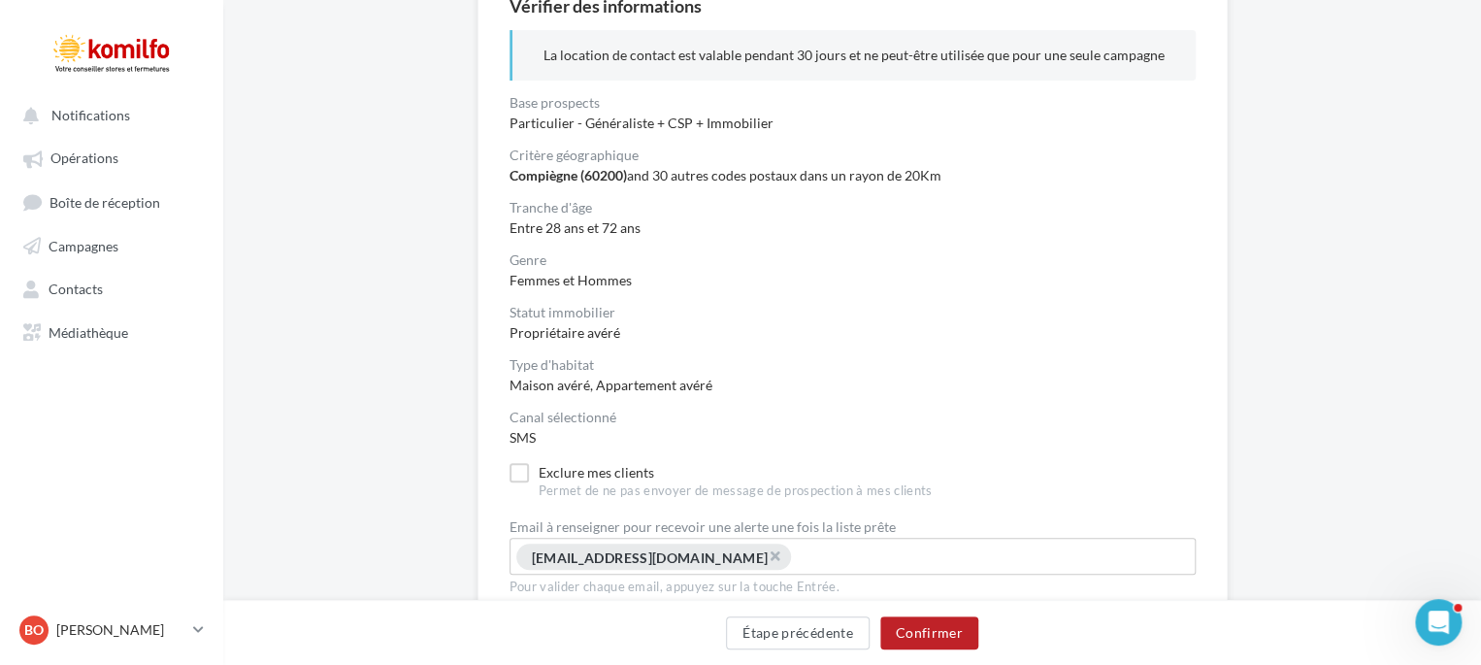
scroll to position [194, 0]
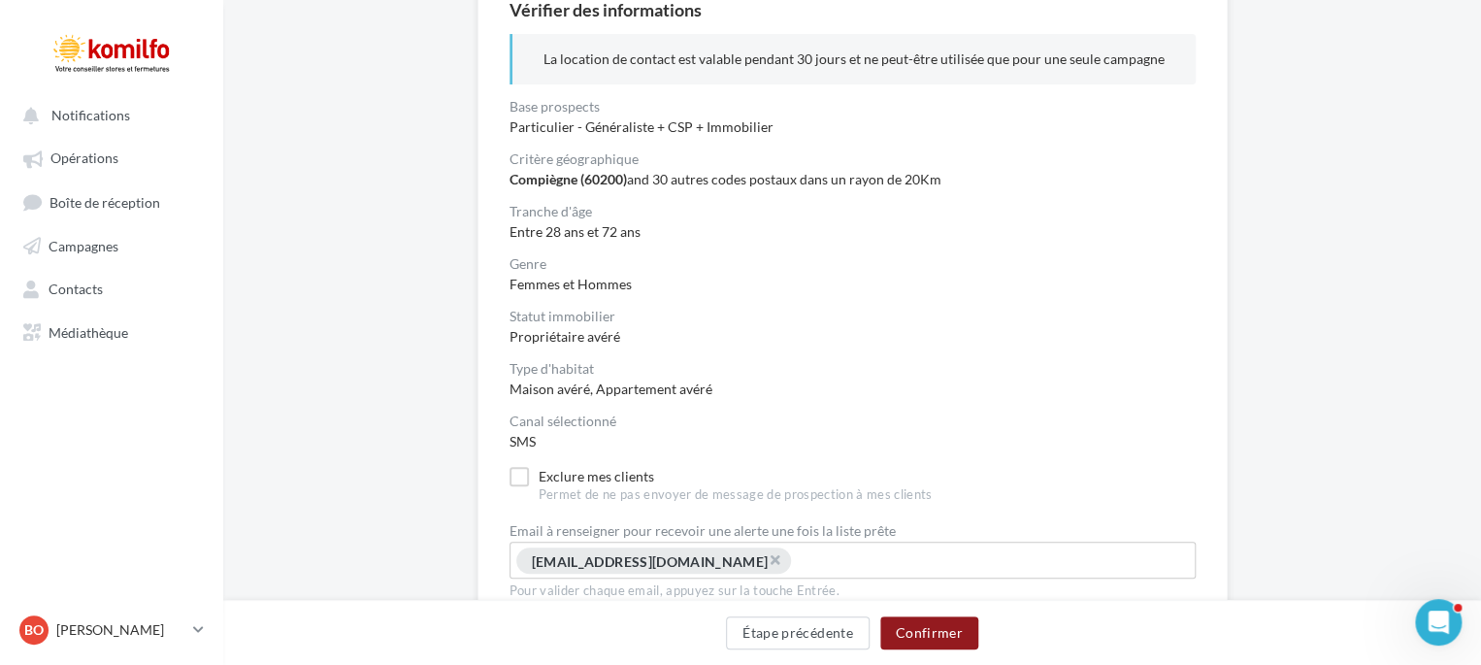
click at [923, 636] on button "Confirmer" at bounding box center [929, 632] width 98 height 33
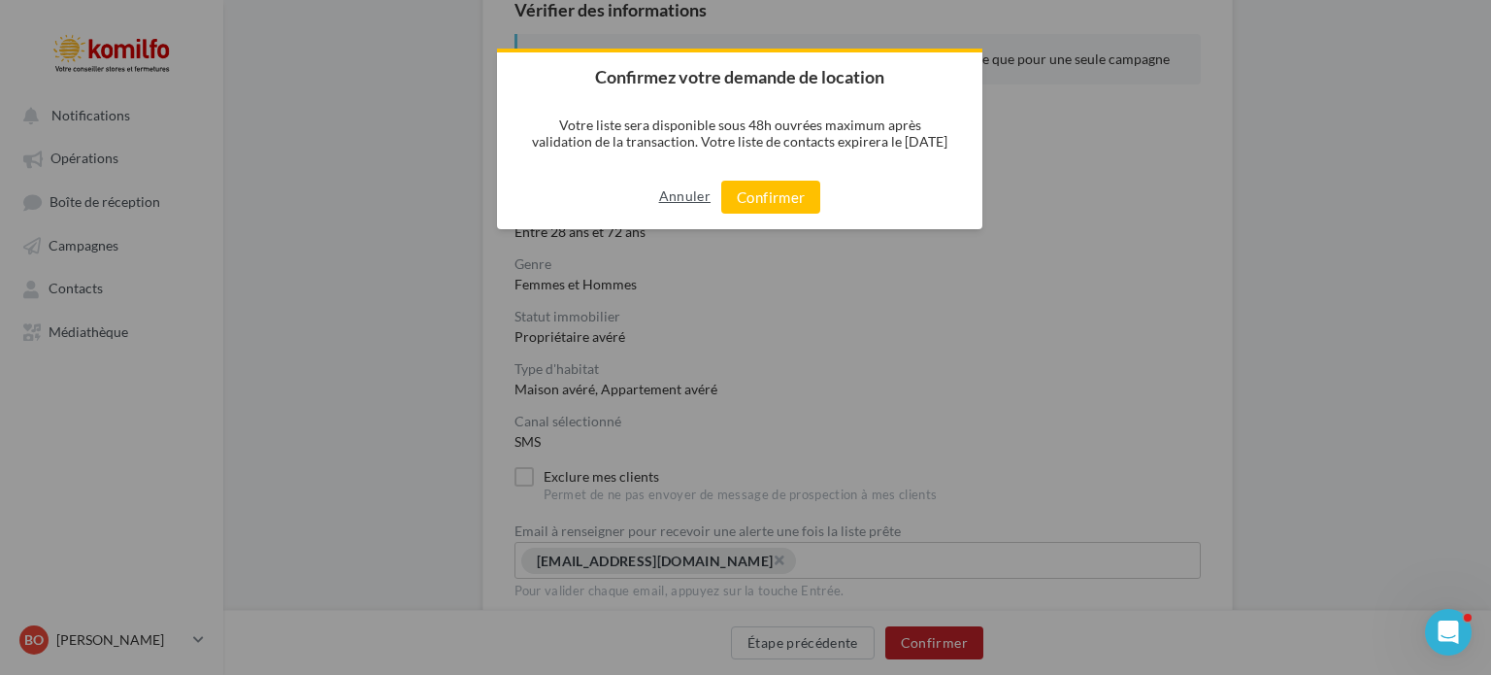
click at [678, 193] on button "Annuler" at bounding box center [684, 196] width 51 height 31
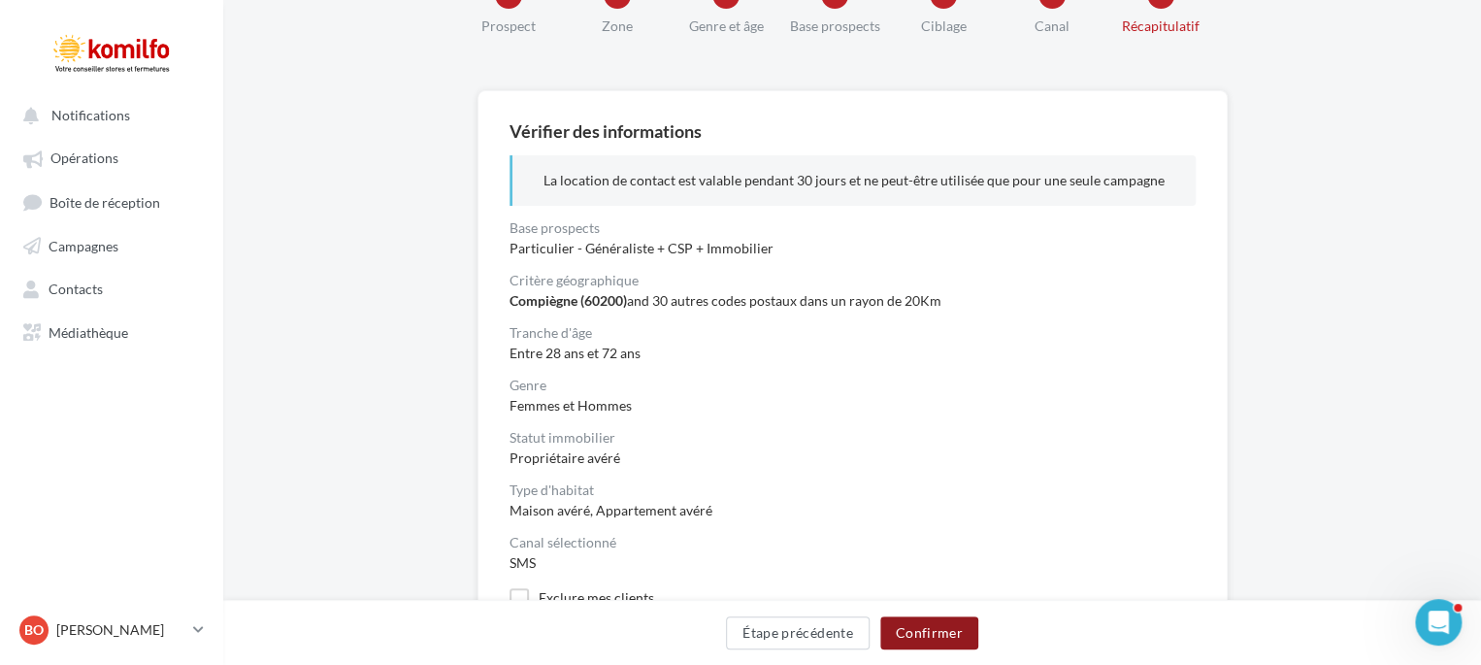
scroll to position [51, 0]
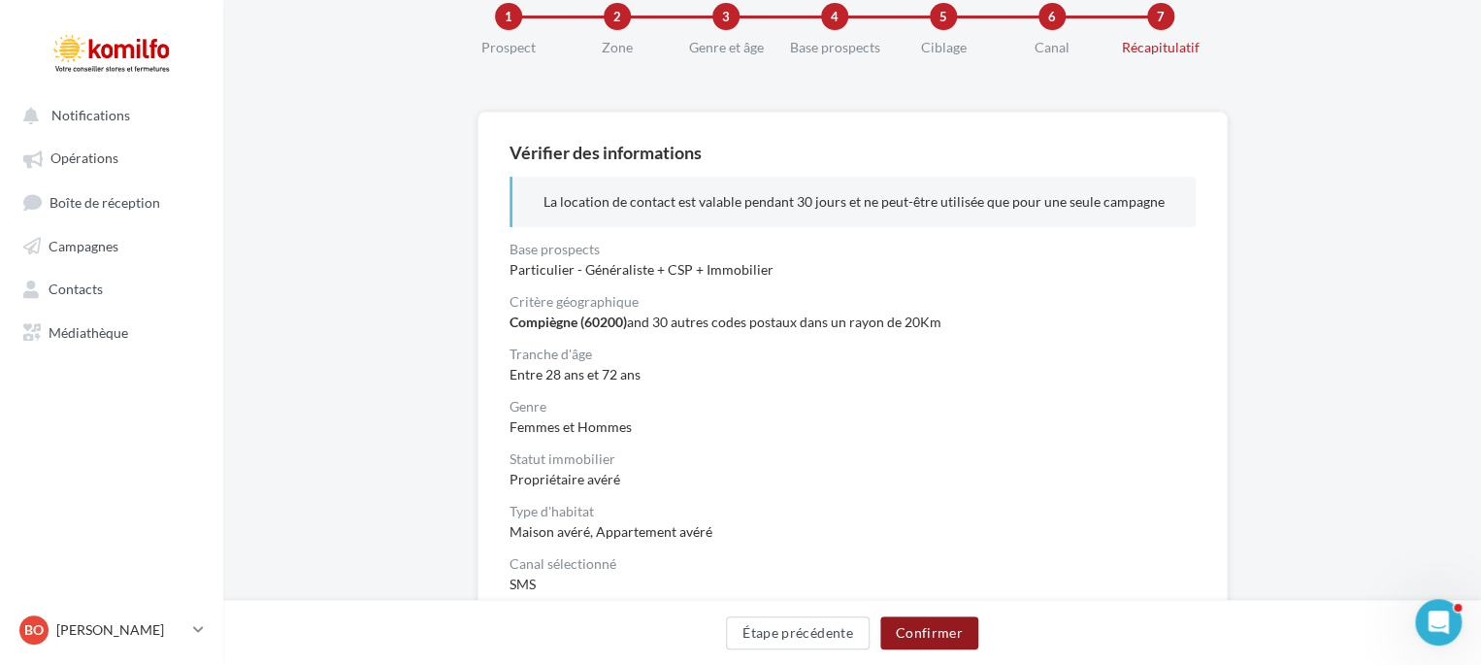
click at [907, 635] on button "Confirmer" at bounding box center [929, 632] width 98 height 33
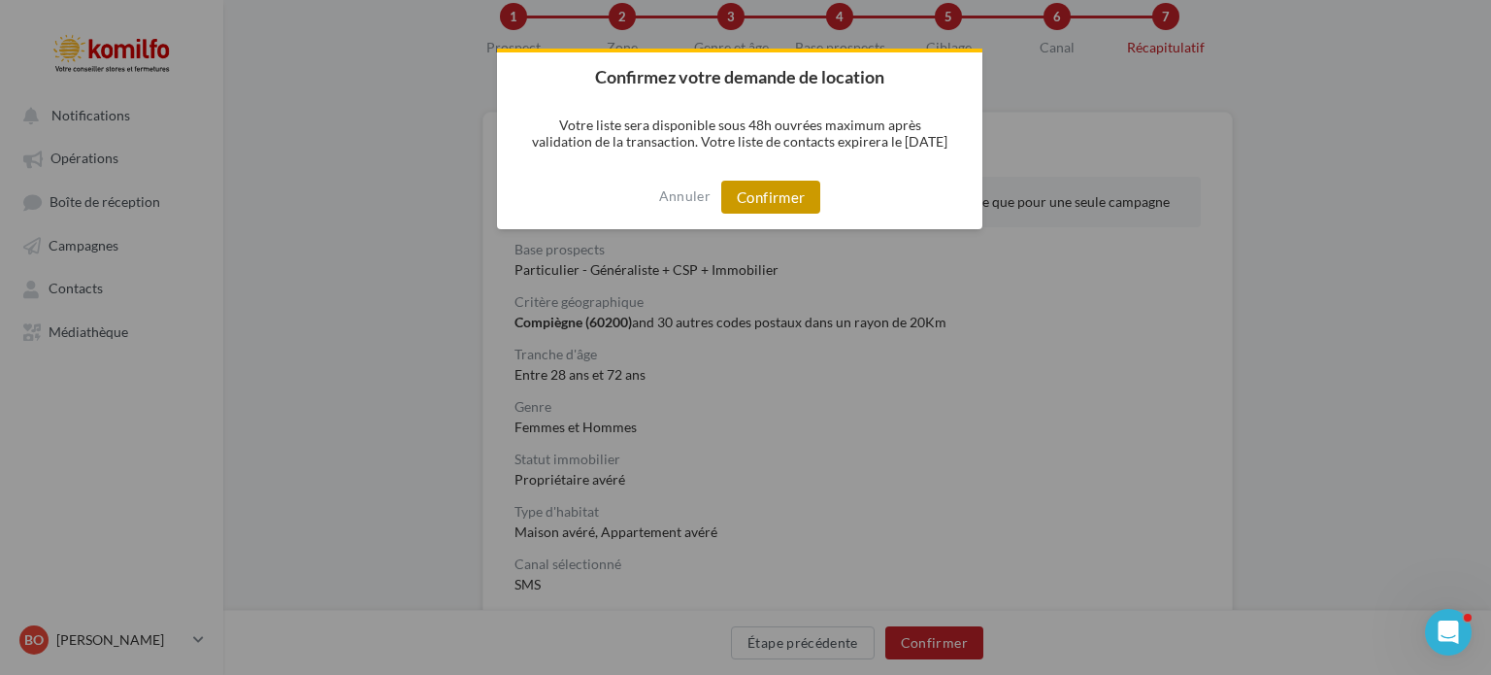
click at [794, 197] on button "Confirmer" at bounding box center [770, 197] width 99 height 33
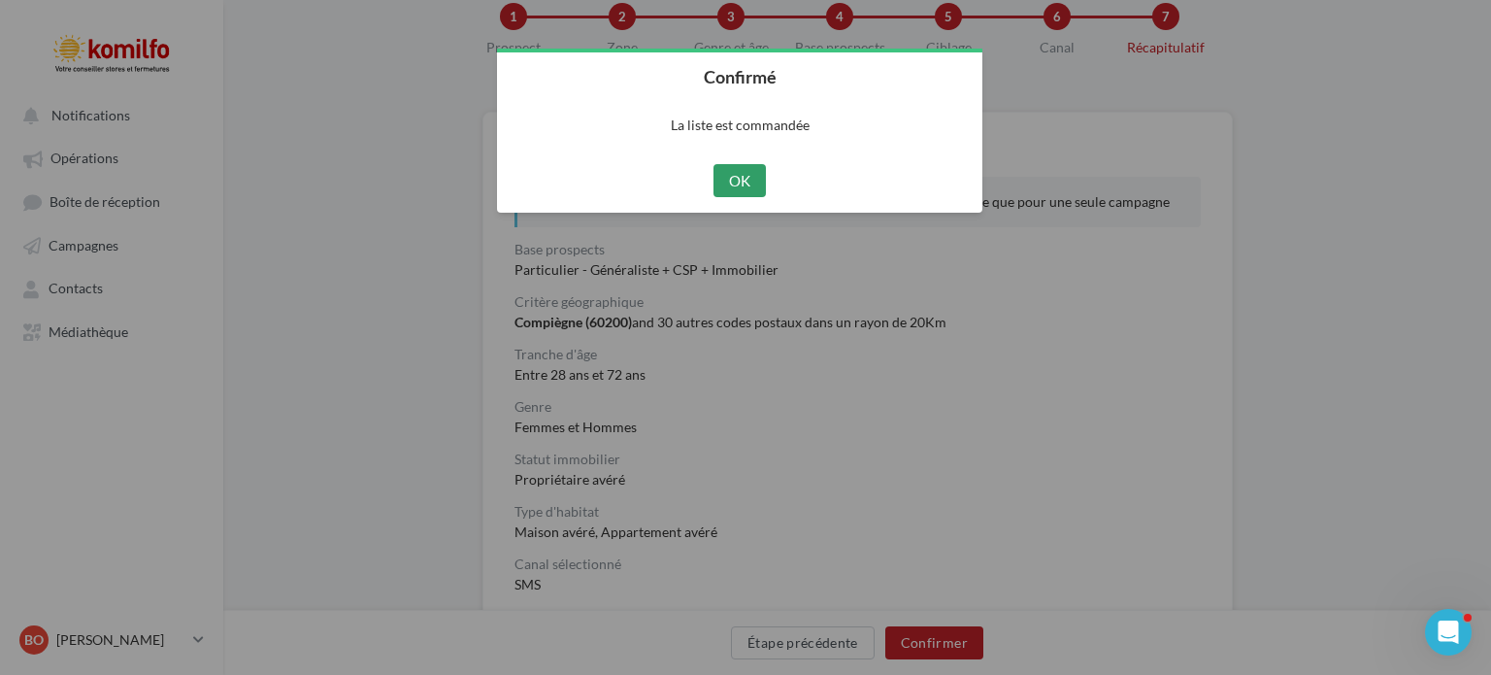
click at [742, 183] on button "OK" at bounding box center [739, 180] width 53 height 33
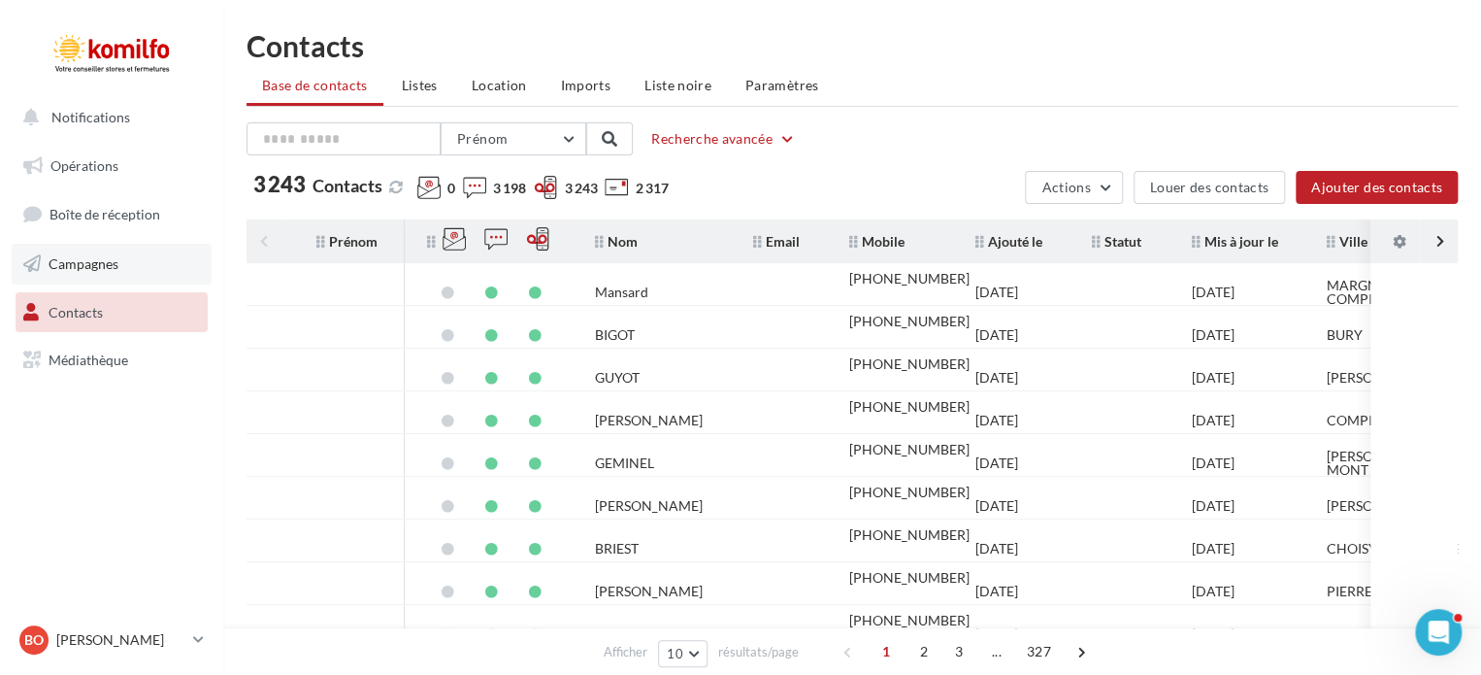
click at [78, 259] on span "Campagnes" at bounding box center [84, 263] width 70 height 17
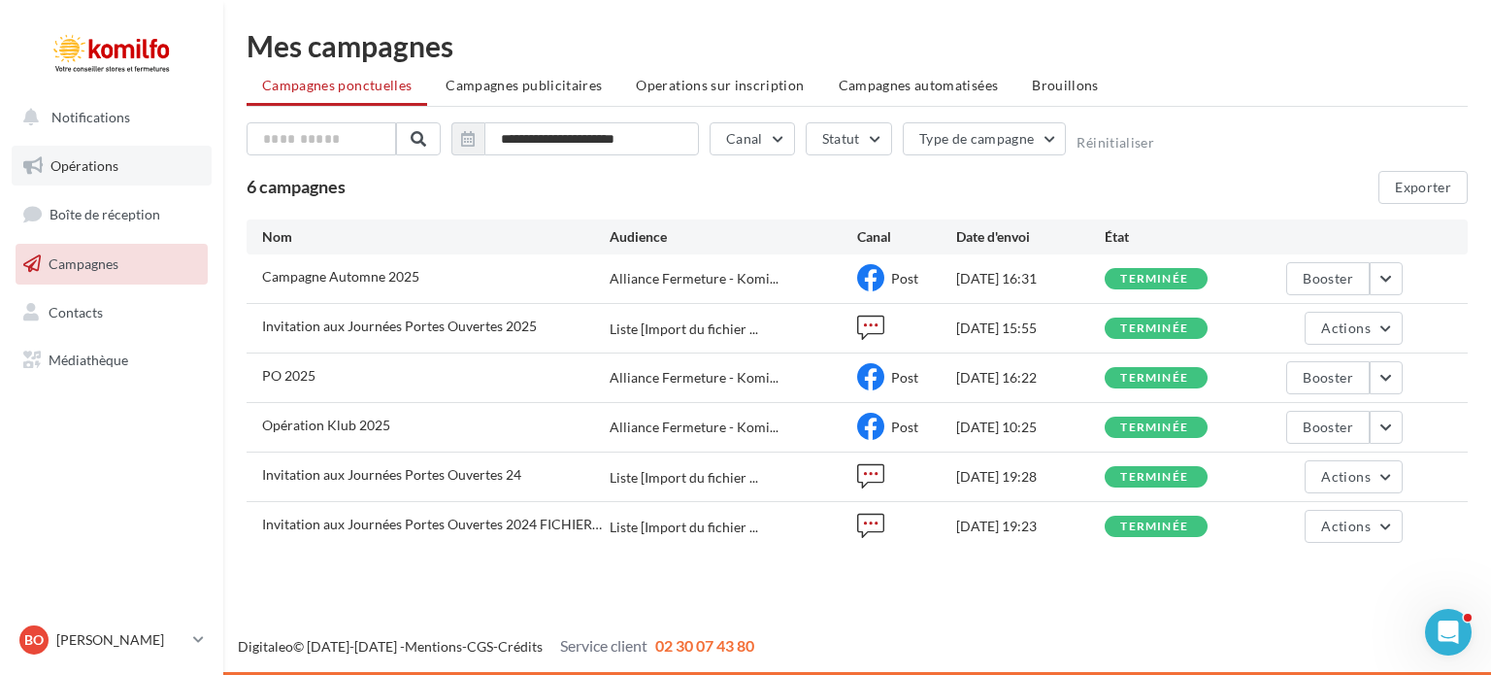
click at [103, 157] on span "Opérations" at bounding box center [84, 165] width 68 height 17
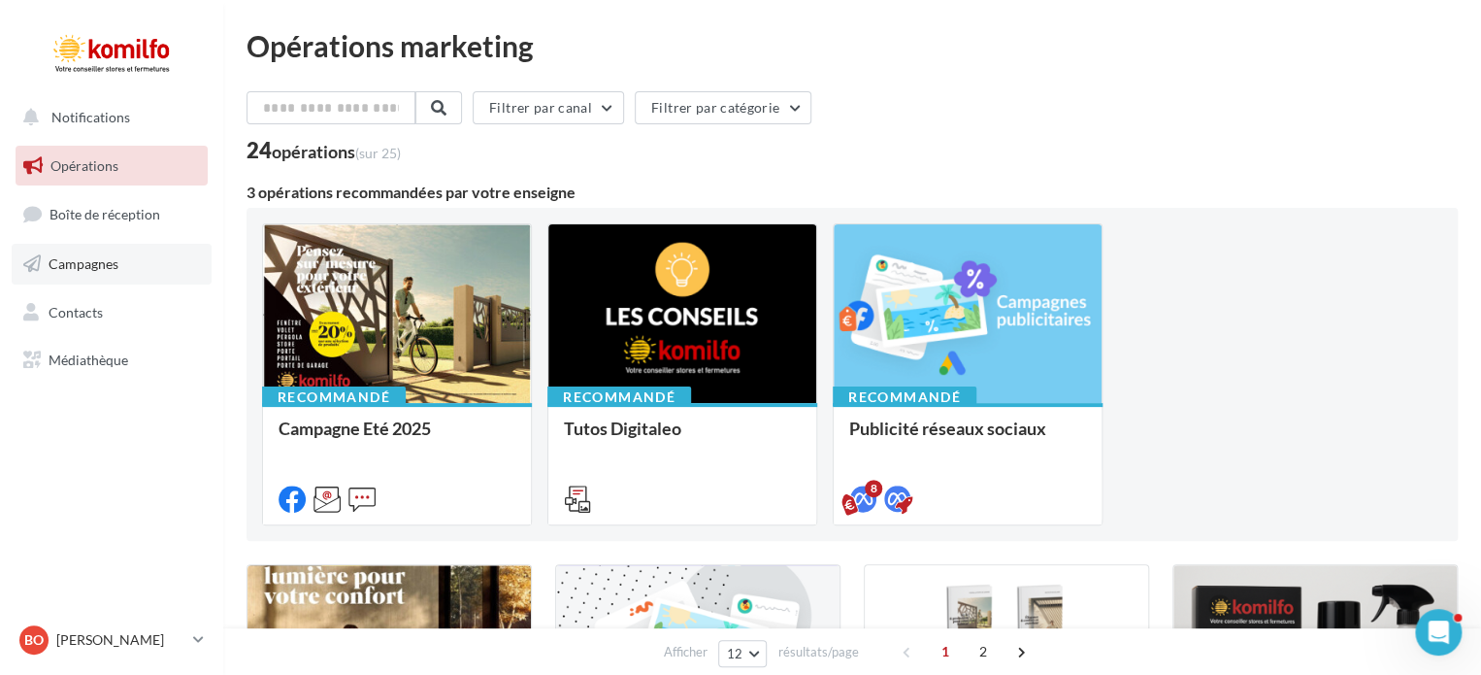
click at [89, 275] on link "Campagnes" at bounding box center [112, 264] width 200 height 41
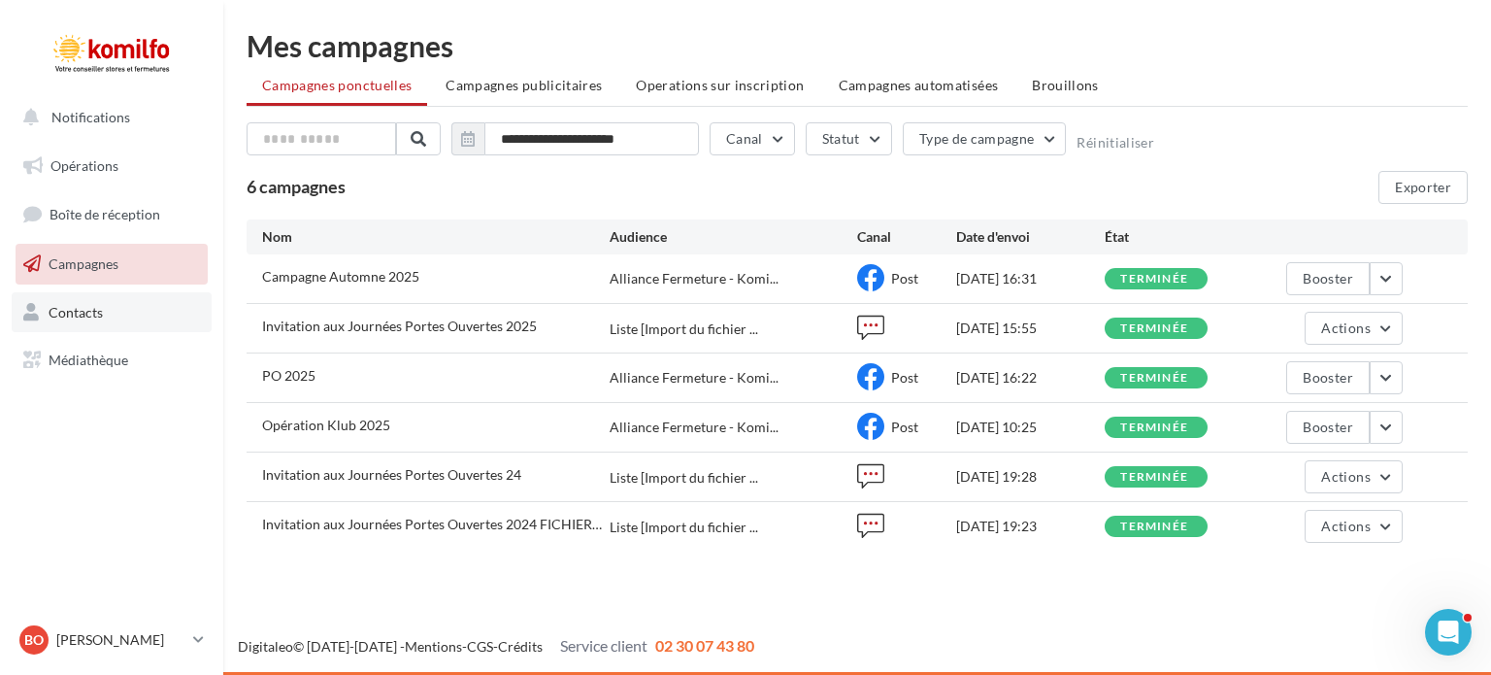
click at [91, 314] on span "Contacts" at bounding box center [76, 311] width 54 height 17
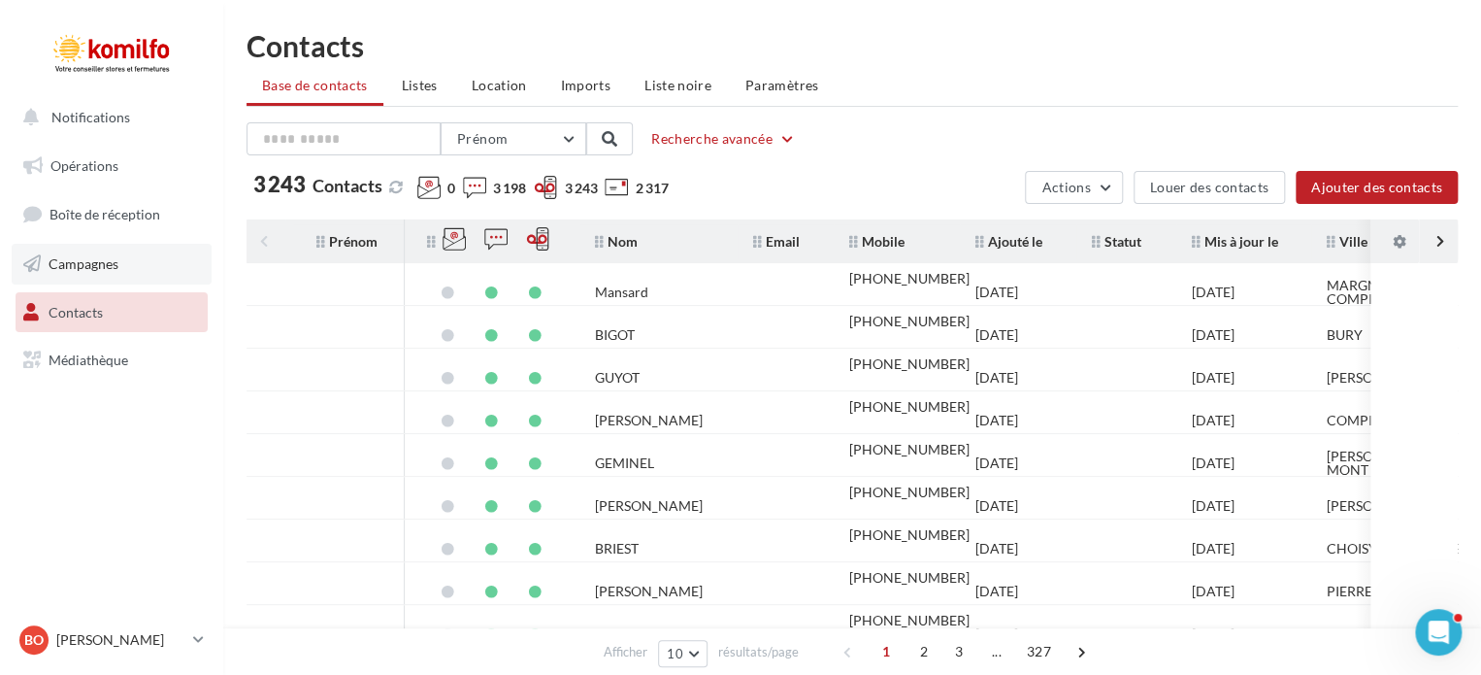
click at [55, 274] on link "Campagnes" at bounding box center [112, 264] width 200 height 41
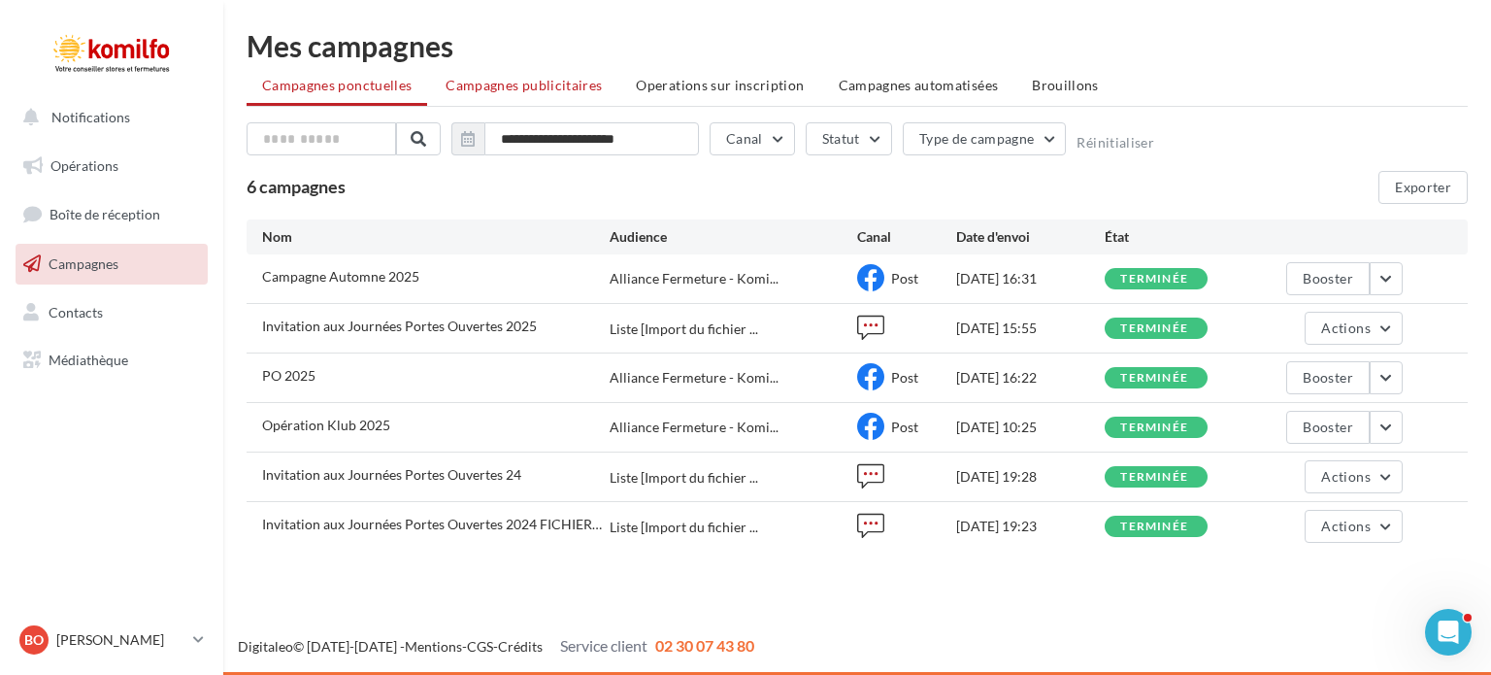
click at [498, 83] on span "Campagnes publicitaires" at bounding box center [524, 85] width 156 height 17
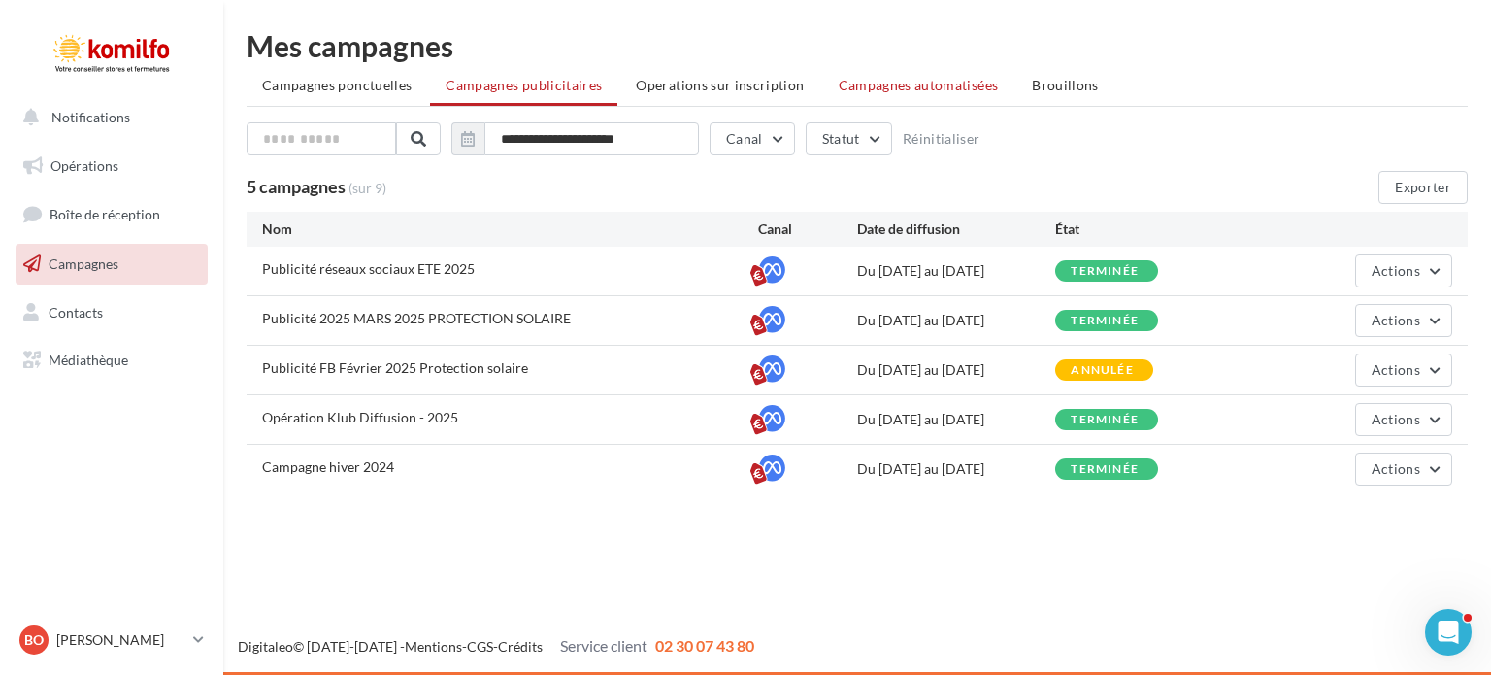
click at [875, 84] on span "Campagnes automatisées" at bounding box center [919, 85] width 160 height 17
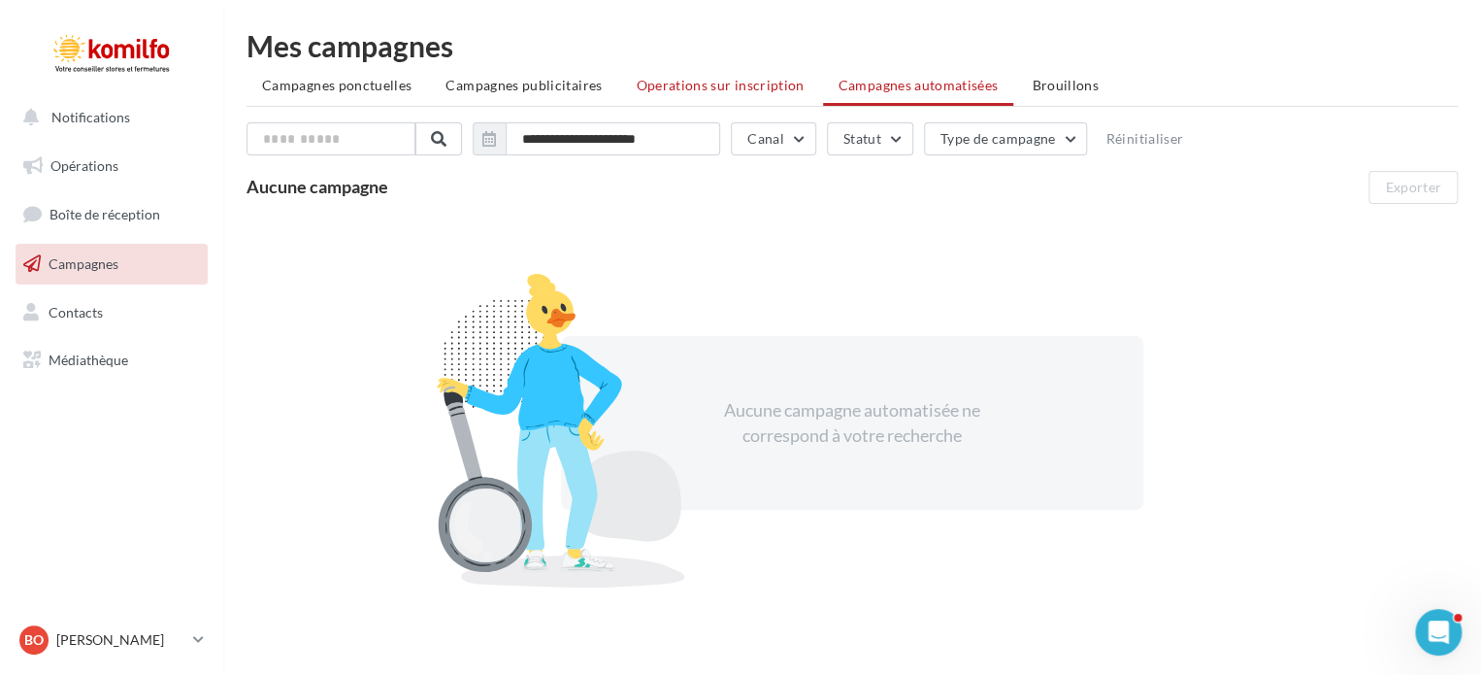
click at [703, 96] on li "Operations sur inscription" at bounding box center [719, 85] width 199 height 35
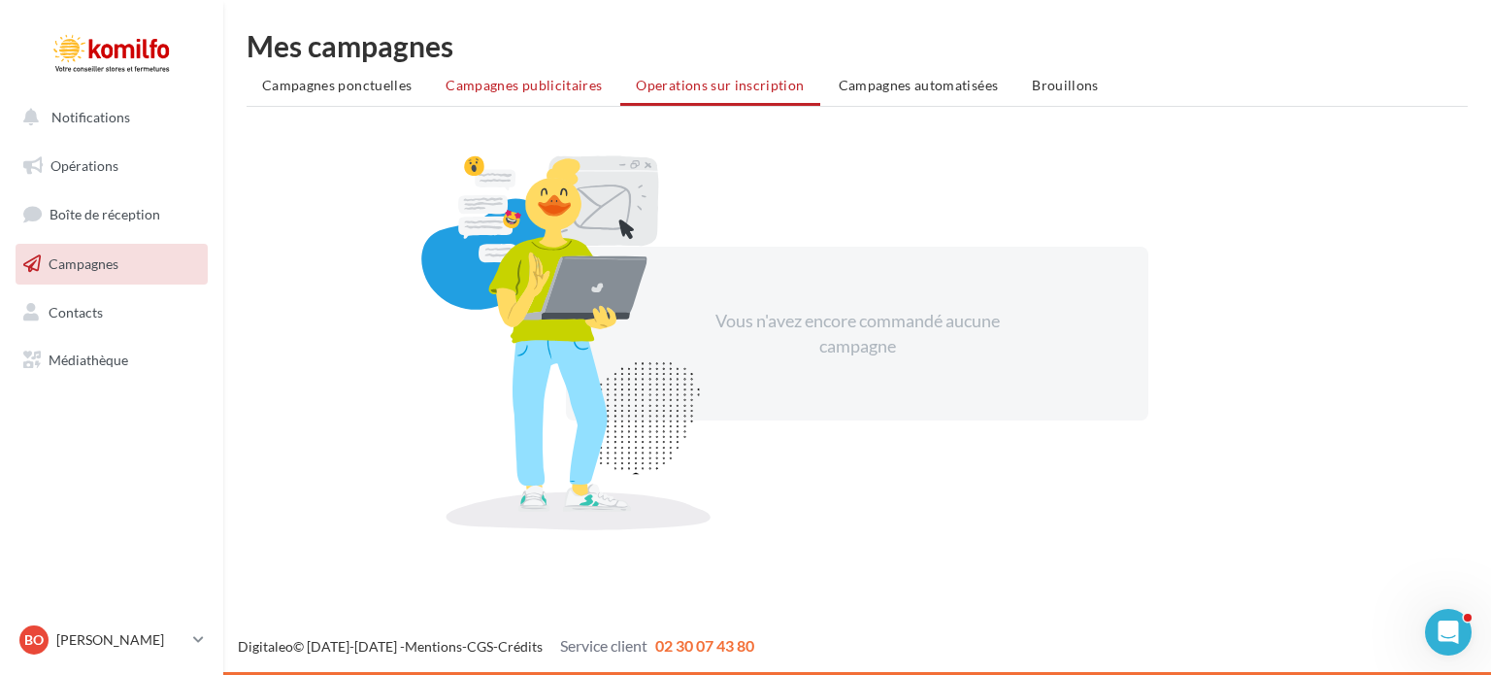
click at [532, 101] on li "Campagnes publicitaires" at bounding box center [523, 85] width 187 height 35
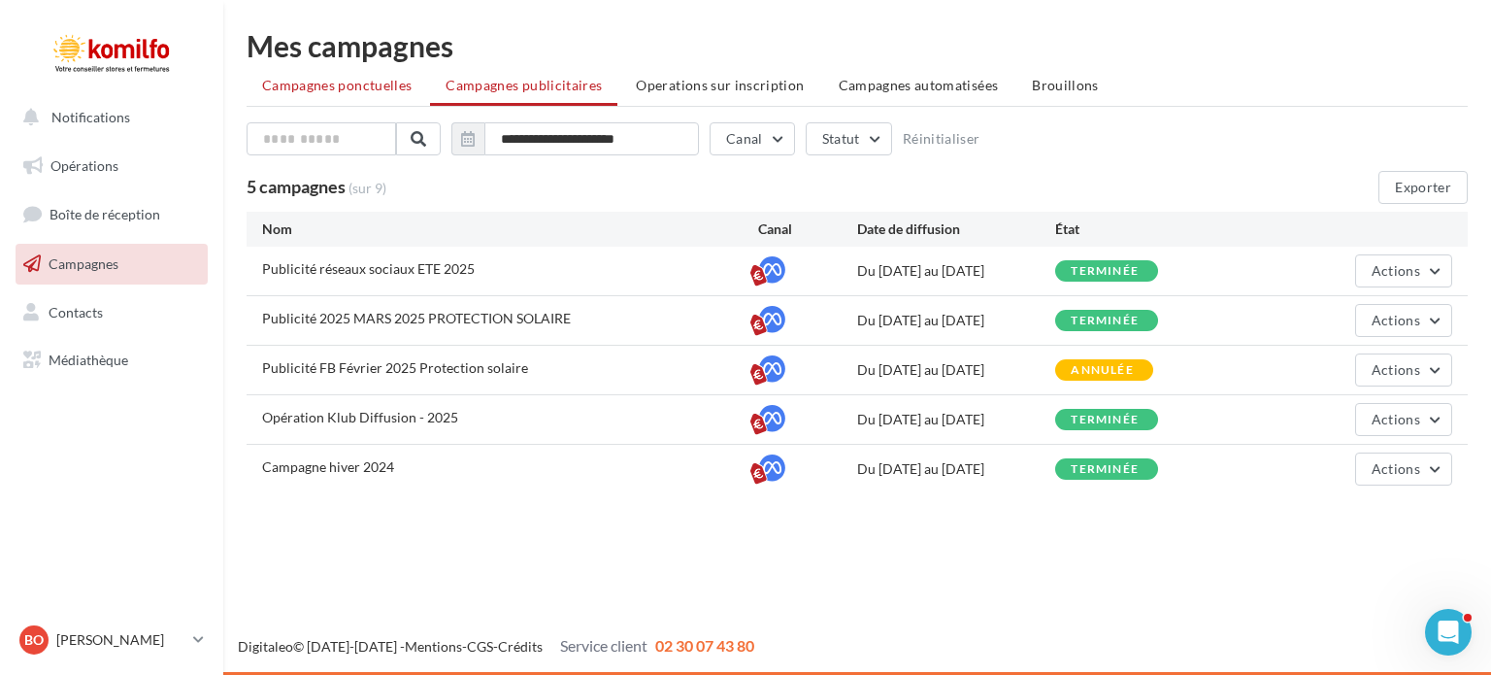
click at [303, 90] on span "Campagnes ponctuelles" at bounding box center [336, 85] width 149 height 17
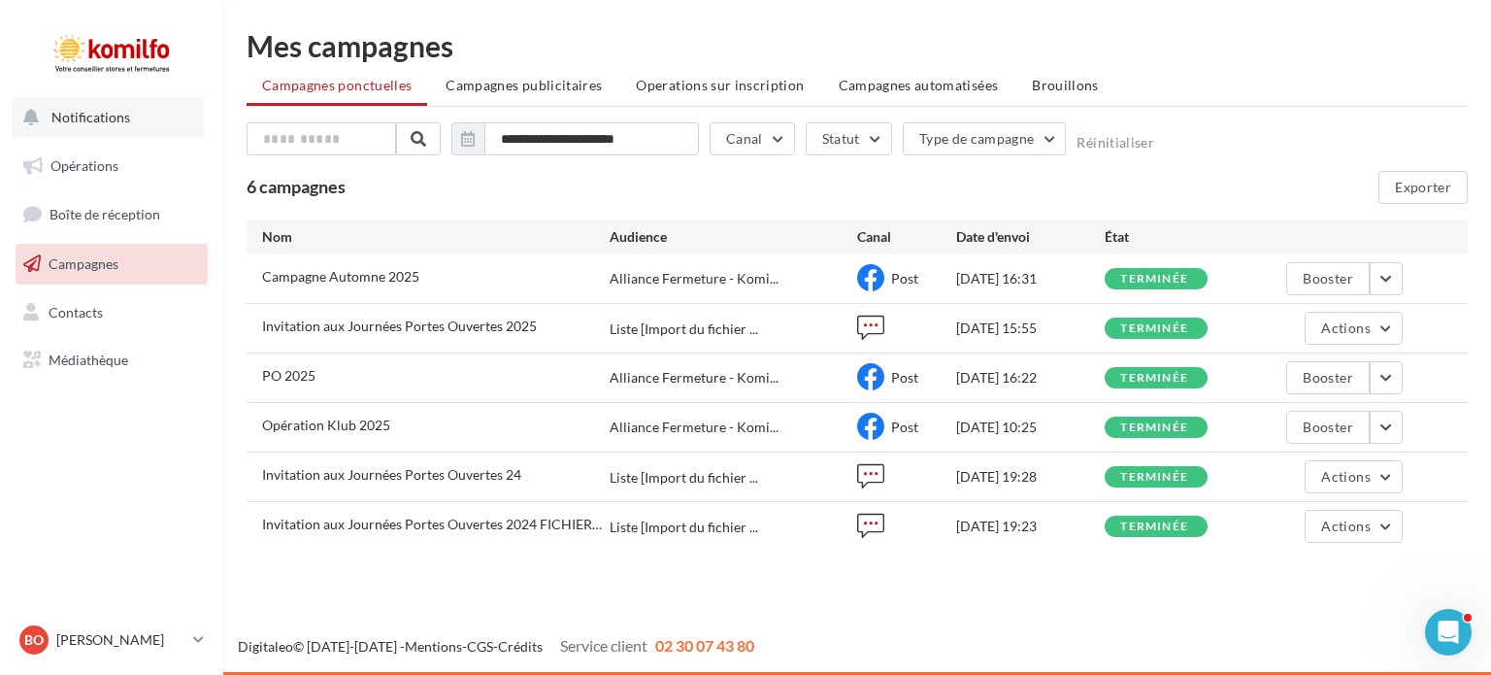
click at [75, 125] on button "Notifications" at bounding box center [108, 117] width 192 height 41
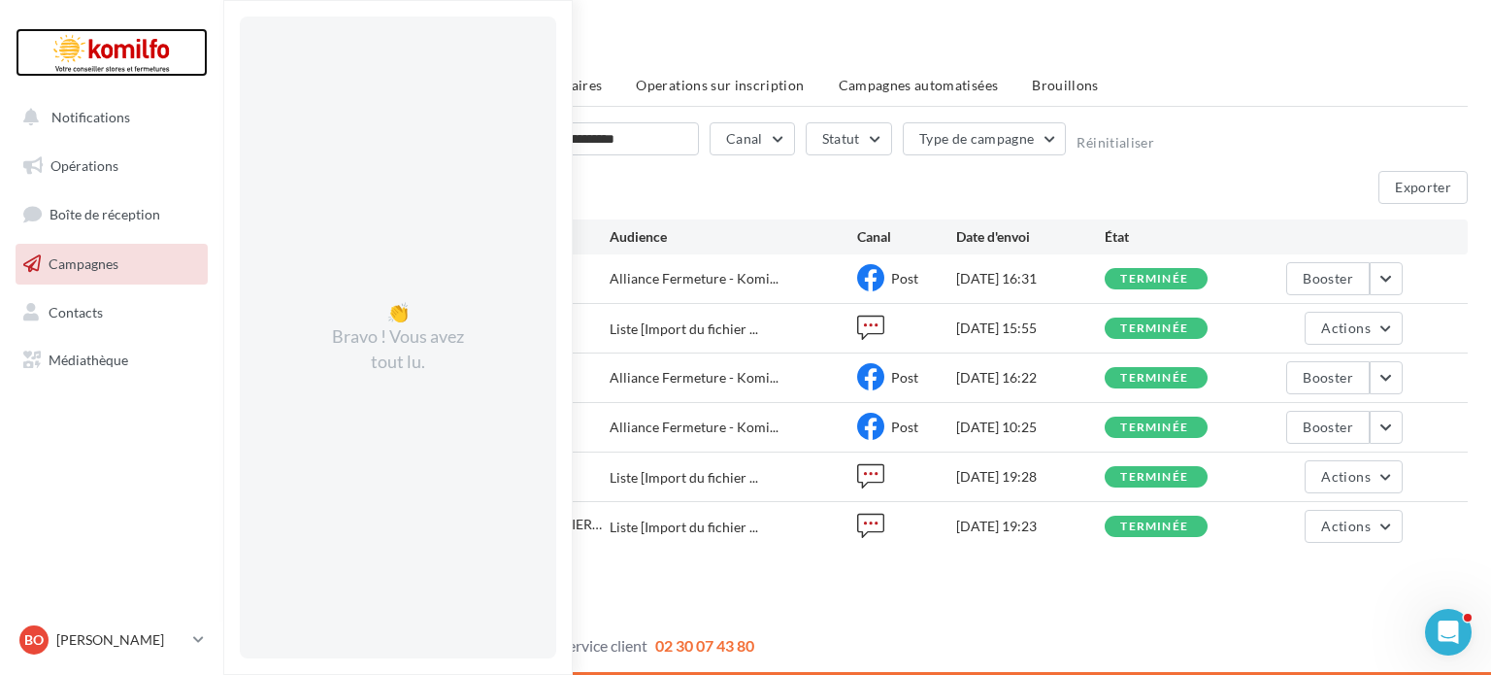
click at [130, 46] on div at bounding box center [111, 52] width 155 height 49
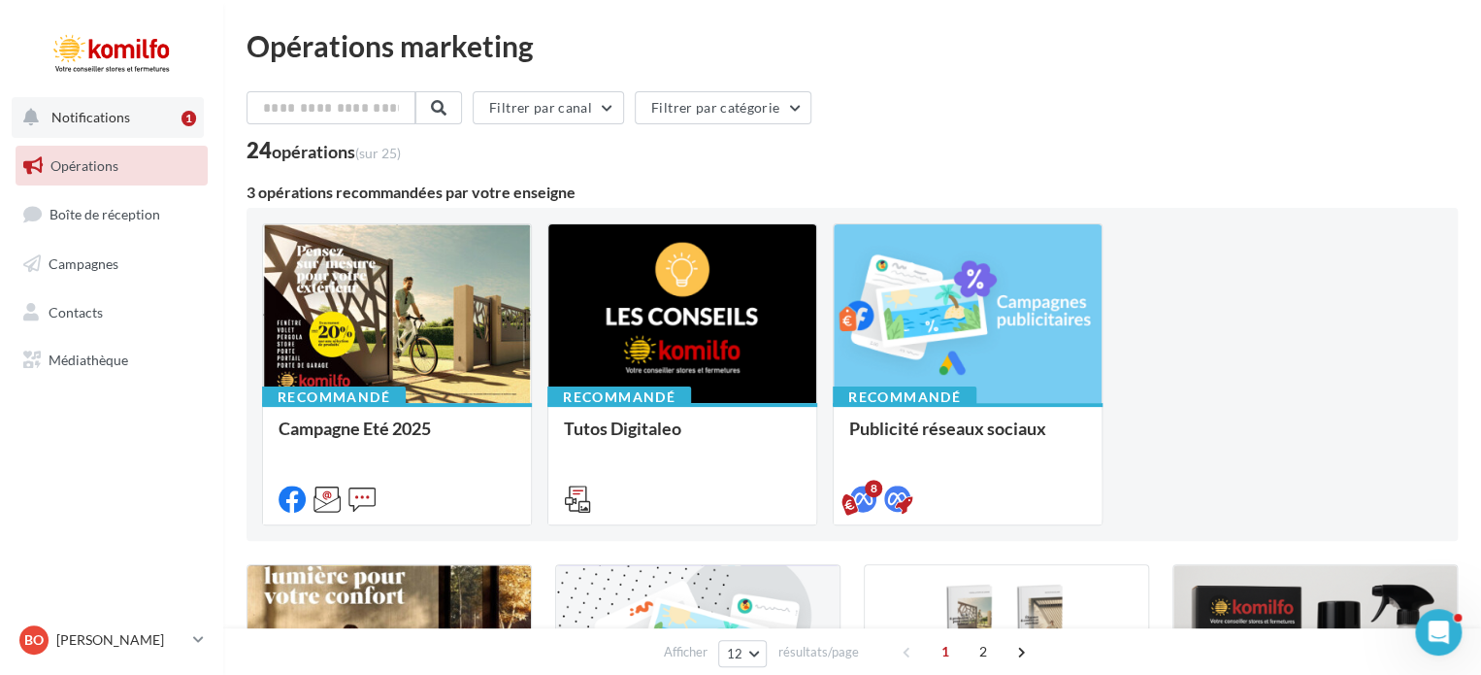
click at [91, 135] on button "Notifications 1" at bounding box center [108, 117] width 192 height 41
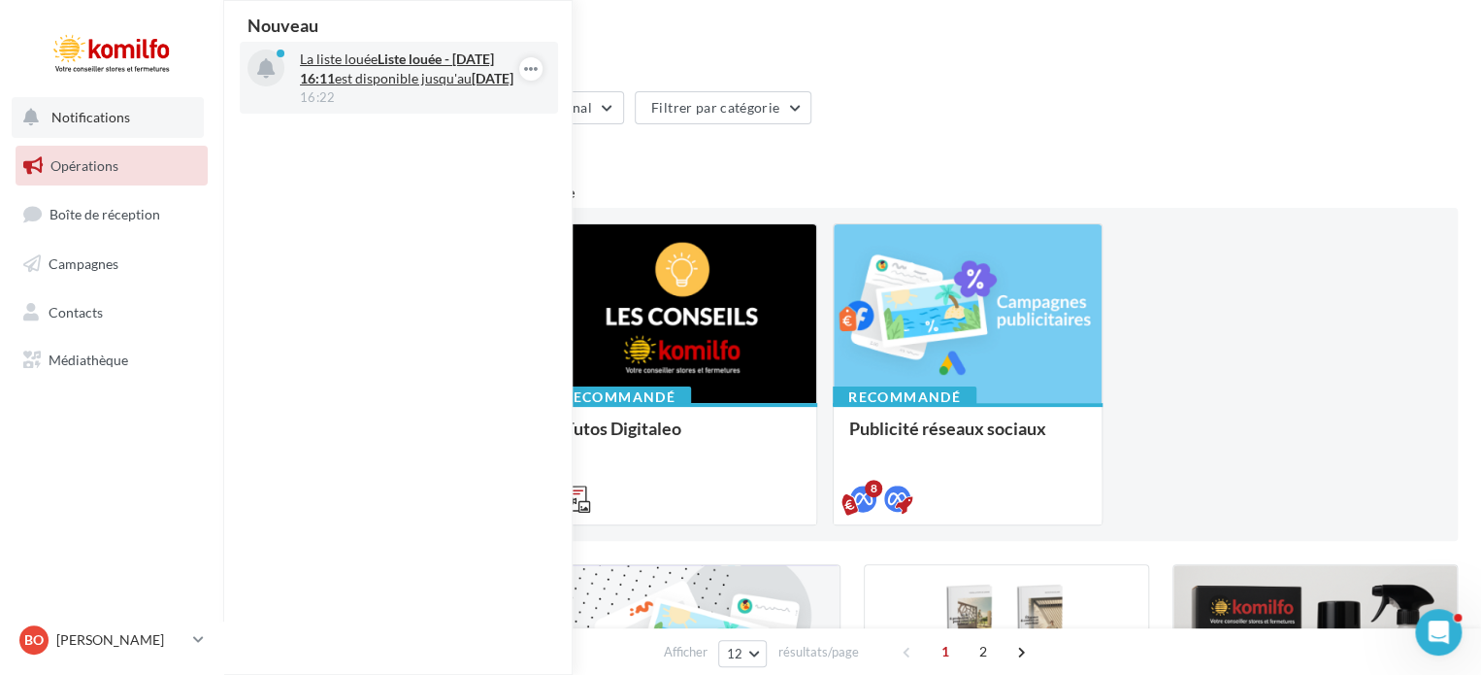
click at [361, 88] on p "La liste louée Liste louée - [DATE] 16:11 est disponible jusqu'au [DATE]" at bounding box center [412, 69] width 225 height 39
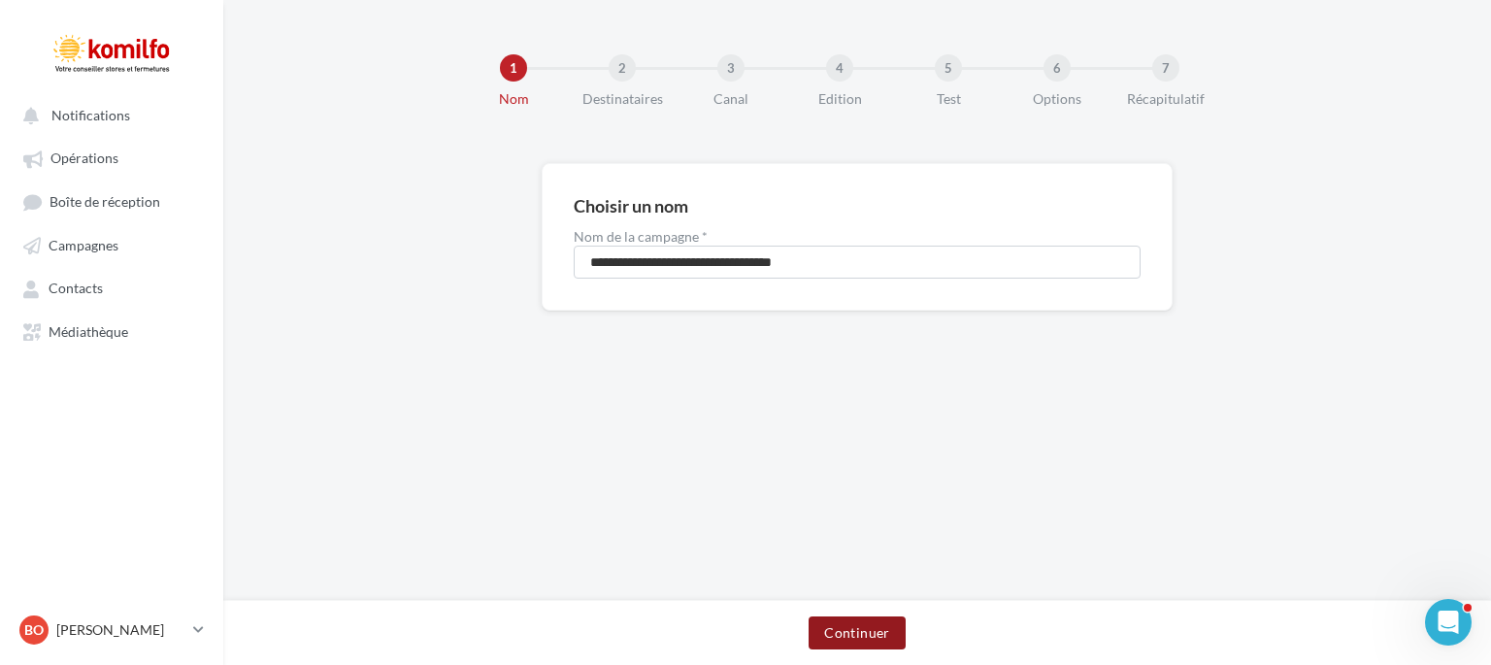
click at [857, 621] on button "Continuer" at bounding box center [857, 632] width 96 height 33
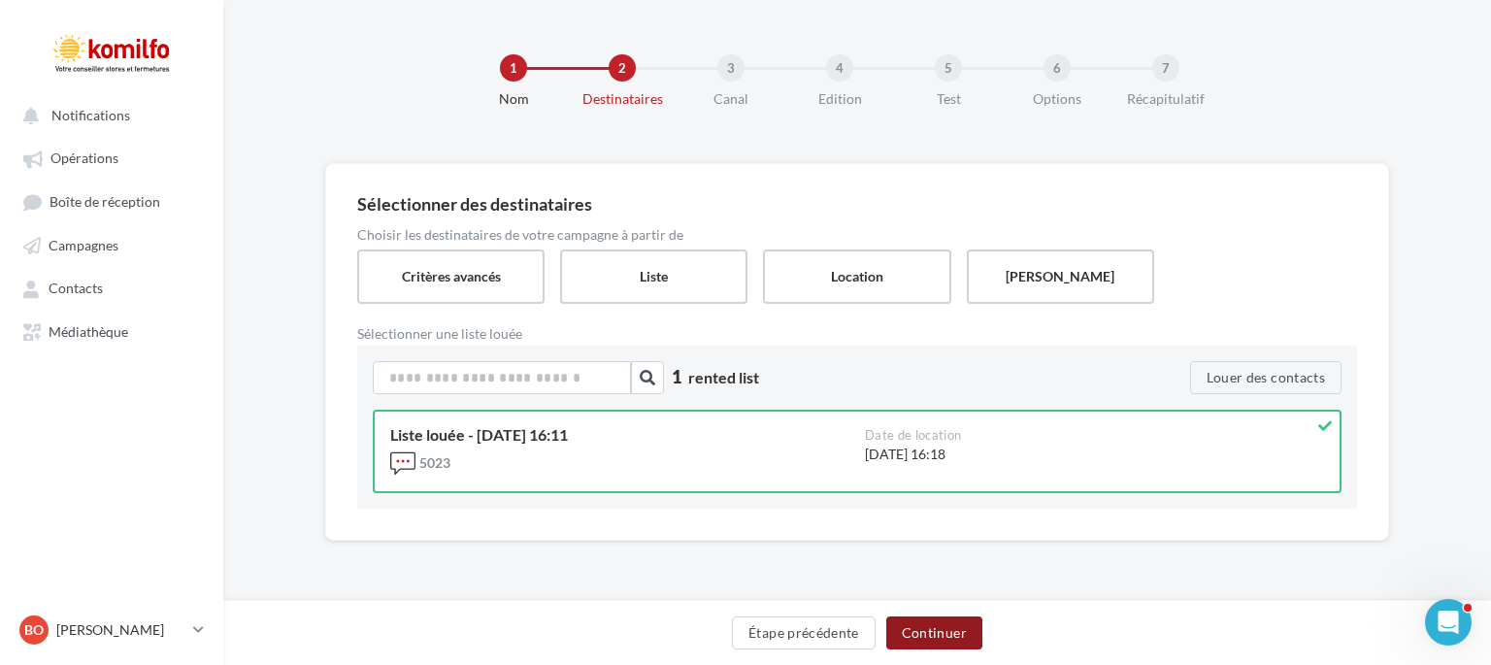
click at [929, 636] on button "Continuer" at bounding box center [934, 632] width 96 height 33
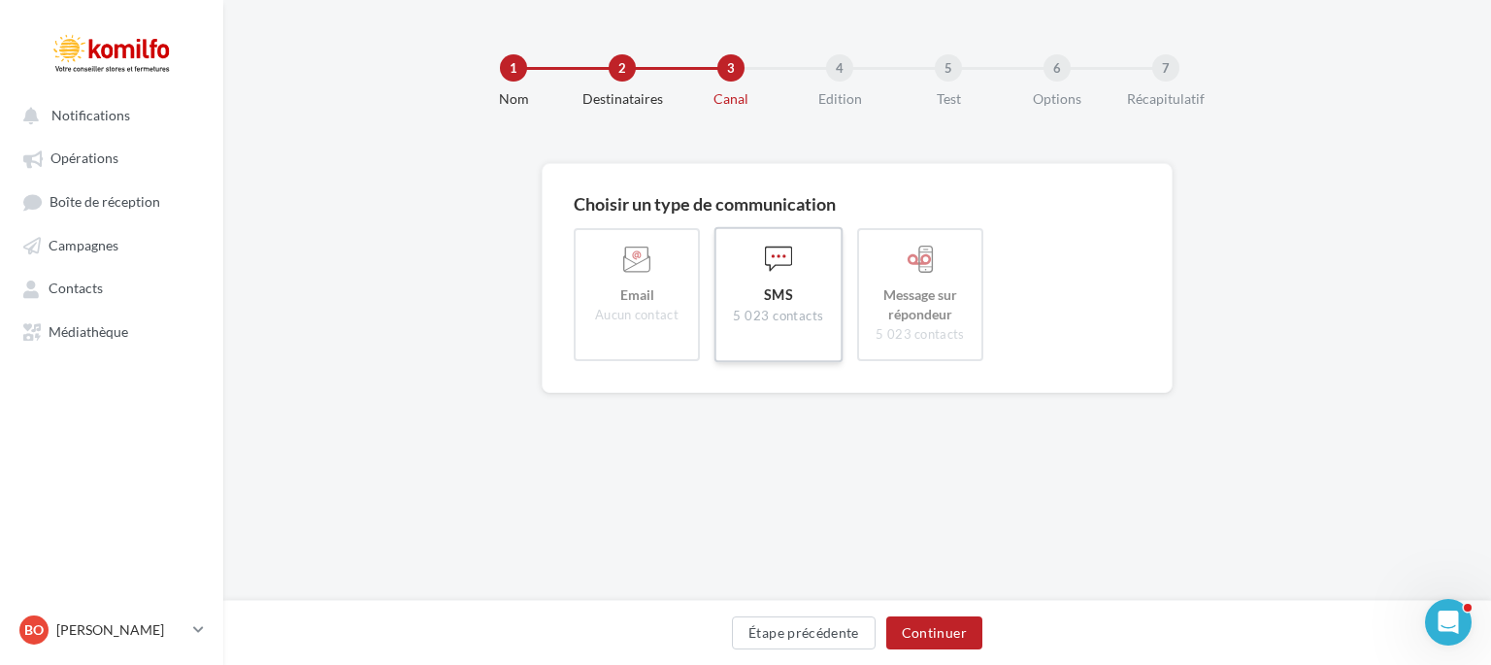
click at [767, 336] on label "SMS 5 023 contacts" at bounding box center [778, 295] width 129 height 136
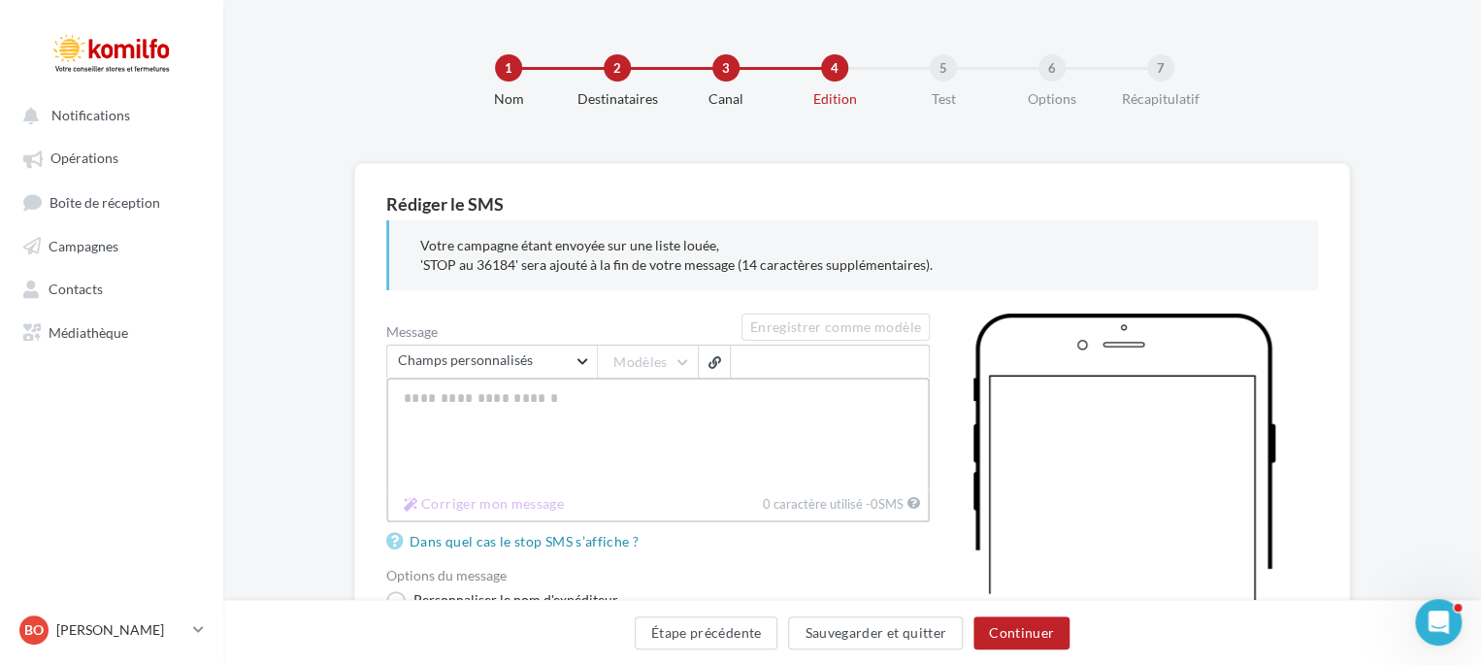
click at [452, 438] on textarea "Message" at bounding box center [658, 433] width 544 height 111
paste textarea "**********"
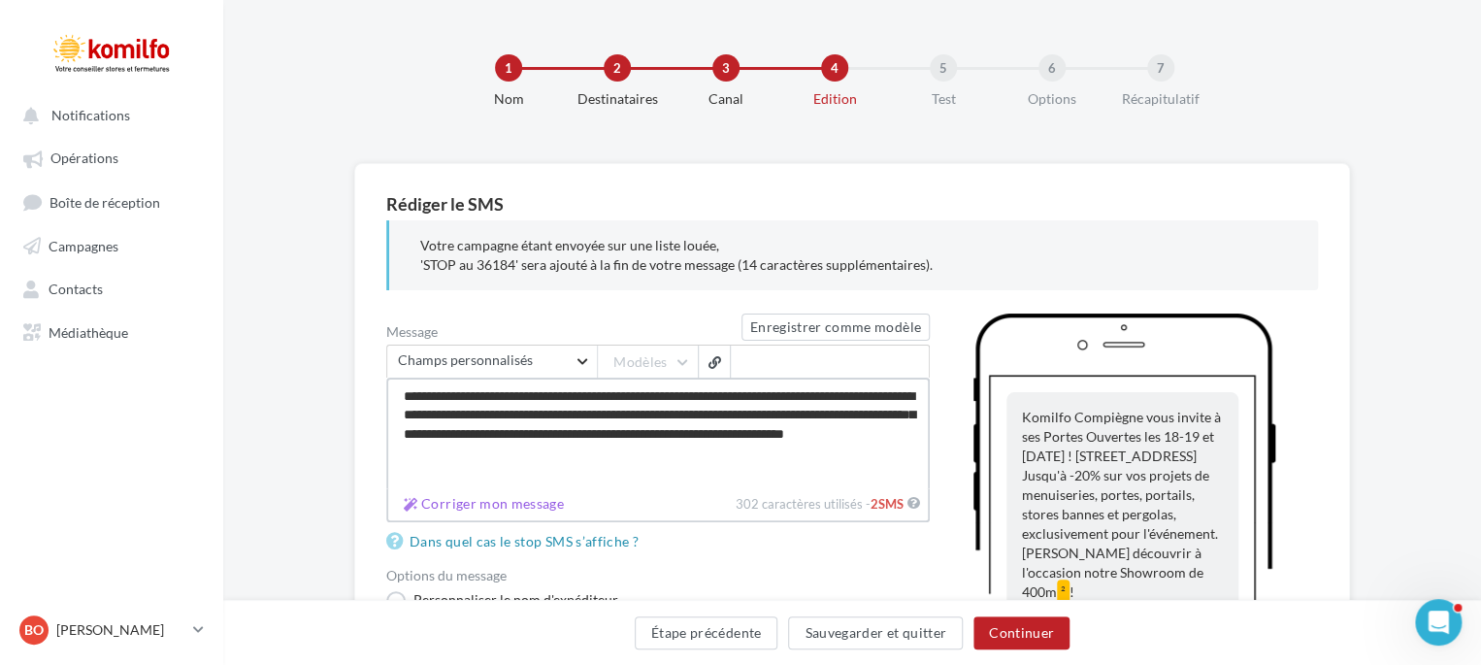
drag, startPoint x: 450, startPoint y: 395, endPoint x: 412, endPoint y: 395, distance: 38.8
click at [412, 395] on textarea "**********" at bounding box center [658, 433] width 544 height 111
click at [811, 466] on textarea "**********" at bounding box center [658, 433] width 544 height 111
click at [859, 434] on textarea "**********" at bounding box center [658, 433] width 544 height 111
click at [801, 577] on div "Options du message" at bounding box center [658, 574] width 544 height 14
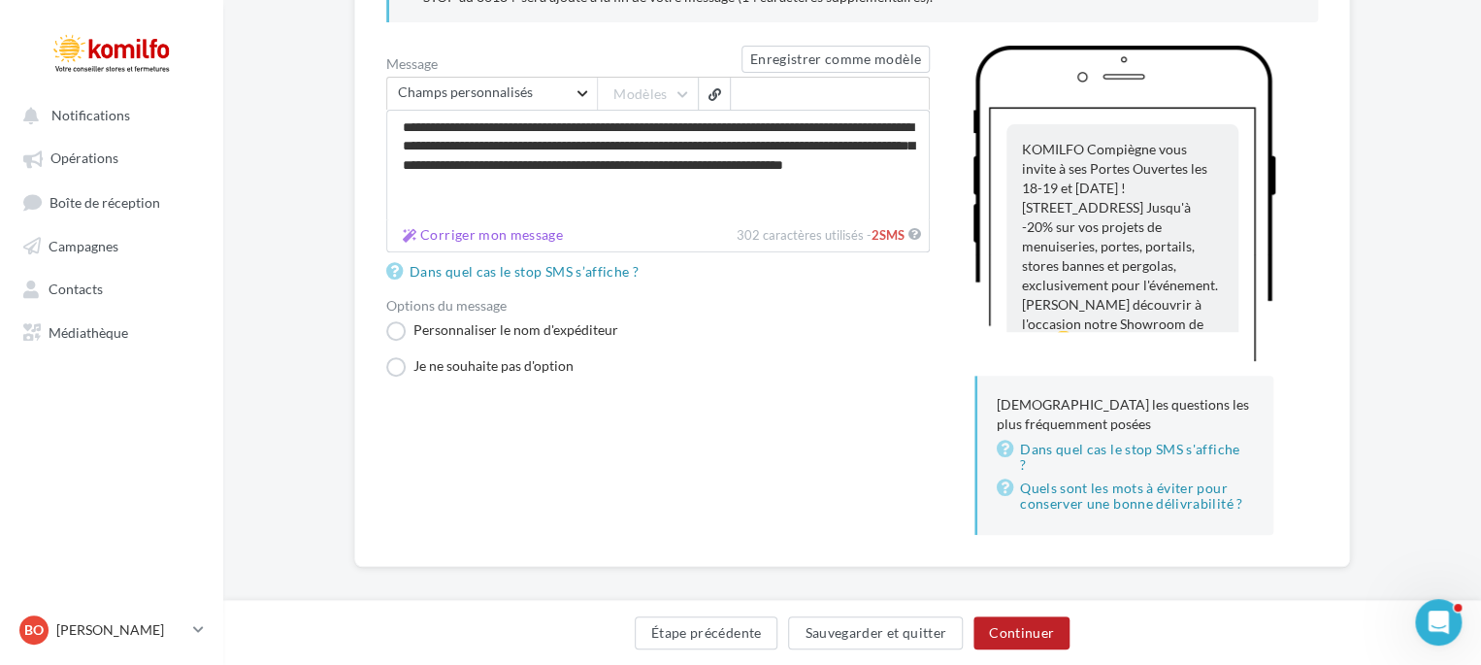
scroll to position [268, 0]
click at [389, 321] on label "Personnaliser le nom d'expéditeur" at bounding box center [502, 330] width 232 height 19
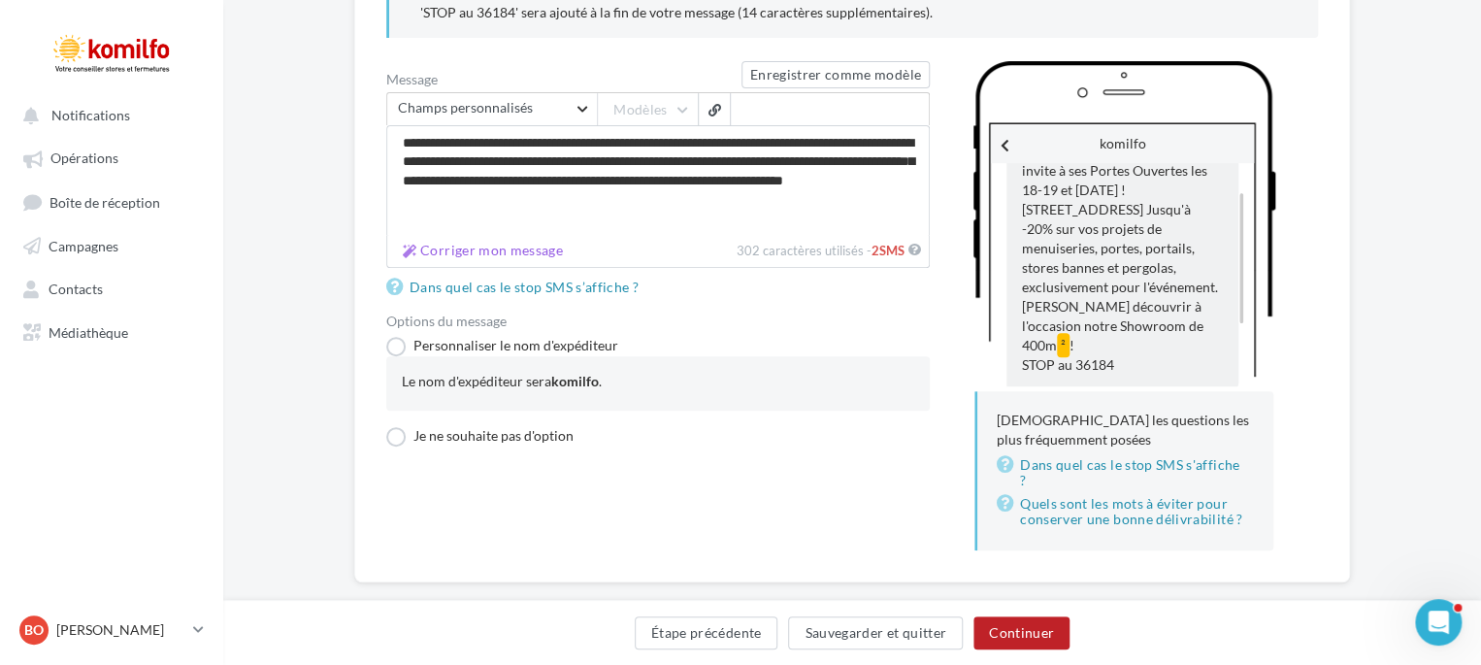
scroll to position [56, 0]
click at [1007, 628] on button "Continuer" at bounding box center [1022, 632] width 96 height 33
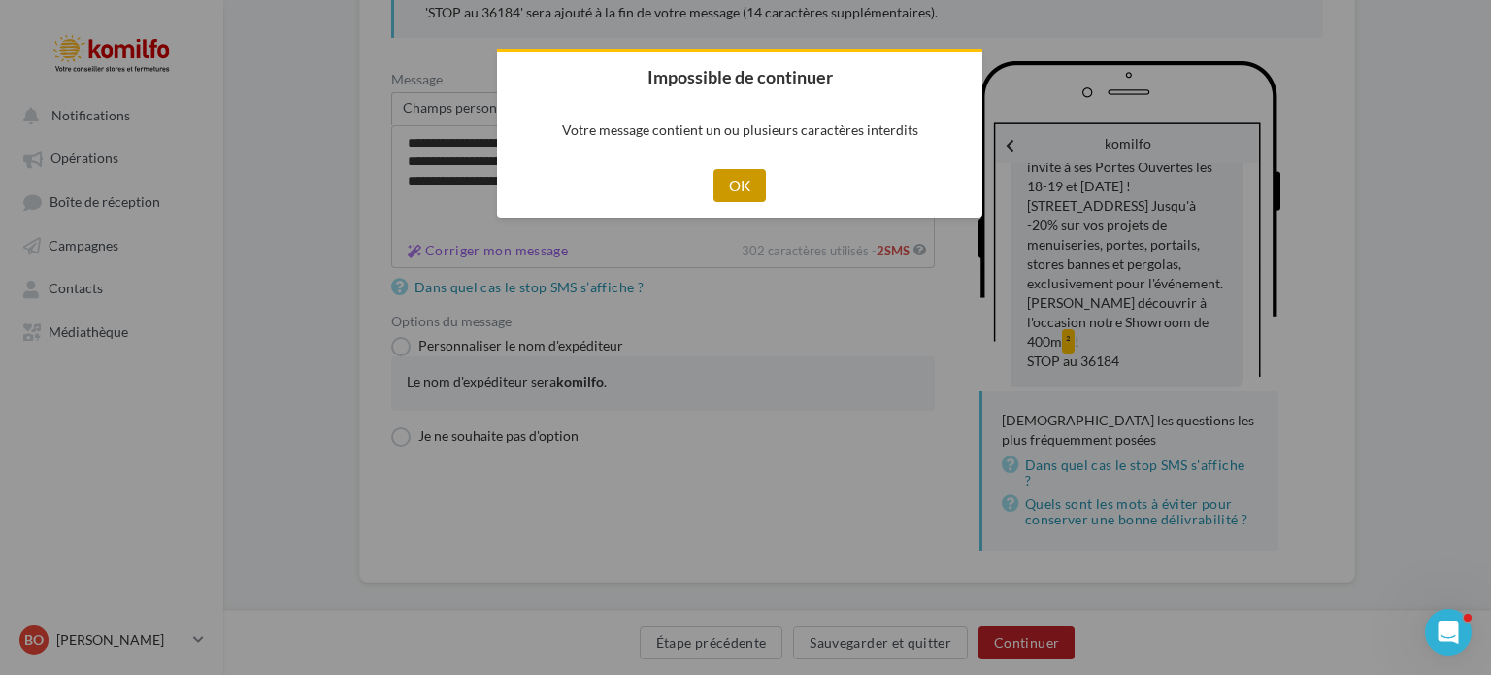
click at [734, 183] on button "OK" at bounding box center [739, 185] width 53 height 33
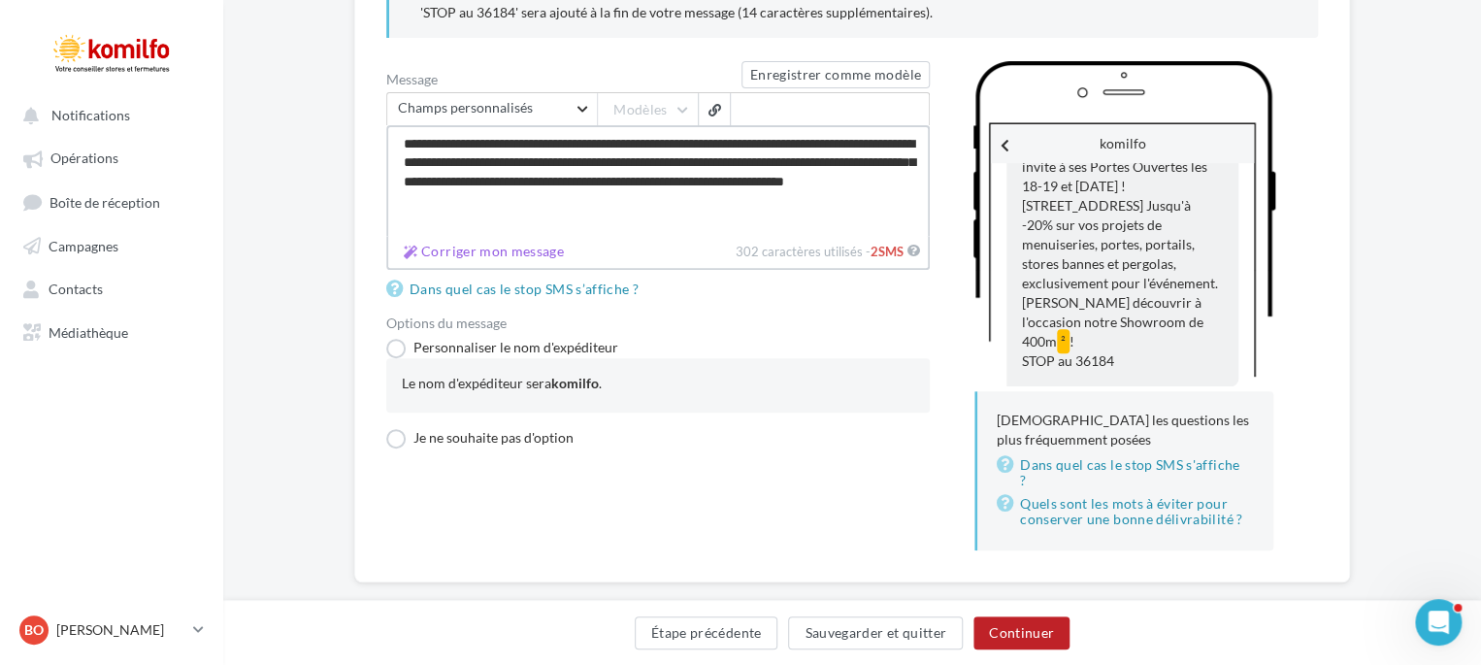
click at [689, 197] on textarea "**********" at bounding box center [658, 180] width 544 height 111
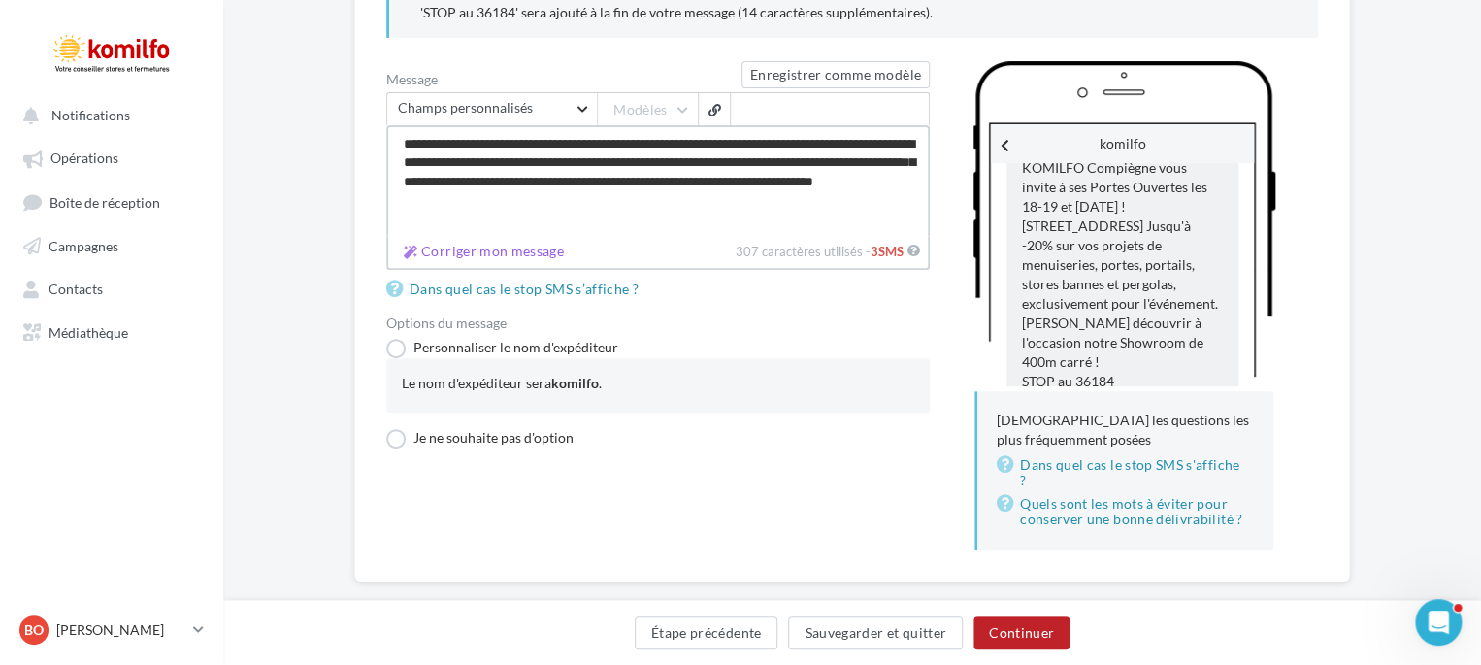
scroll to position [55, 0]
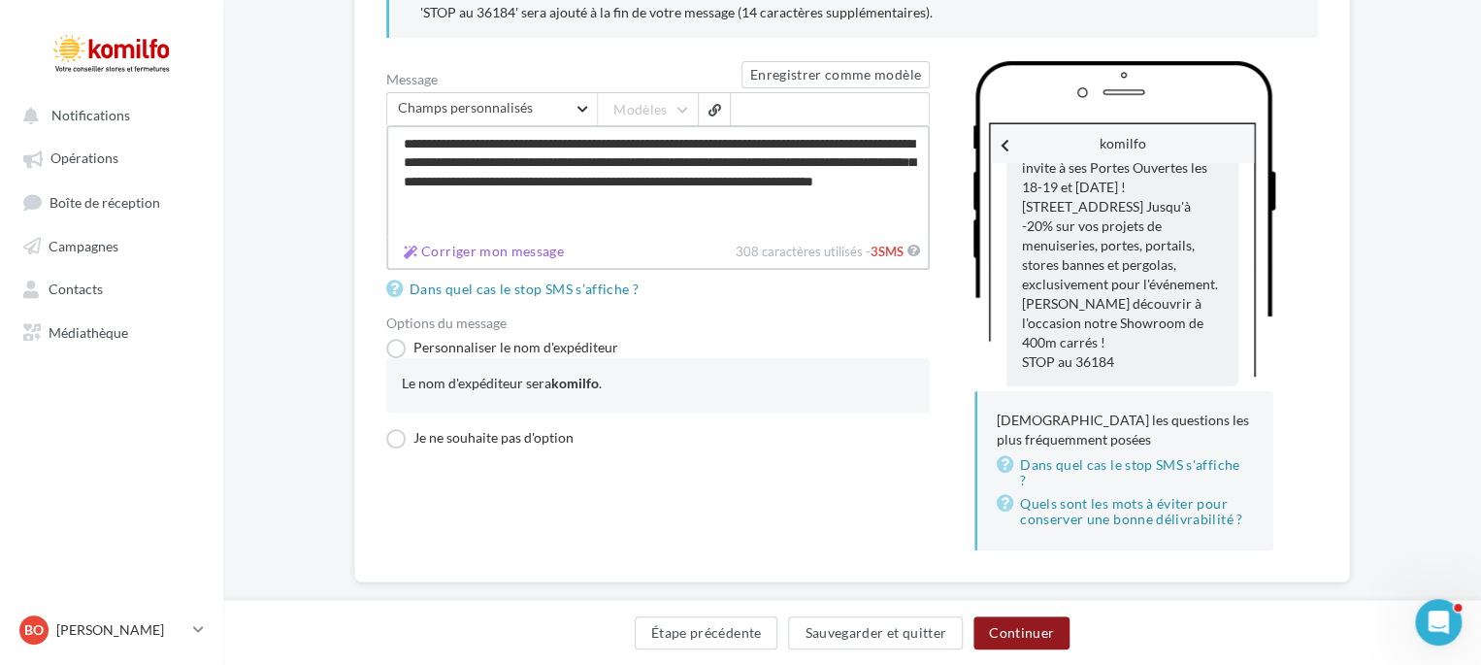
type textarea "**********"
click at [1024, 620] on button "Continuer" at bounding box center [1022, 632] width 96 height 33
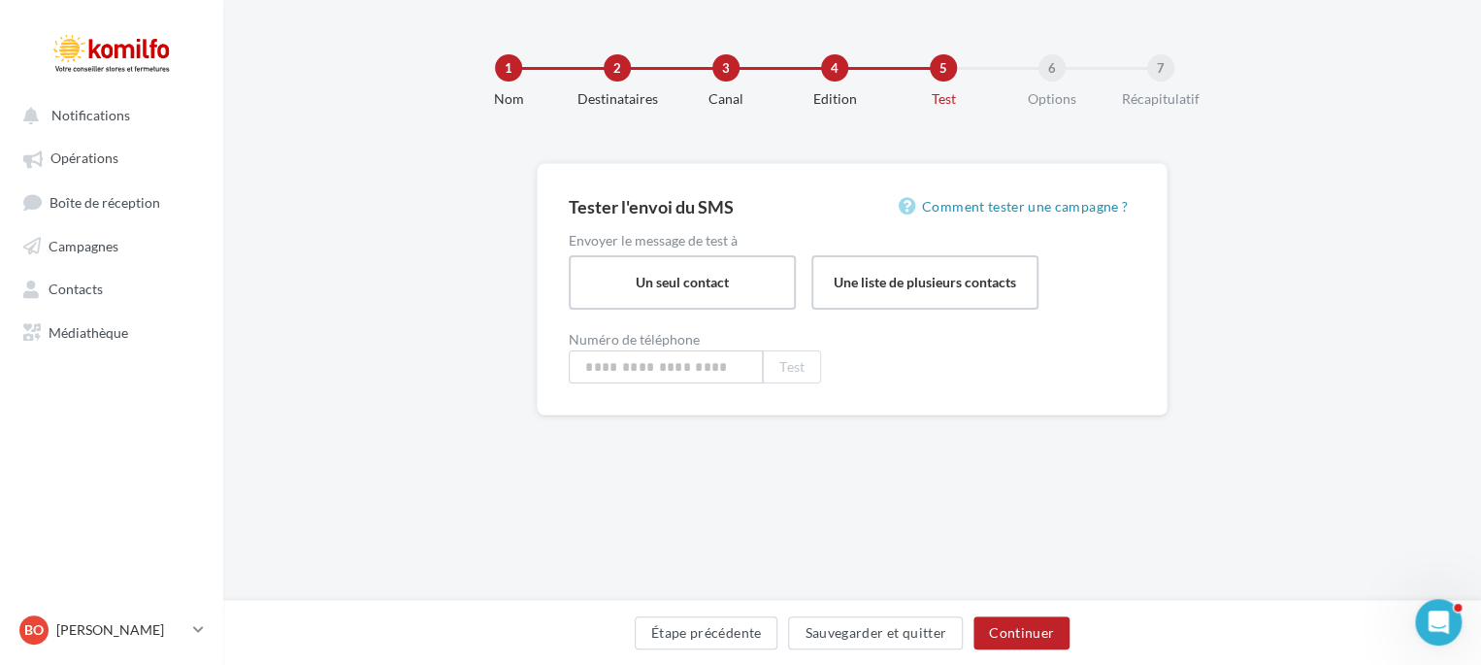
type input "**********"
click at [1024, 631] on button "Continuer" at bounding box center [1026, 632] width 96 height 33
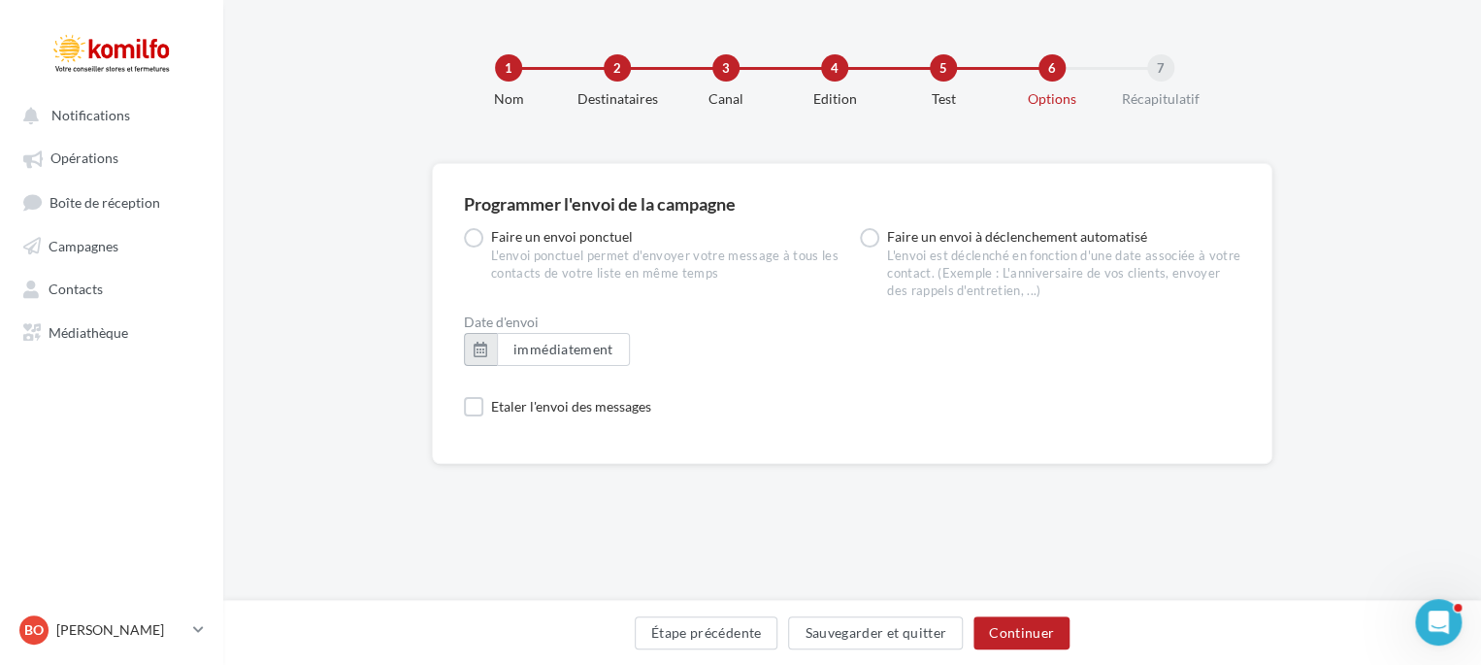
click at [484, 351] on button "button" at bounding box center [480, 349] width 33 height 33
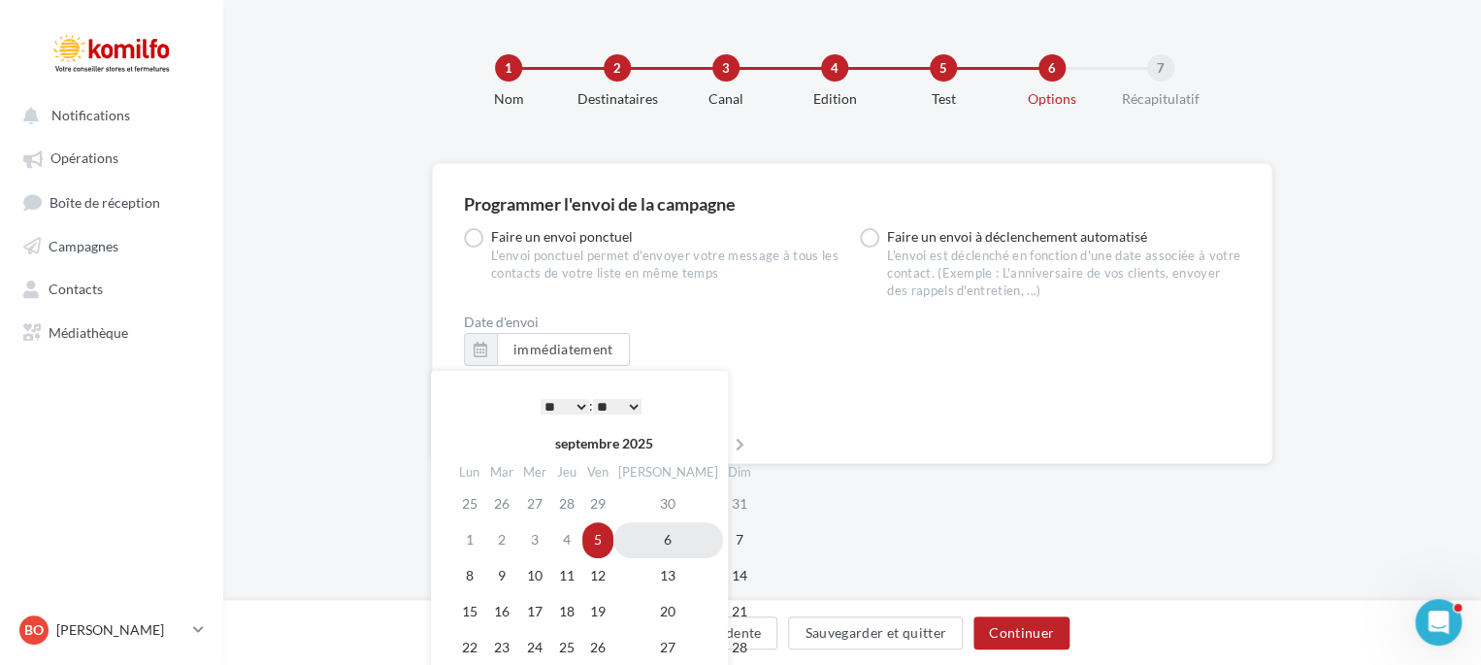
click at [645, 541] on td "6" at bounding box center [668, 540] width 110 height 36
click at [688, 335] on div "Date d'envoi immédiatement" at bounding box center [852, 348] width 776 height 66
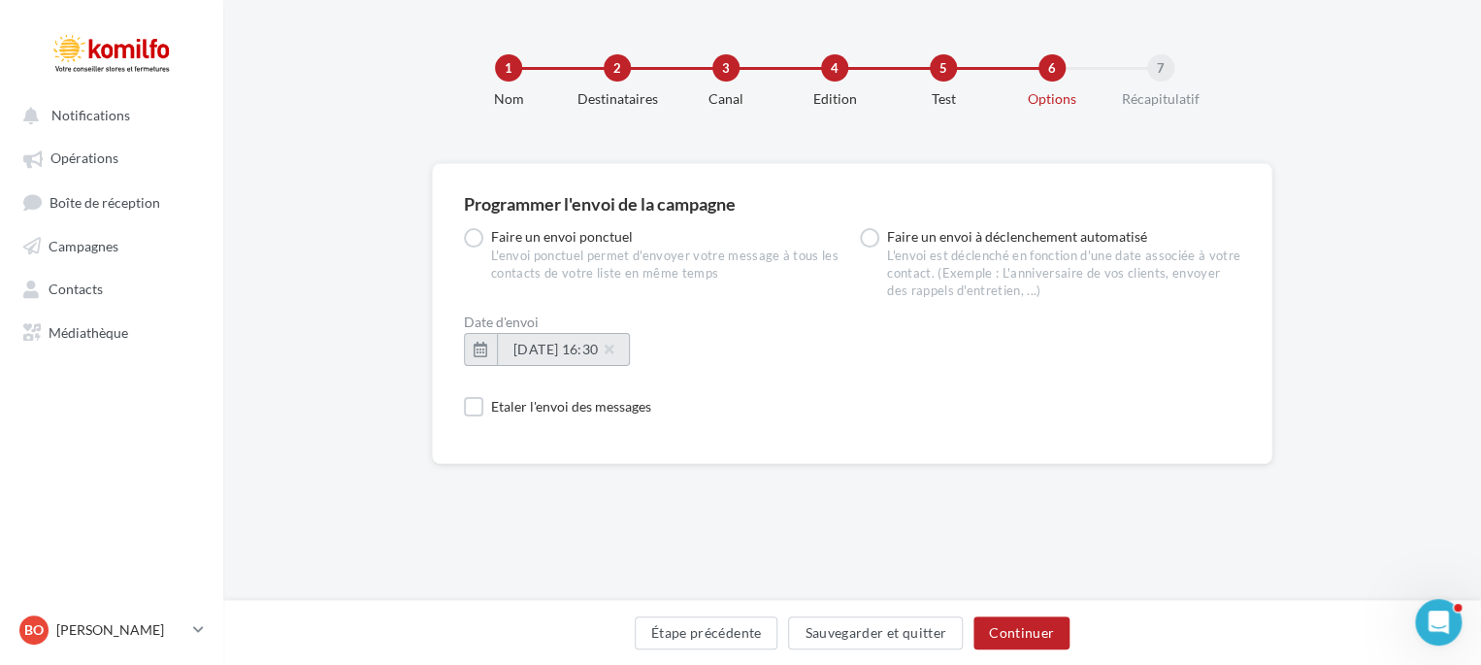
click at [571, 355] on span "06/09/2025 à 16:30" at bounding box center [563, 349] width 100 height 17
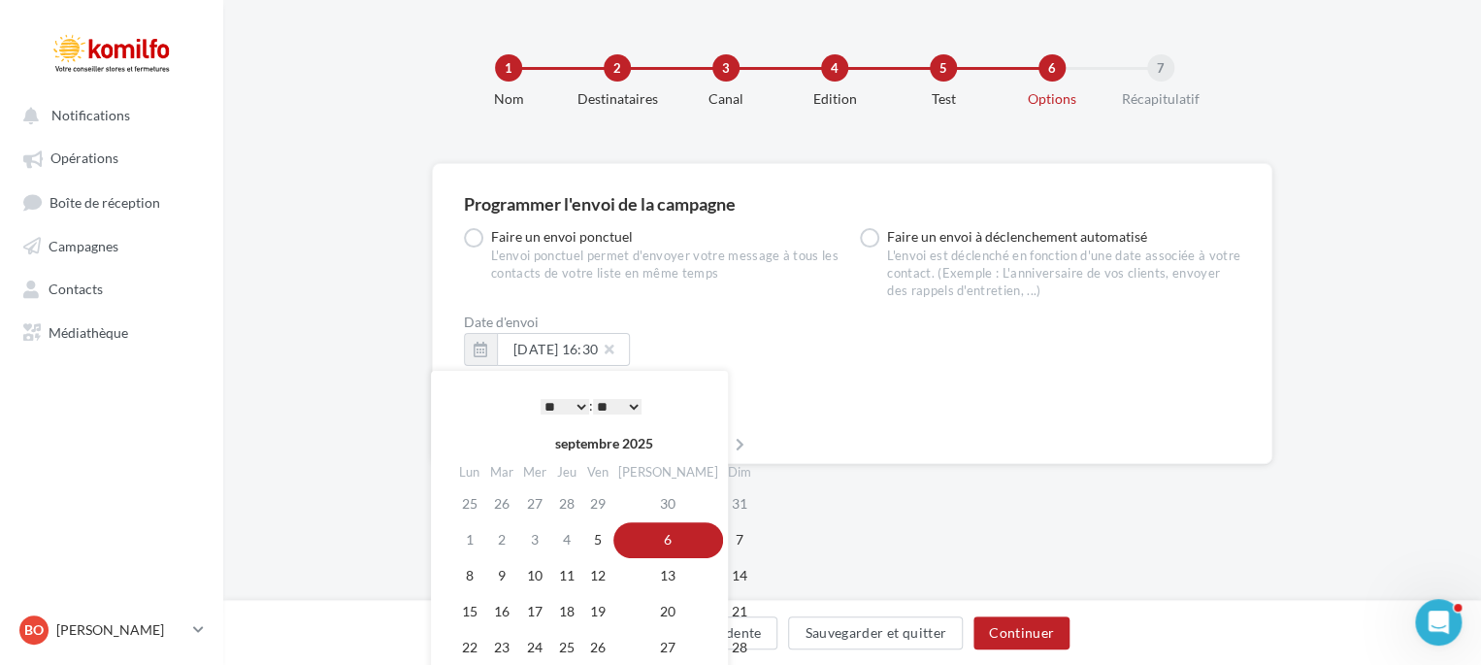
click at [577, 402] on select "* * * * * * * * * * ** ** ** ** ** ** ** ** ** ** ** ** ** **" at bounding box center [565, 407] width 49 height 16
click at [833, 367] on div "Date d'envoi 06/09/2025 à 16:30" at bounding box center [852, 348] width 776 height 66
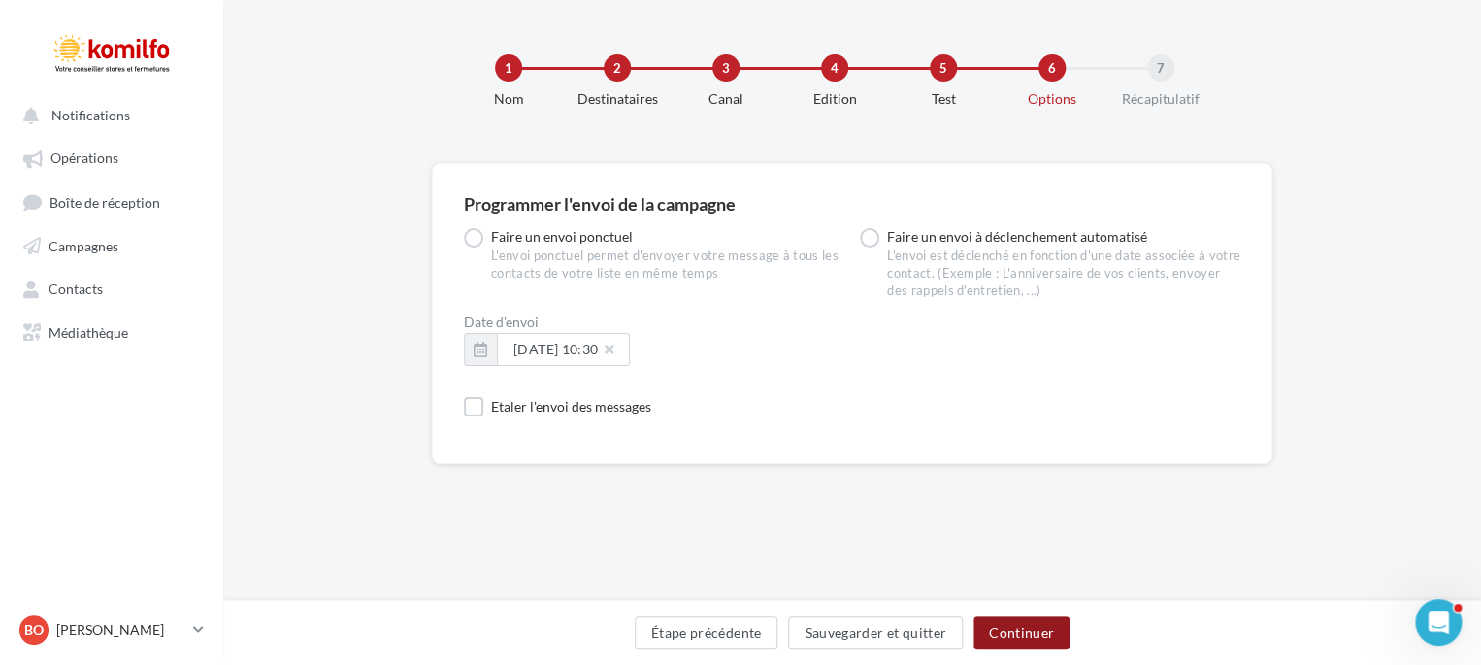
click at [994, 625] on button "Continuer" at bounding box center [1022, 632] width 96 height 33
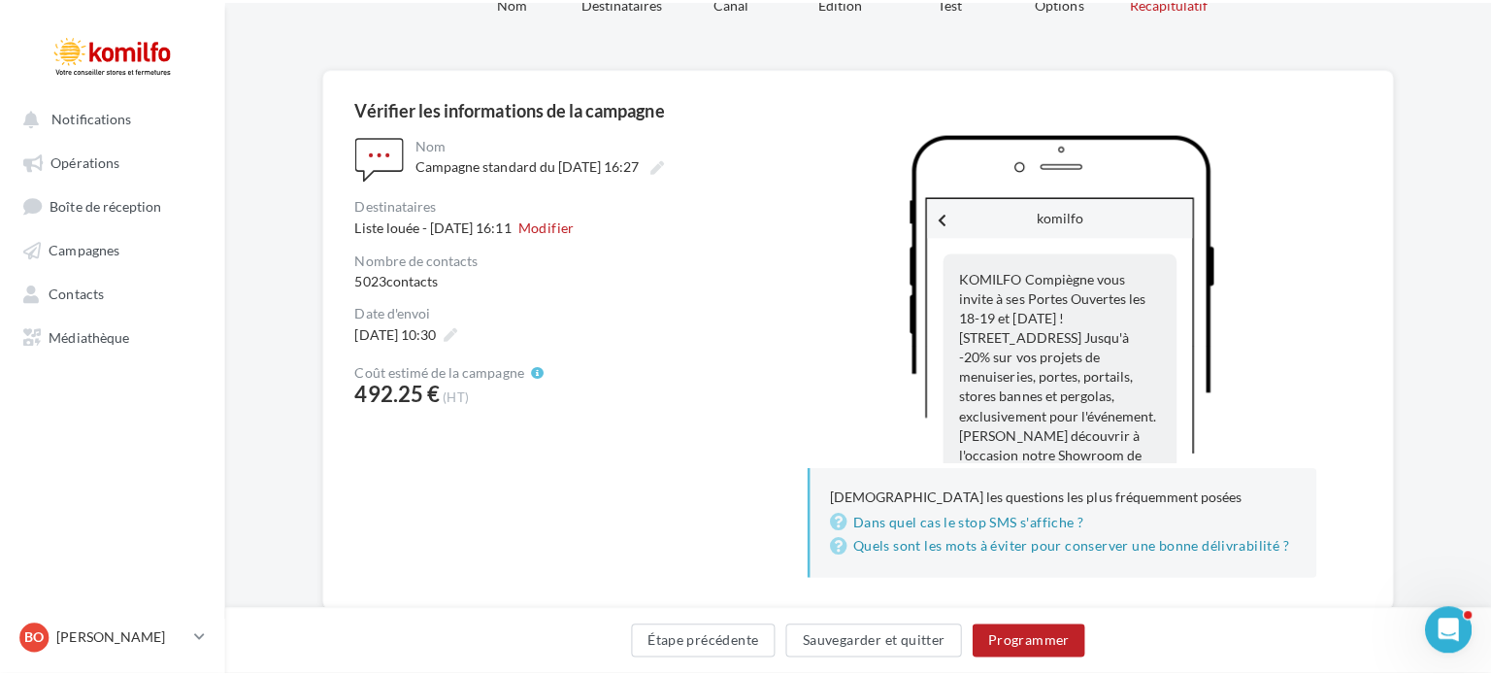
scroll to position [98, 0]
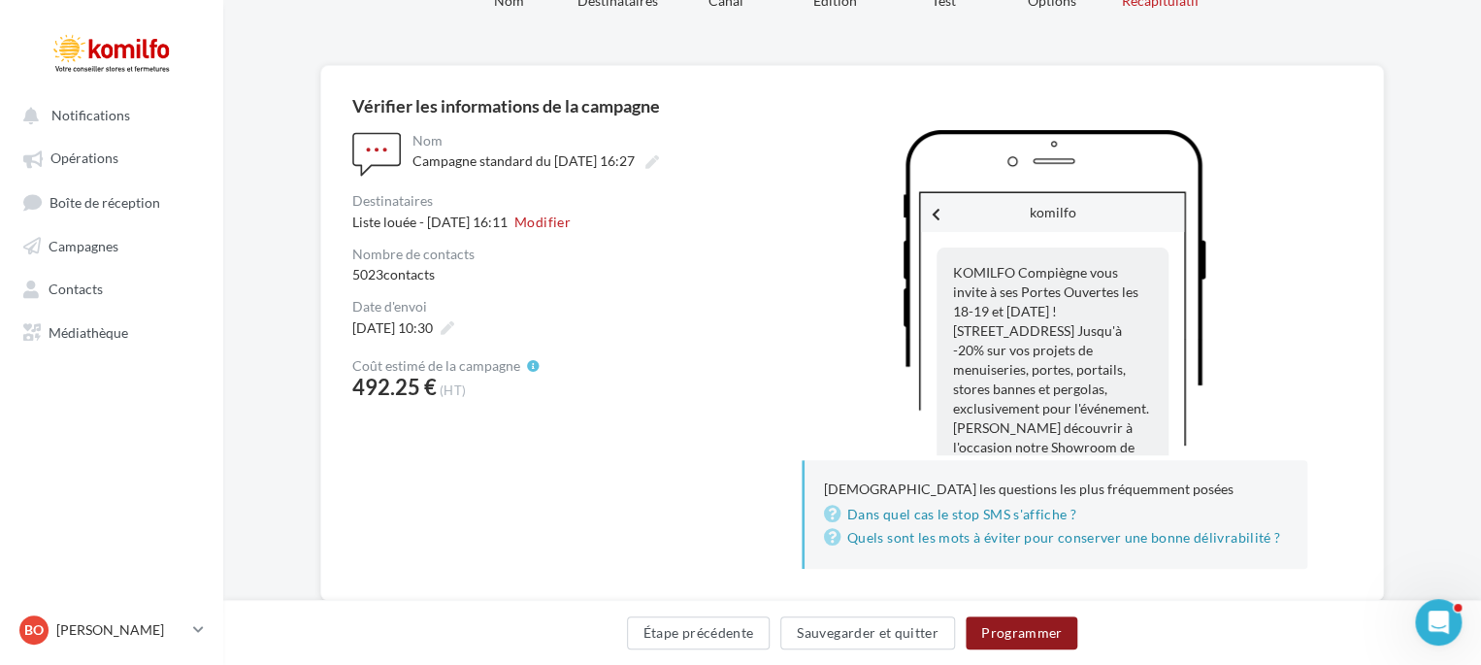
click at [1025, 628] on button "Programmer" at bounding box center [1022, 632] width 113 height 33
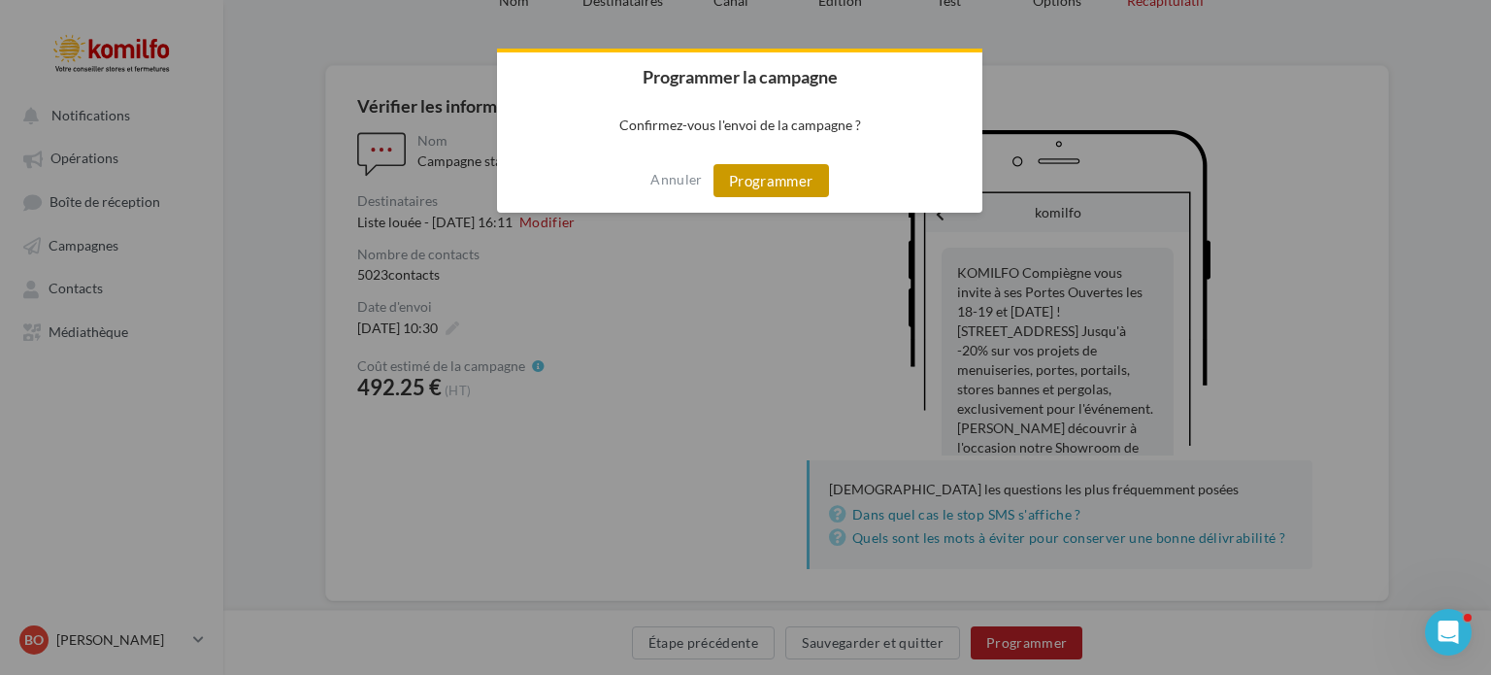
click at [759, 174] on button "Programmer" at bounding box center [771, 180] width 116 height 33
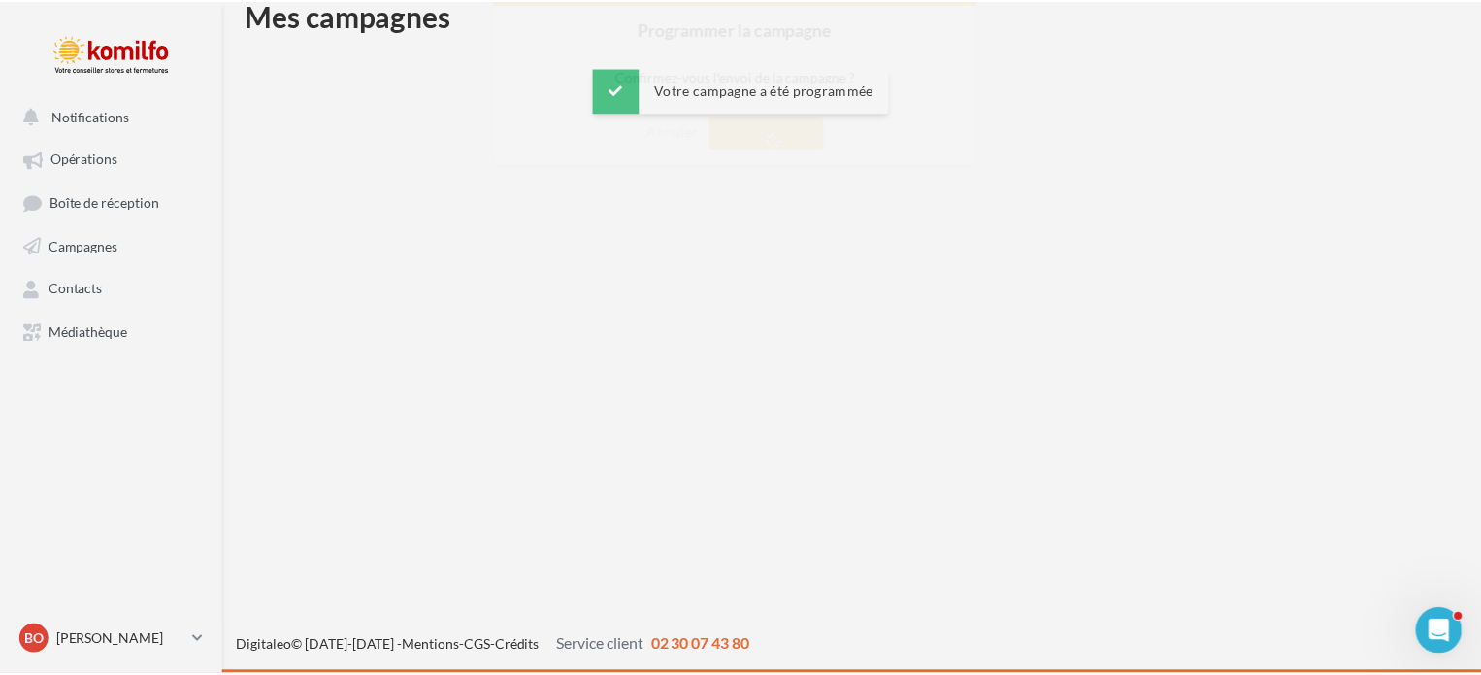
scroll to position [31, 0]
